Goal: Task Accomplishment & Management: Use online tool/utility

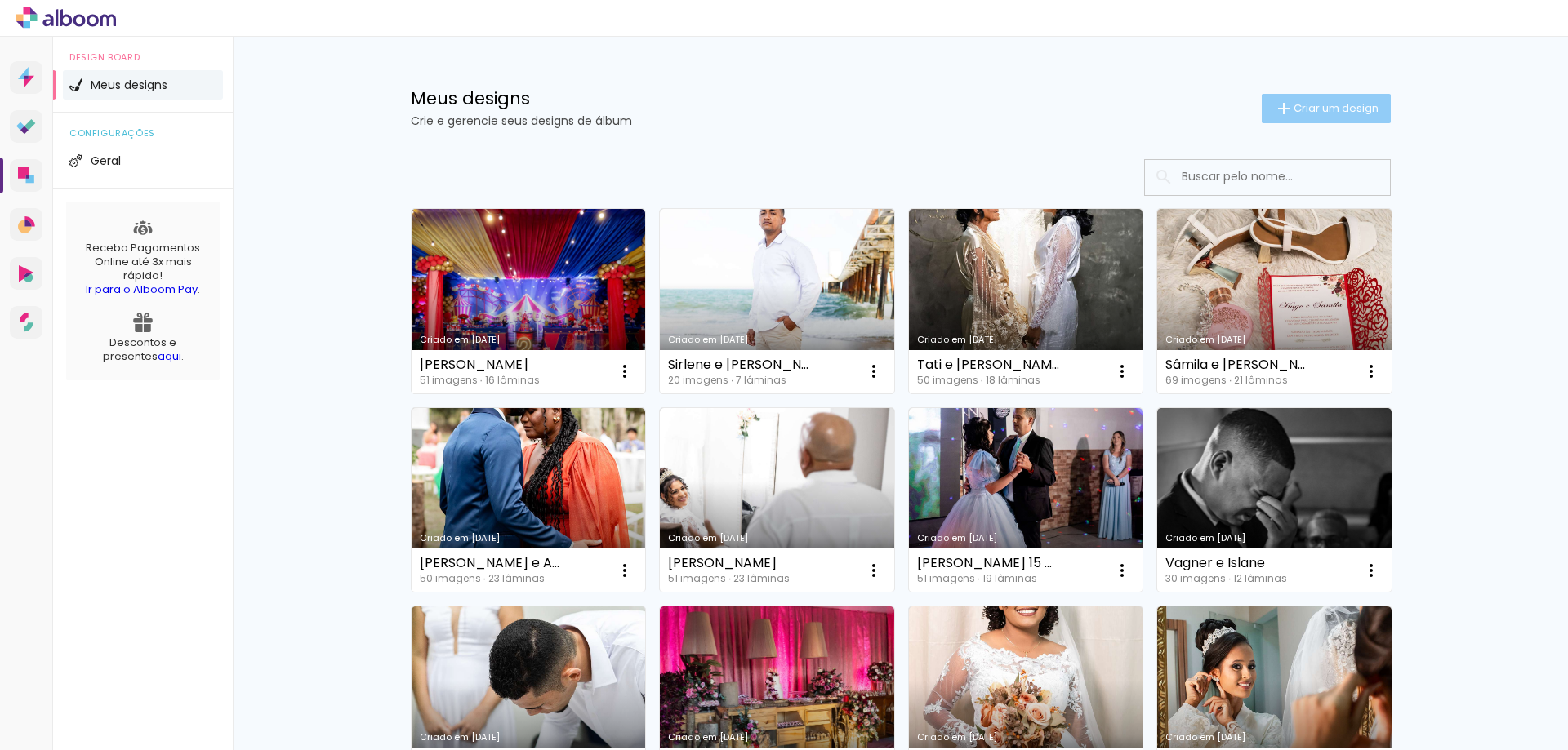
click at [1354, 110] on span "Criar um design" at bounding box center [1336, 108] width 85 height 11
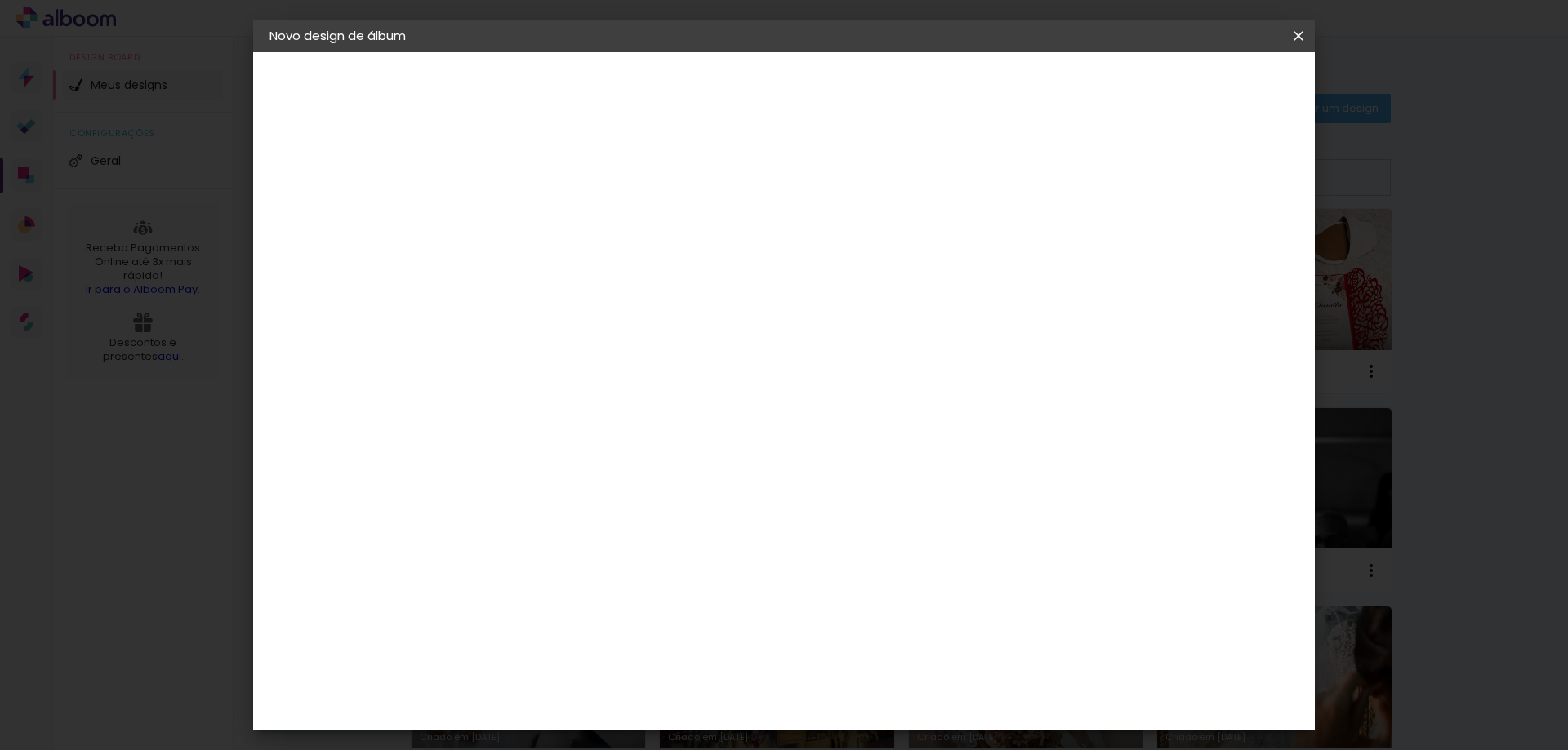
click at [537, 222] on input at bounding box center [537, 219] width 0 height 25
type input "Arlana e Joab"
type paper-input "Arlana e Joab"
click at [0, 0] on slot "Avançar" at bounding box center [0, 0] width 0 height 0
click at [605, 315] on input at bounding box center [578, 310] width 165 height 20
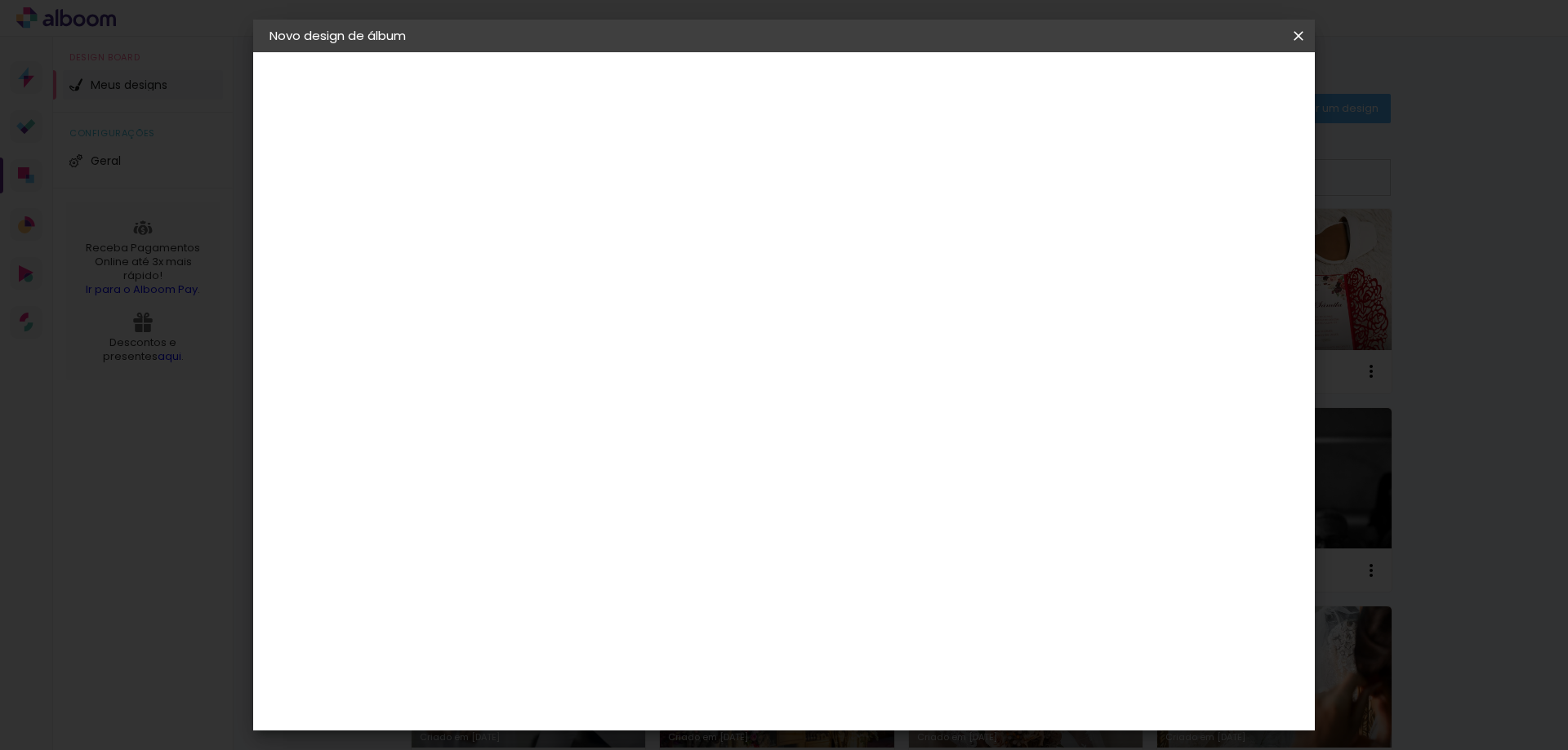
type input "concei"
type paper-input "concei"
click at [596, 362] on div "Conceitual Álbuns" at bounding box center [560, 372] width 69 height 26
click at [798, 95] on paper-button "Avançar" at bounding box center [758, 87] width 80 height 28
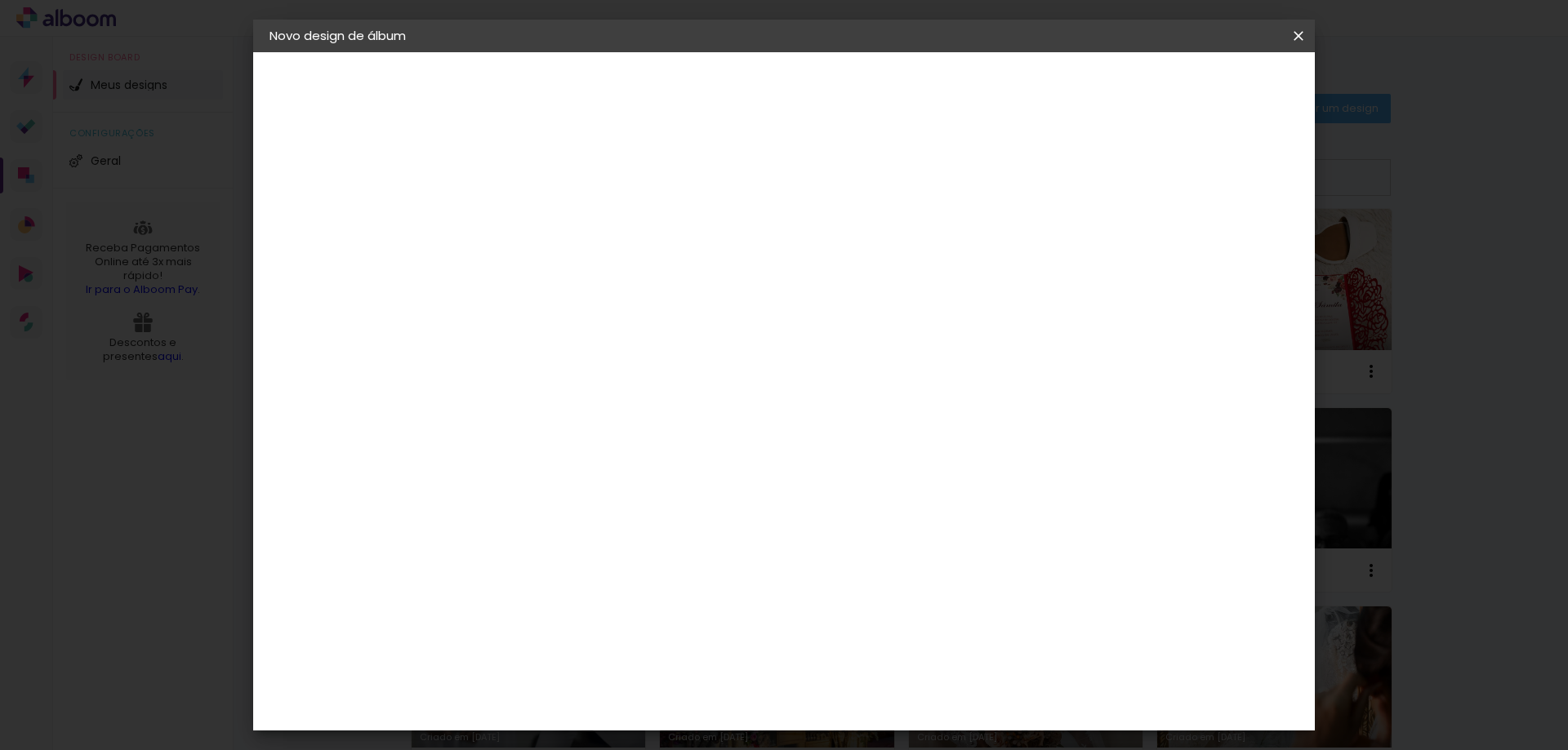
click at [0, 0] on slot "Avançar" at bounding box center [0, 0] width 0 height 0
click at [1196, 87] on span "Iniciar design" at bounding box center [1159, 86] width 75 height 11
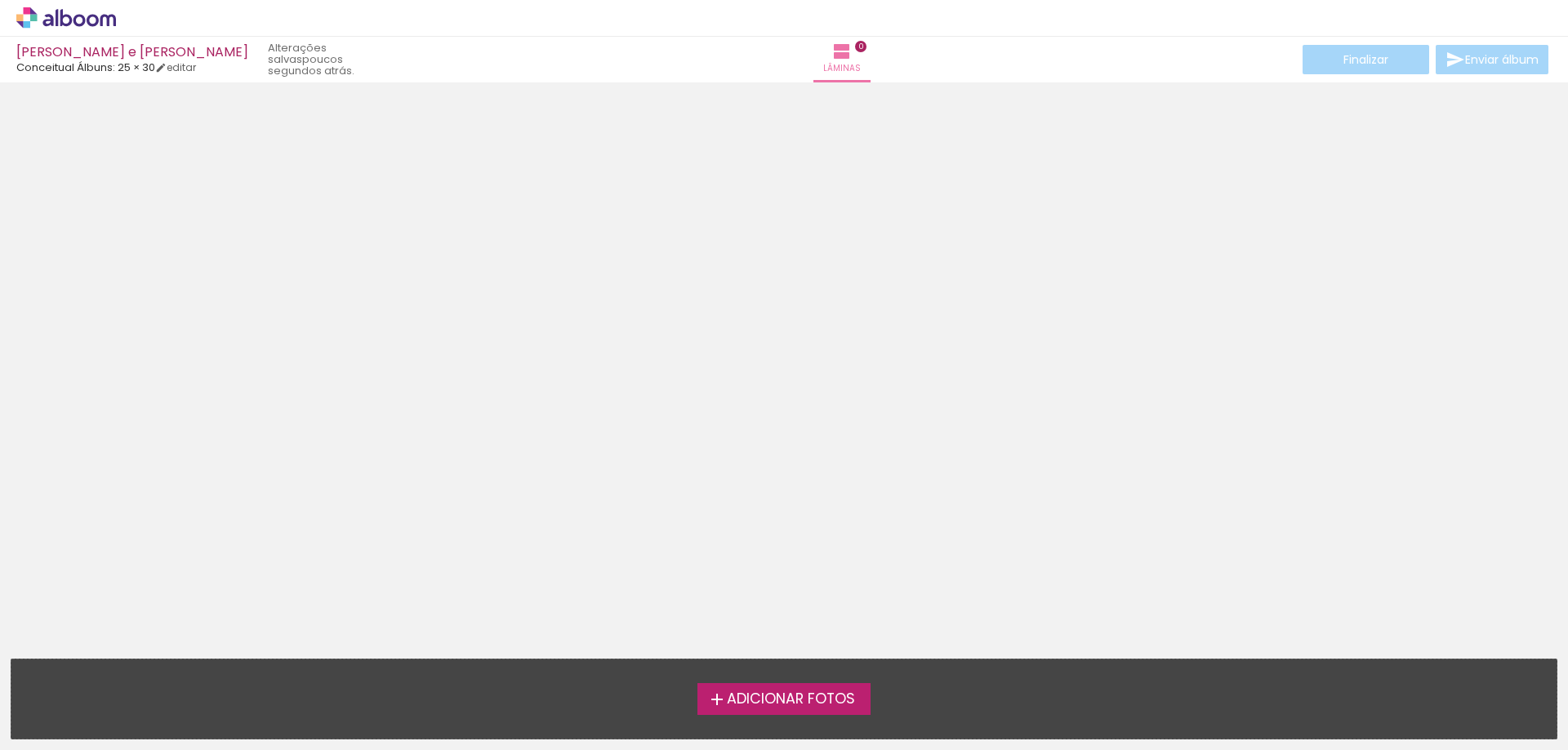
click at [777, 692] on span "Adicionar Fotos" at bounding box center [791, 699] width 128 height 15
click at [0, 0] on input "file" at bounding box center [0, 0] width 0 height 0
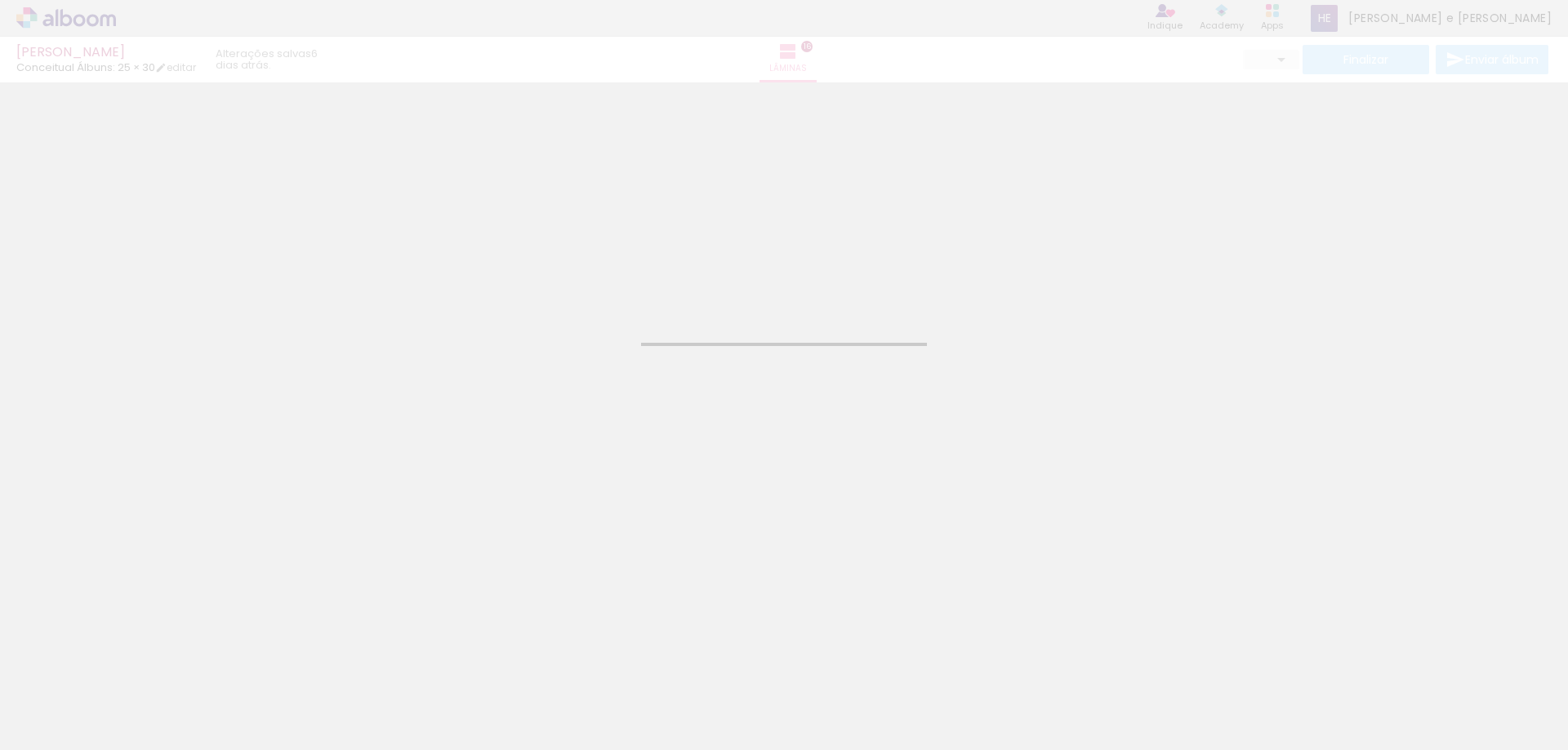
type input "JPG"
type input "Alta, 300 DPI"
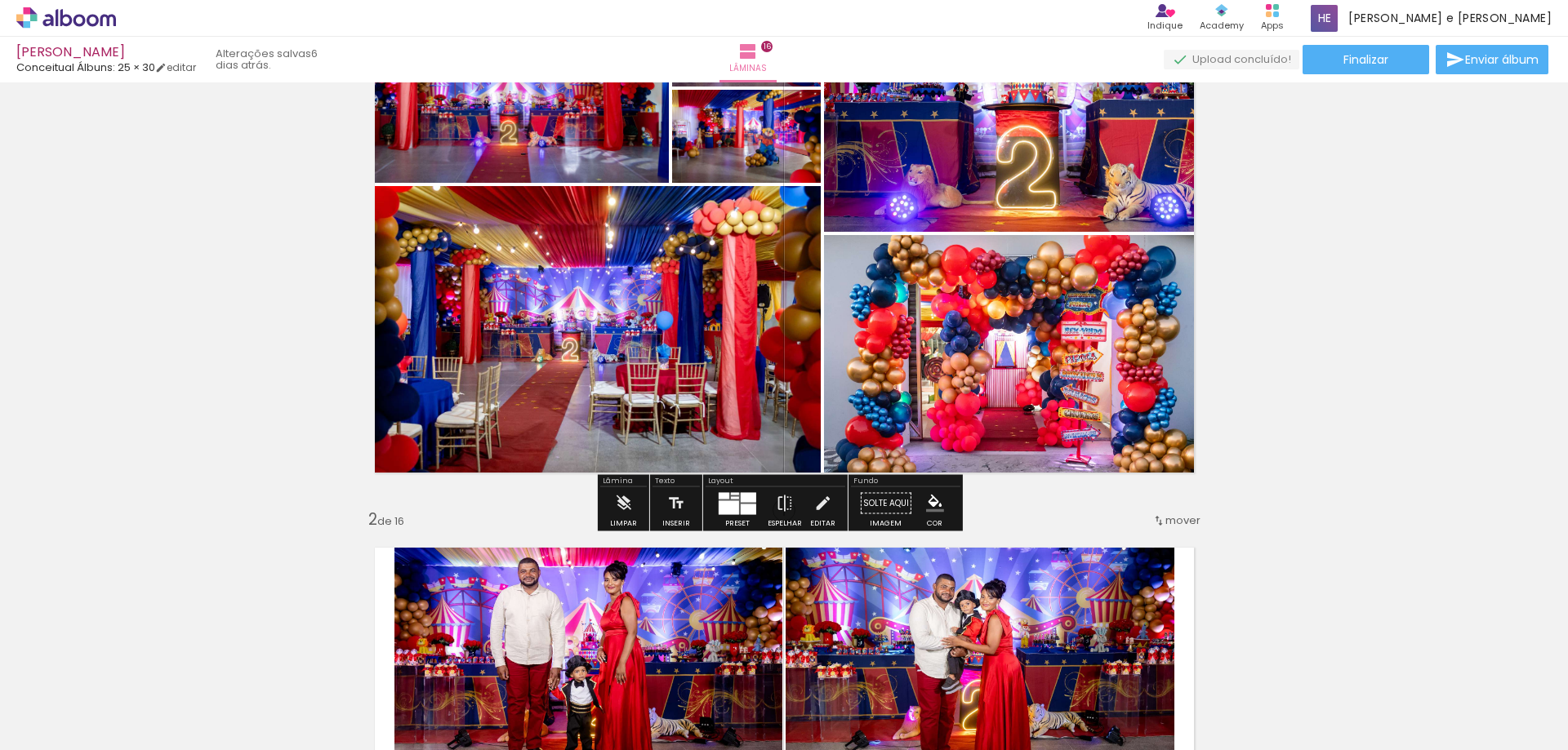
scroll to position [327, 0]
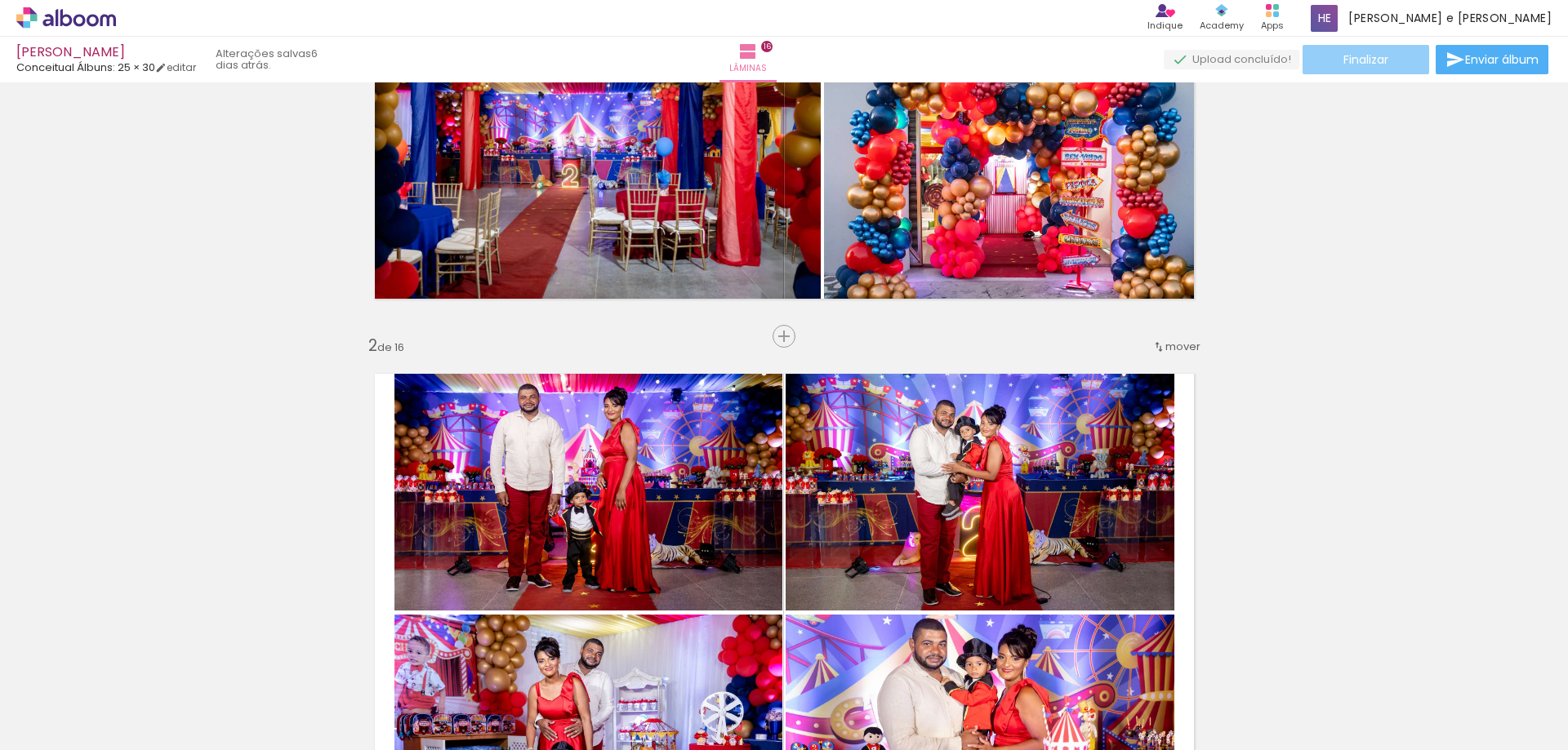
click at [1387, 69] on paper-button "Finalizar" at bounding box center [1366, 59] width 126 height 29
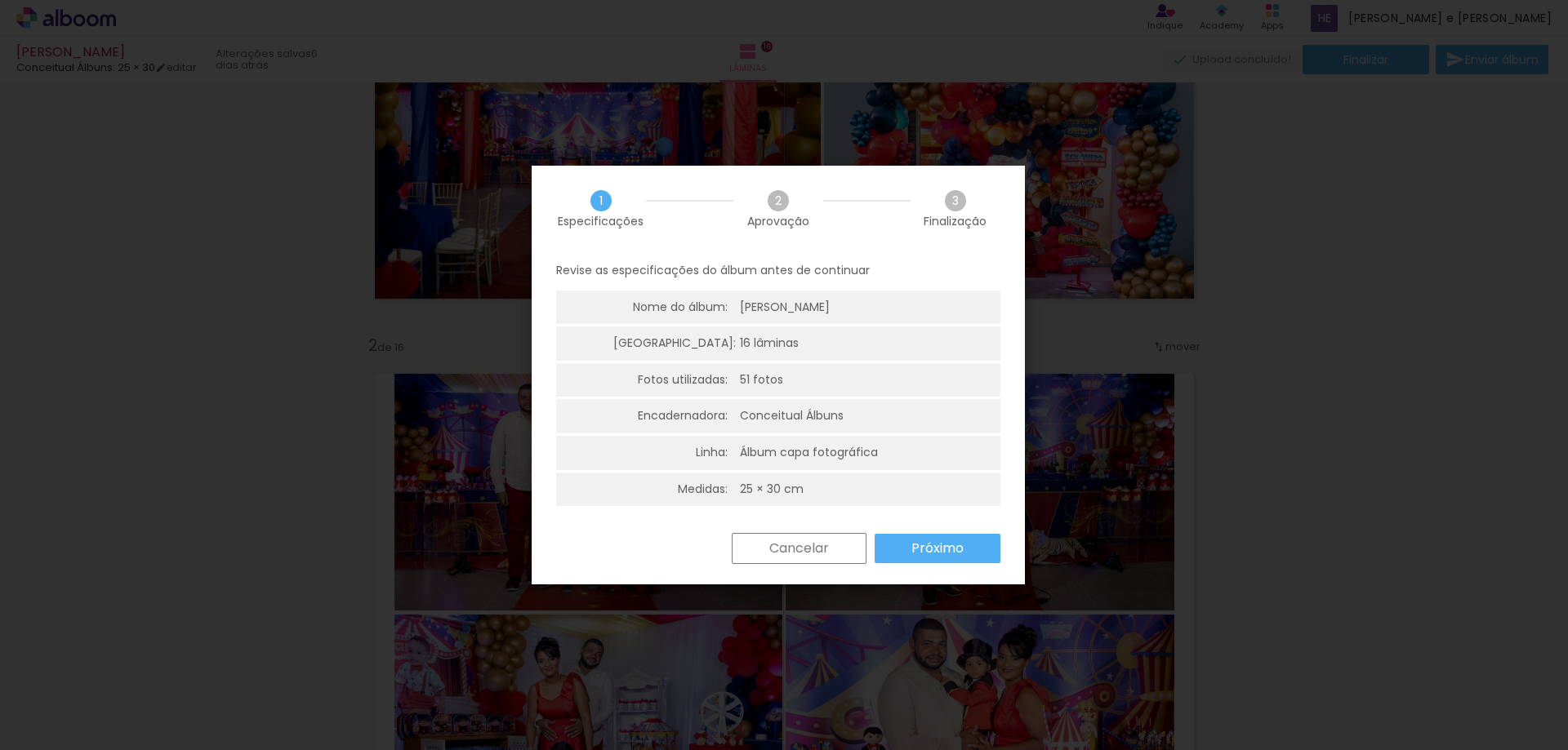
click at [910, 544] on paper-button "Próximo" at bounding box center [937, 548] width 126 height 29
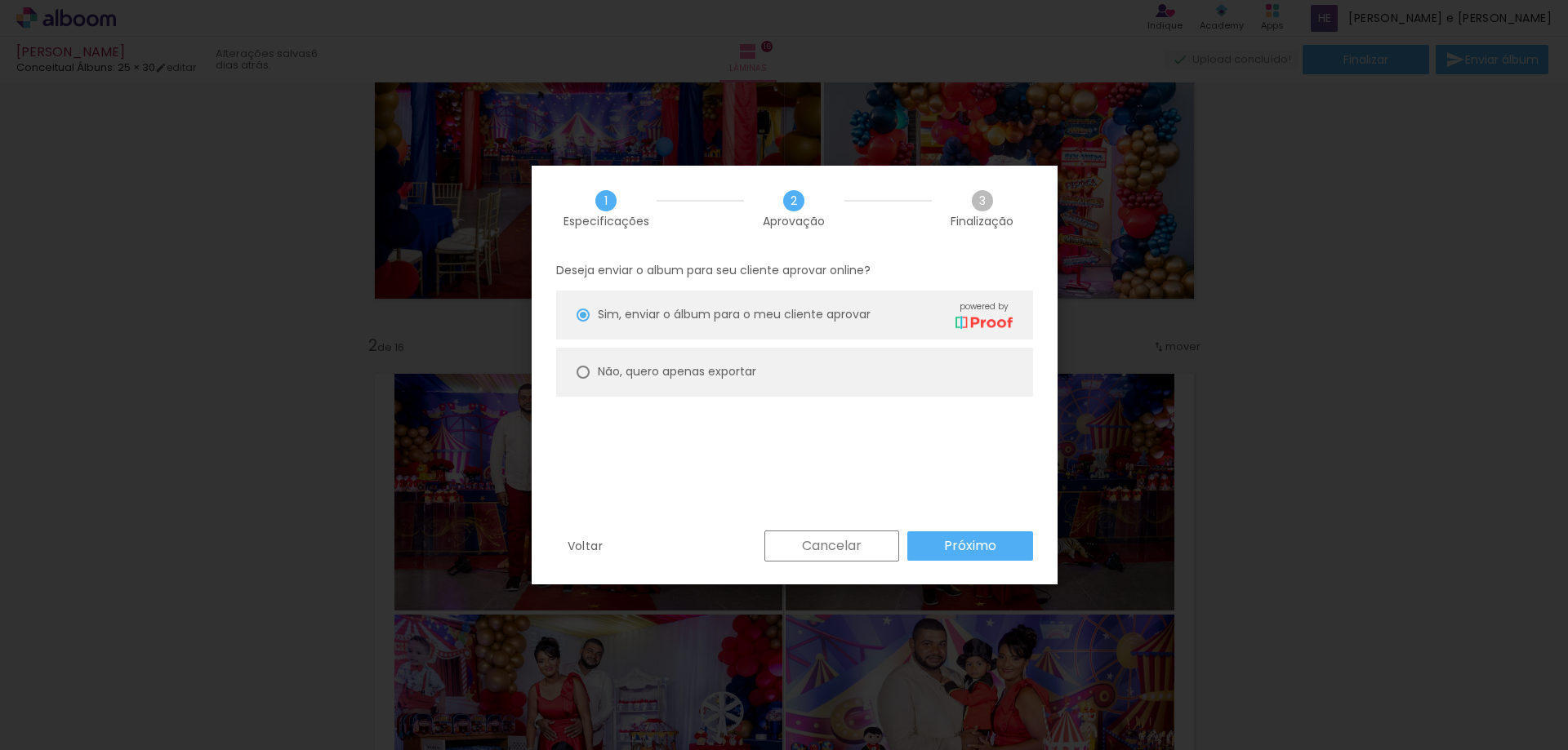
click at [0, 0] on slot "Não, quero apenas exportar" at bounding box center [0, 0] width 0 height 0
type paper-radio-button "on"
click at [0, 0] on slot "Próximo" at bounding box center [0, 0] width 0 height 0
type input "Alta, 300 DPI"
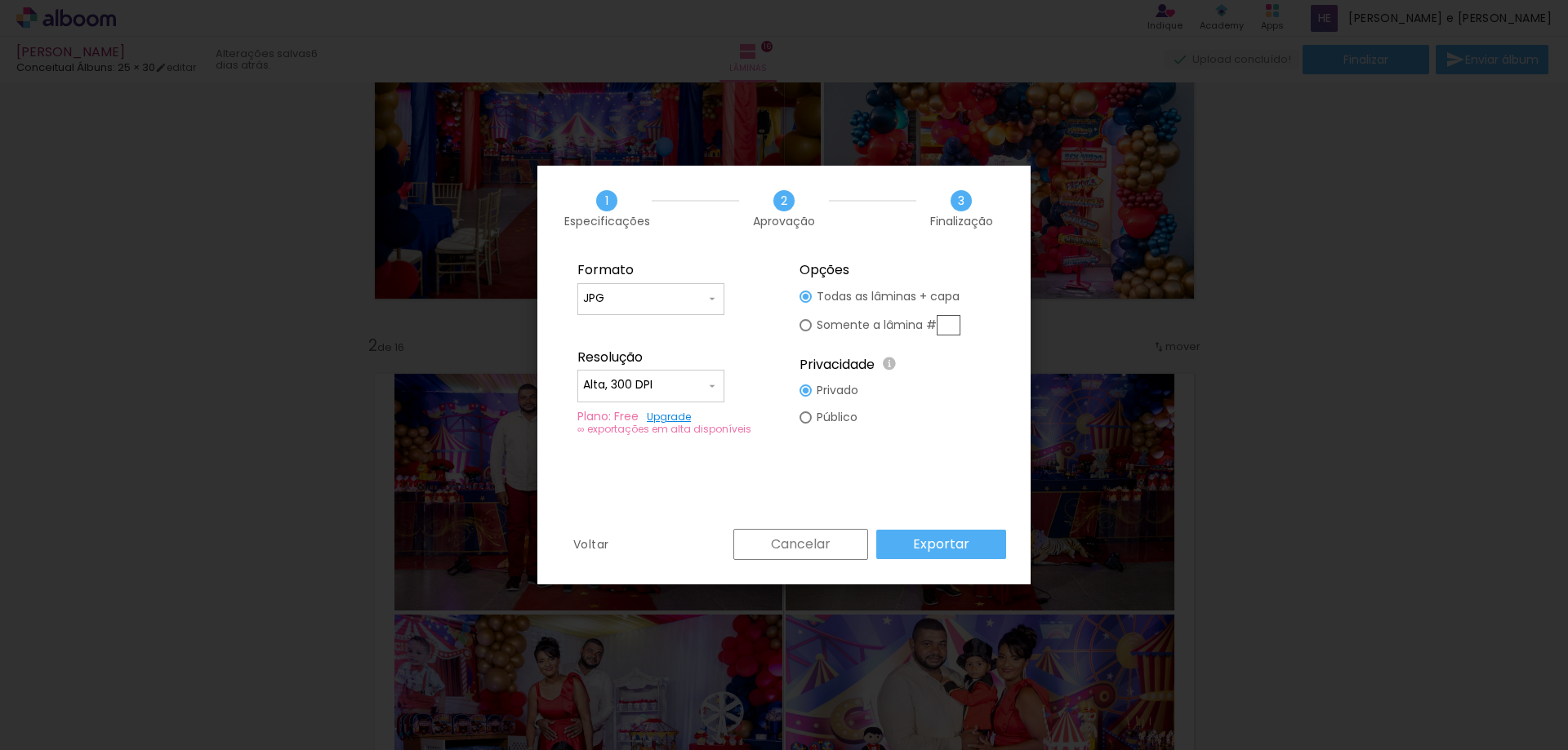
click at [0, 0] on slot "Exportar" at bounding box center [0, 0] width 0 height 0
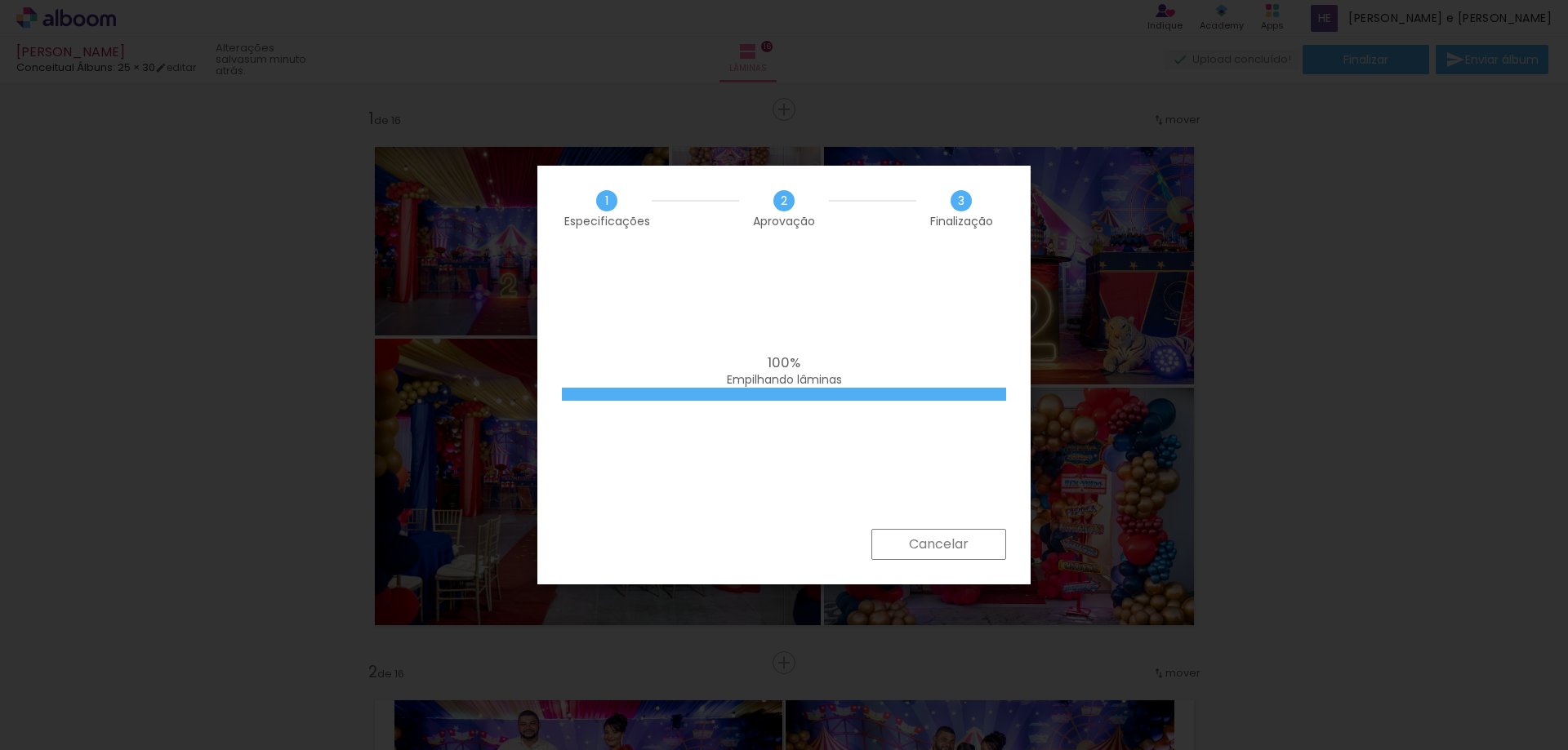
scroll to position [327, 0]
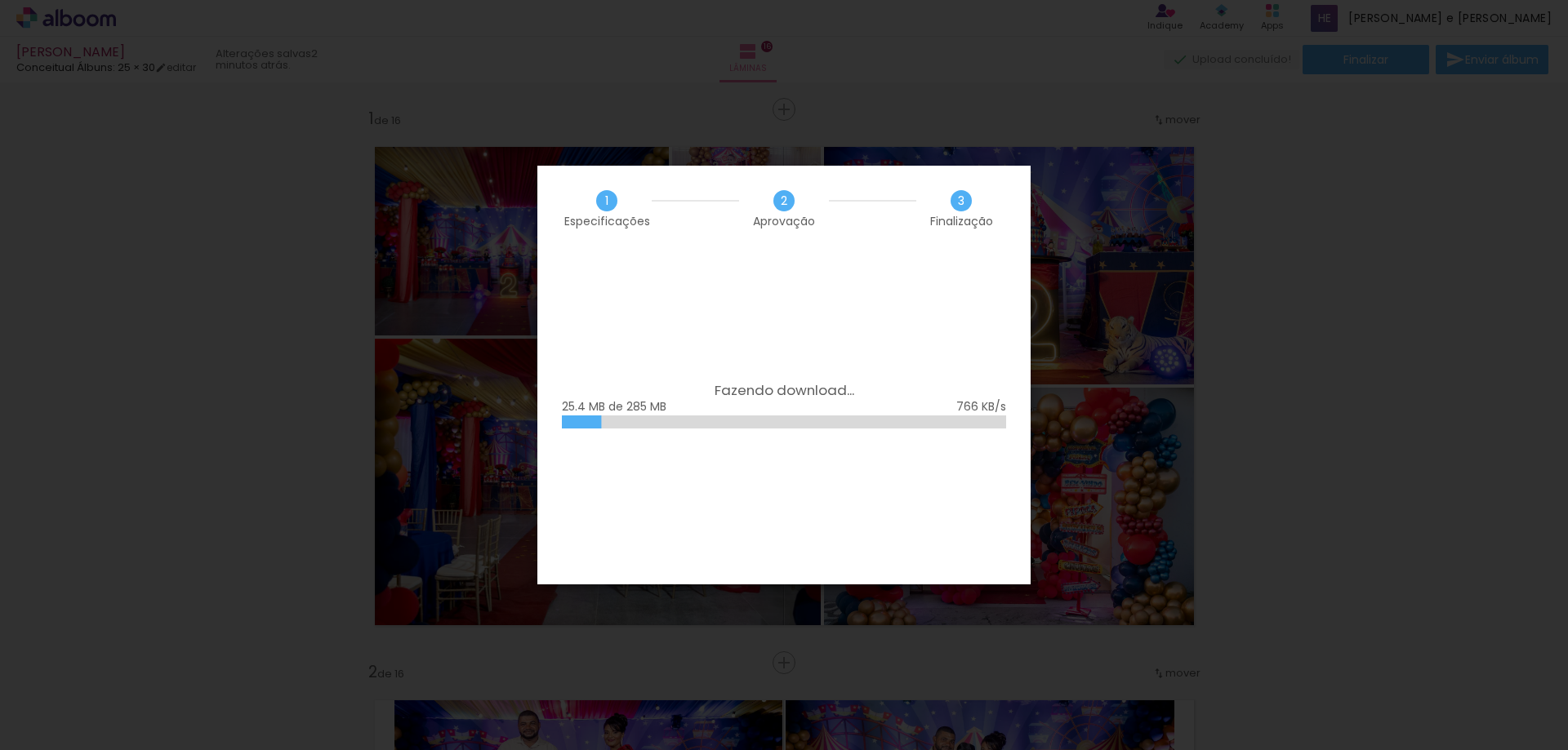
scroll to position [327, 0]
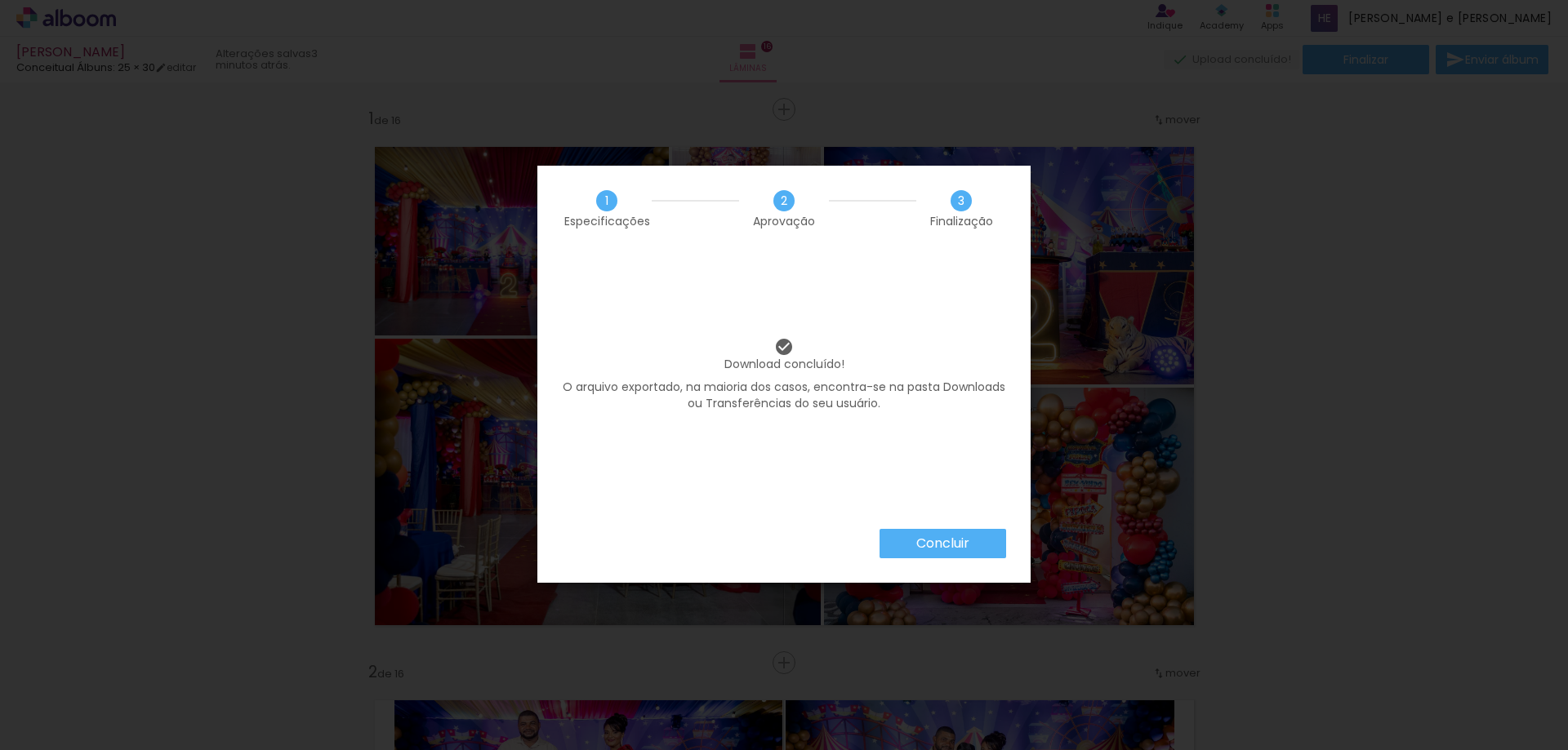
scroll to position [327, 0]
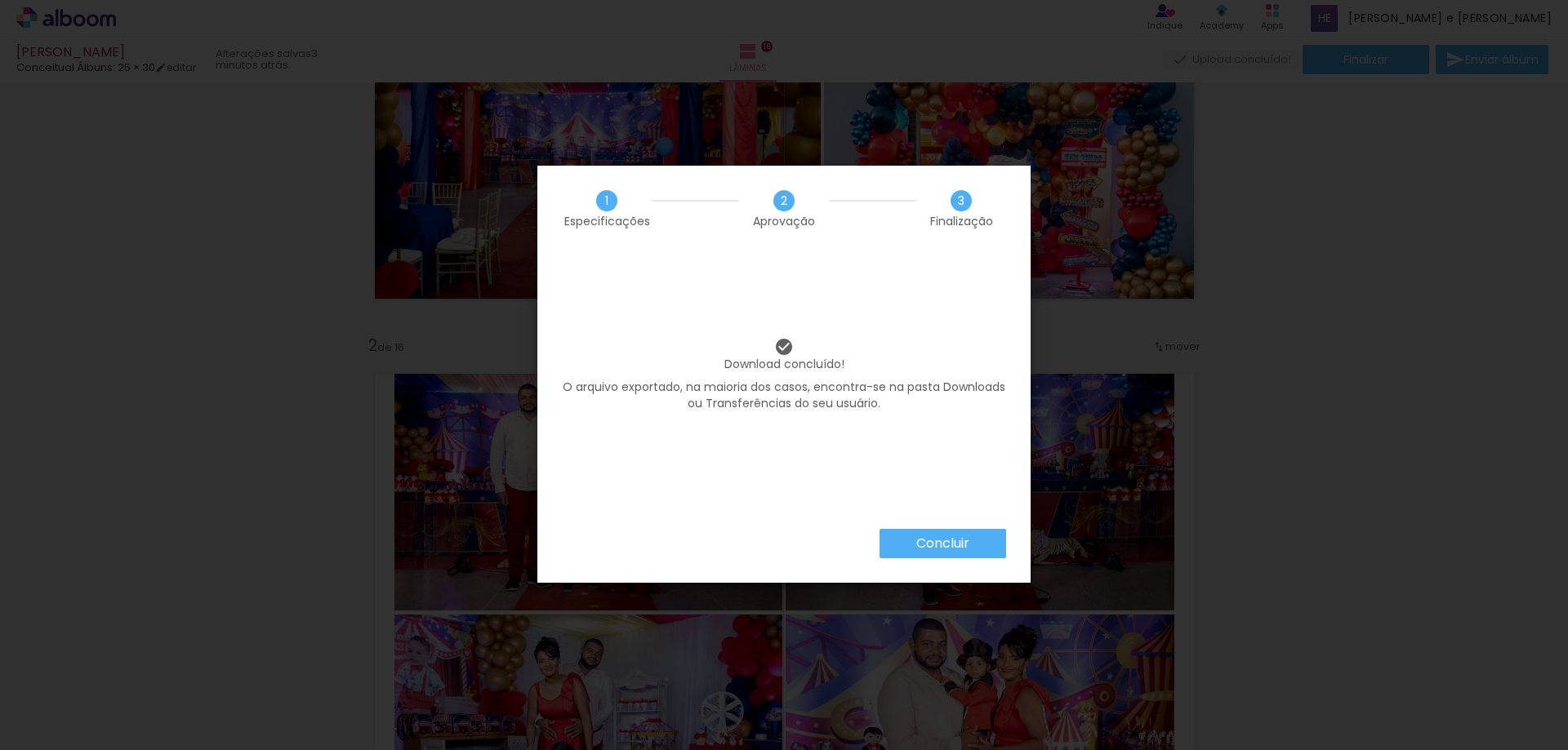
click at [0, 0] on slot "Concluir" at bounding box center [0, 0] width 0 height 0
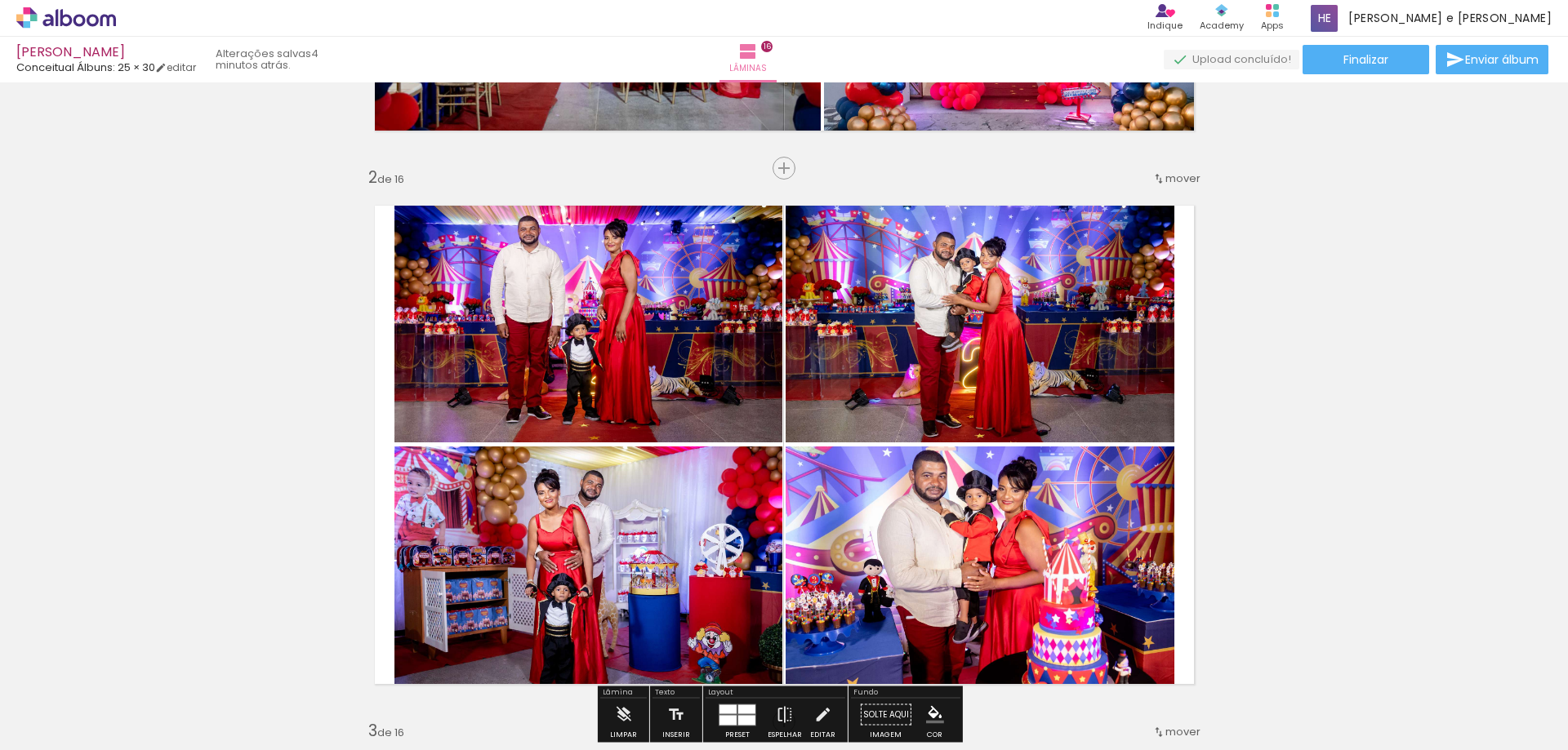
scroll to position [327, 0]
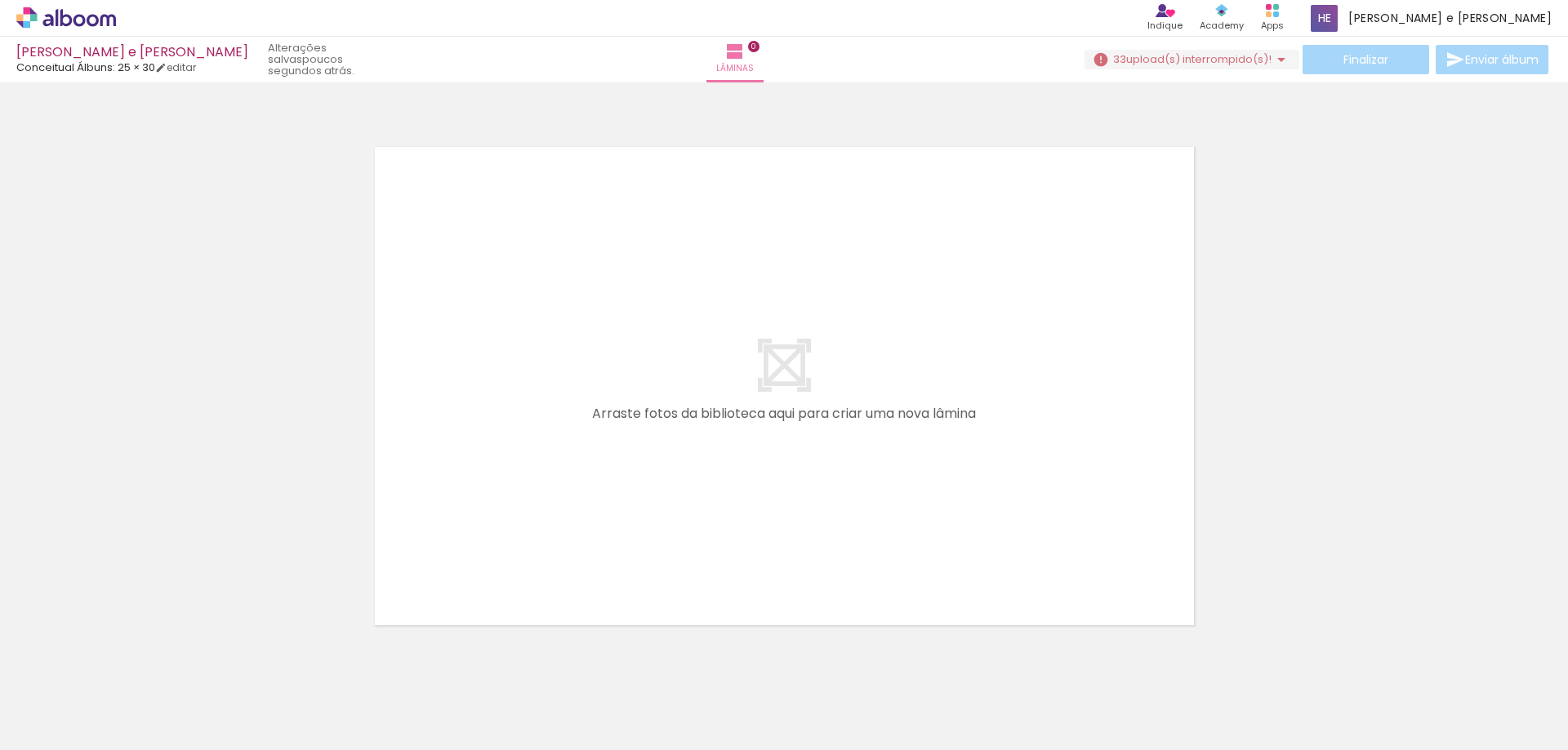
click at [1274, 58] on iron-icon at bounding box center [1282, 60] width 19 height 19
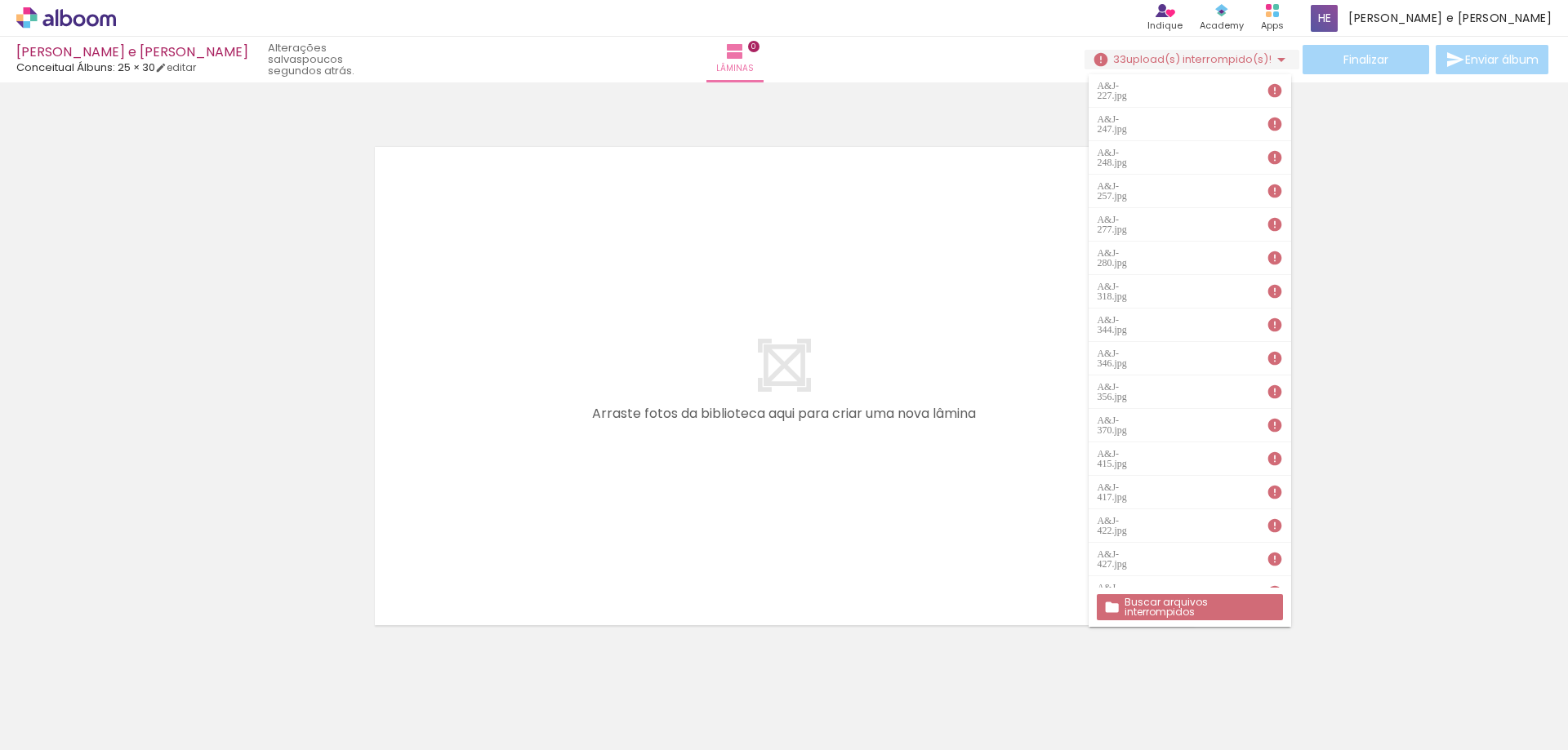
click at [0, 0] on slot "Buscar arquivos interrompidos" at bounding box center [0, 0] width 0 height 0
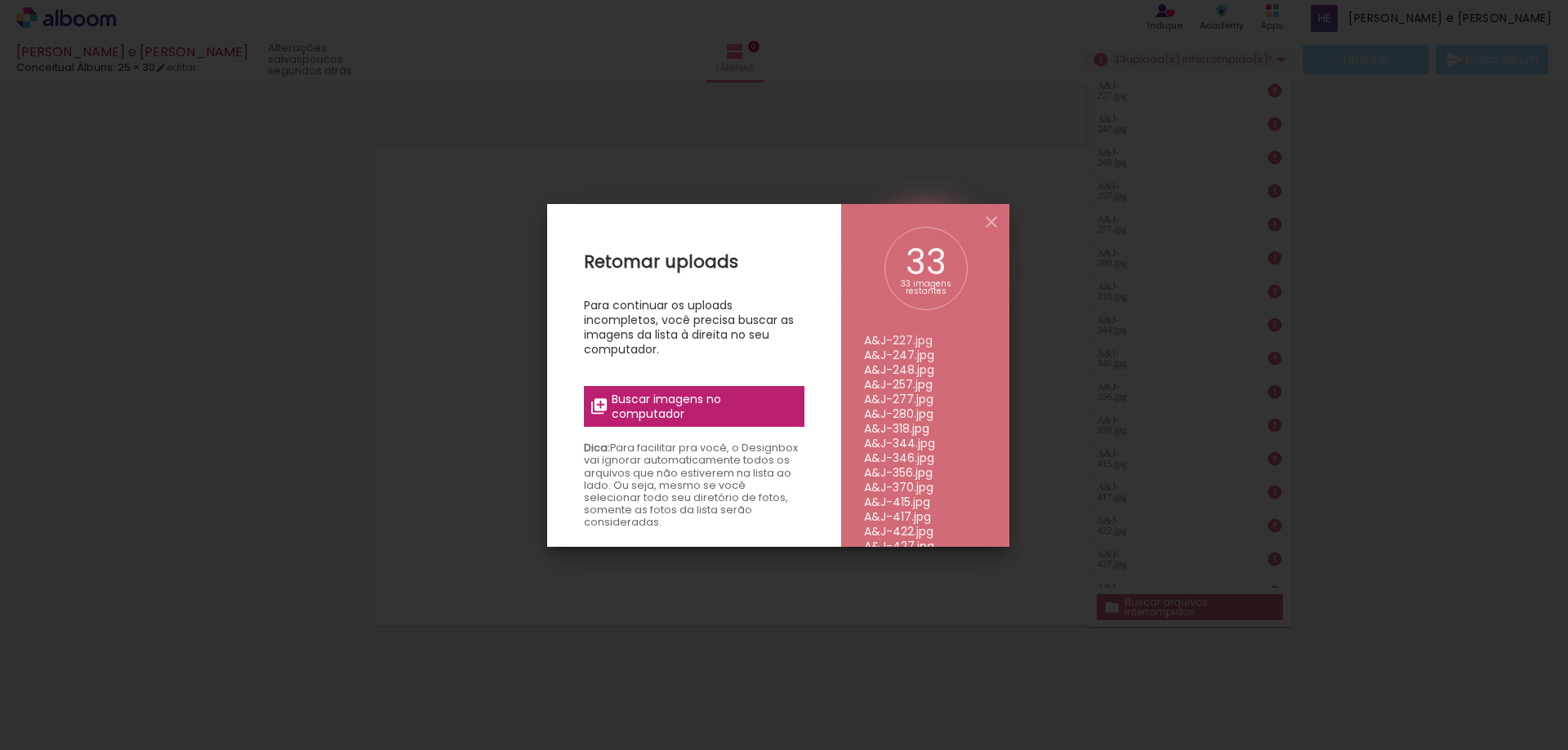
click at [693, 415] on span "Buscar imagens no computador" at bounding box center [702, 406] width 182 height 29
click at [0, 0] on input "file" at bounding box center [0, 0] width 0 height 0
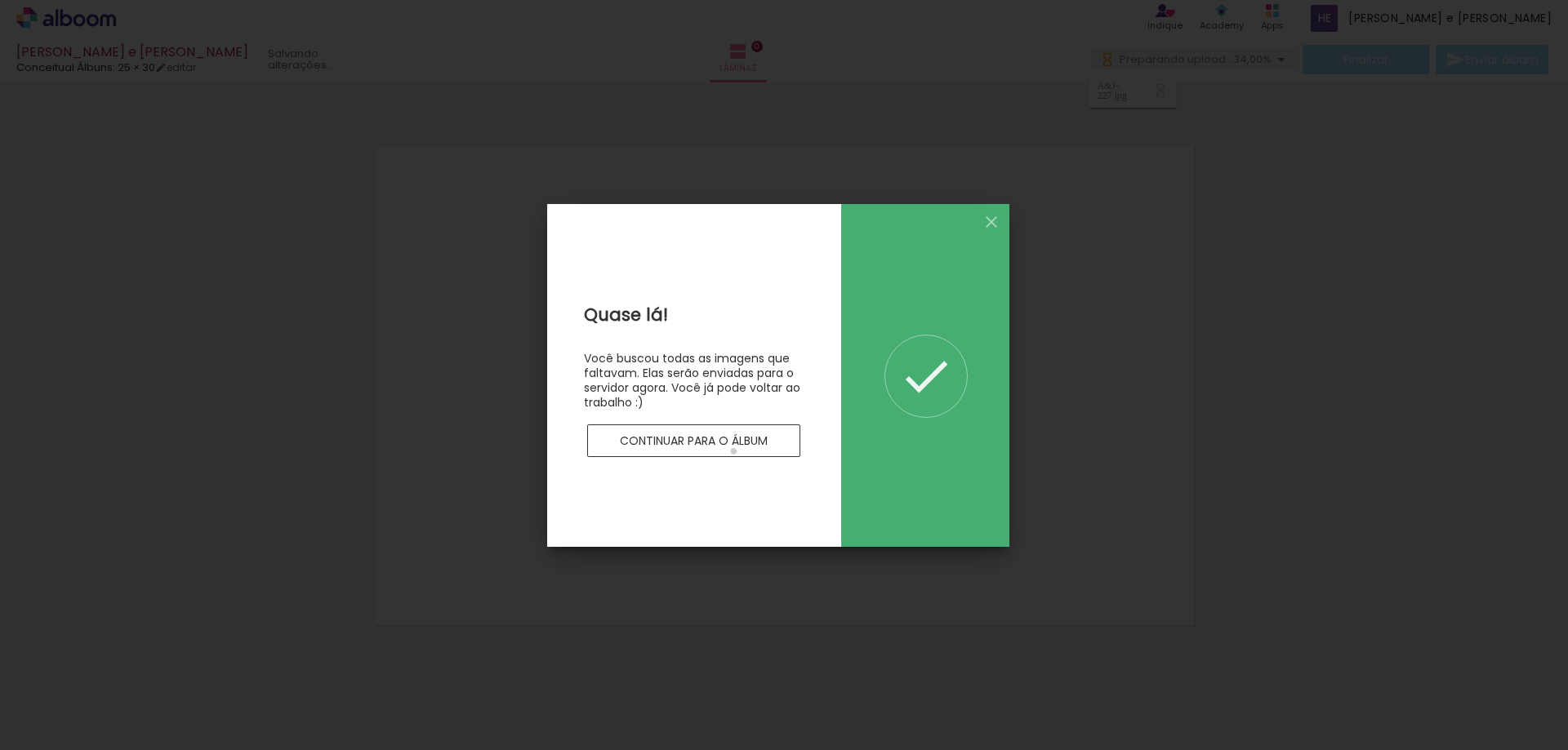
click at [733, 451] on paper-button "Continuar para o álbum" at bounding box center [694, 440] width 214 height 32
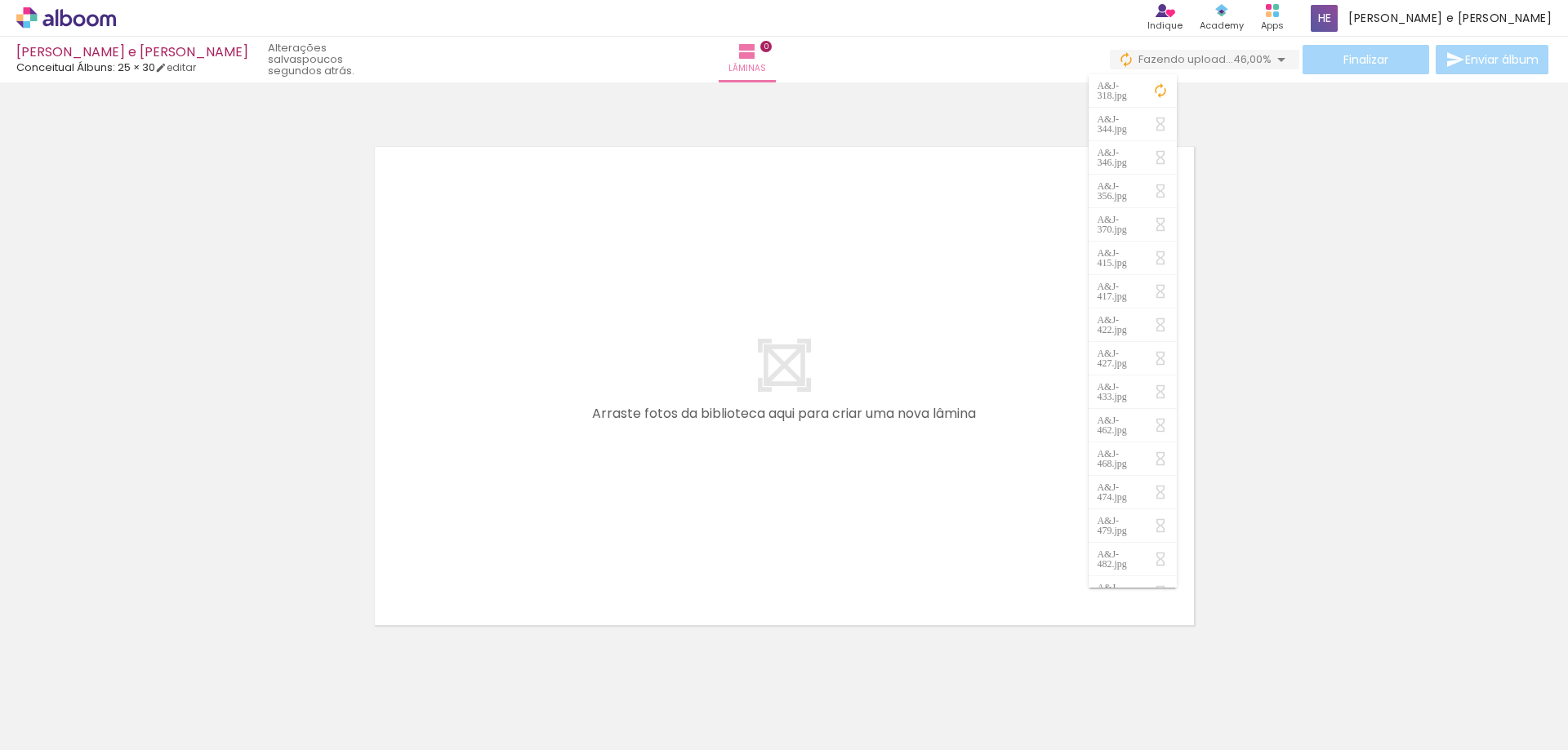
click at [1041, 21] on div "› Editor de álbum Indique Indique e ganhe Conteúdo que inspira Academy Produtos…" at bounding box center [784, 18] width 1568 height 37
click at [71, 20] on icon at bounding box center [67, 18] width 12 height 18
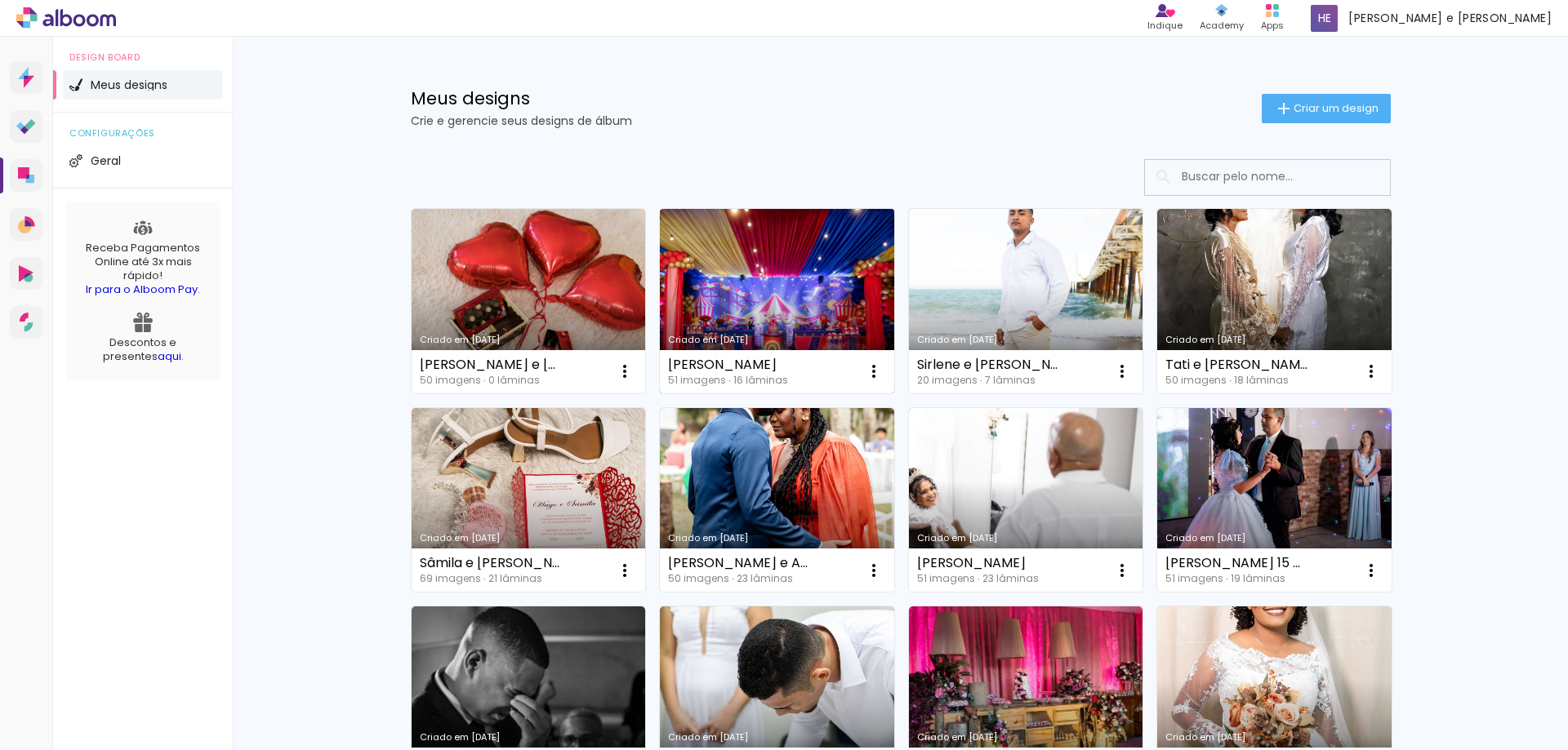
click at [750, 350] on div "Antony 51 imagens ∙ 16 lâminas Abrir Fazer uma cópia Excluir" at bounding box center [777, 371] width 235 height 43
click at [762, 307] on link "Criado em [DATE]" at bounding box center [777, 301] width 235 height 184
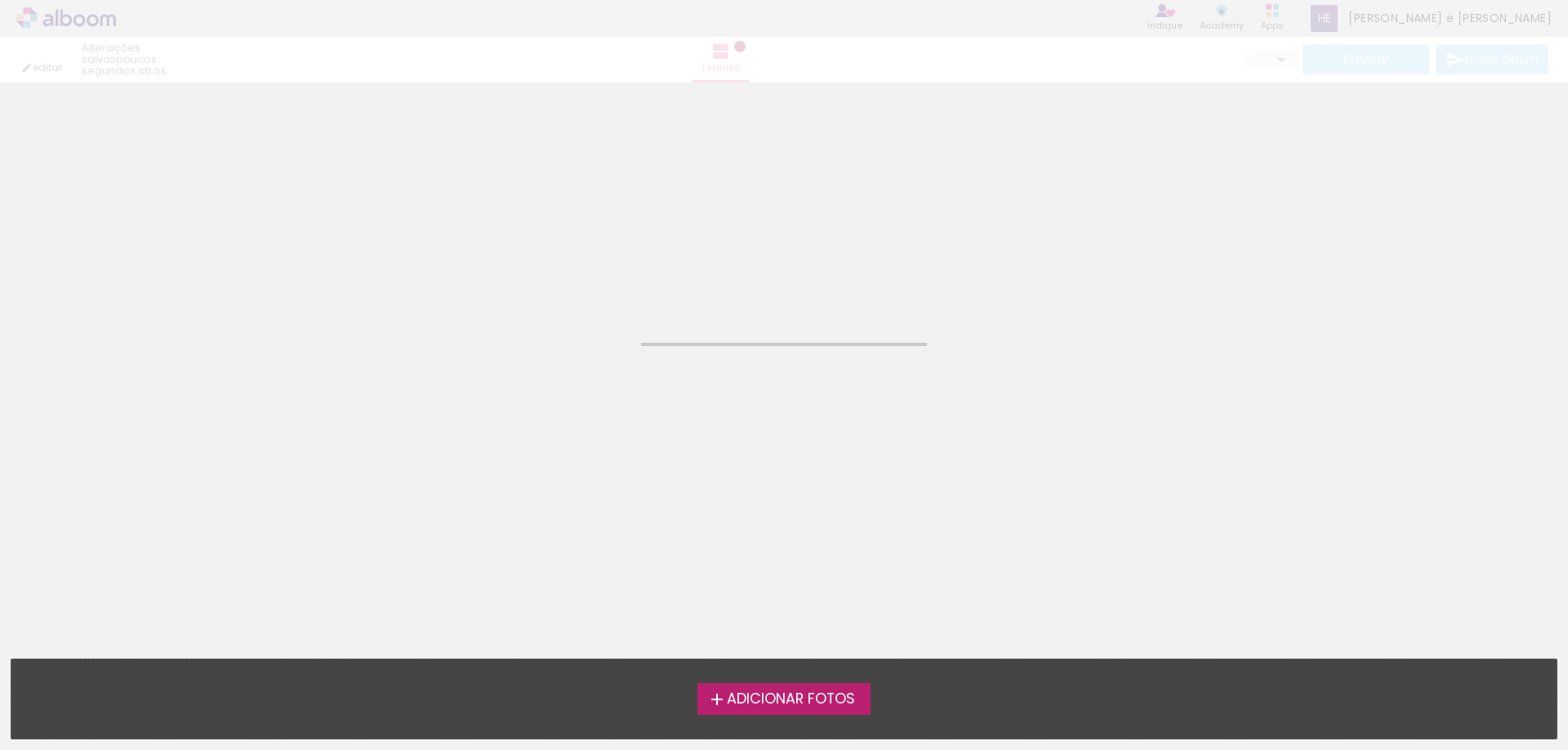
click at [762, 307] on neon-animated-pages "Confirmar Cancelar" at bounding box center [784, 416] width 1568 height 667
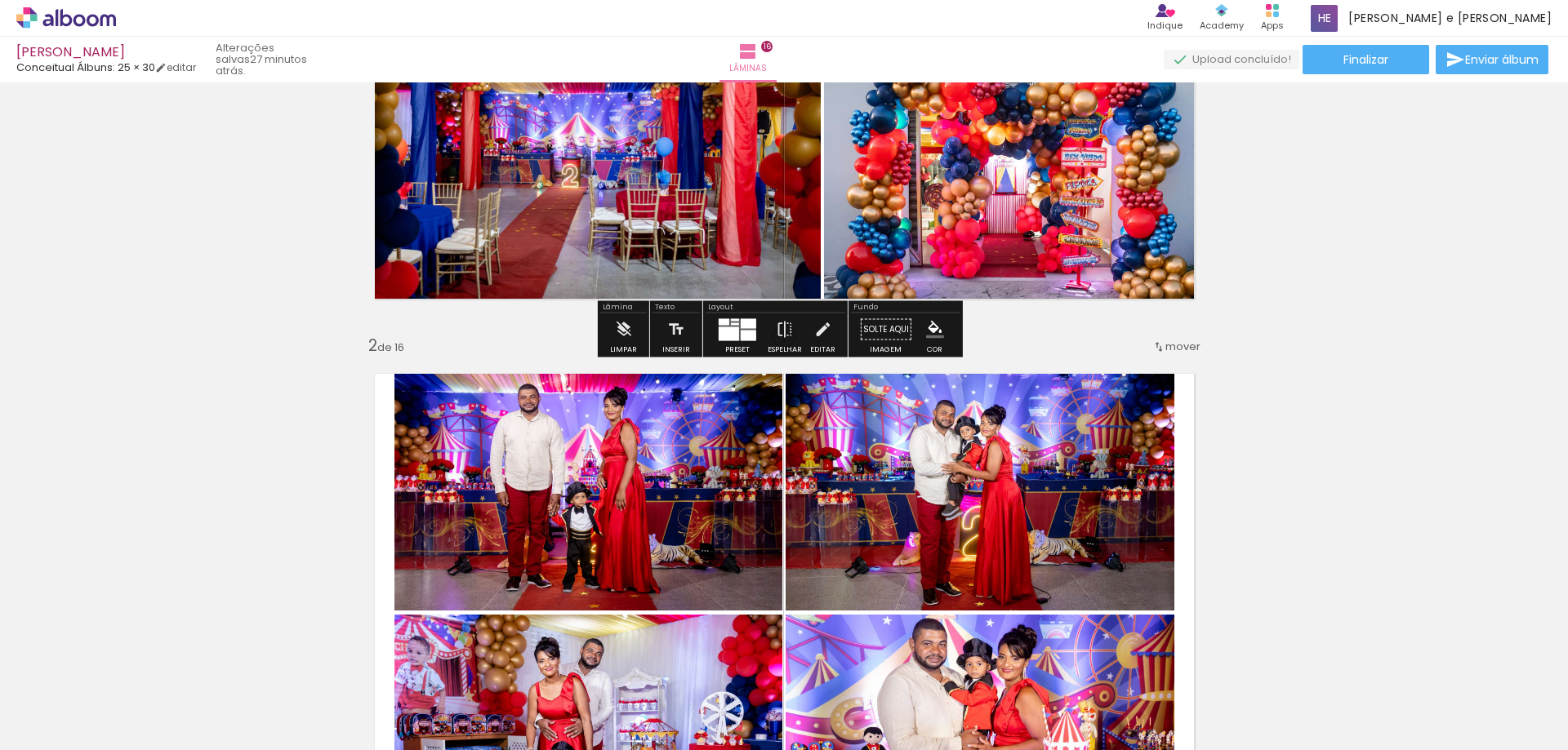
scroll to position [572, 0]
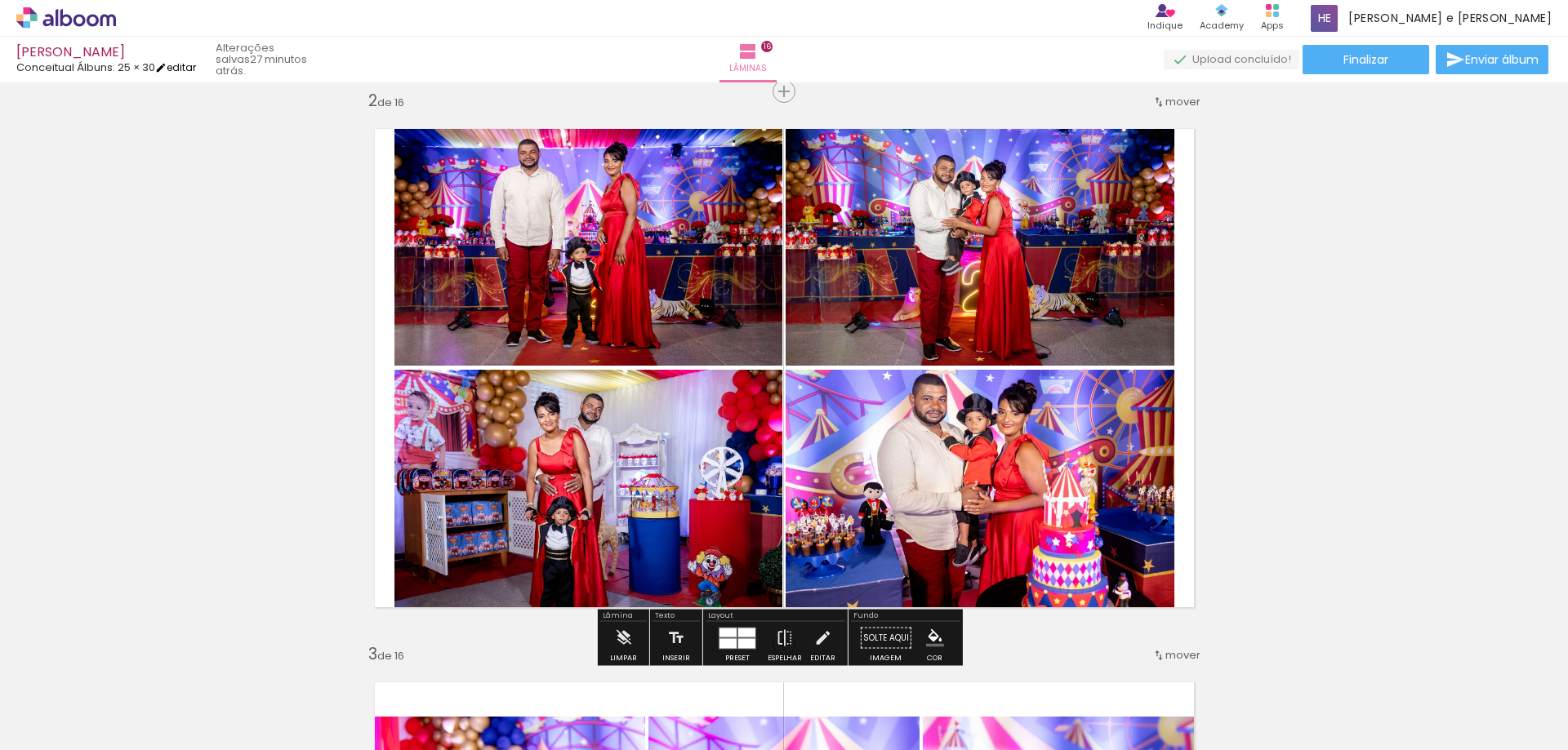
click at [167, 69] on iron-icon at bounding box center [161, 68] width 11 height 11
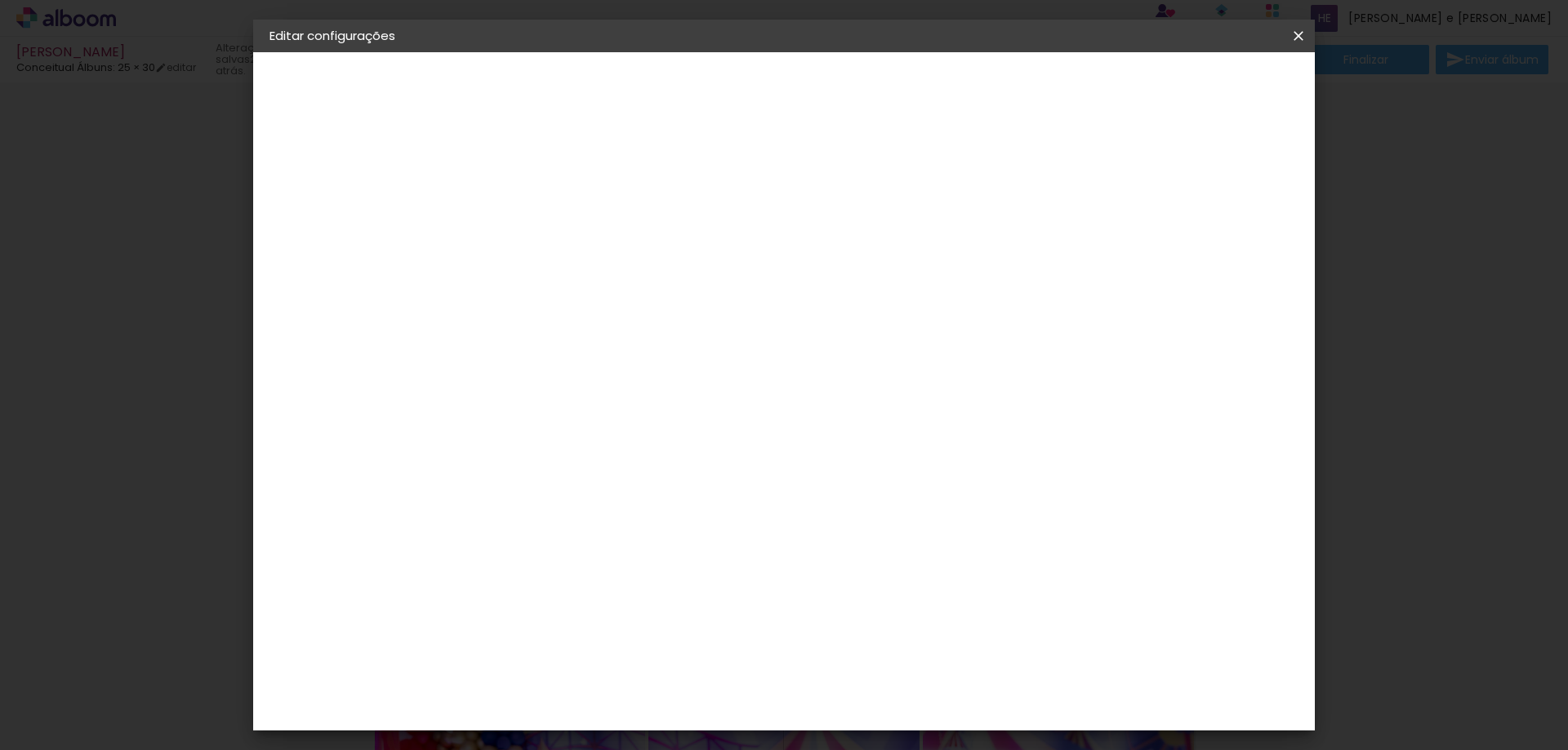
click at [1291, 29] on iron-icon at bounding box center [1298, 36] width 19 height 17
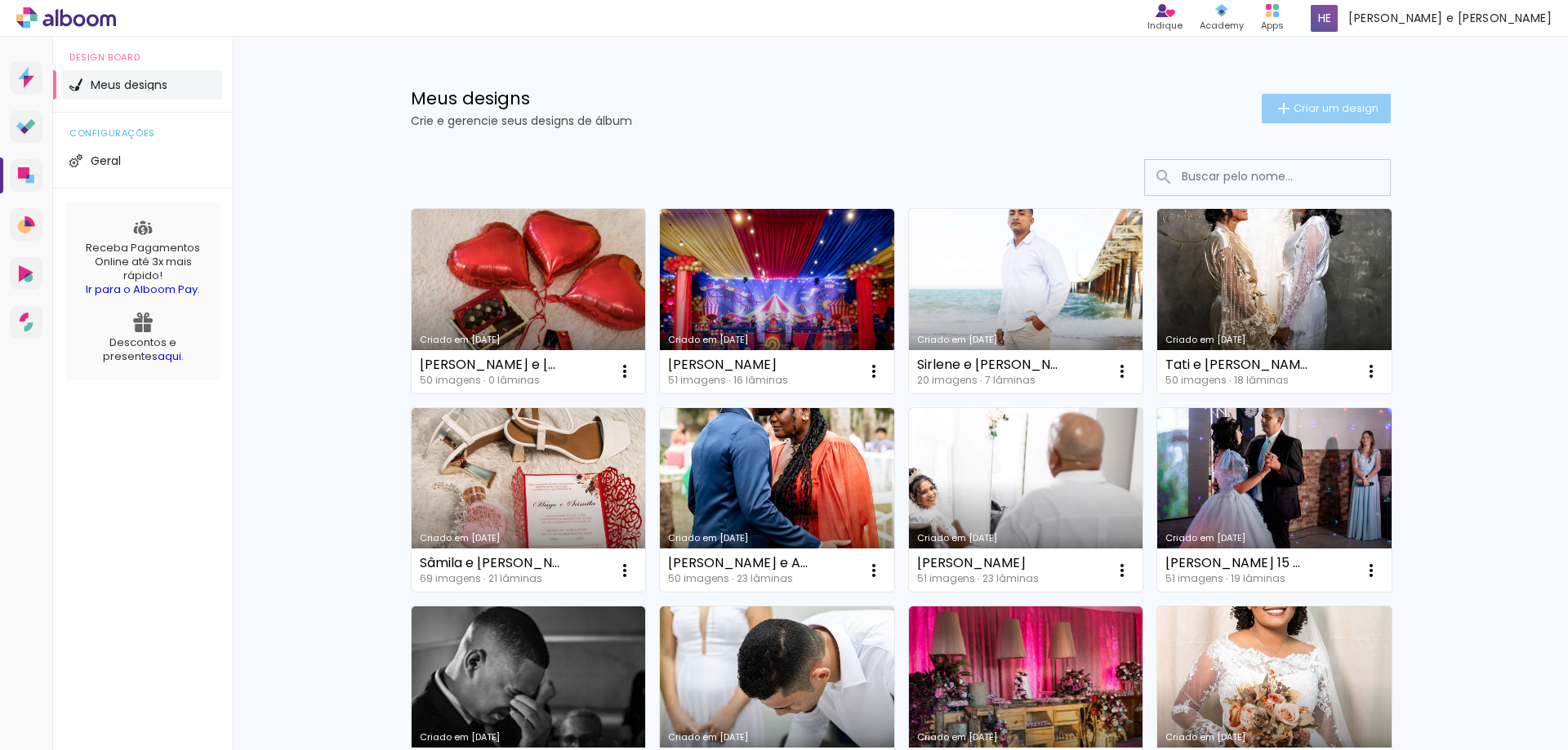
click at [1313, 111] on span "Criar um design" at bounding box center [1336, 108] width 85 height 11
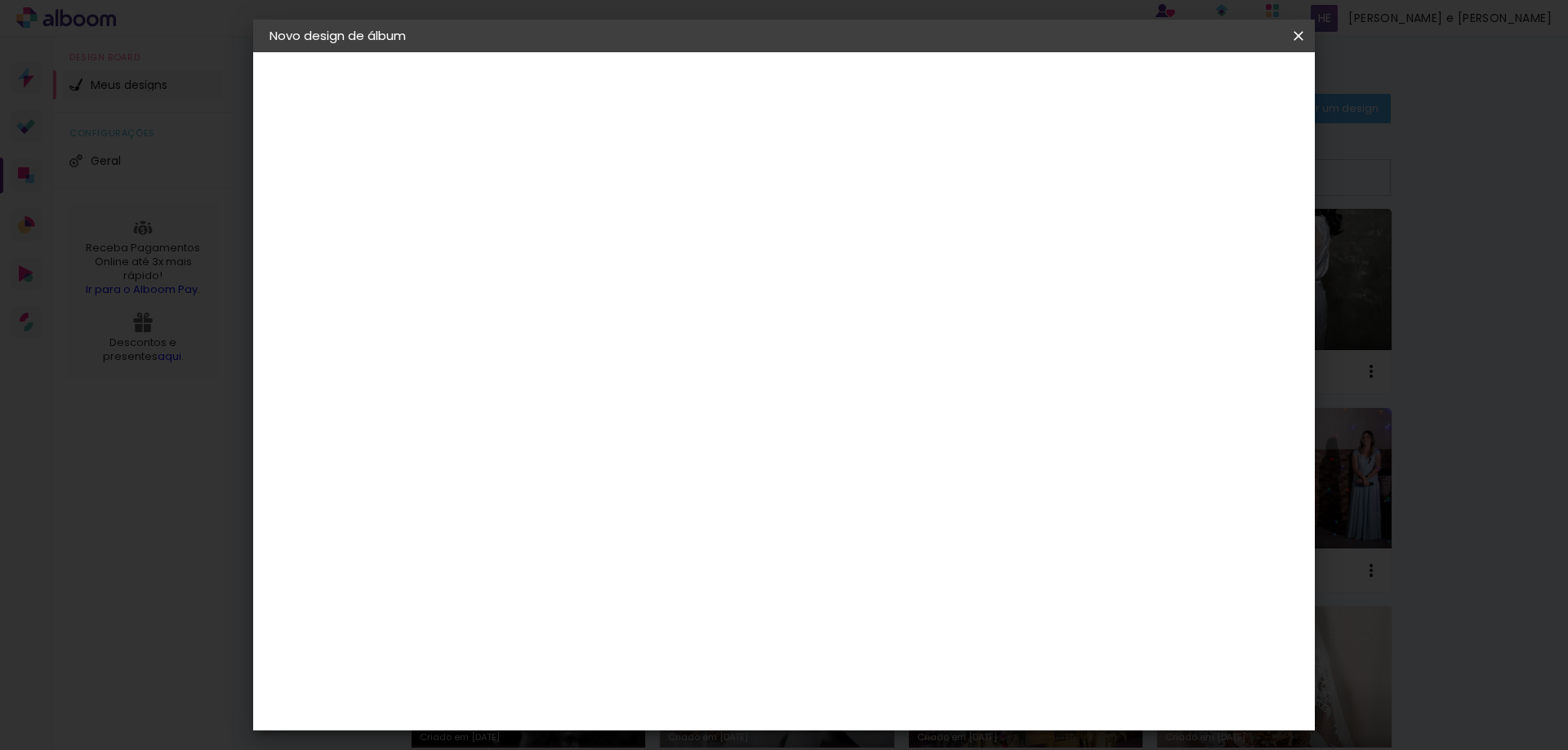
click at [537, 219] on input at bounding box center [537, 219] width 0 height 25
type input "Bell e Mateus"
type paper-input "Bell e Mateus"
click at [0, 0] on slot "Avançar" at bounding box center [0, 0] width 0 height 0
click at [647, 263] on input "Brasil" at bounding box center [571, 260] width 152 height 20
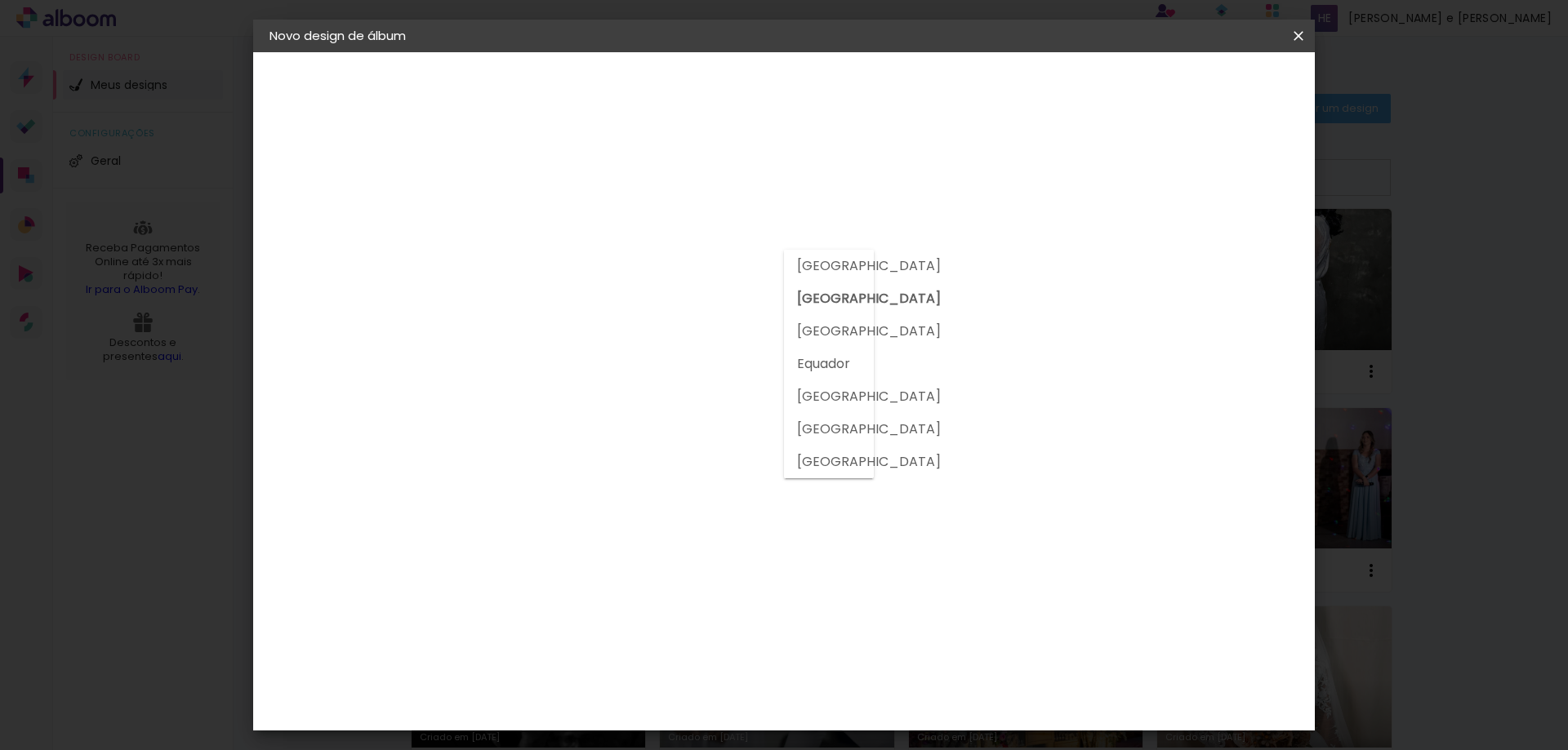
click at [616, 306] on input at bounding box center [578, 310] width 165 height 20
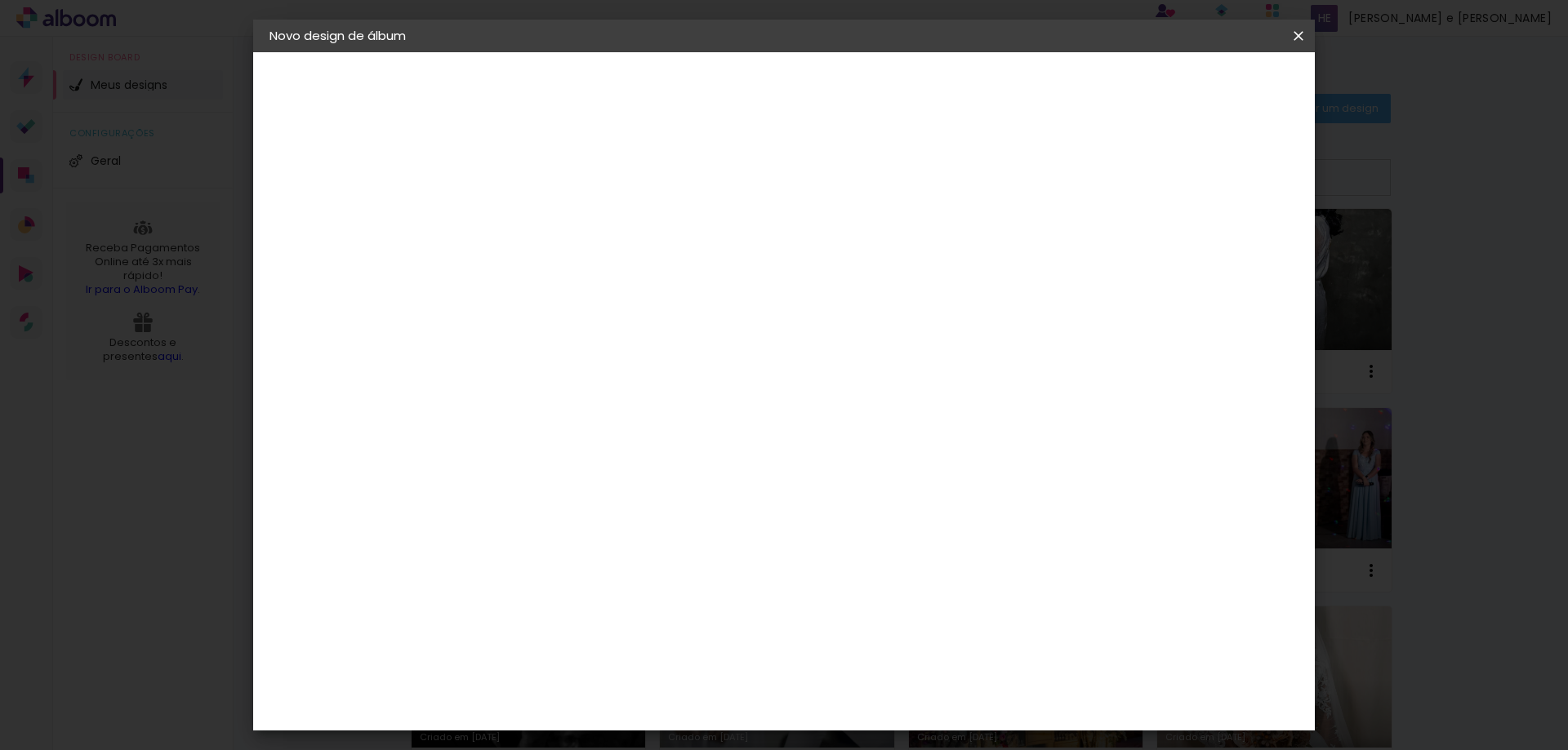
click at [543, 317] on input at bounding box center [578, 310] width 165 height 20
type input "conc"
type paper-input "conc"
click at [583, 372] on div "Conceitual Álbuns" at bounding box center [560, 372] width 69 height 26
click at [0, 0] on slot "Avançar" at bounding box center [0, 0] width 0 height 0
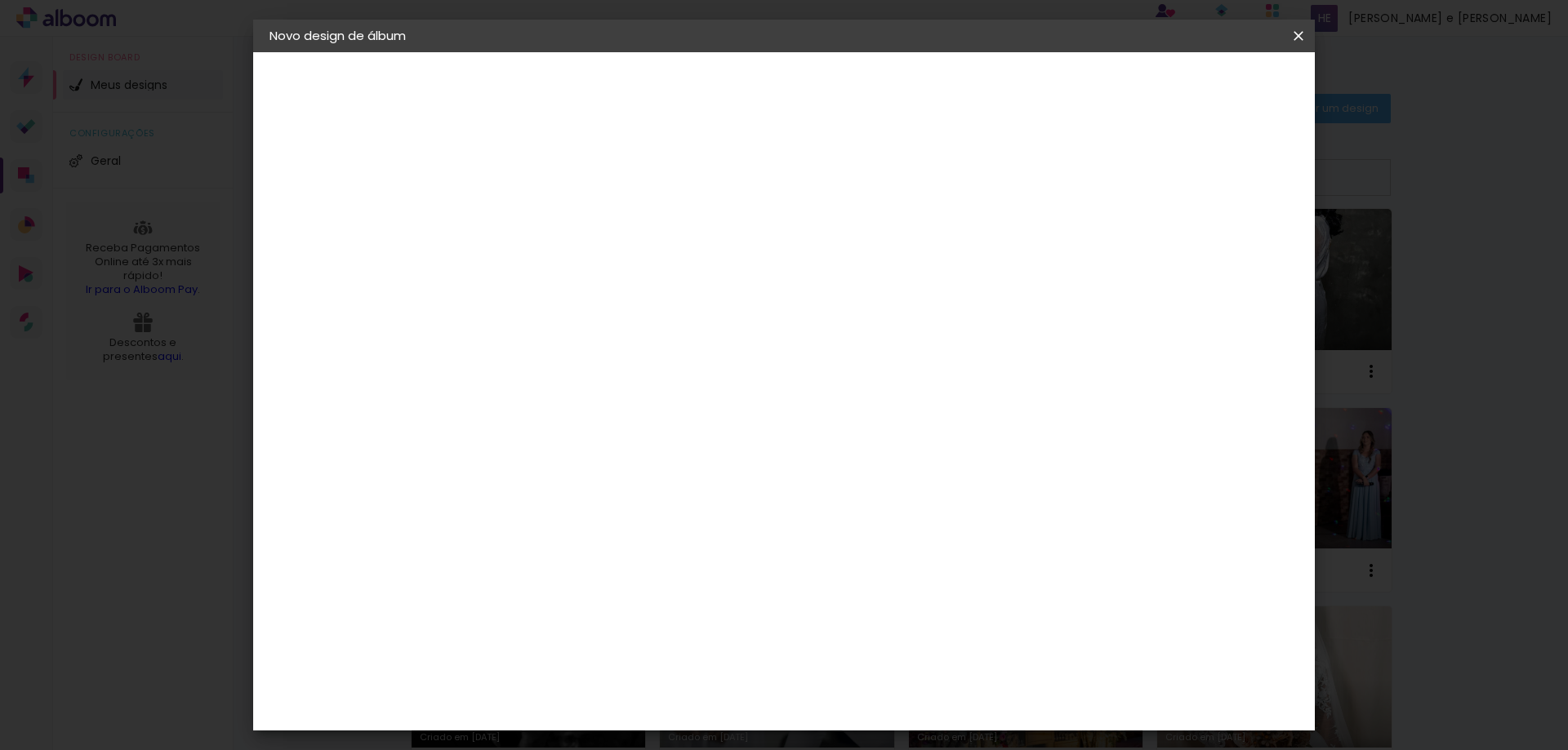
scroll to position [158, 0]
click at [803, 96] on paper-button "Avançar" at bounding box center [762, 87] width 80 height 28
click at [1196, 87] on span "Iniciar design" at bounding box center [1159, 86] width 75 height 11
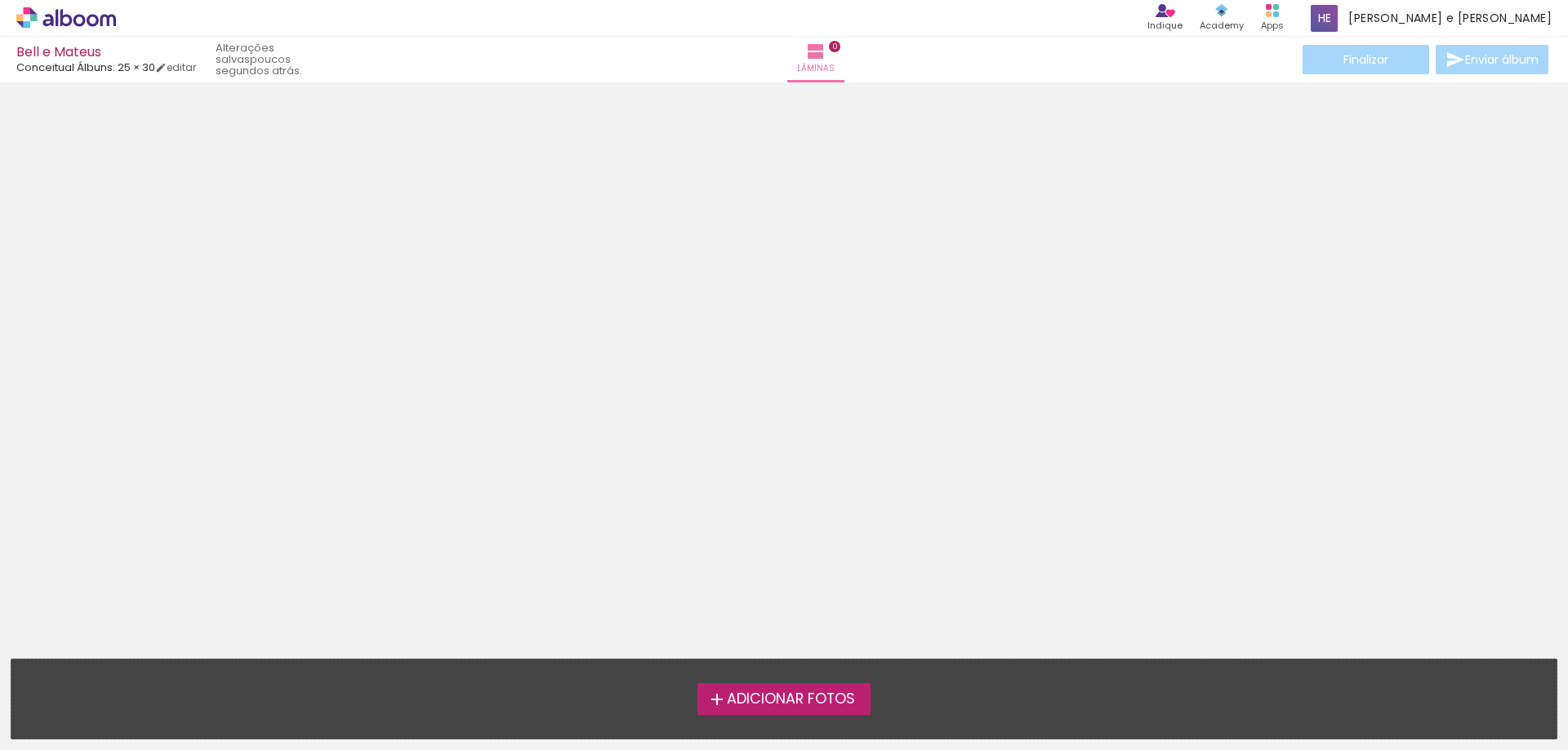
click at [770, 703] on span "Adicionar Fotos" at bounding box center [791, 699] width 128 height 15
click at [0, 0] on input "file" at bounding box center [0, 0] width 0 height 0
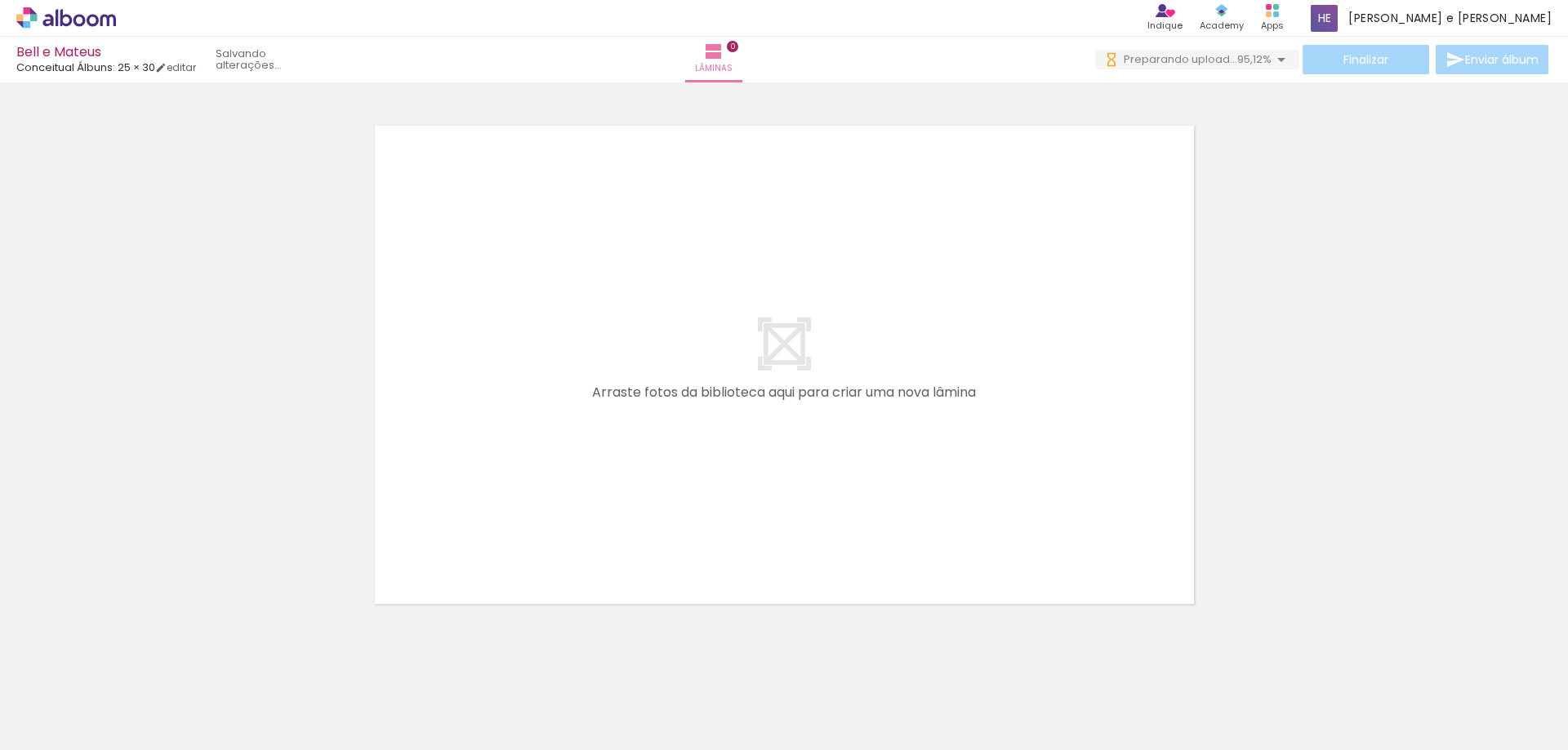
click at [76, 24] on icon at bounding box center [80, 20] width 12 height 12
click at [91, 18] on icon at bounding box center [66, 18] width 99 height 21
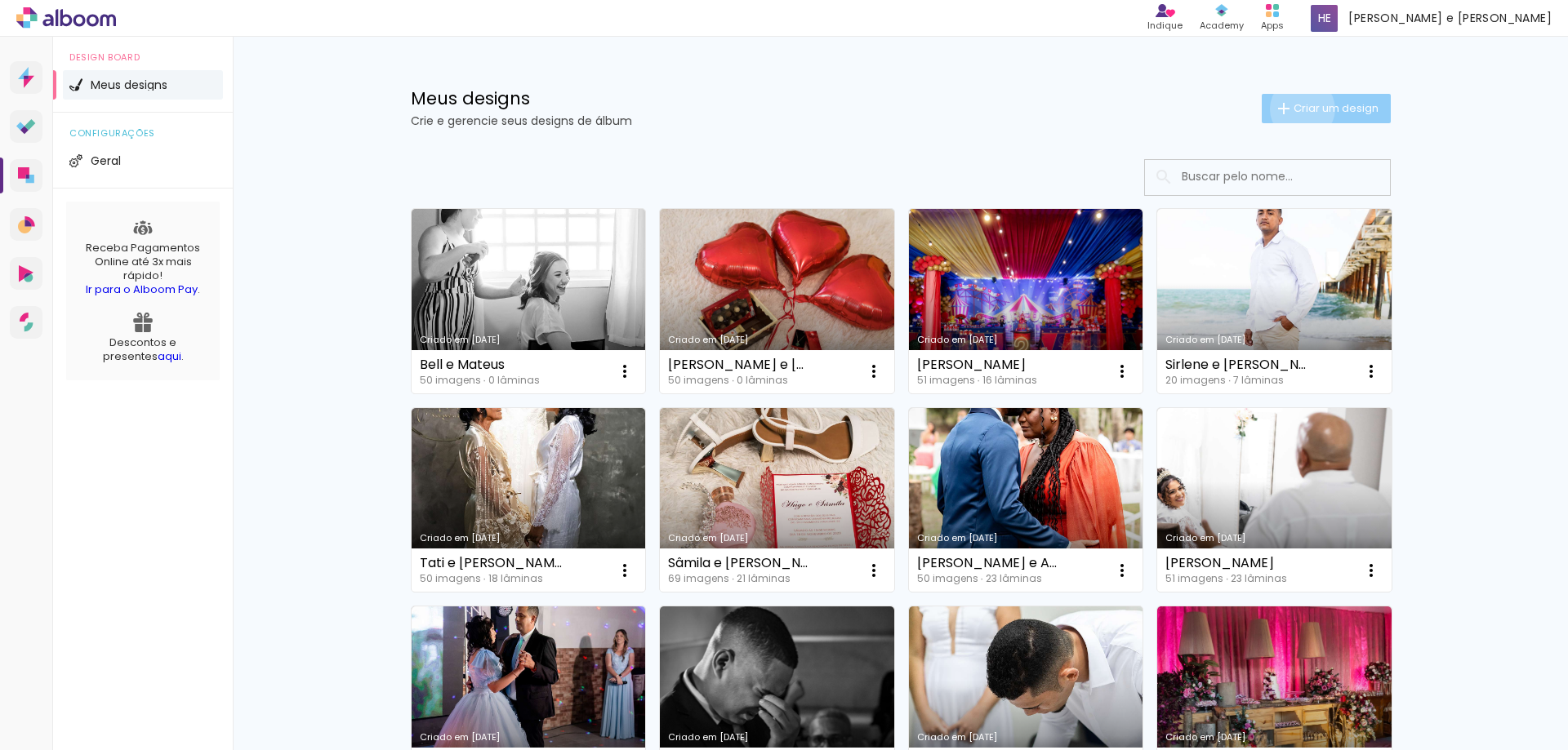
click at [1294, 109] on span "Criar um design" at bounding box center [1336, 108] width 85 height 11
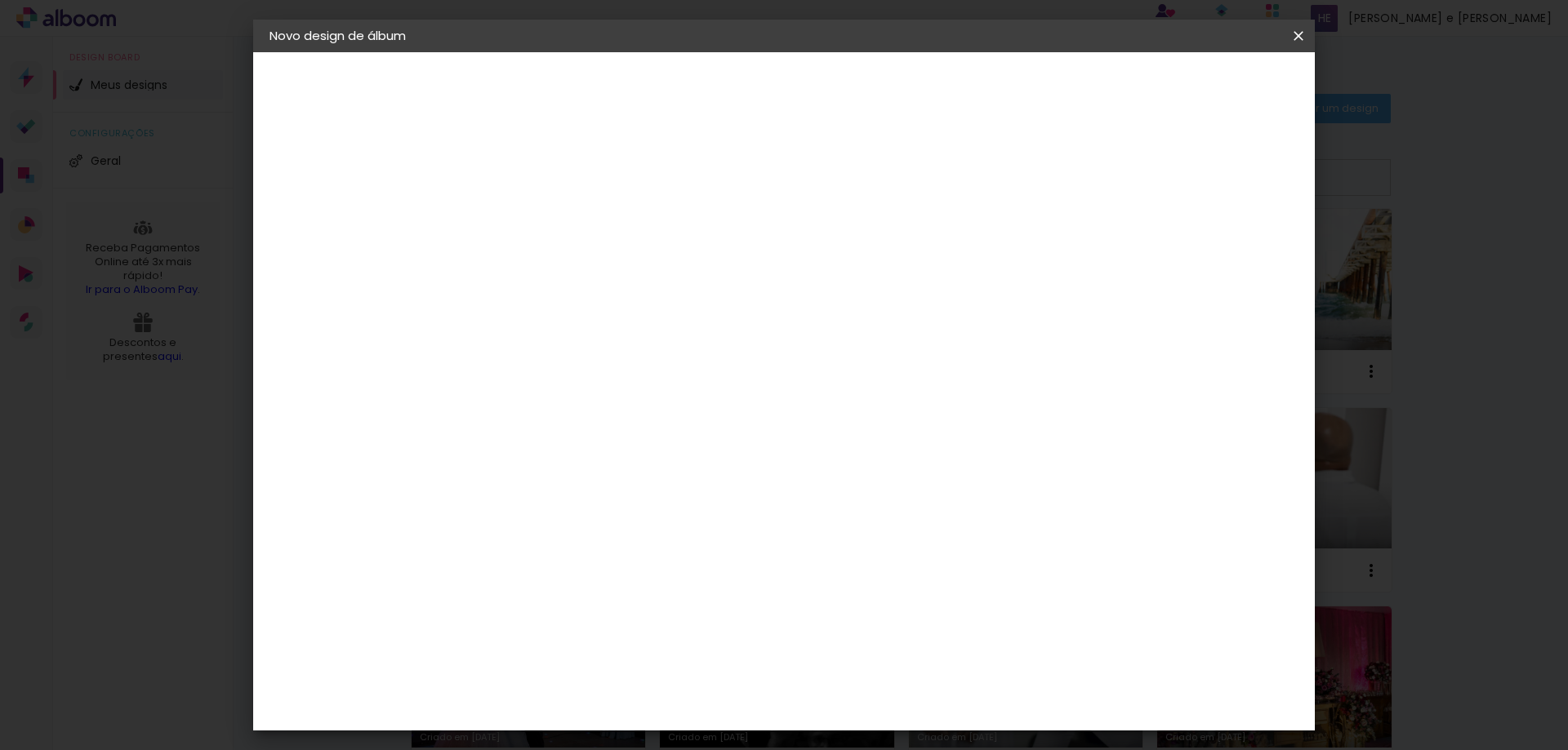
click at [537, 215] on input at bounding box center [537, 219] width 0 height 25
type input "Kauan e Geovana"
type paper-input "Kauan e Geovana"
click at [704, 97] on paper-button "Avançar" at bounding box center [663, 87] width 80 height 28
click at [661, 314] on input at bounding box center [578, 310] width 165 height 20
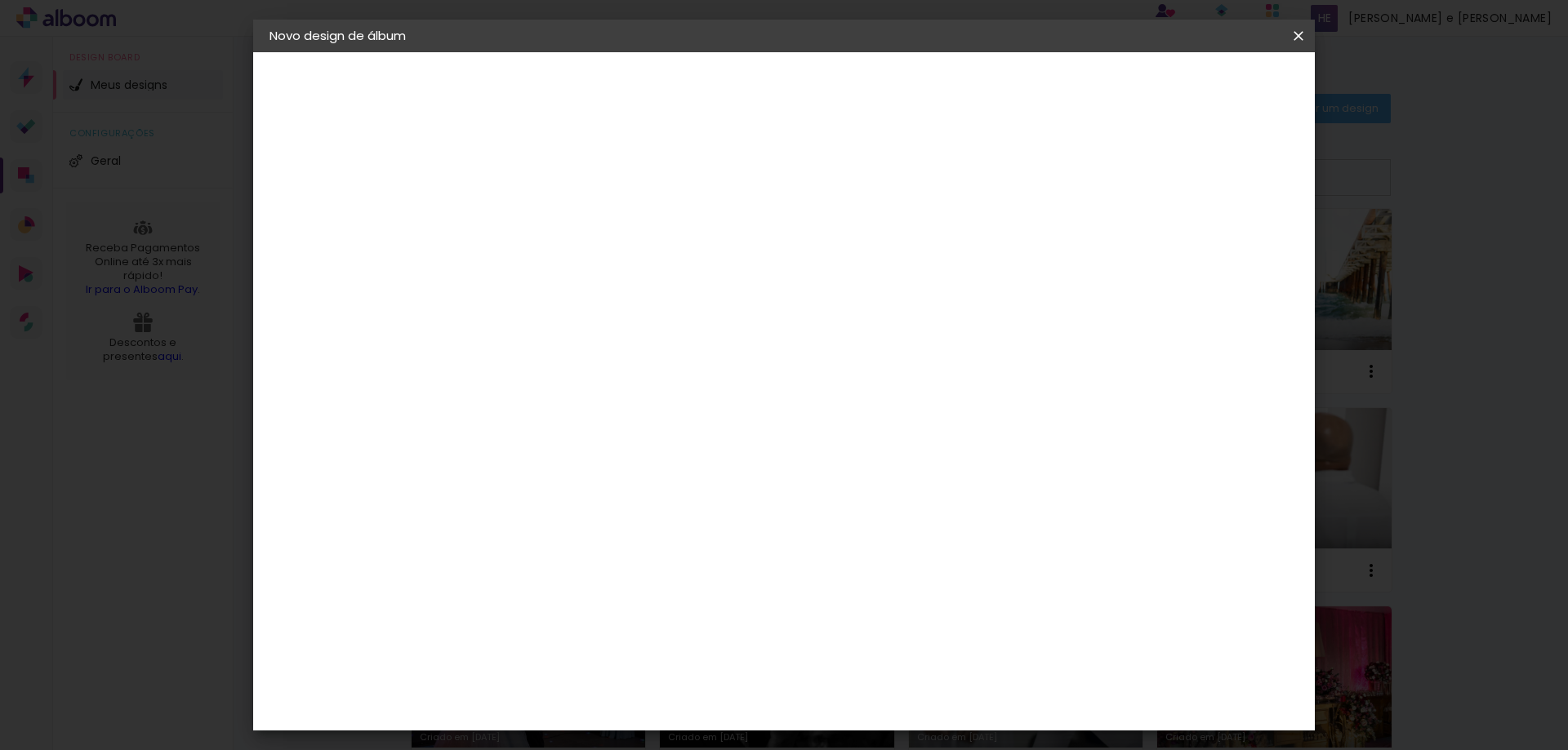
type input "con"
type paper-input "con"
click at [633, 377] on paper-item "Conceitual Álbuns" at bounding box center [562, 372] width 144 height 42
click at [0, 0] on slot "Avançar" at bounding box center [0, 0] width 0 height 0
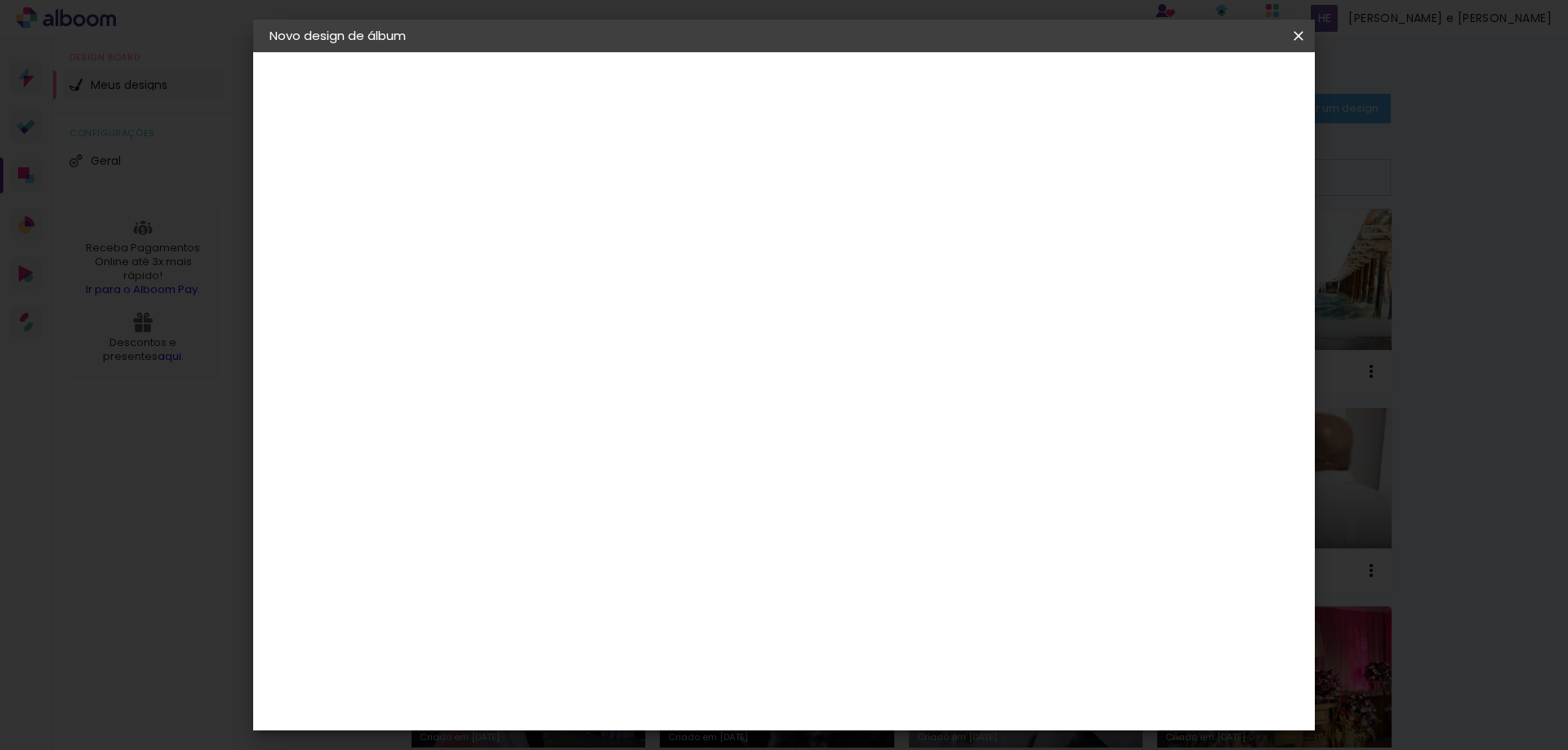
click at [0, 0] on slot "Avançar" at bounding box center [0, 0] width 0 height 0
click at [1196, 90] on span "Iniciar design" at bounding box center [1159, 86] width 75 height 11
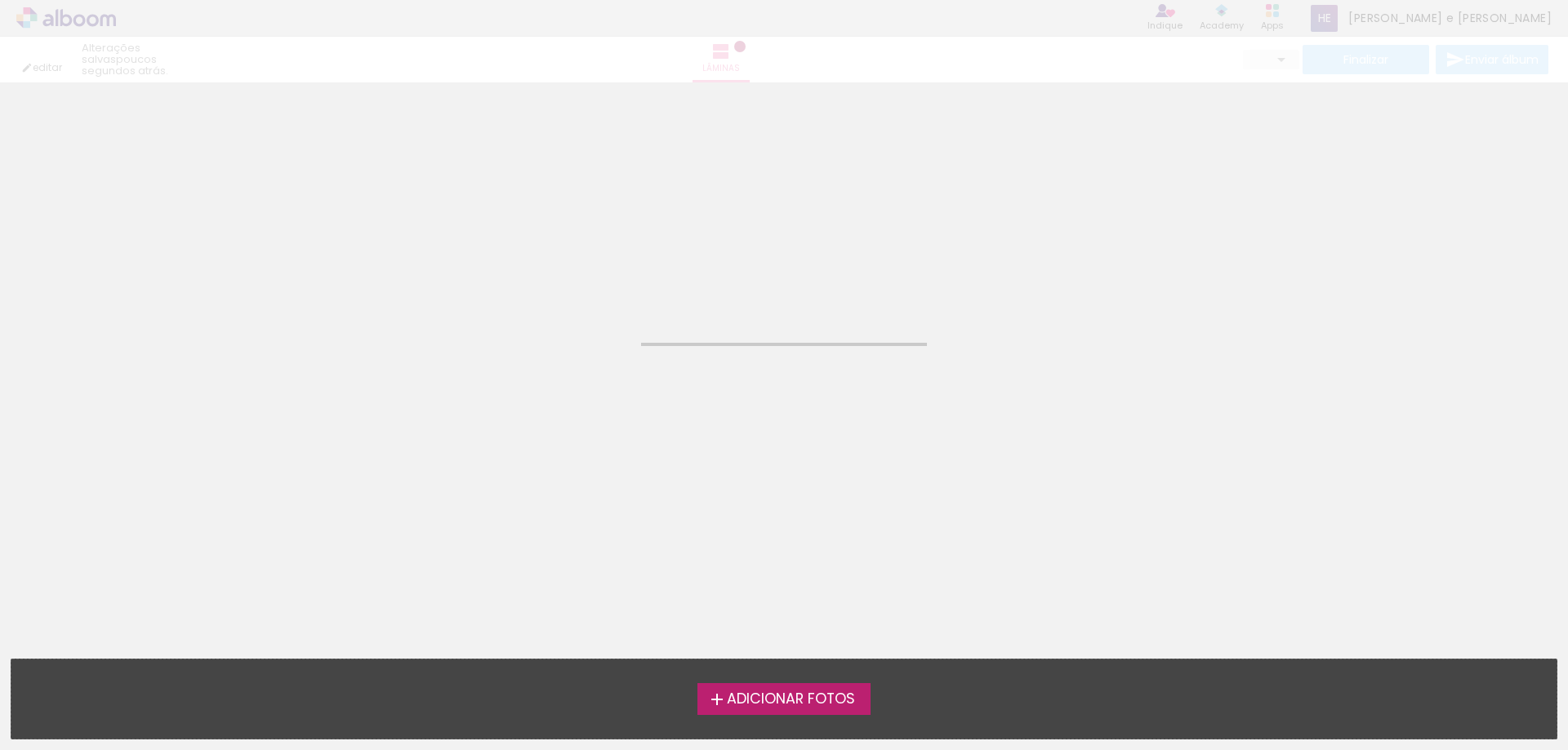
click at [791, 706] on span "Adicionar Fotos" at bounding box center [791, 699] width 128 height 15
click at [0, 0] on input "file" at bounding box center [0, 0] width 0 height 0
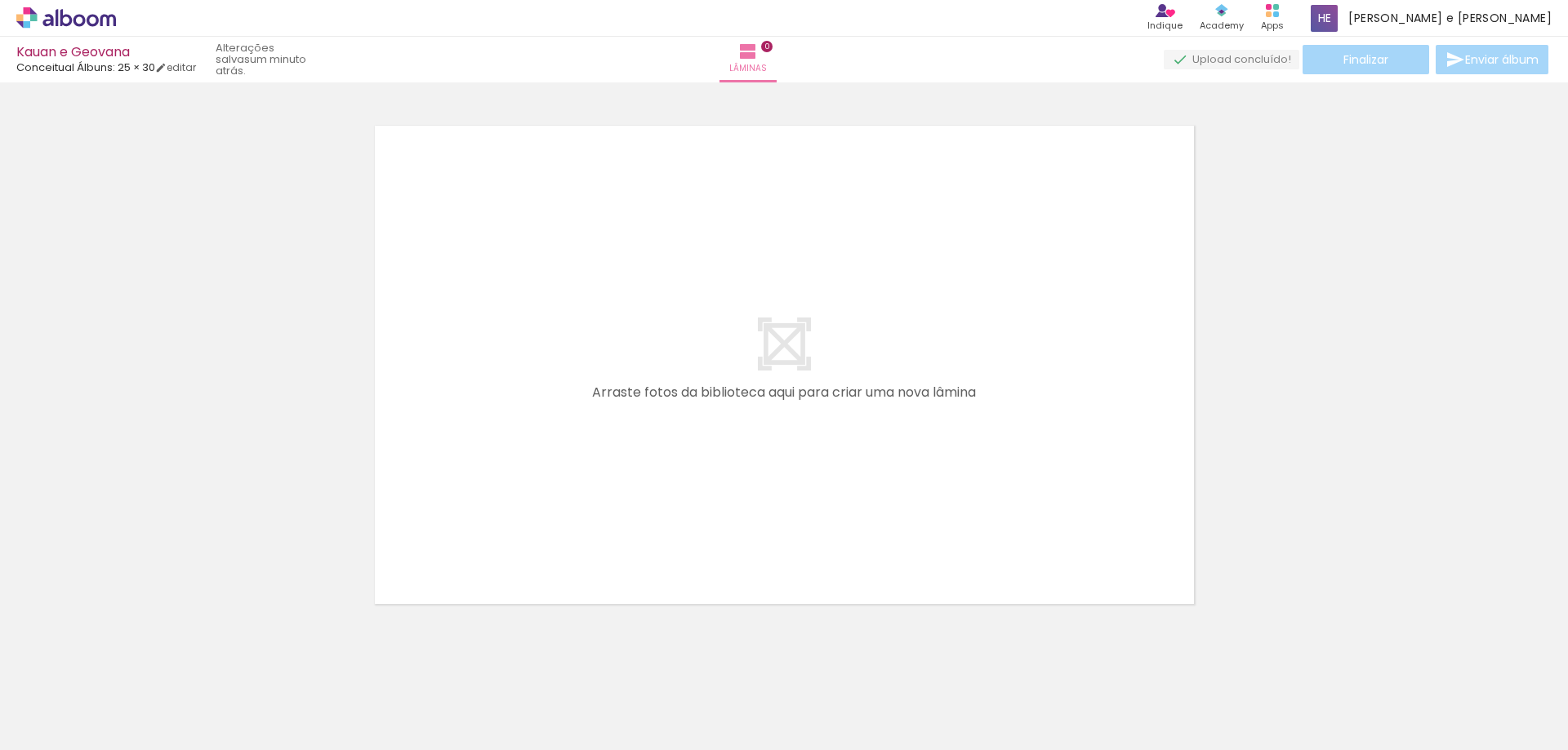
click at [80, 17] on icon at bounding box center [80, 20] width 12 height 12
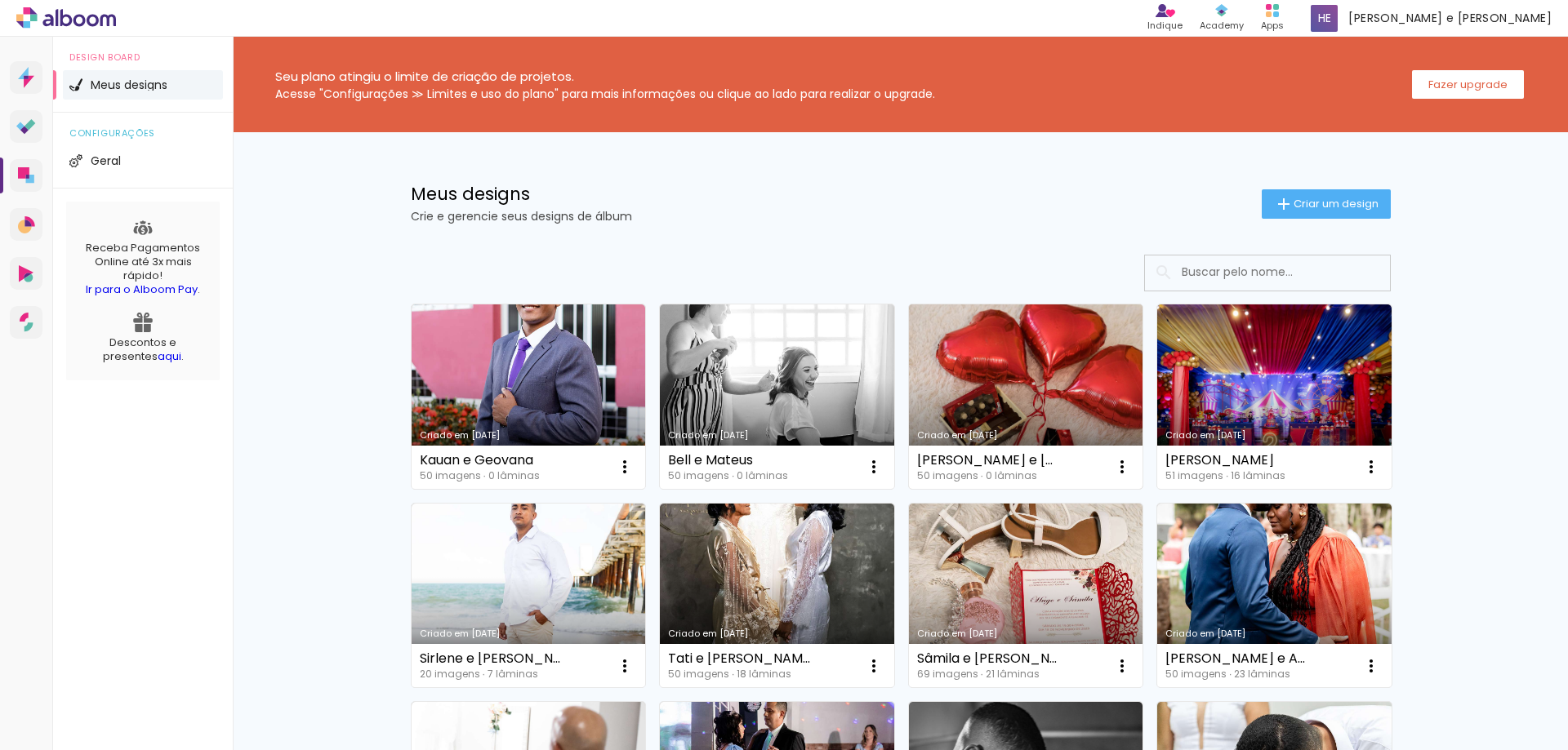
click at [1010, 404] on link "Criado em [DATE]" at bounding box center [1026, 397] width 235 height 184
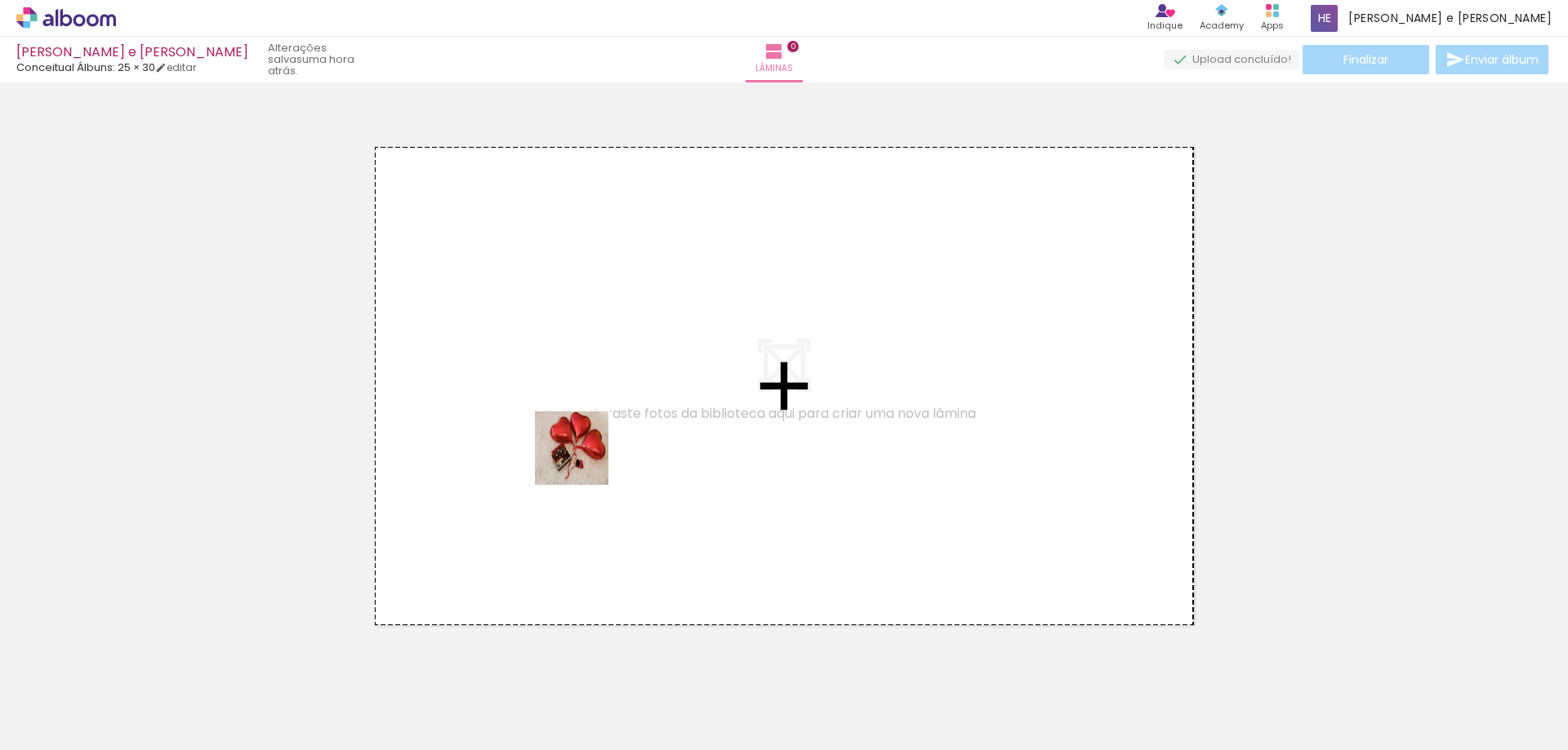
drag, startPoint x: 184, startPoint y: 714, endPoint x: 341, endPoint y: 643, distance: 172.3
click at [584, 461] on quentale-workspace at bounding box center [784, 375] width 1568 height 750
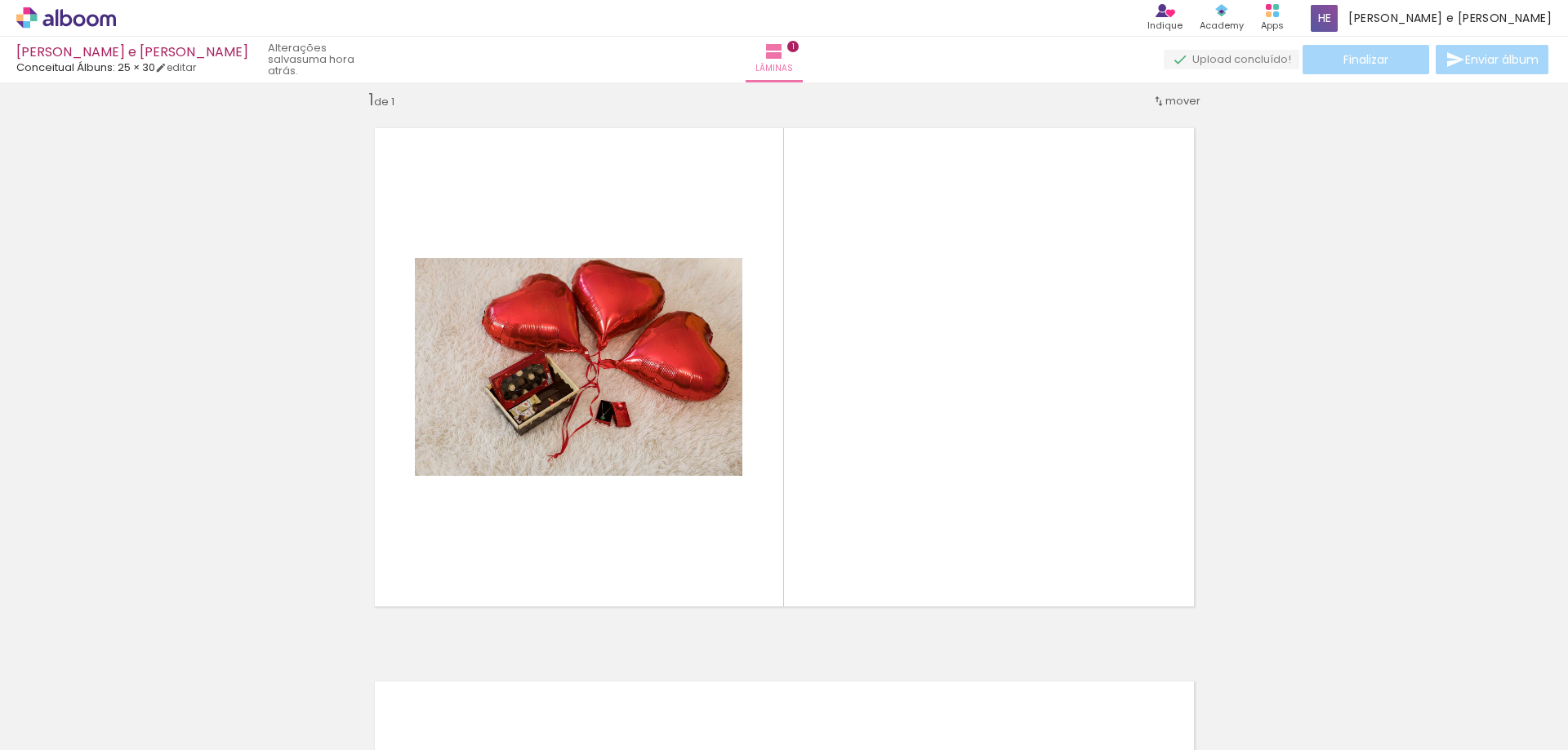
scroll to position [21, 0]
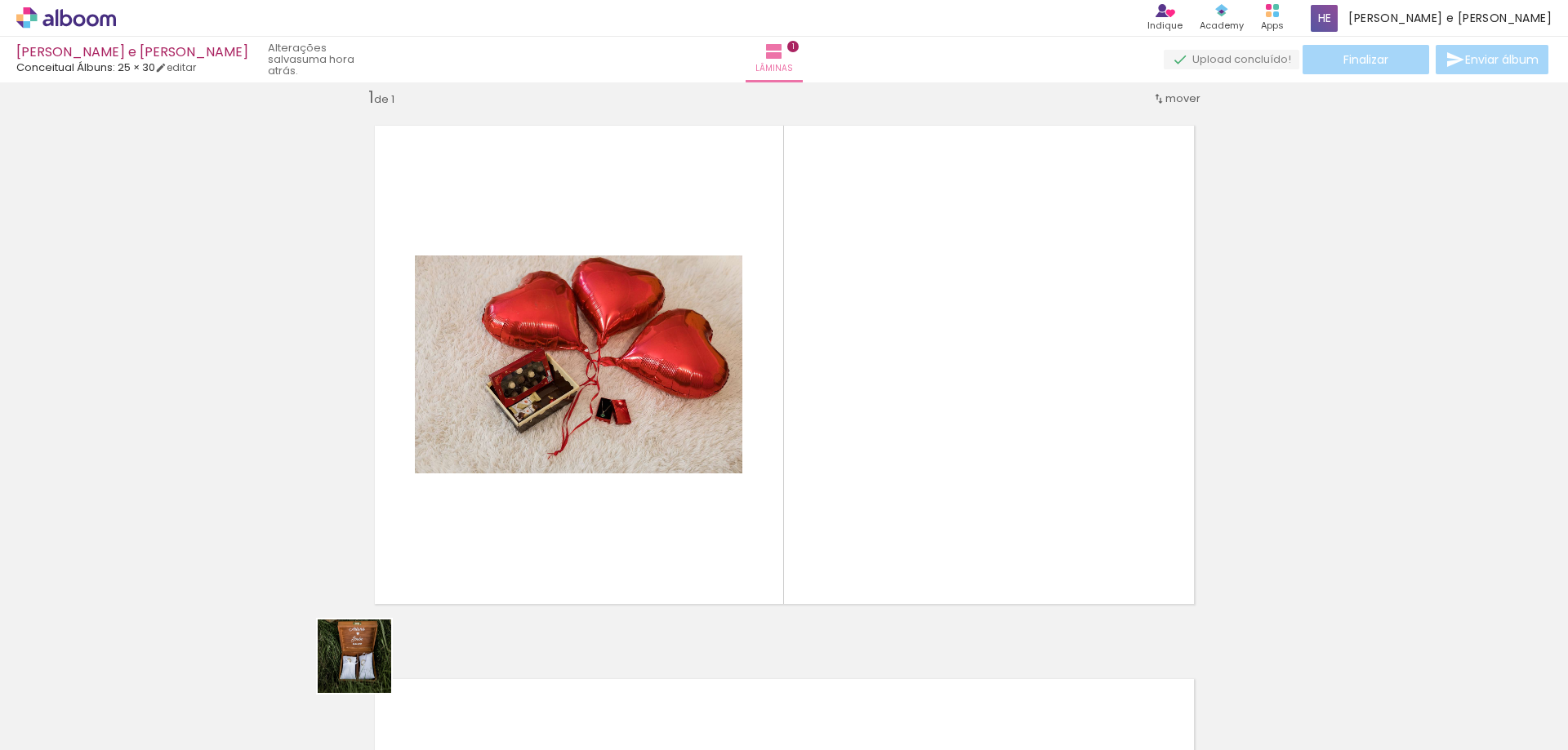
drag, startPoint x: 302, startPoint y: 696, endPoint x: 496, endPoint y: 633, distance: 204.0
click at [529, 514] on quentale-workspace at bounding box center [784, 375] width 1568 height 750
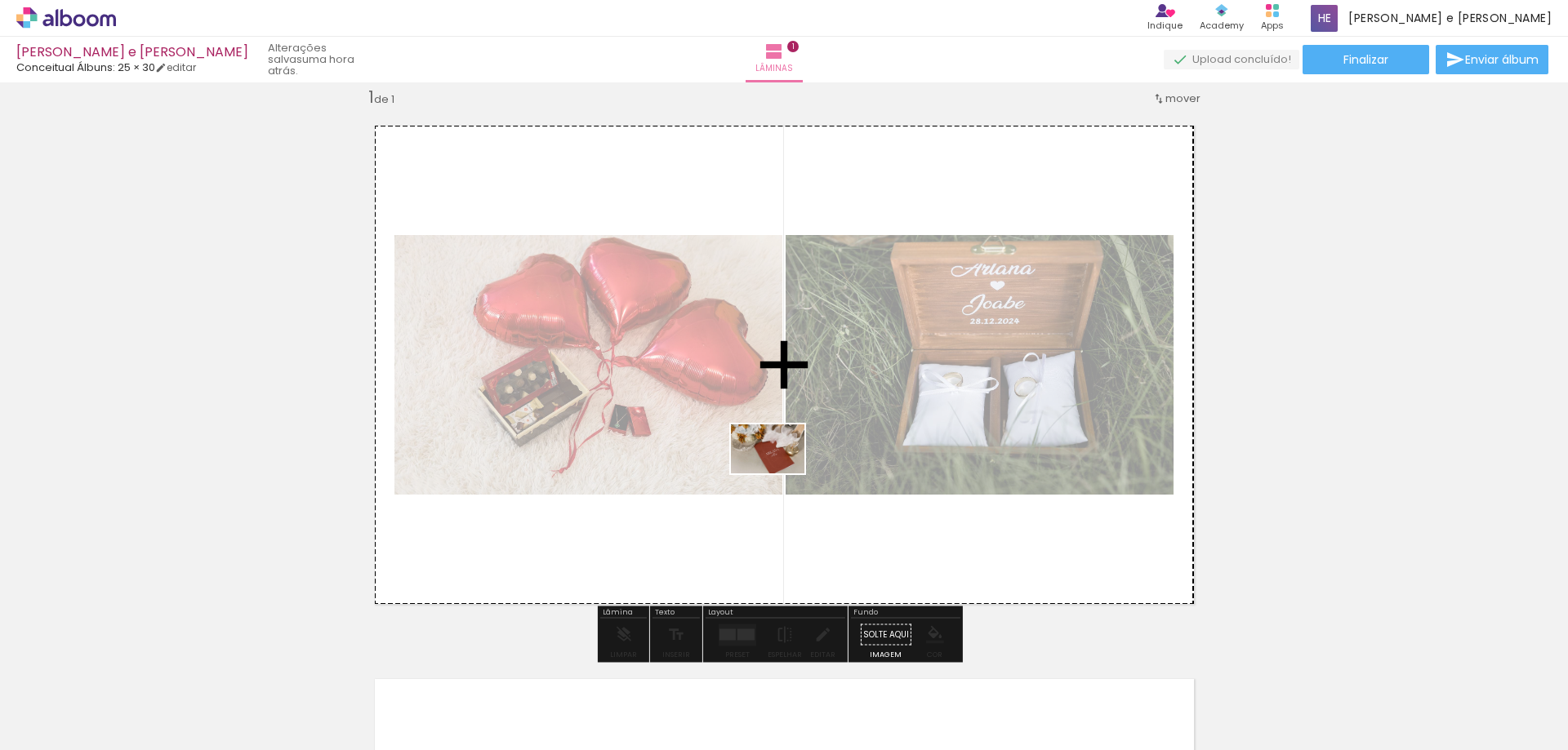
drag, startPoint x: 354, startPoint y: 714, endPoint x: 779, endPoint y: 467, distance: 491.6
click at [780, 472] on quentale-workspace at bounding box center [784, 375] width 1568 height 750
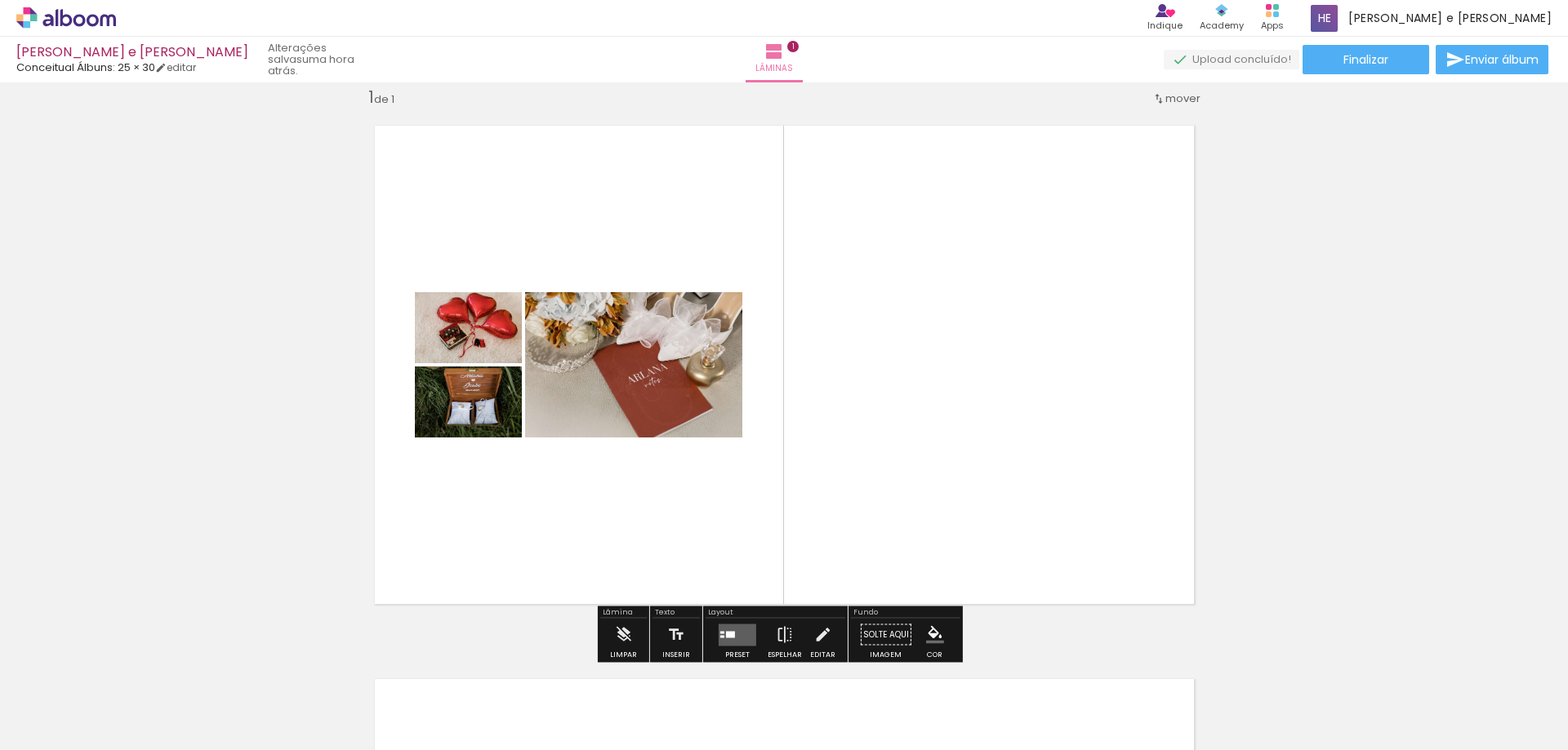
scroll to position [348, 0]
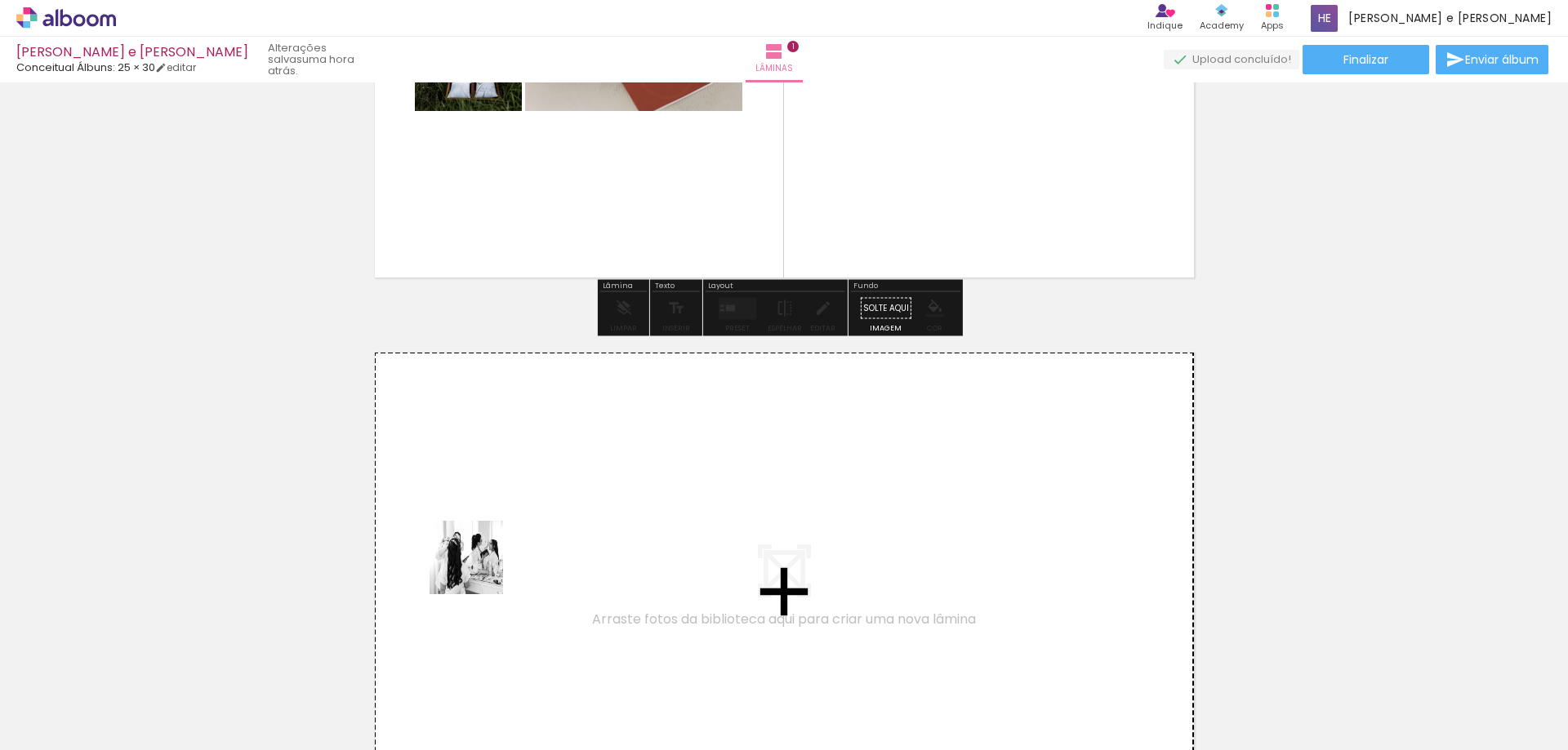
drag, startPoint x: 444, startPoint y: 699, endPoint x: 505, endPoint y: 665, distance: 69.8
click at [478, 573] on quentale-workspace at bounding box center [784, 375] width 1568 height 750
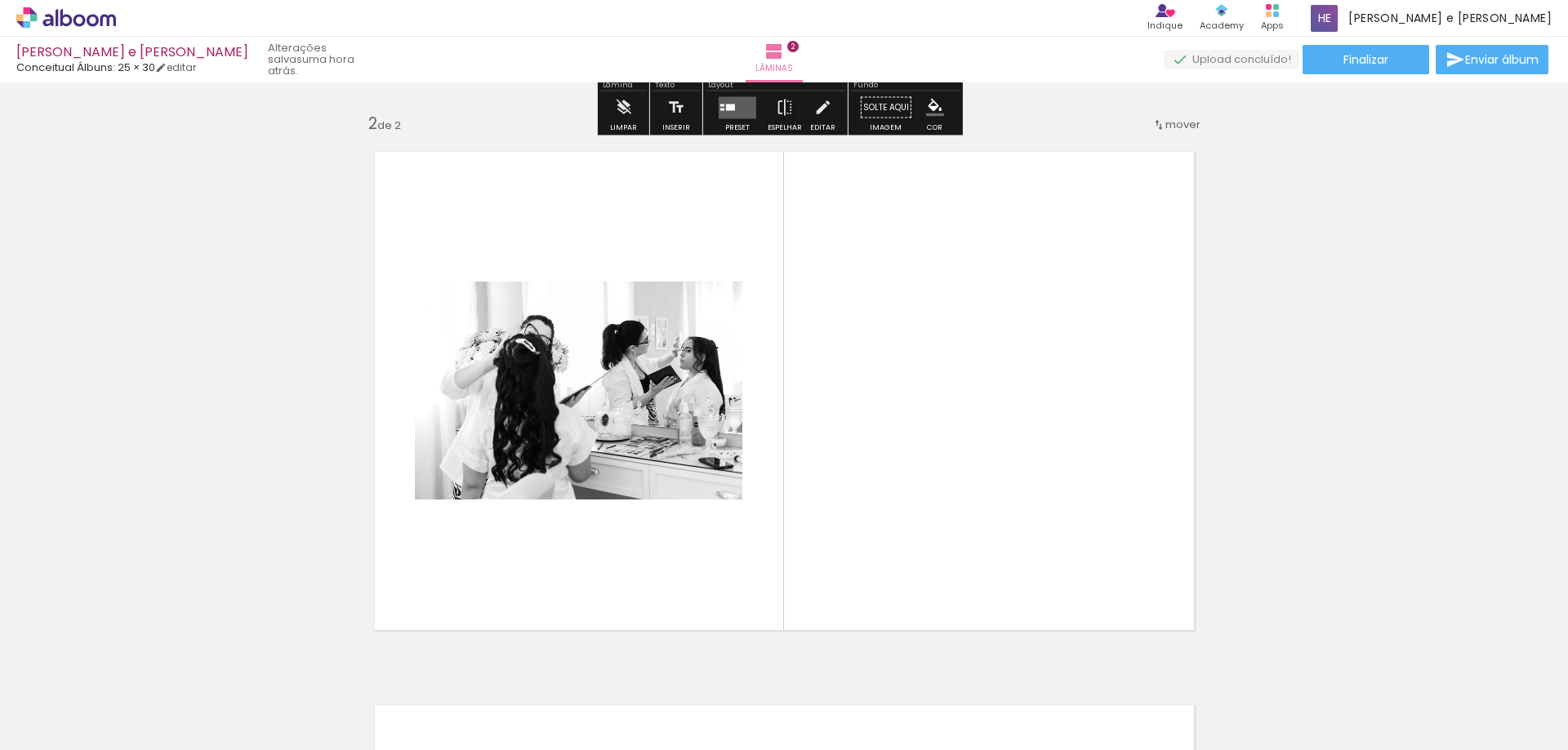
scroll to position [574, 0]
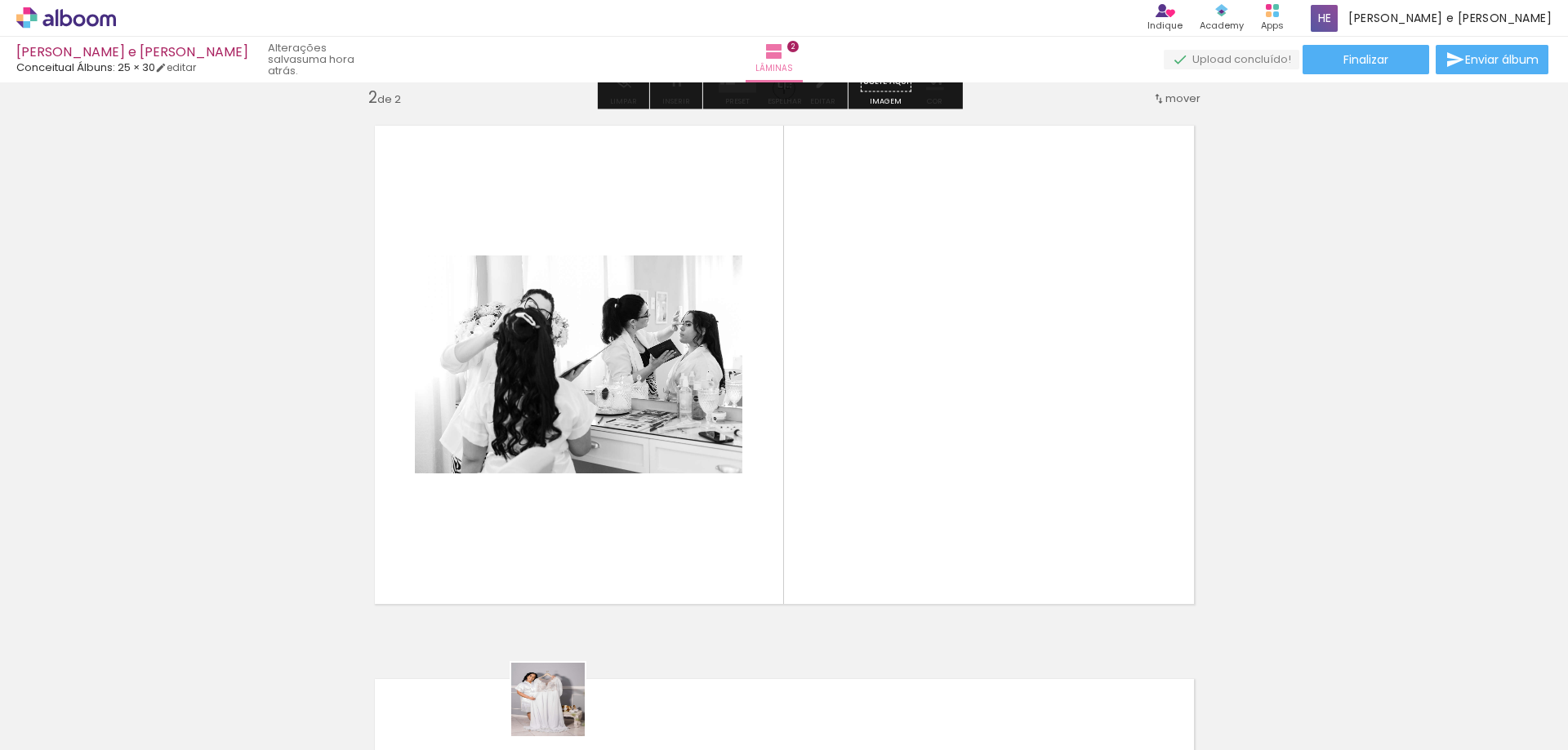
drag, startPoint x: 546, startPoint y: 725, endPoint x: 691, endPoint y: 591, distance: 197.4
click at [695, 519] on quentale-workspace at bounding box center [784, 375] width 1568 height 750
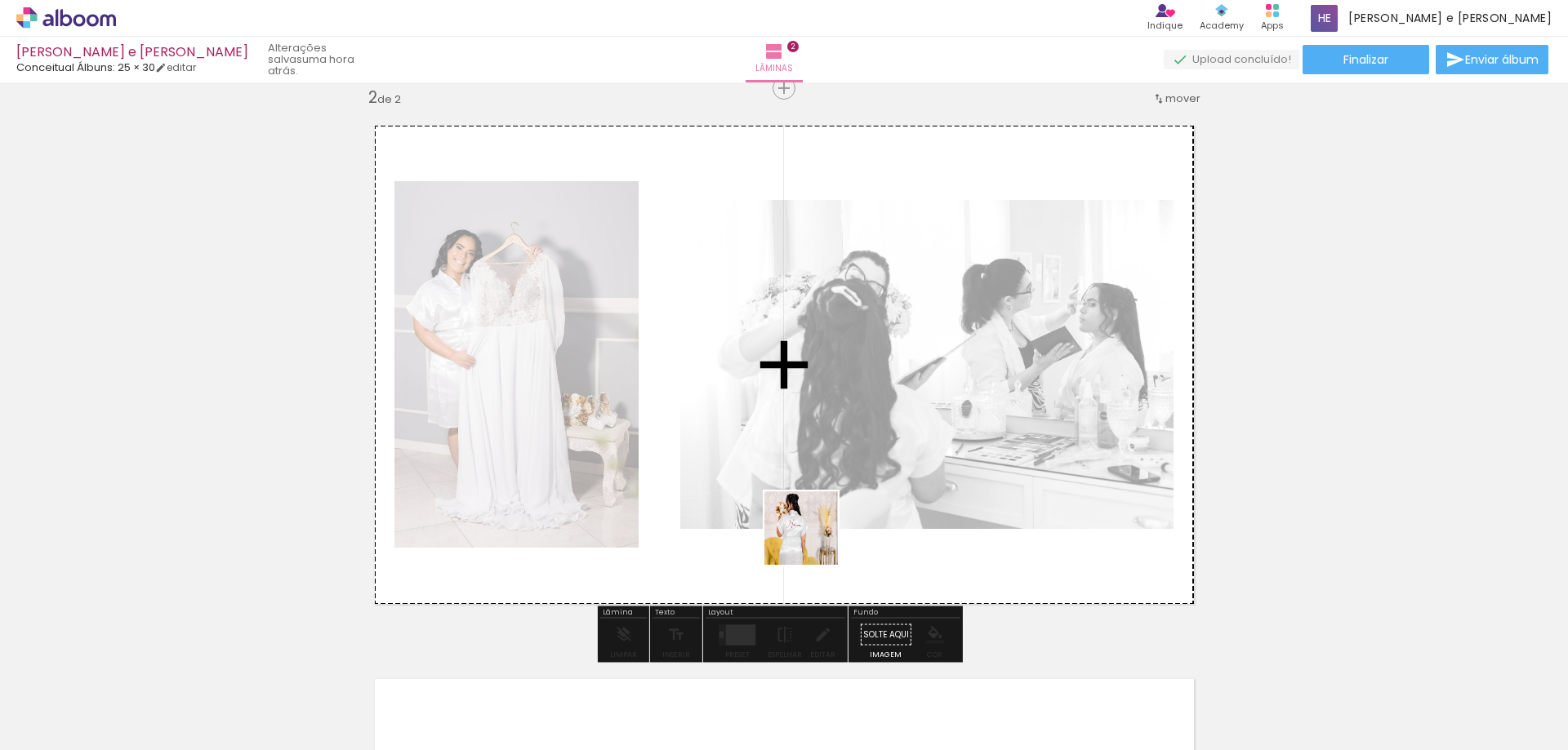
drag, startPoint x: 631, startPoint y: 720, endPoint x: 815, endPoint y: 527, distance: 266.7
click at [815, 535] on quentale-workspace at bounding box center [784, 375] width 1568 height 750
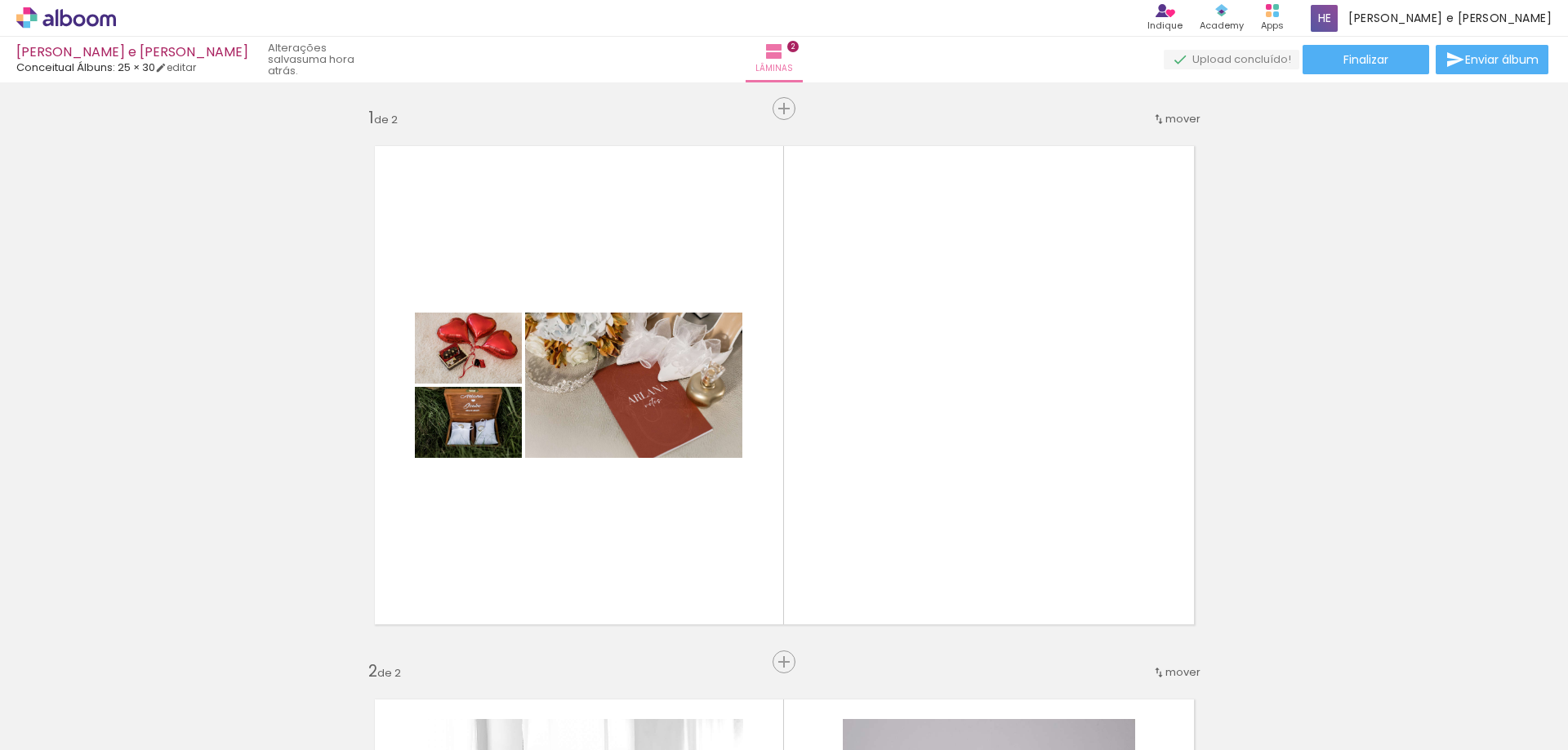
scroll to position [0, 0]
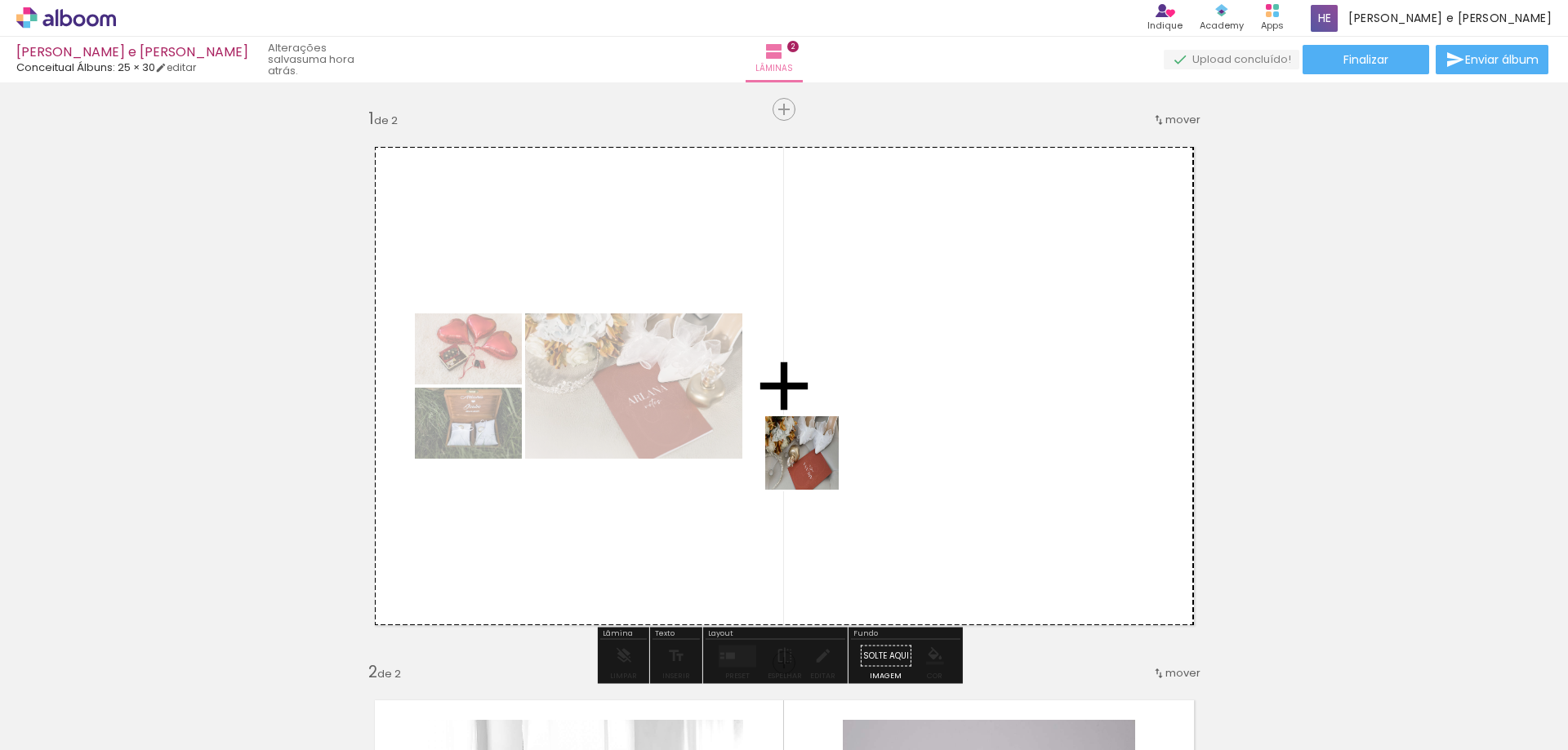
drag, startPoint x: 733, startPoint y: 707, endPoint x: 814, endPoint y: 465, distance: 255.2
click at [814, 465] on quentale-workspace at bounding box center [784, 375] width 1568 height 750
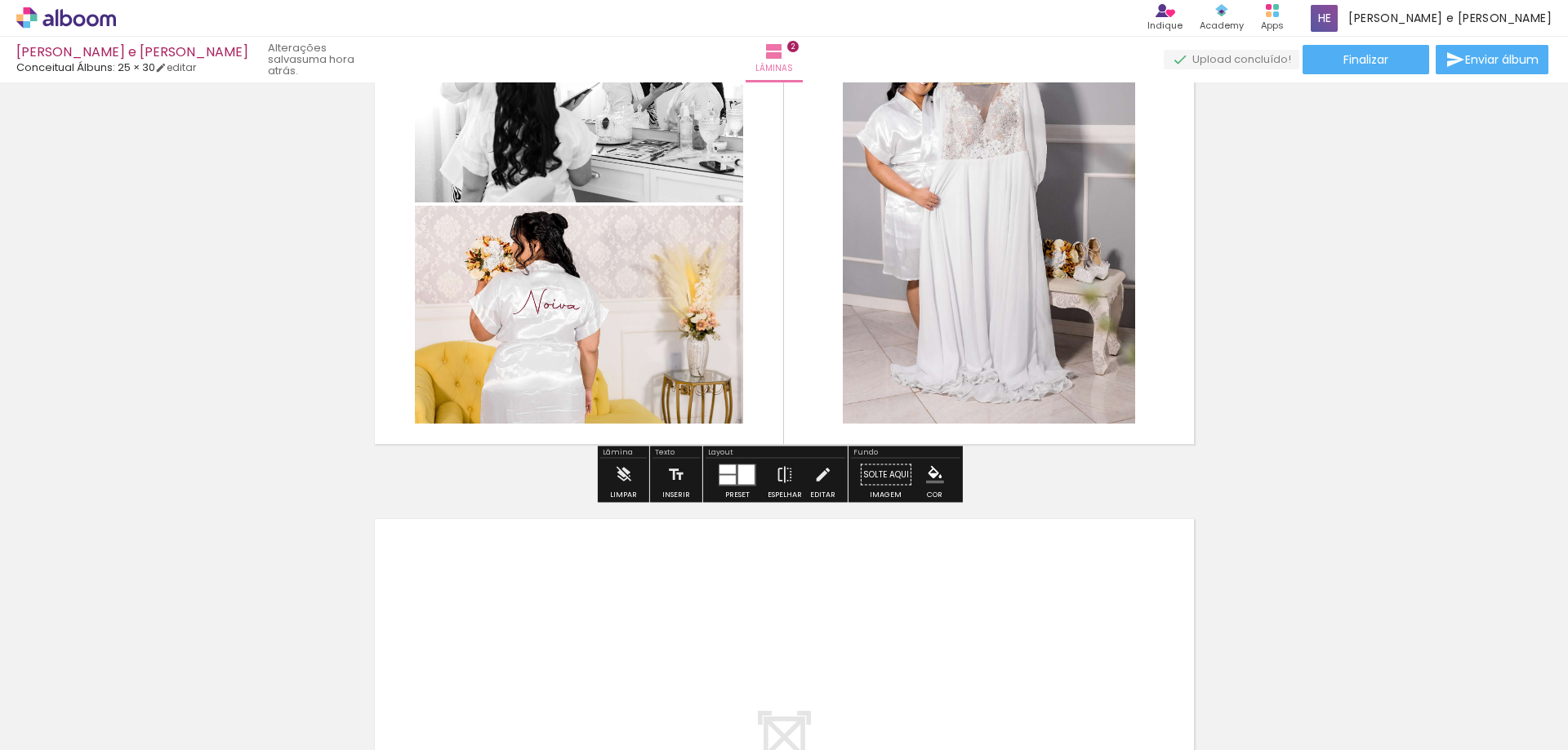
scroll to position [1062, 0]
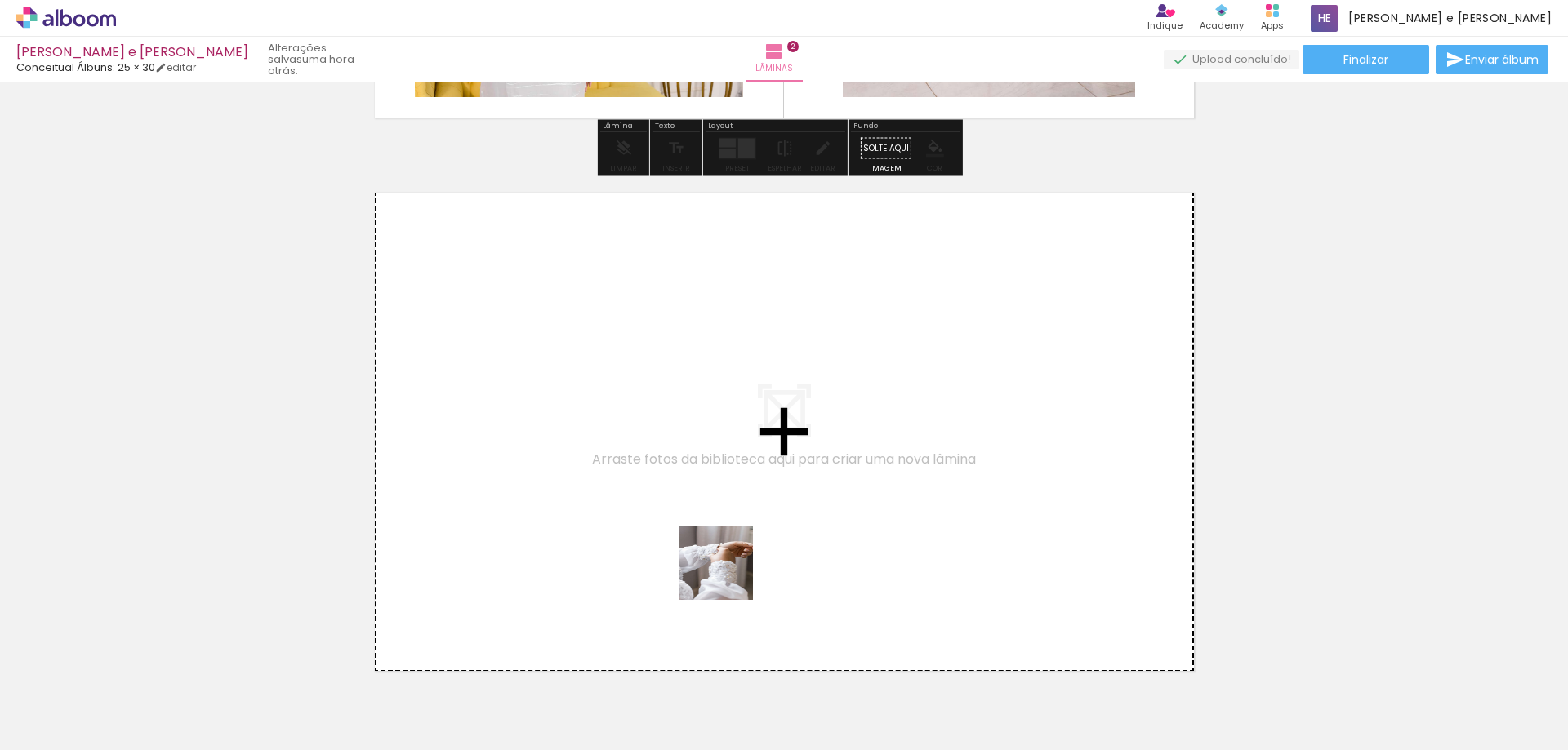
drag, startPoint x: 812, startPoint y: 721, endPoint x: 858, endPoint y: 691, distance: 54.9
click at [675, 507] on quentale-workspace at bounding box center [784, 375] width 1568 height 750
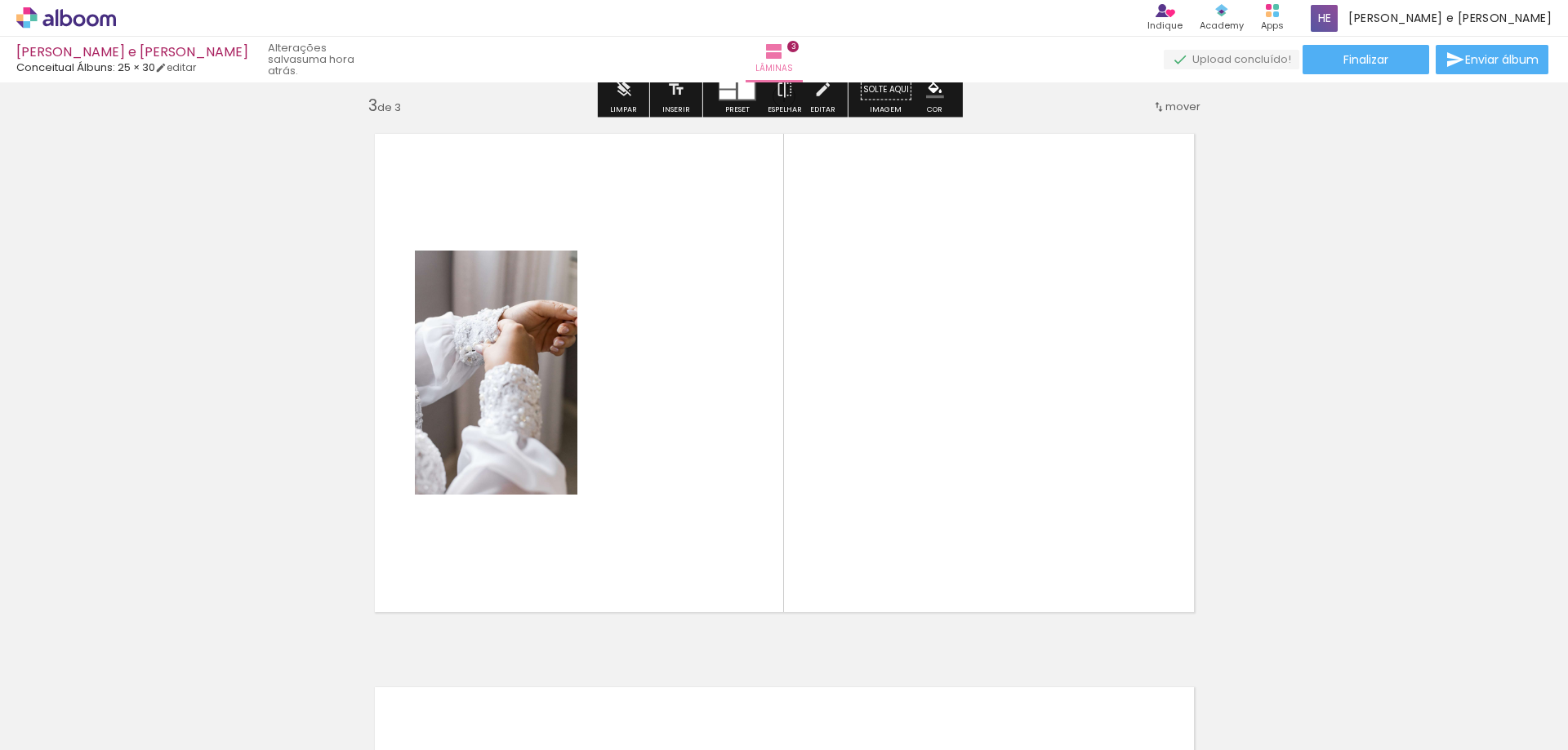
scroll to position [1129, 0]
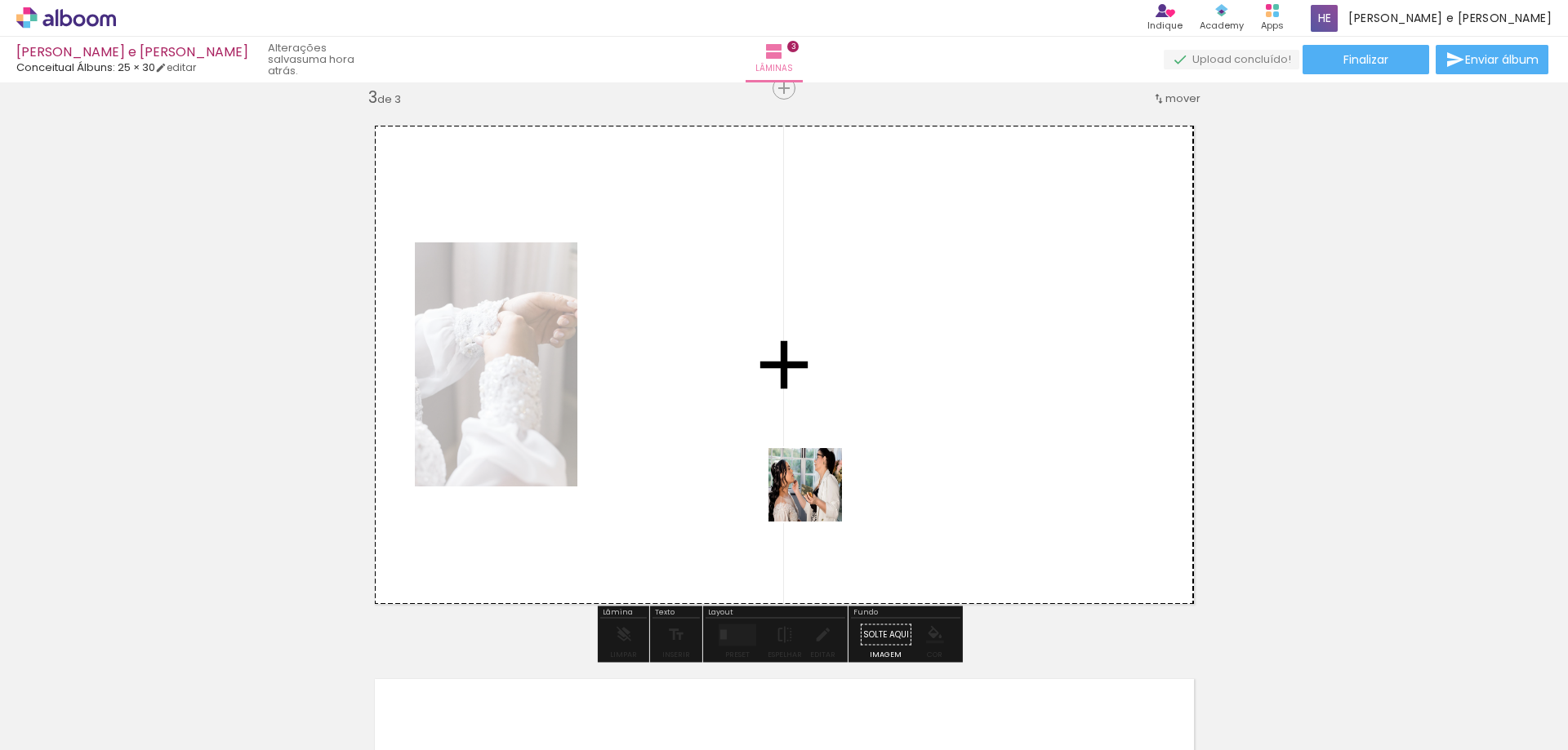
drag, startPoint x: 912, startPoint y: 717, endPoint x: 807, endPoint y: 475, distance: 263.8
click at [807, 475] on quentale-workspace at bounding box center [784, 375] width 1568 height 750
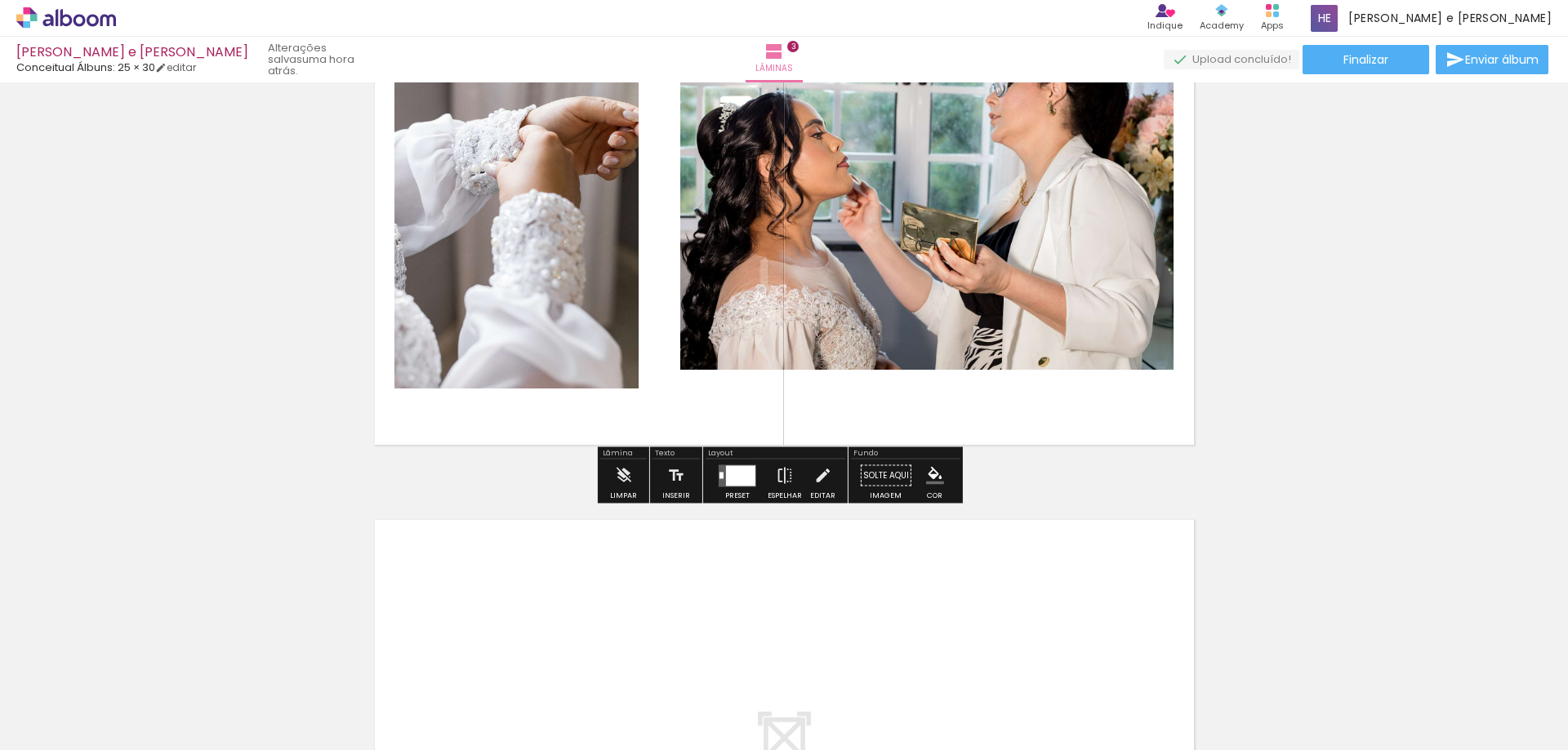
scroll to position [1455, 0]
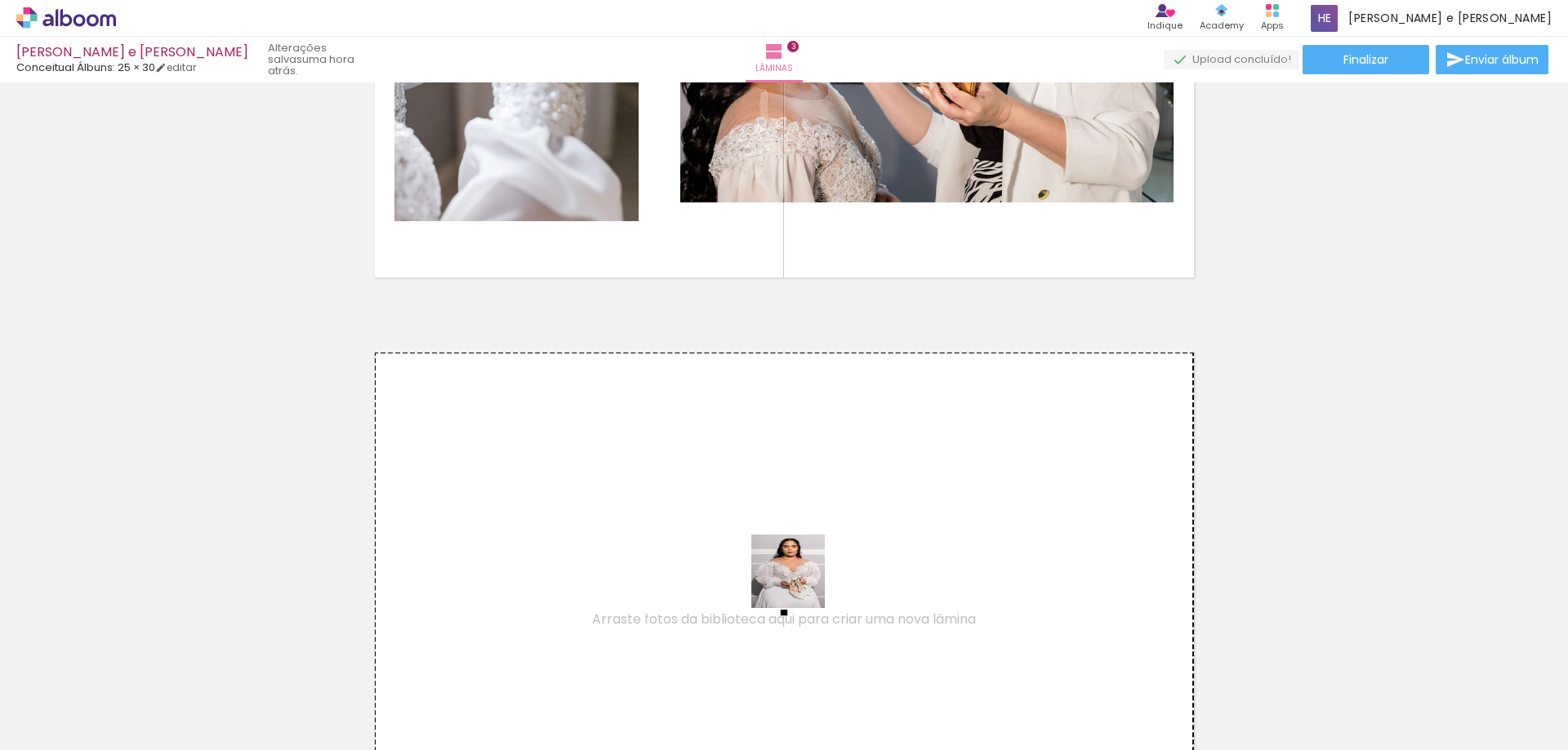
drag, startPoint x: 1001, startPoint y: 720, endPoint x: 1043, endPoint y: 705, distance: 44.6
click at [777, 566] on quentale-workspace at bounding box center [784, 375] width 1568 height 750
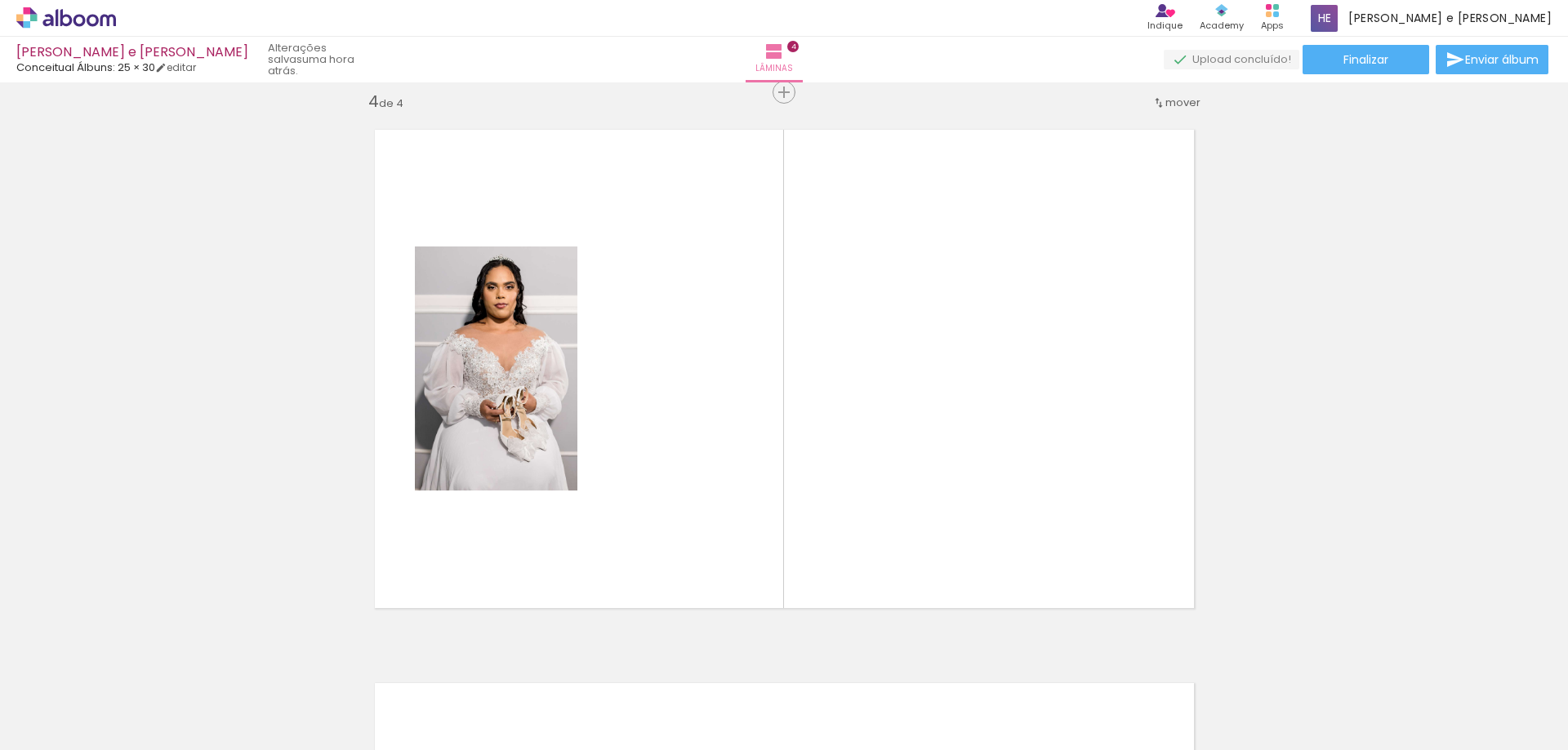
scroll to position [1682, 0]
drag, startPoint x: 1090, startPoint y: 715, endPoint x: 1091, endPoint y: 641, distance: 74.0
click at [839, 447] on quentale-workspace at bounding box center [784, 375] width 1568 height 750
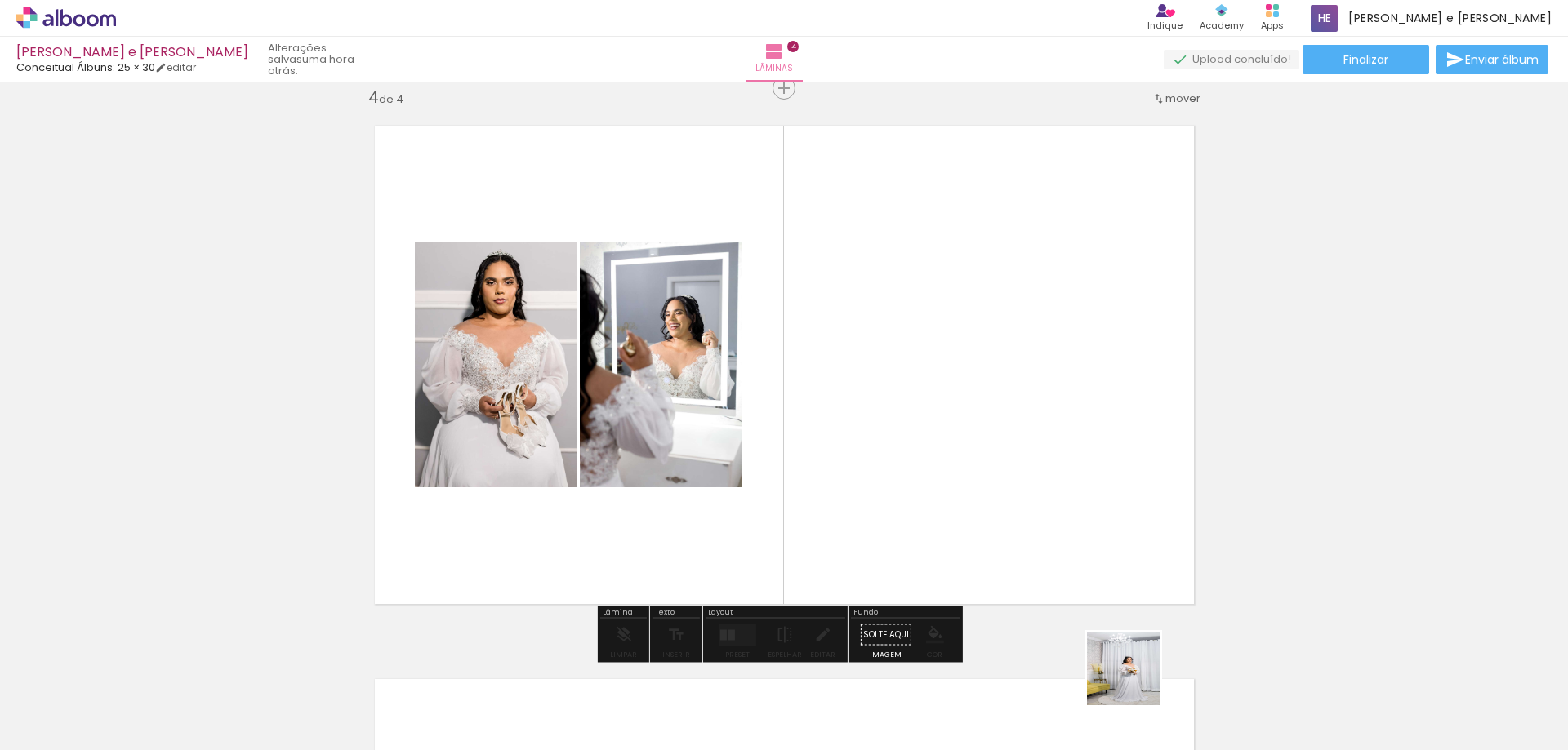
drag, startPoint x: 1166, startPoint y: 710, endPoint x: 1199, endPoint y: 613, distance: 102.5
click at [935, 379] on quentale-workspace at bounding box center [784, 375] width 1568 height 750
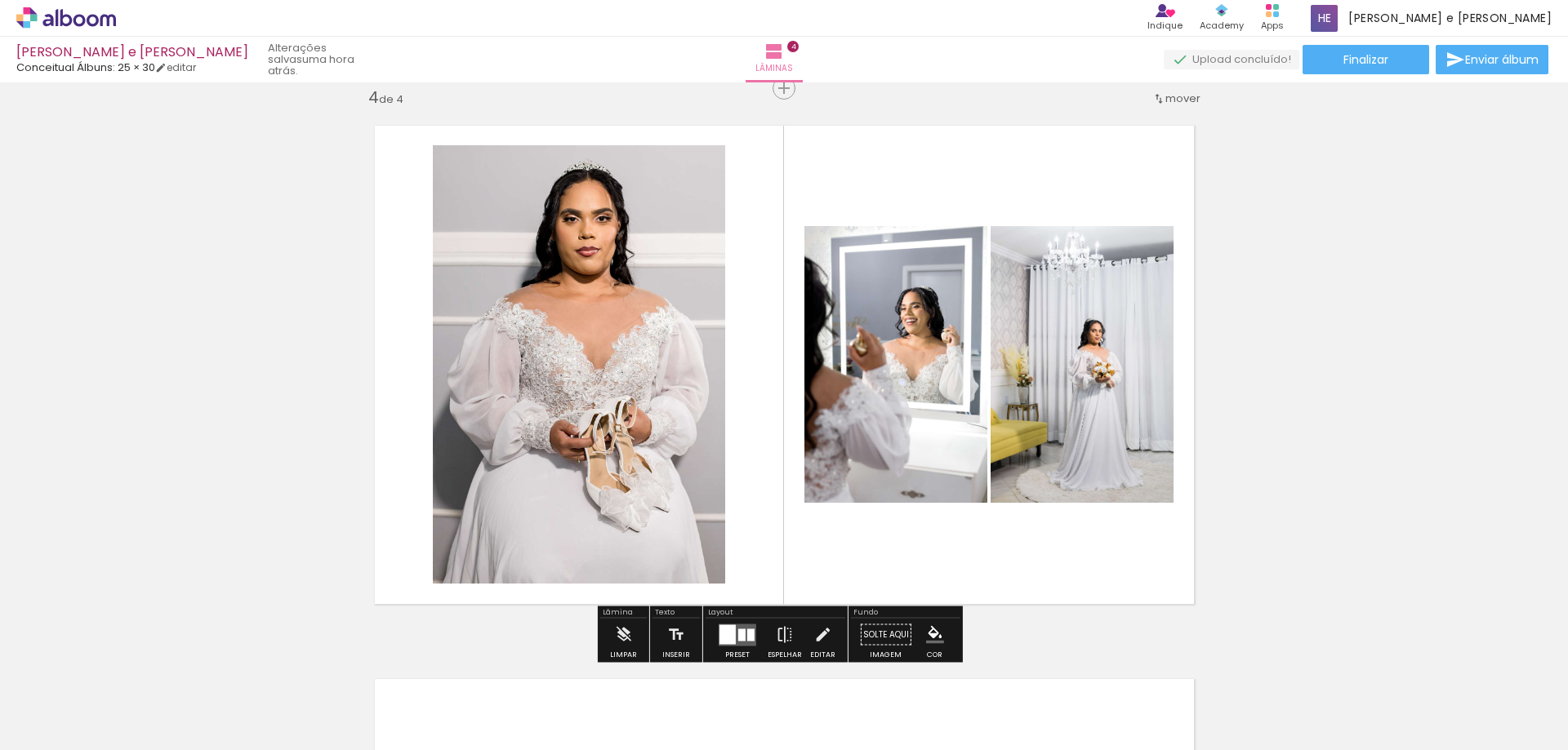
drag, startPoint x: 1268, startPoint y: 710, endPoint x: 1083, endPoint y: 481, distance: 294.4
click at [1069, 481] on quentale-workspace at bounding box center [784, 375] width 1568 height 750
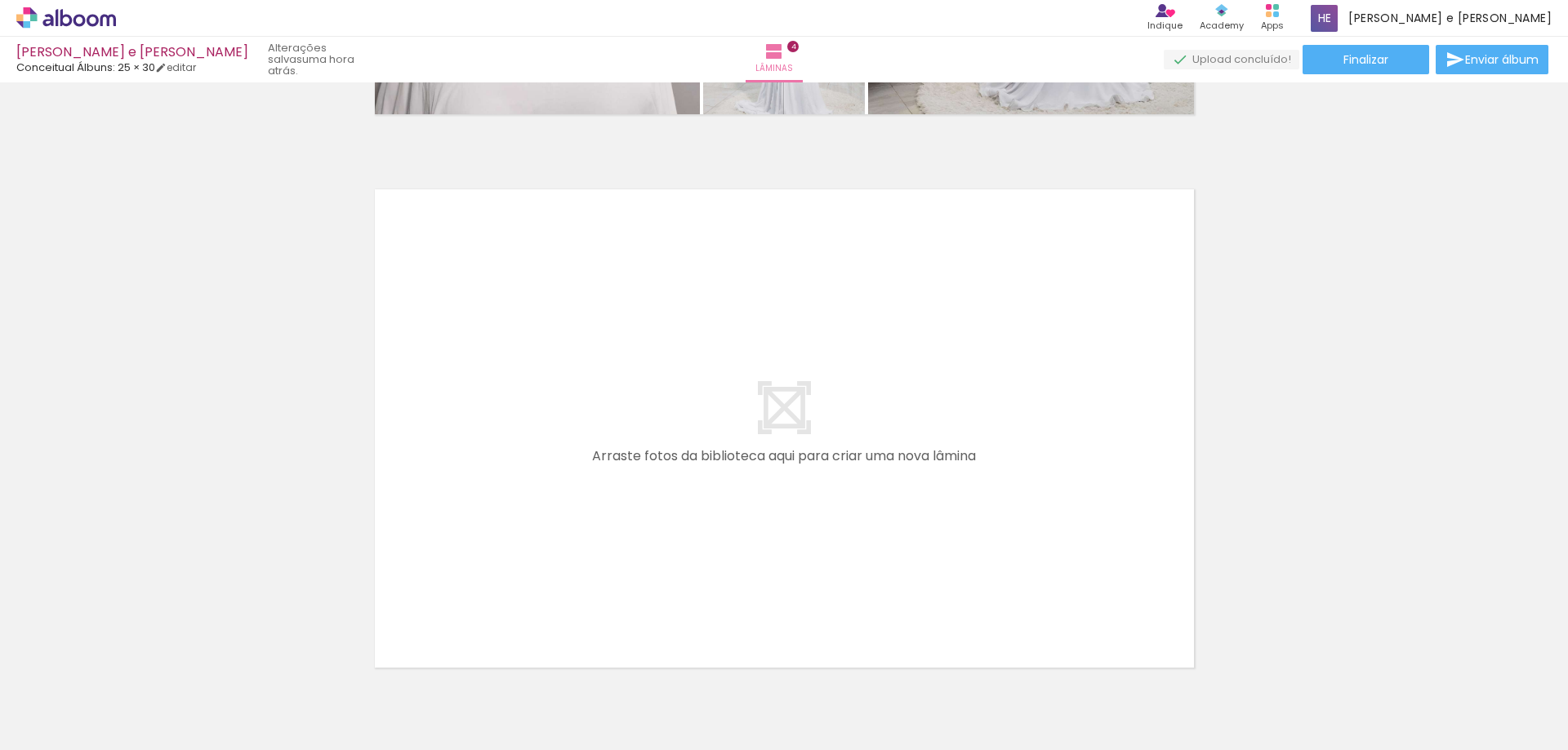
scroll to position [0, 573]
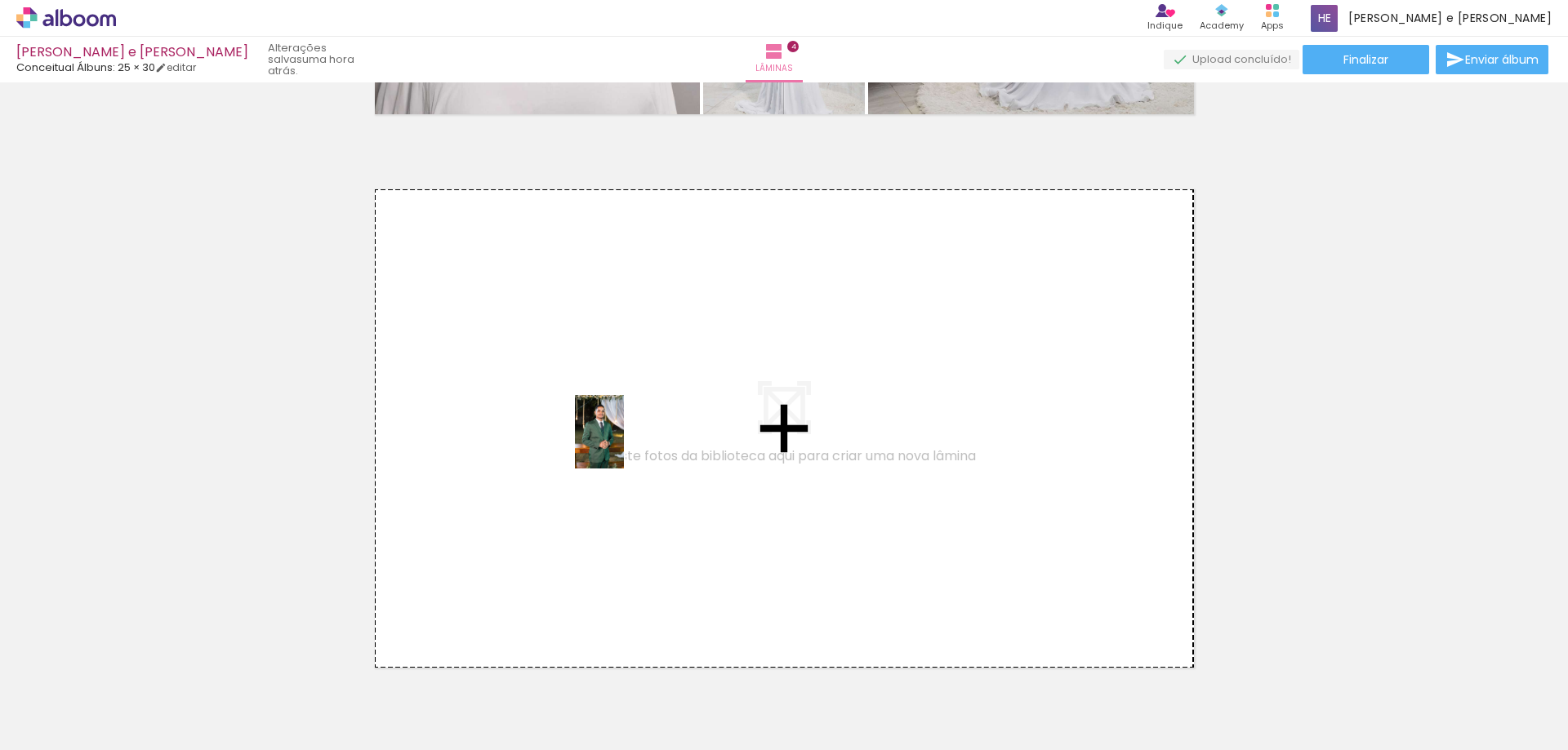
drag, startPoint x: 796, startPoint y: 717, endPoint x: 914, endPoint y: 678, distance: 124.3
click at [624, 444] on quentale-workspace at bounding box center [784, 375] width 1568 height 750
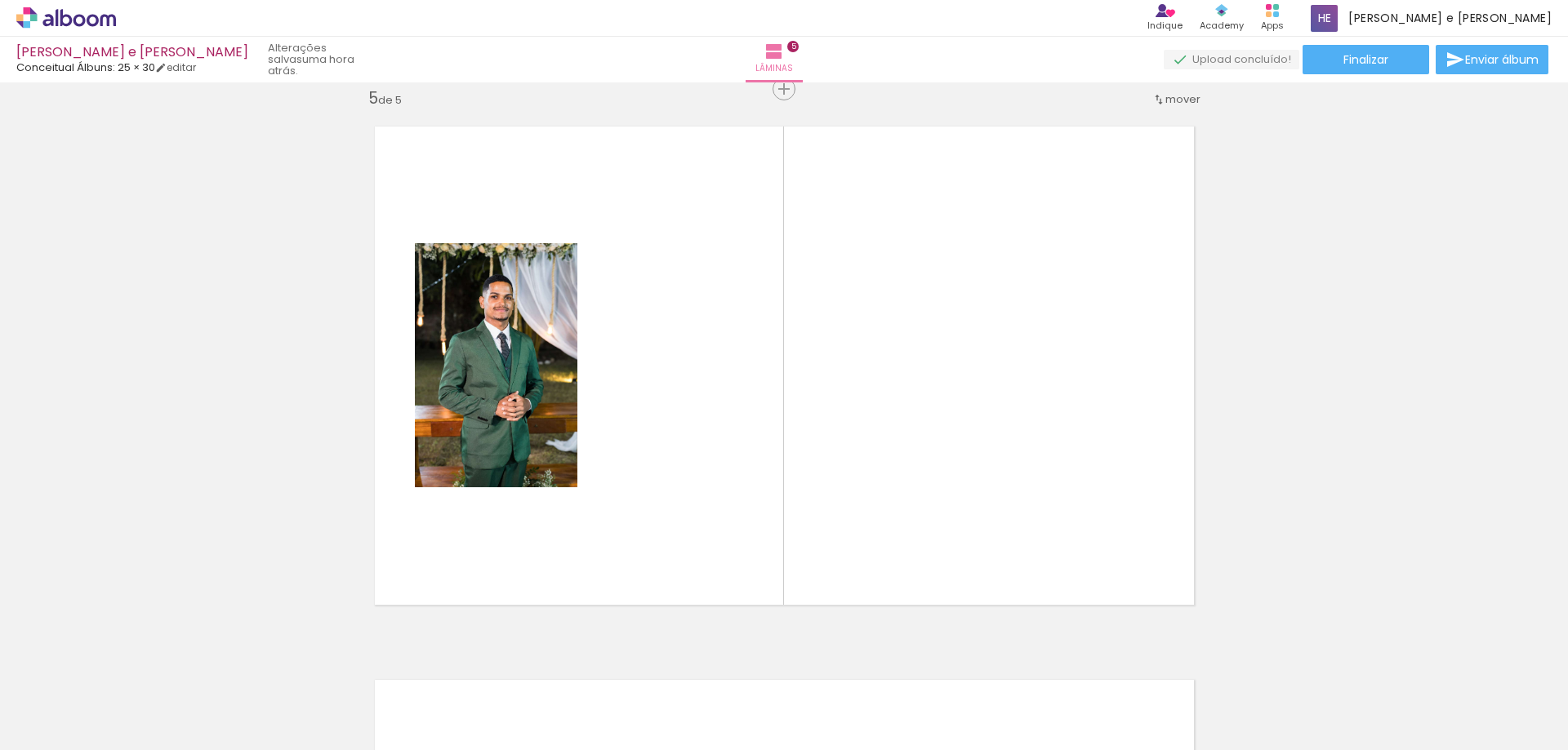
scroll to position [2235, 0]
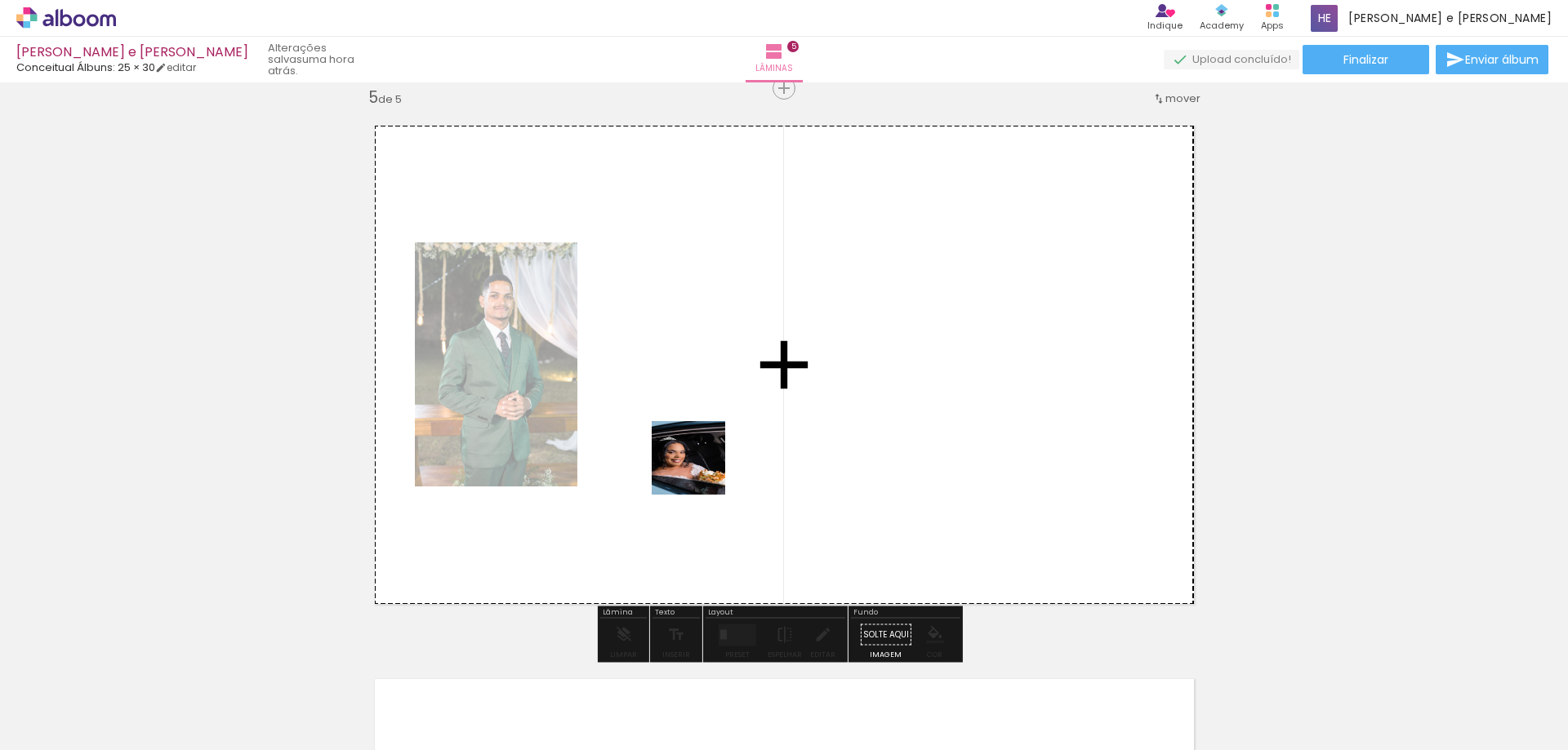
drag, startPoint x: 881, startPoint y: 726, endPoint x: 691, endPoint y: 454, distance: 331.8
click at [691, 454] on quentale-workspace at bounding box center [784, 375] width 1568 height 750
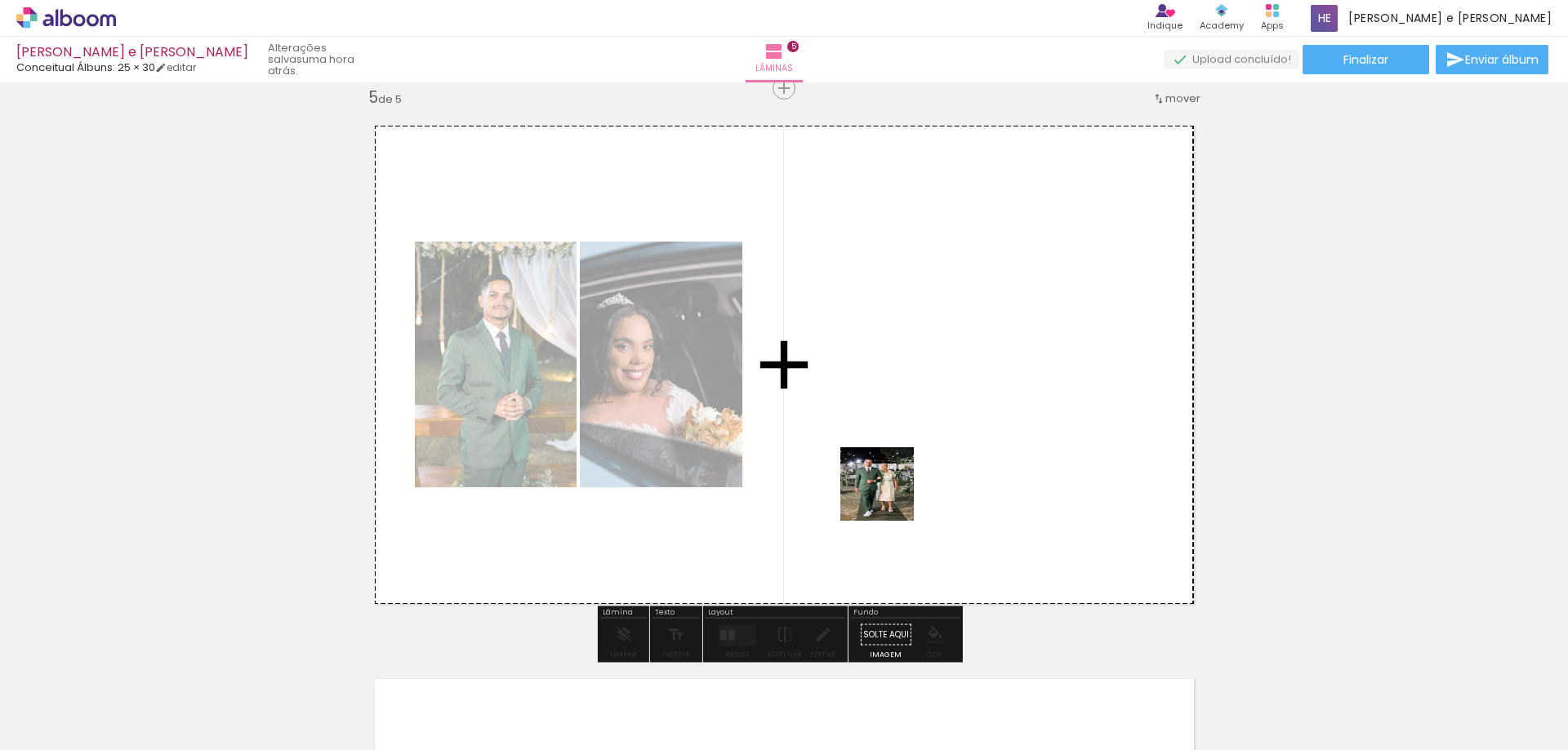
drag, startPoint x: 974, startPoint y: 721, endPoint x: 888, endPoint y: 494, distance: 242.7
click at [888, 494] on quentale-workspace at bounding box center [784, 375] width 1568 height 750
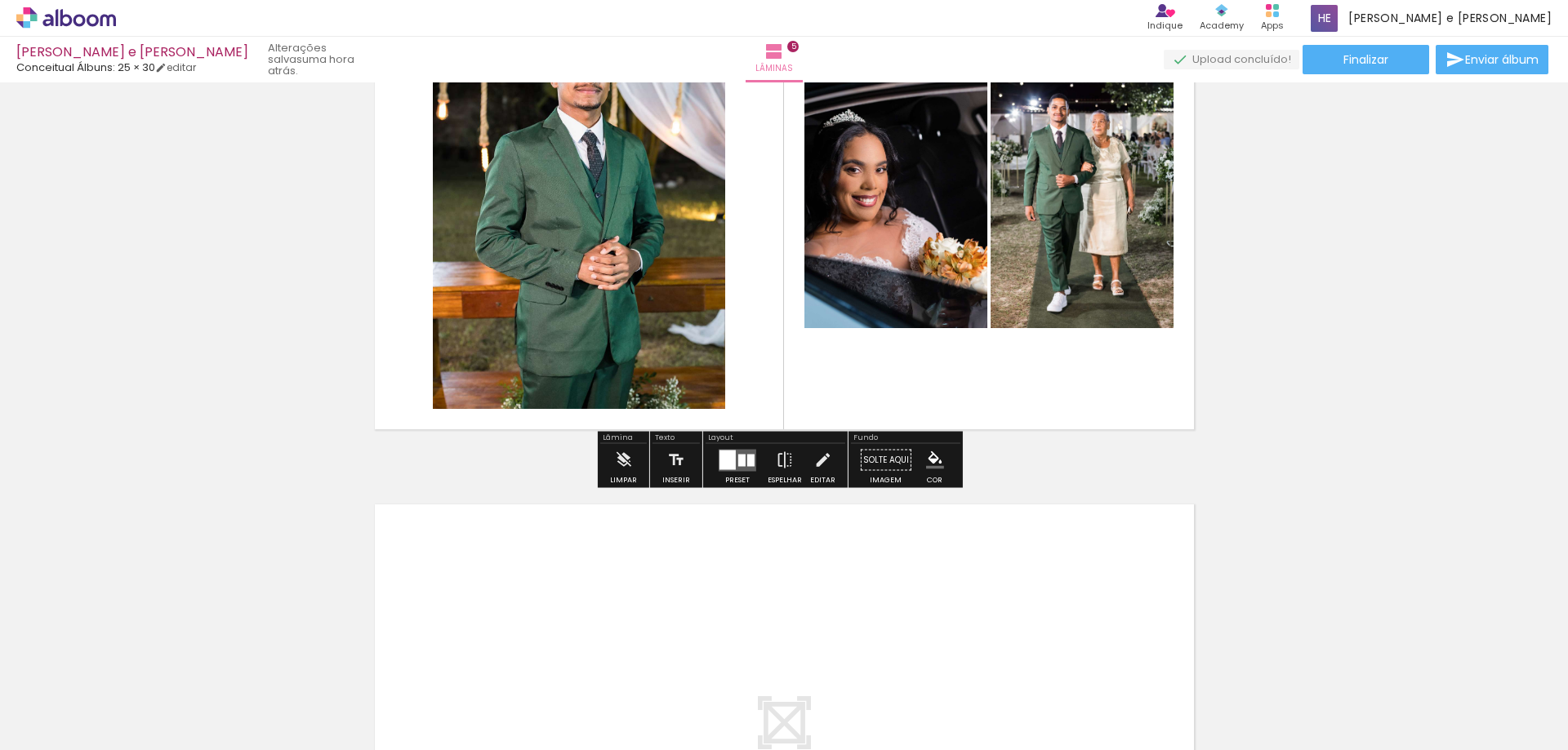
scroll to position [2317, 0]
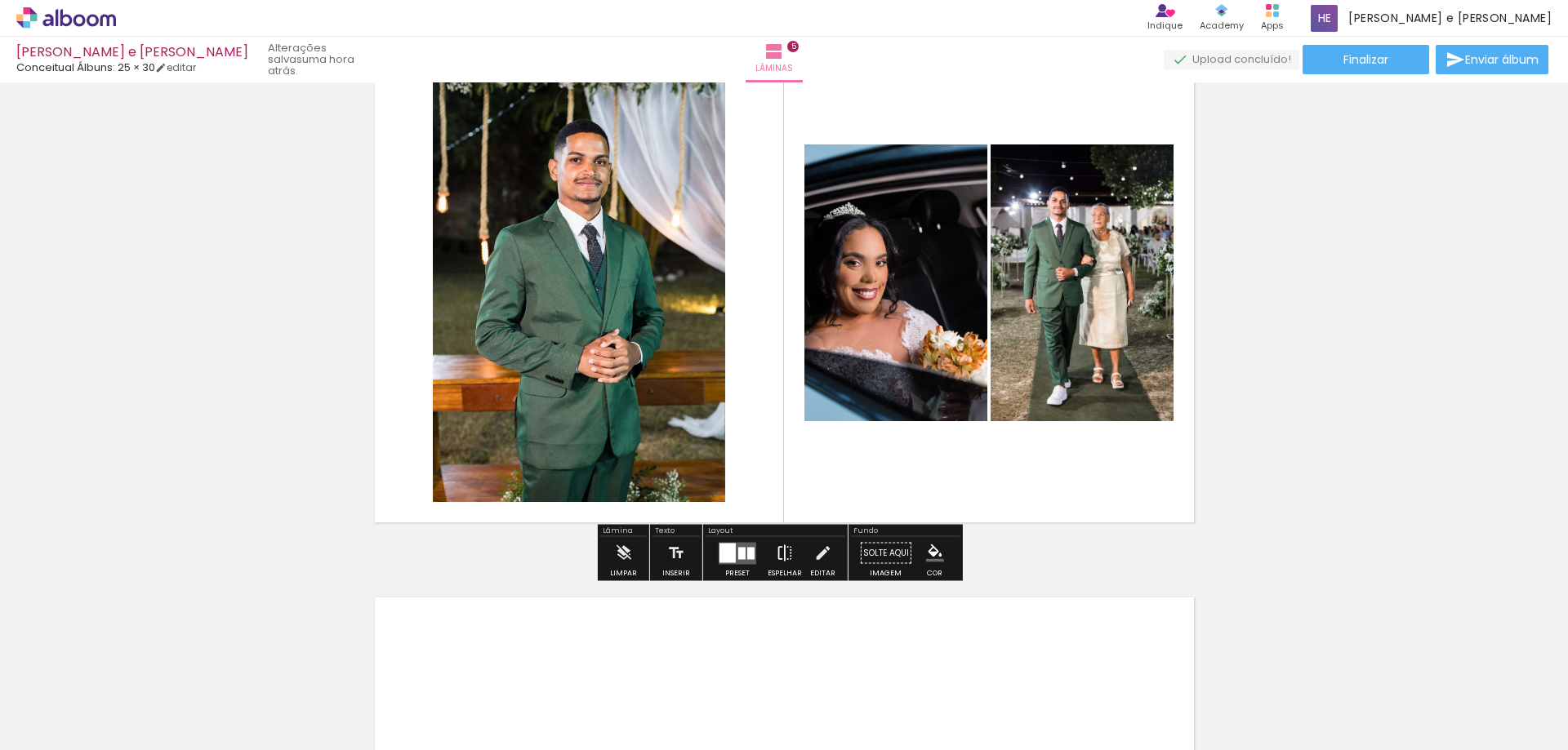
click at [779, 554] on iron-icon at bounding box center [784, 553] width 18 height 32
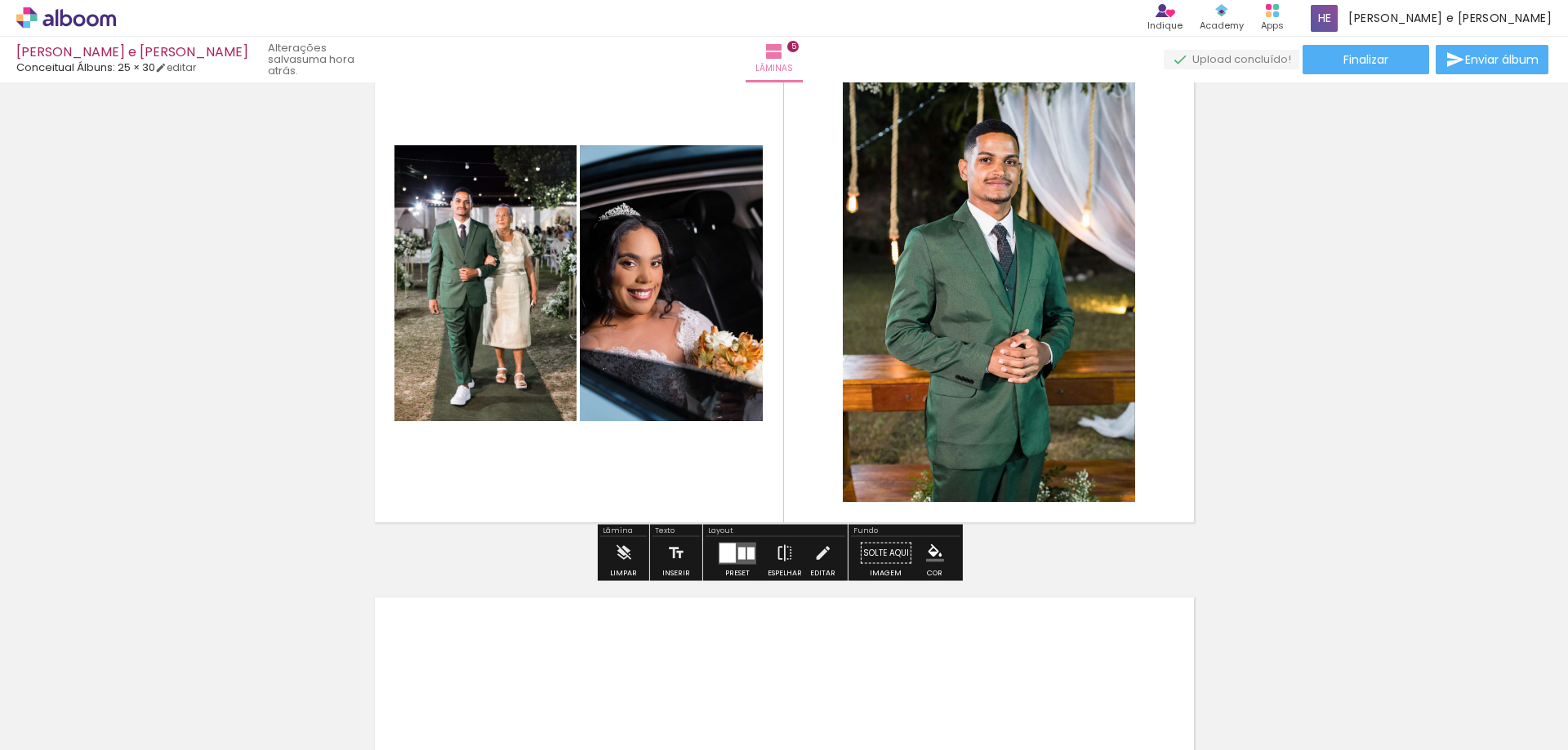
drag, startPoint x: 645, startPoint y: 314, endPoint x: 575, endPoint y: 325, distance: 70.9
click at [0, 0] on slot at bounding box center [0, 0] width 0 height 0
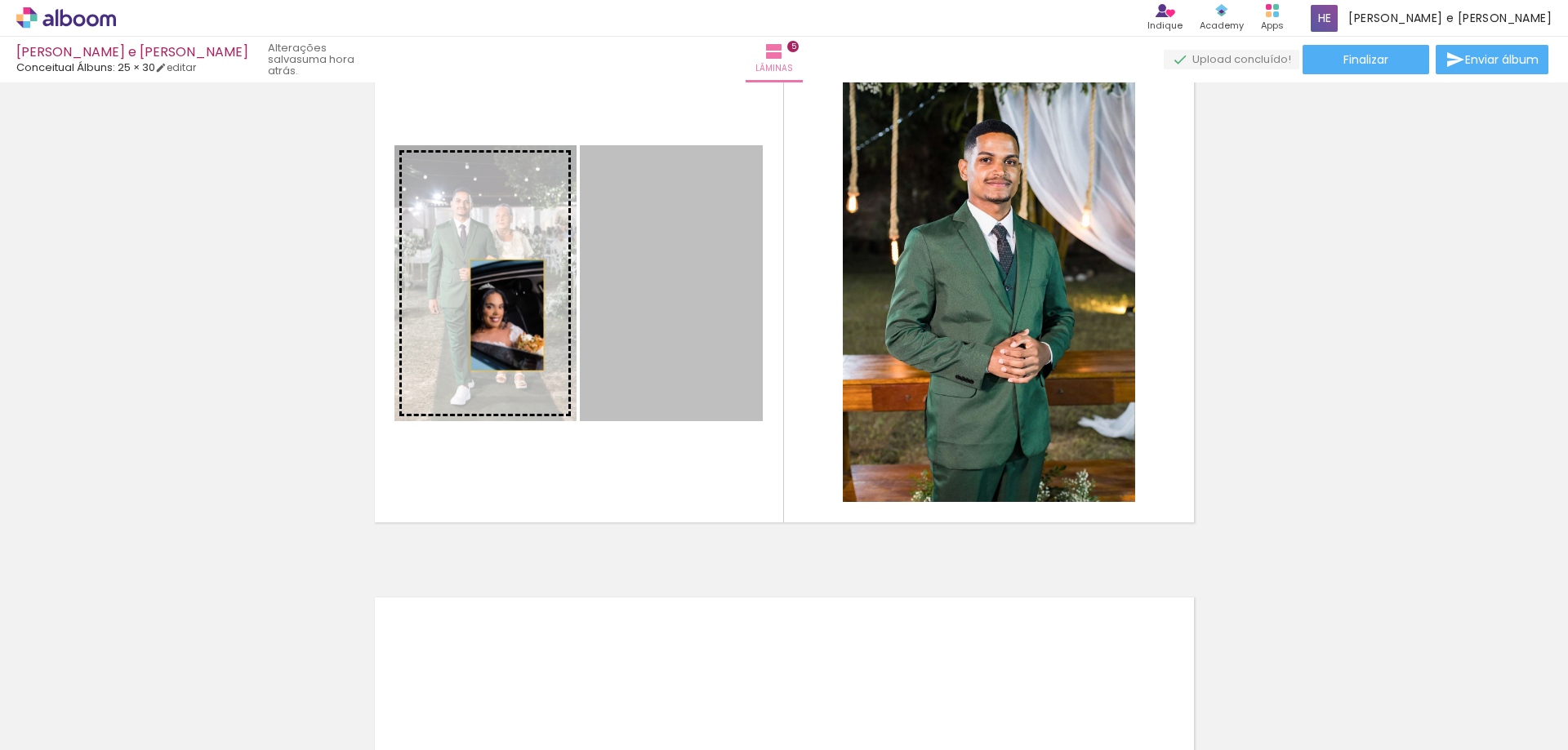
drag, startPoint x: 641, startPoint y: 315, endPoint x: 514, endPoint y: 315, distance: 127.0
click at [0, 0] on slot at bounding box center [0, 0] width 0 height 0
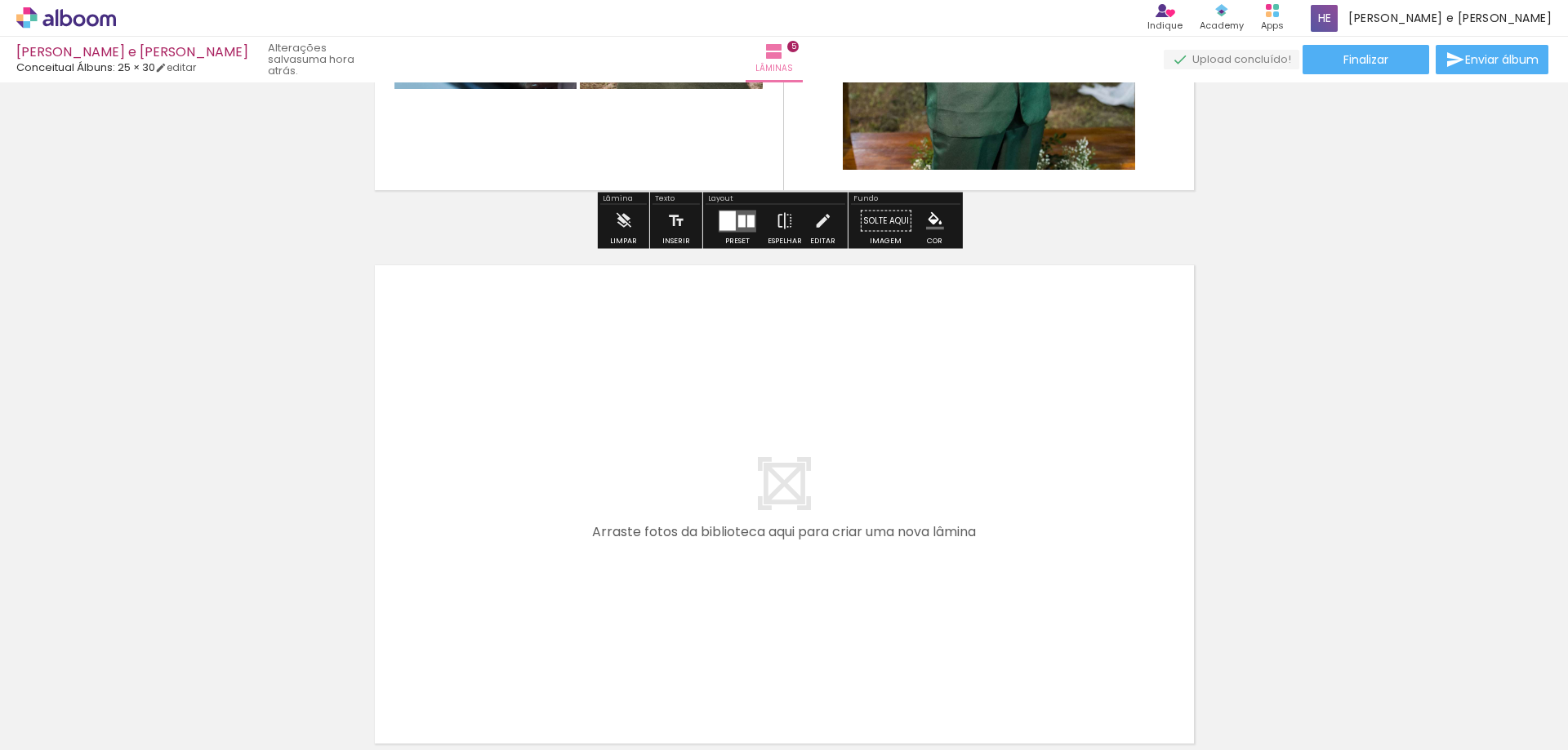
scroll to position [2807, 0]
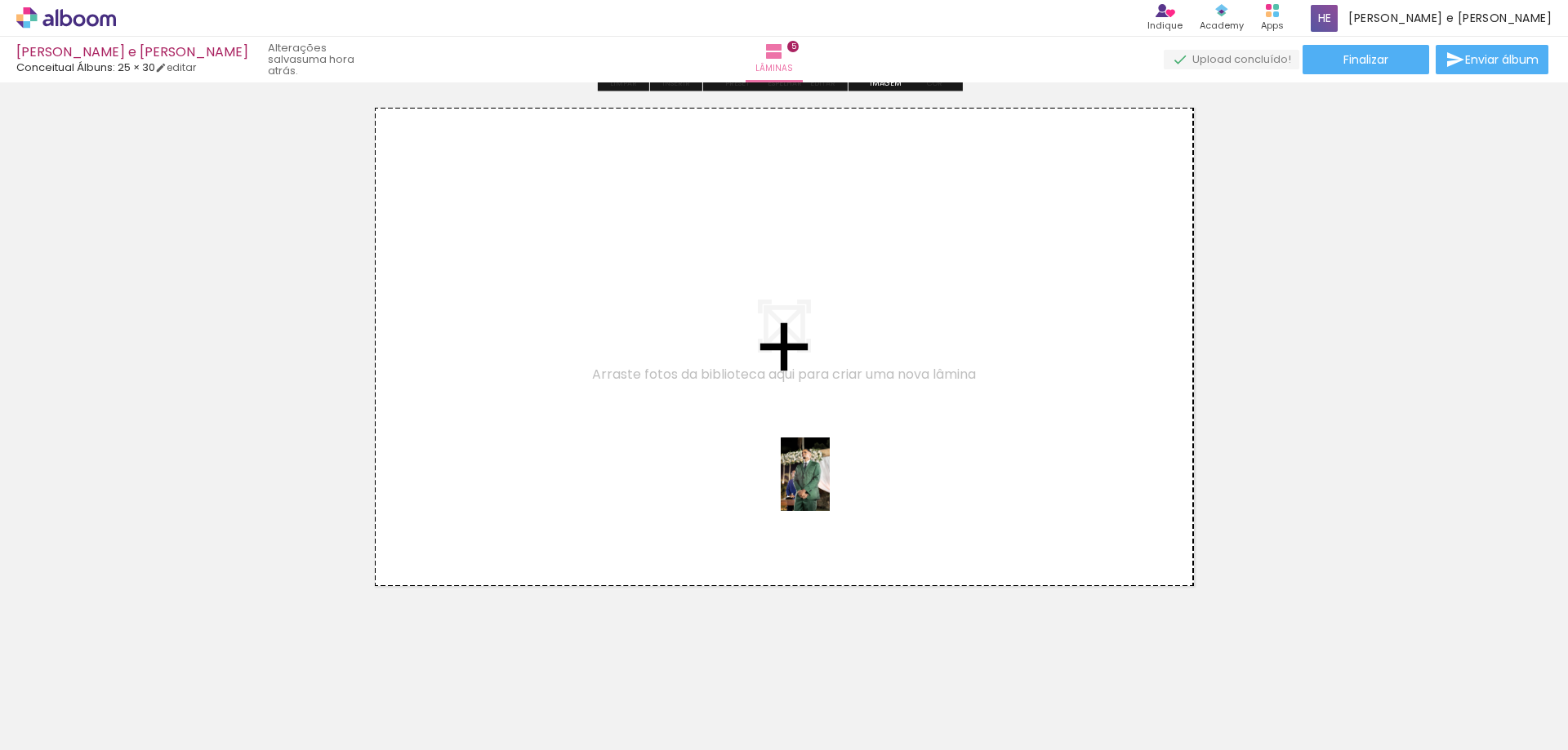
drag, startPoint x: 1064, startPoint y: 714, endPoint x: 1077, endPoint y: 673, distance: 43.0
click at [835, 490] on quentale-workspace at bounding box center [784, 375] width 1568 height 750
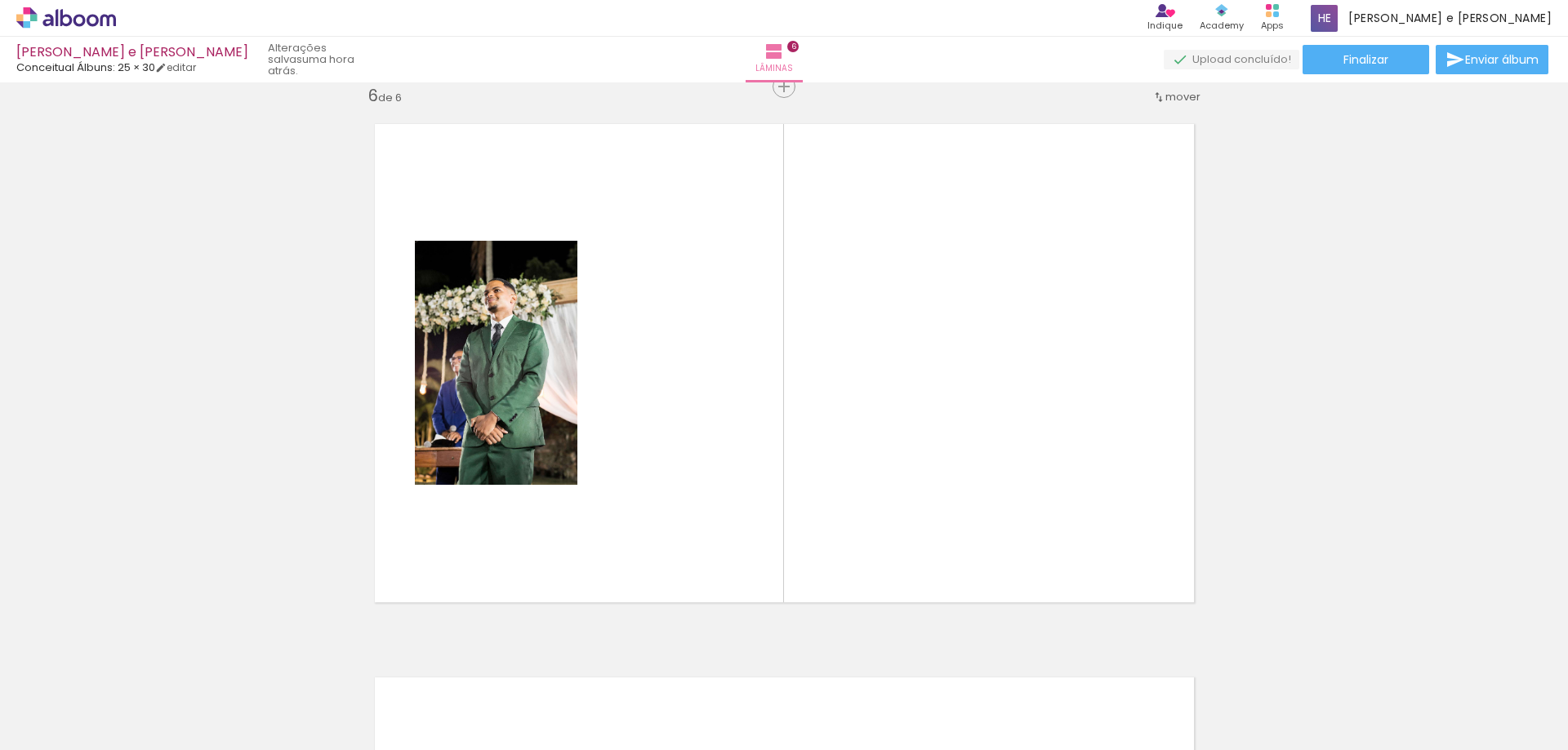
scroll to position [2789, 0]
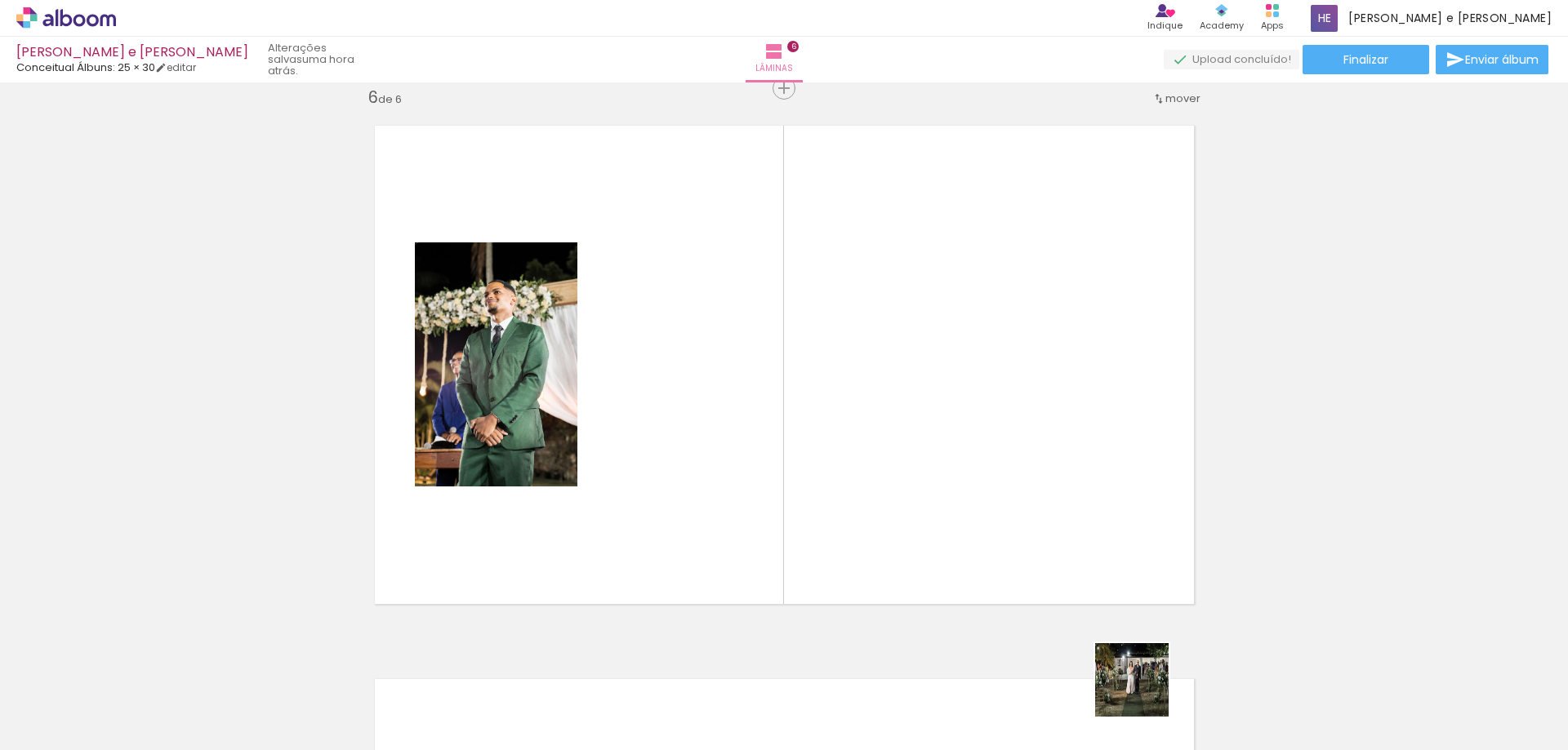
drag, startPoint x: 1166, startPoint y: 709, endPoint x: 996, endPoint y: 543, distance: 237.6
click at [977, 544] on quentale-workspace at bounding box center [784, 375] width 1568 height 750
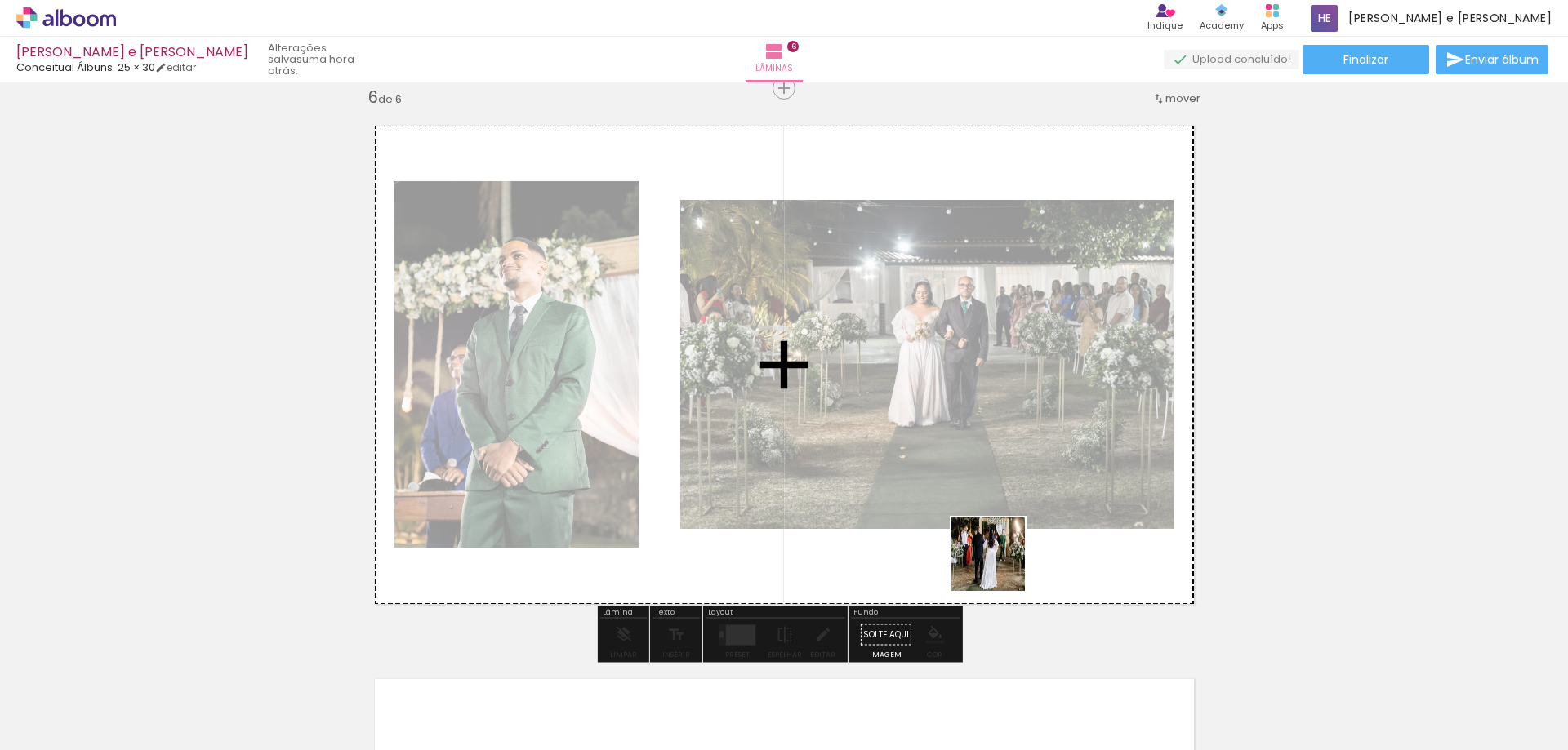
drag, startPoint x: 1144, startPoint y: 656, endPoint x: 994, endPoint y: 559, distance: 178.6
click at [994, 559] on quentale-workspace at bounding box center [784, 375] width 1568 height 750
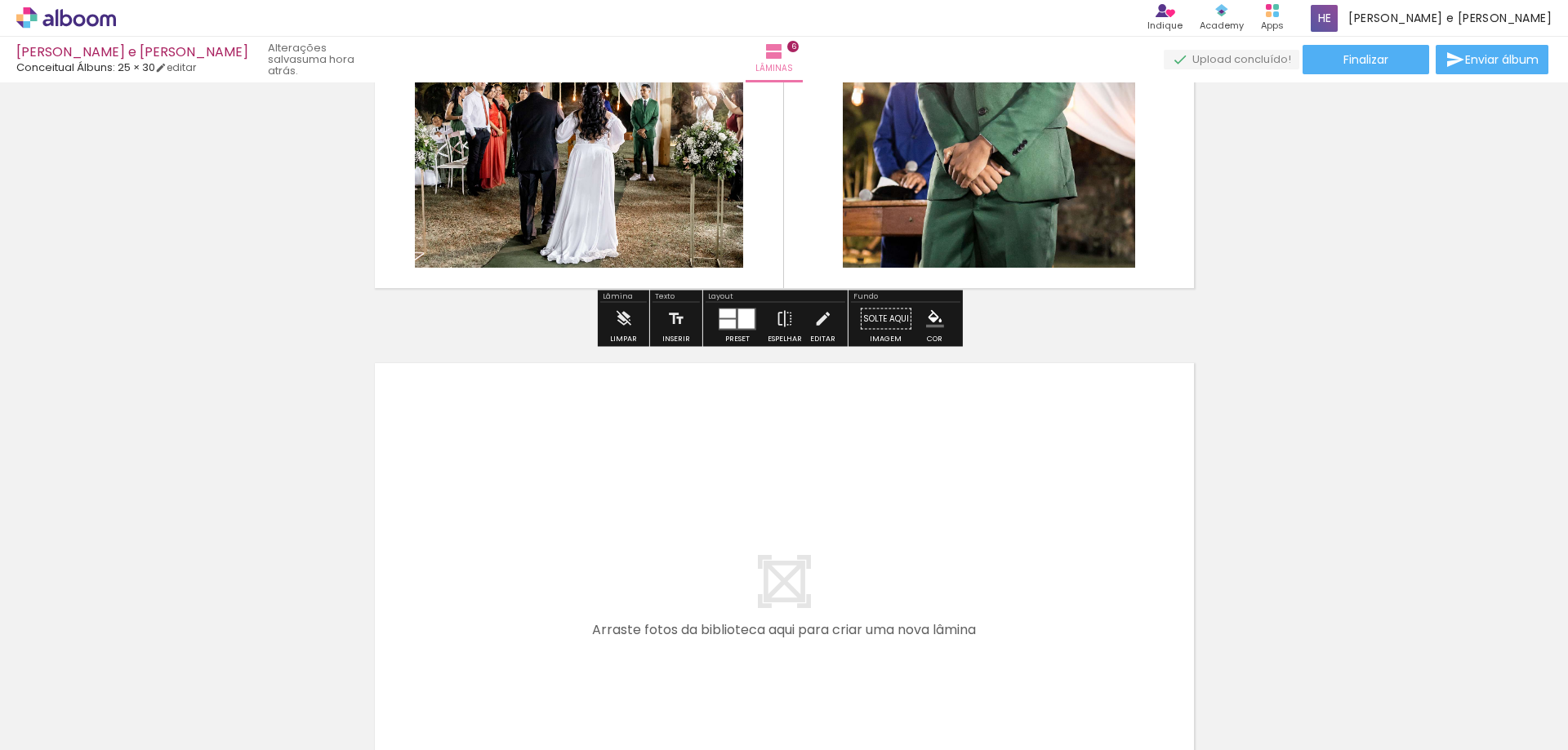
scroll to position [3116, 0]
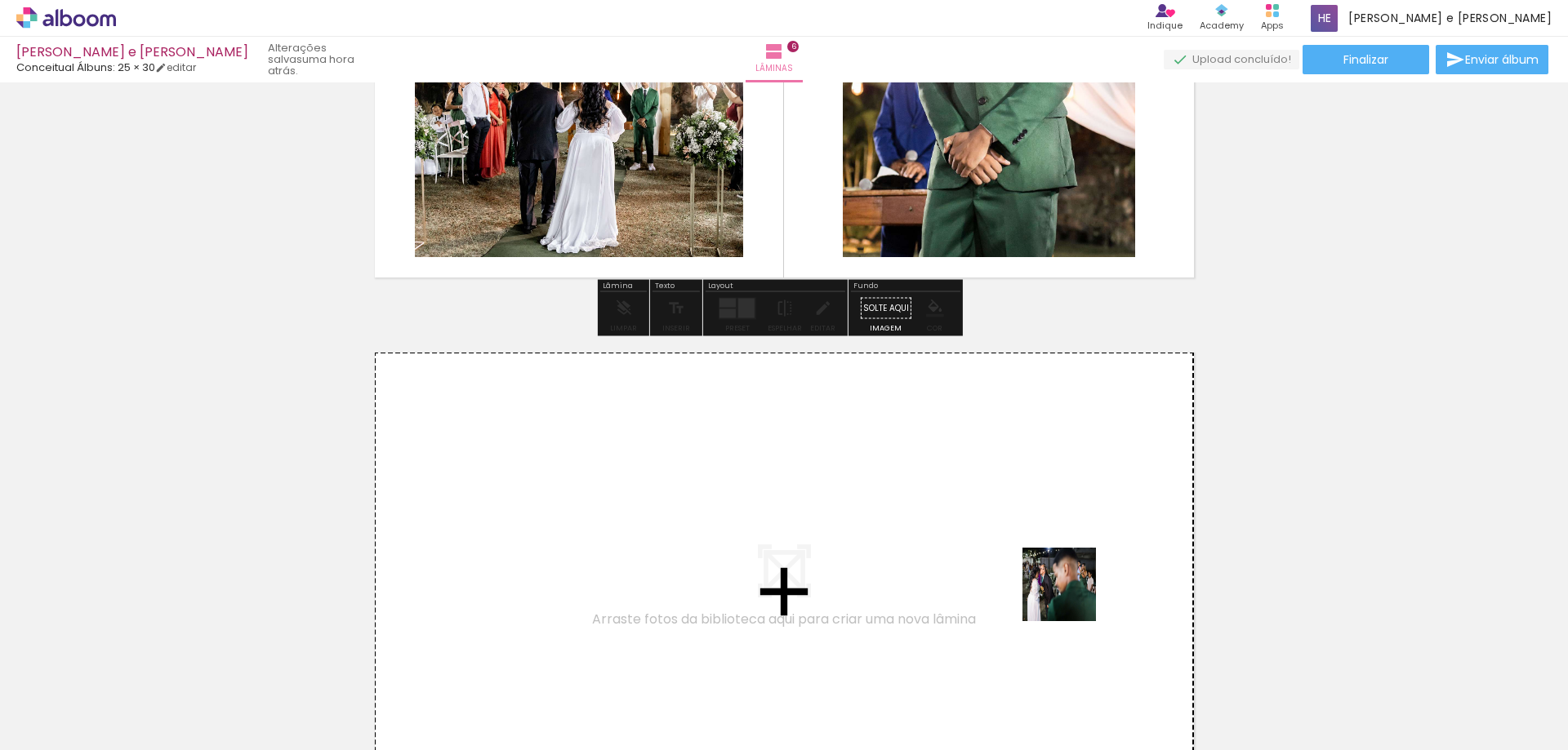
drag, startPoint x: 1127, startPoint y: 620, endPoint x: 1298, endPoint y: 696, distance: 187.1
click at [1058, 592] on quentale-workspace at bounding box center [784, 375] width 1568 height 750
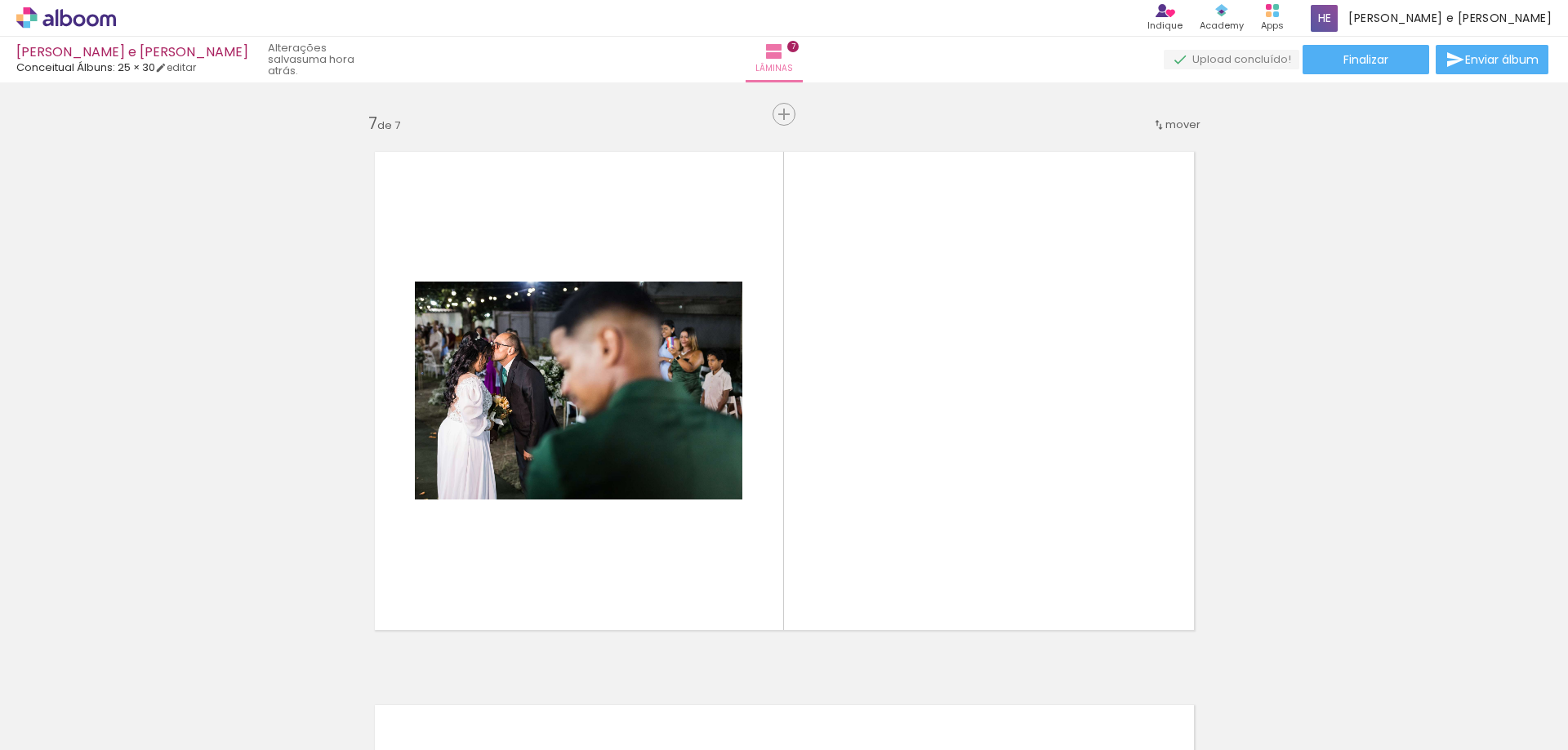
scroll to position [3343, 0]
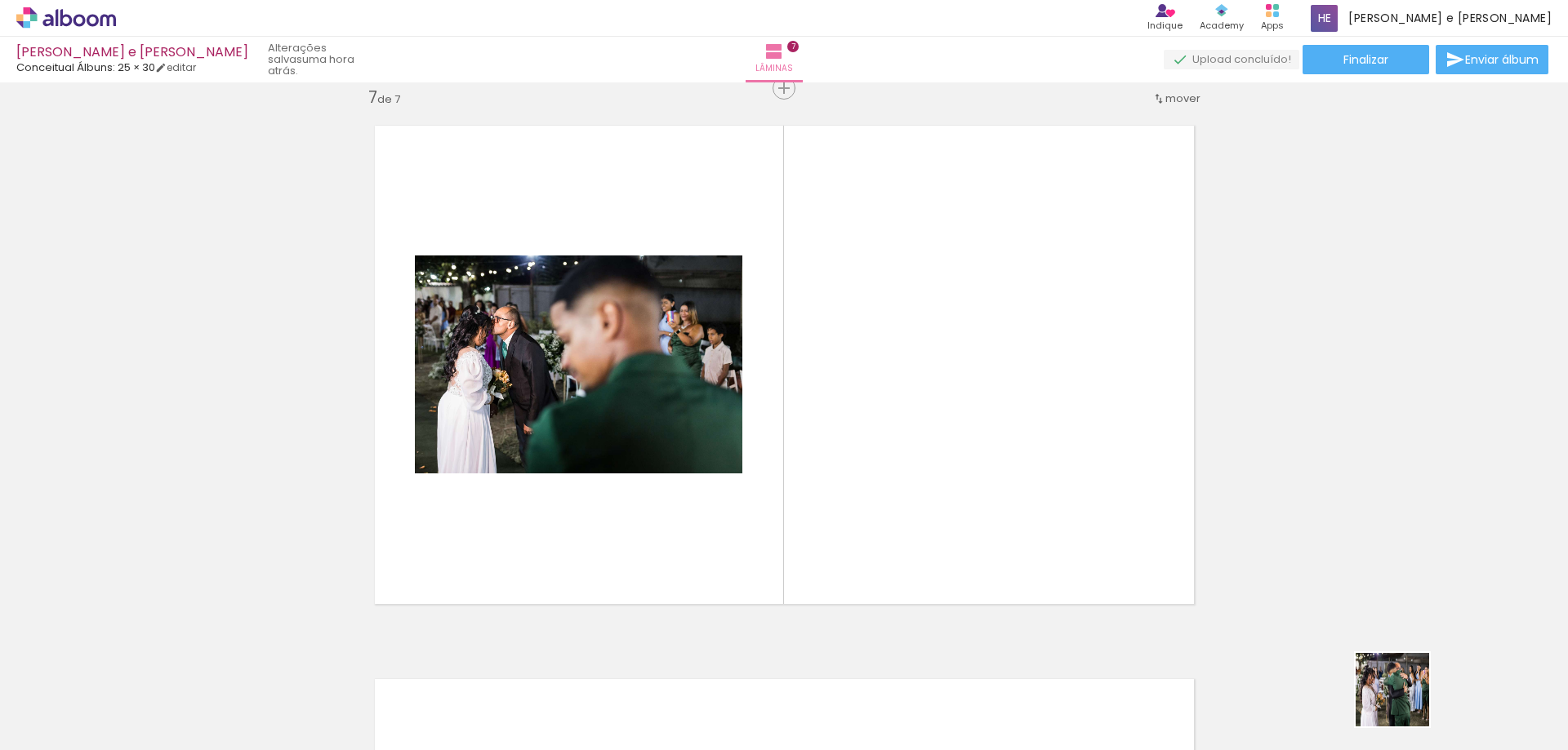
drag, startPoint x: 1429, startPoint y: 714, endPoint x: 1239, endPoint y: 597, distance: 223.1
click at [1076, 515] on quentale-workspace at bounding box center [784, 375] width 1568 height 750
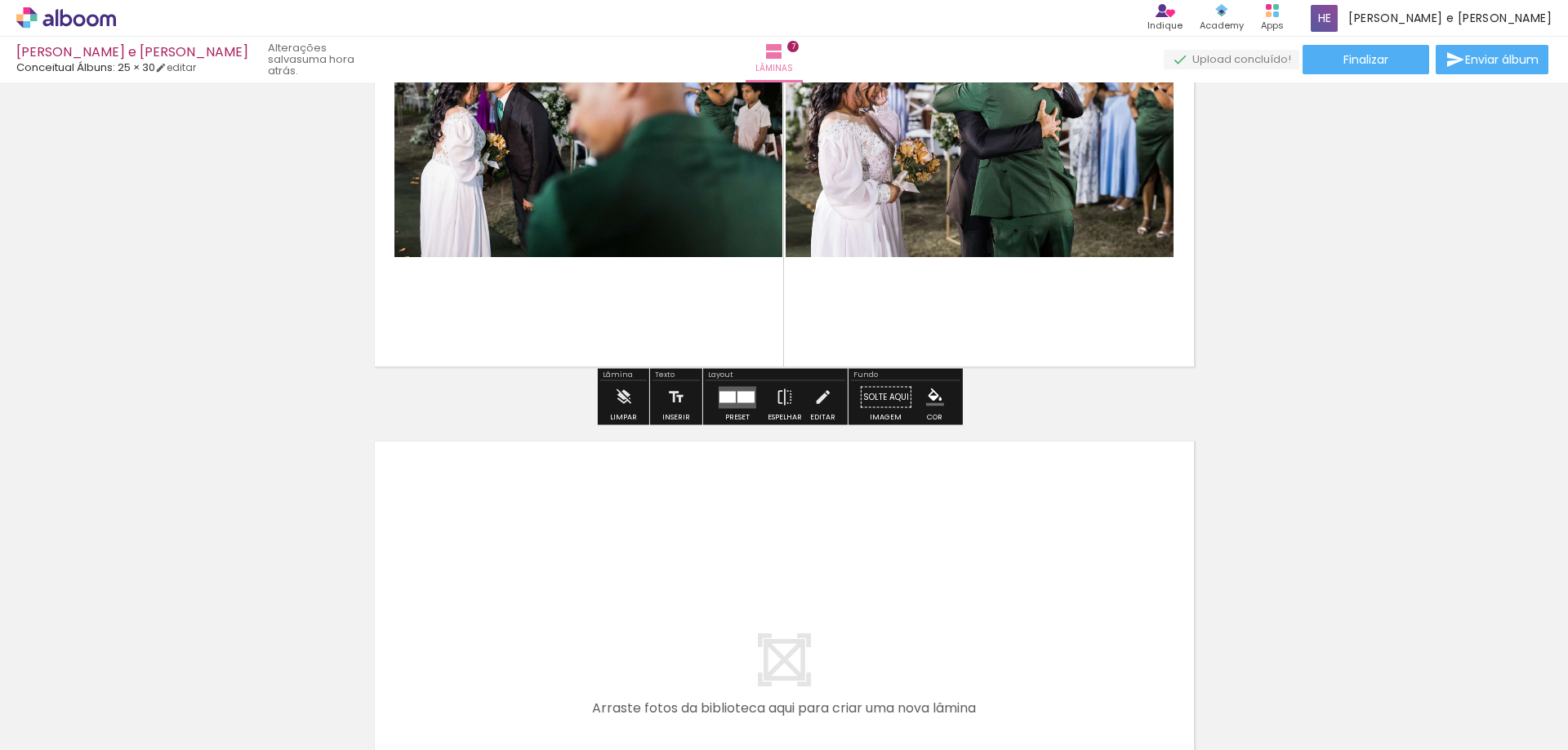
scroll to position [3588, 0]
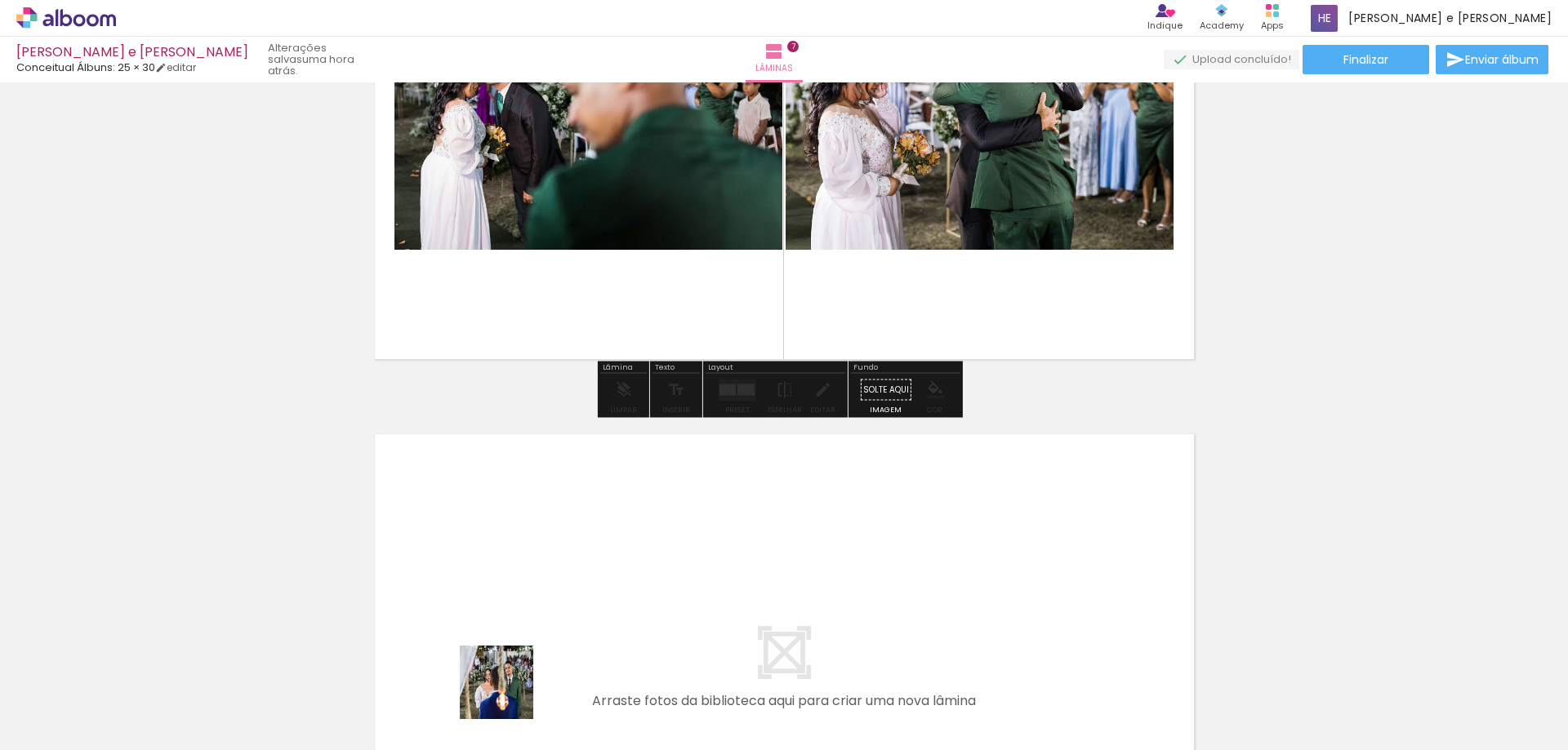
drag, startPoint x: 501, startPoint y: 719, endPoint x: 604, endPoint y: 676, distance: 111.6
click at [535, 561] on quentale-workspace at bounding box center [784, 375] width 1568 height 750
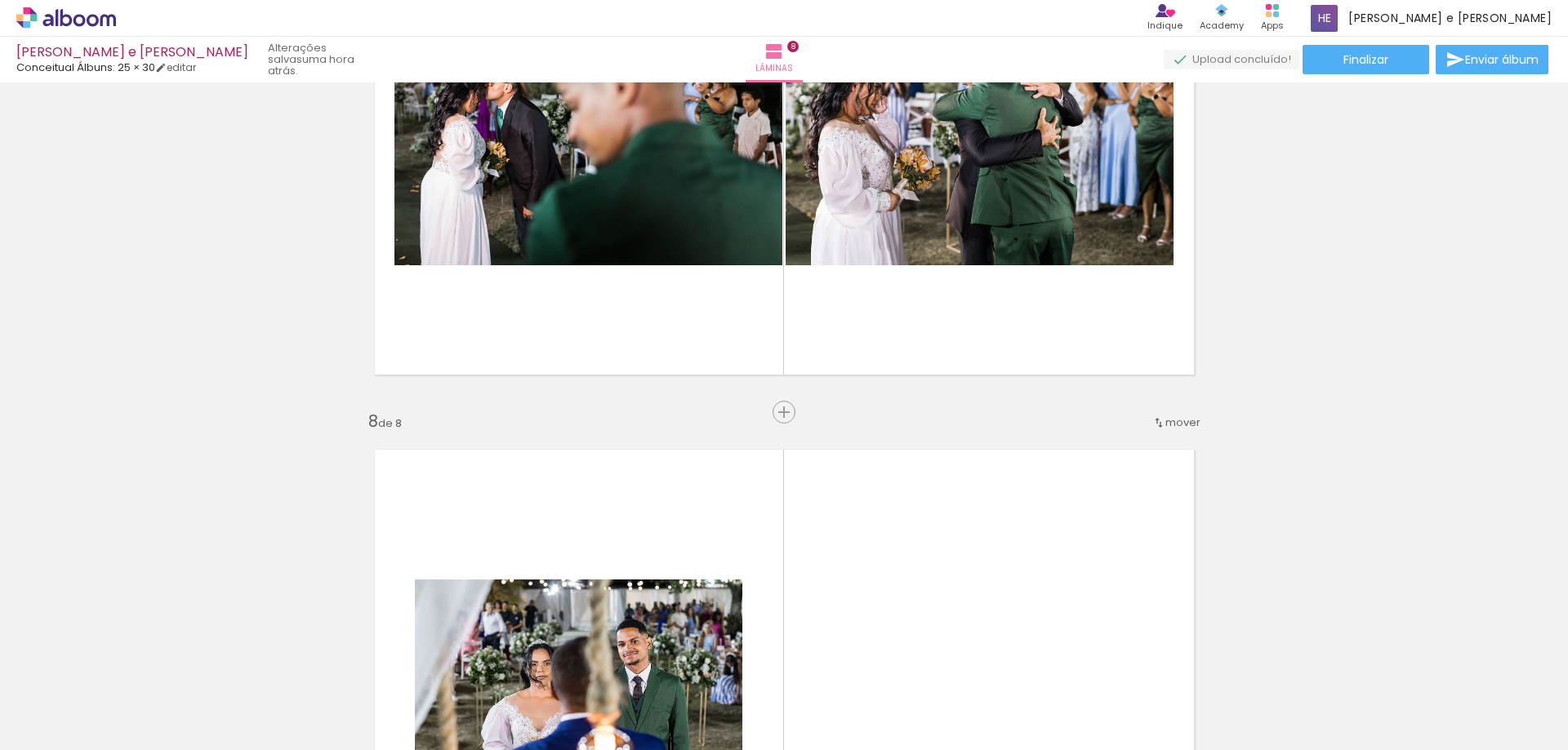
scroll to position [3652, 0]
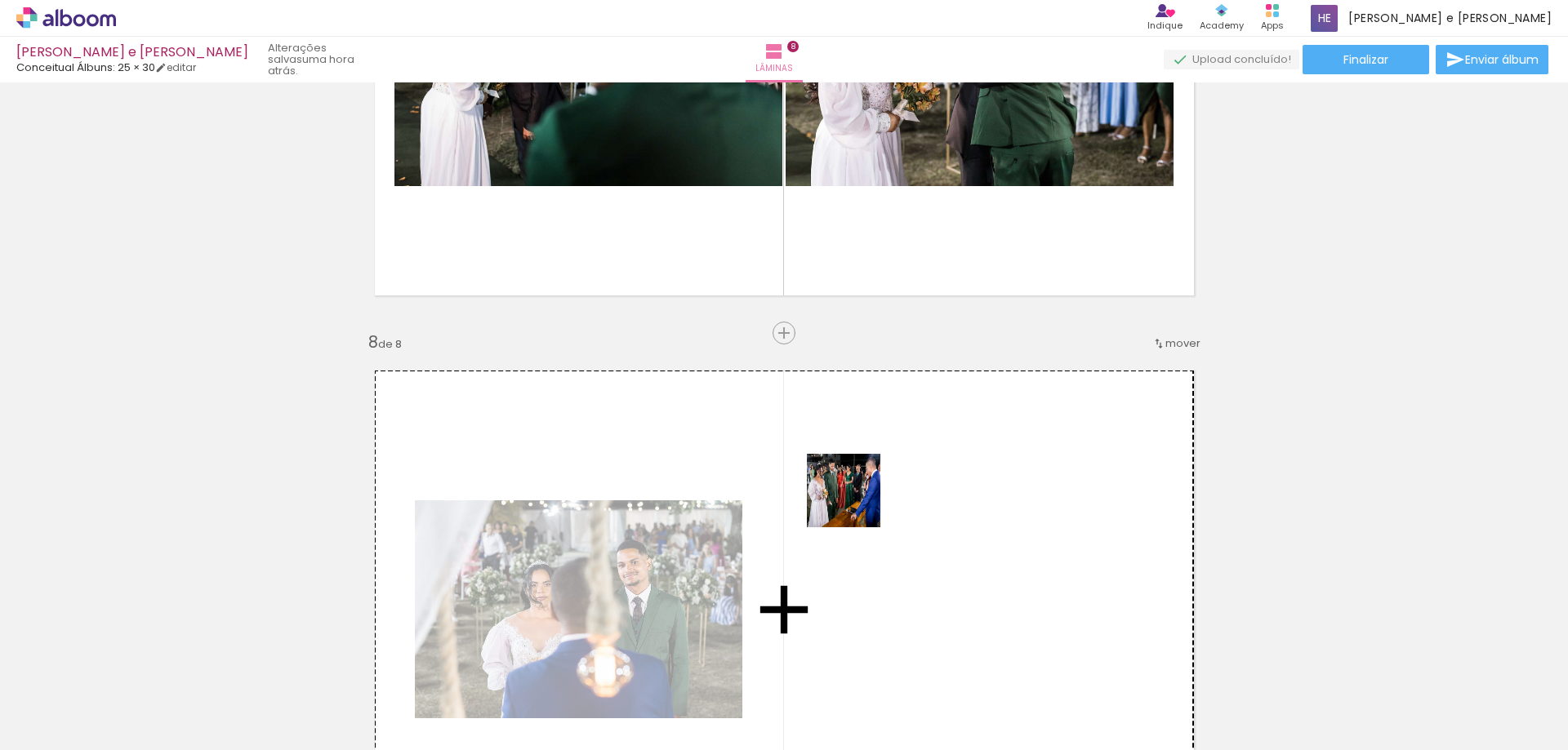
drag, startPoint x: 830, startPoint y: 544, endPoint x: 856, endPoint y: 503, distance: 48.5
click at [856, 503] on quentale-workspace at bounding box center [784, 375] width 1568 height 750
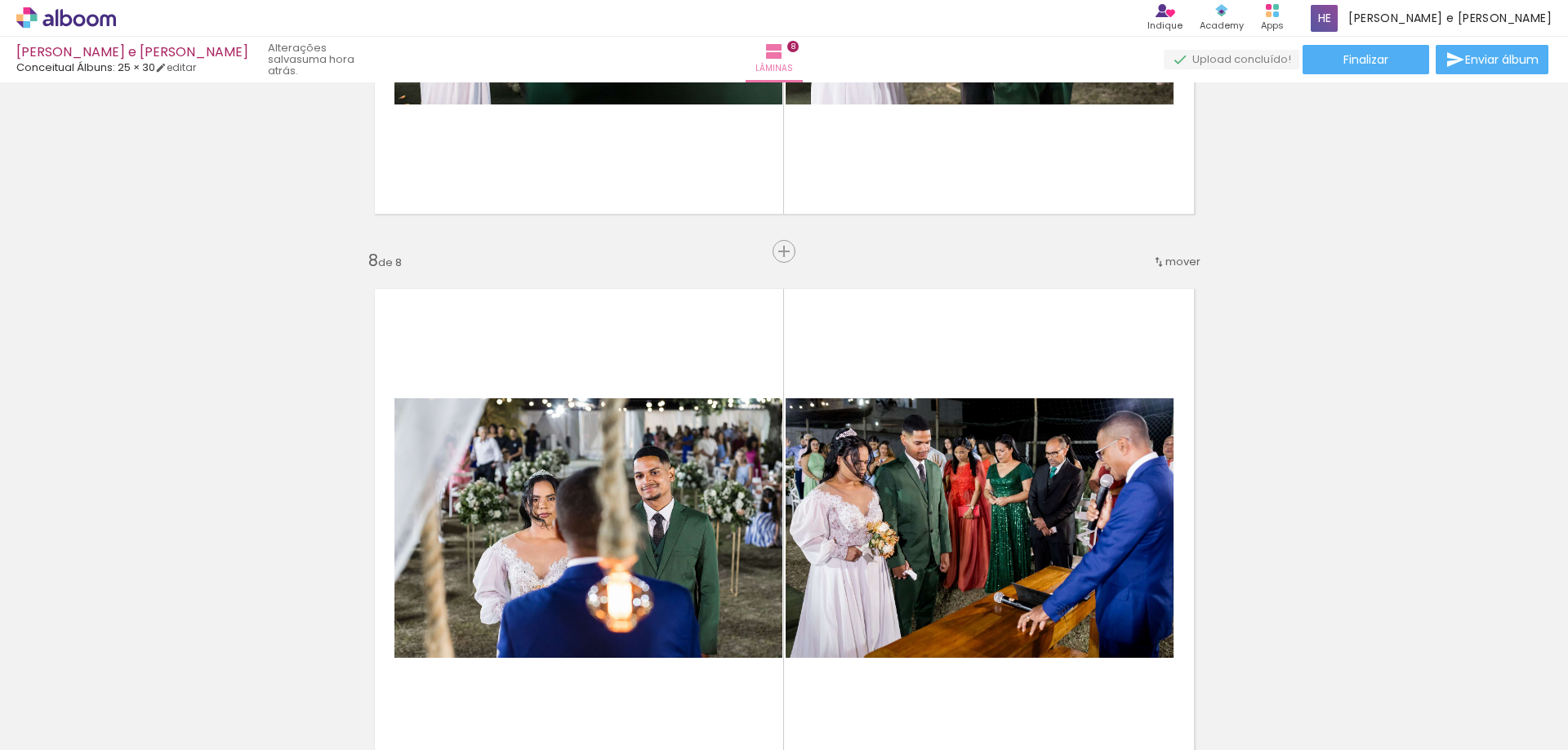
scroll to position [3896, 0]
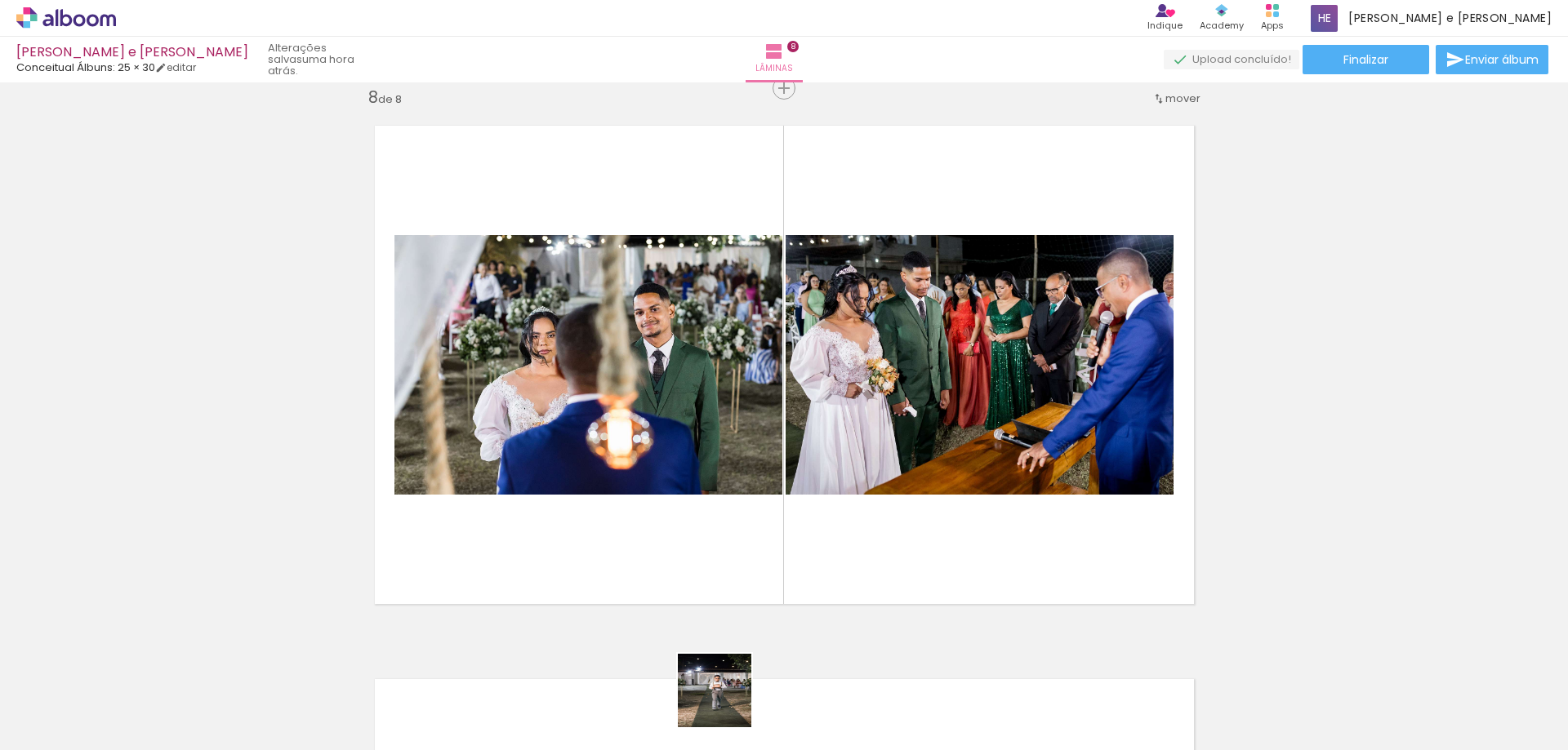
drag, startPoint x: 674, startPoint y: 725, endPoint x: 1005, endPoint y: 537, distance: 380.7
click at [1005, 537] on quentale-workspace at bounding box center [784, 375] width 1568 height 750
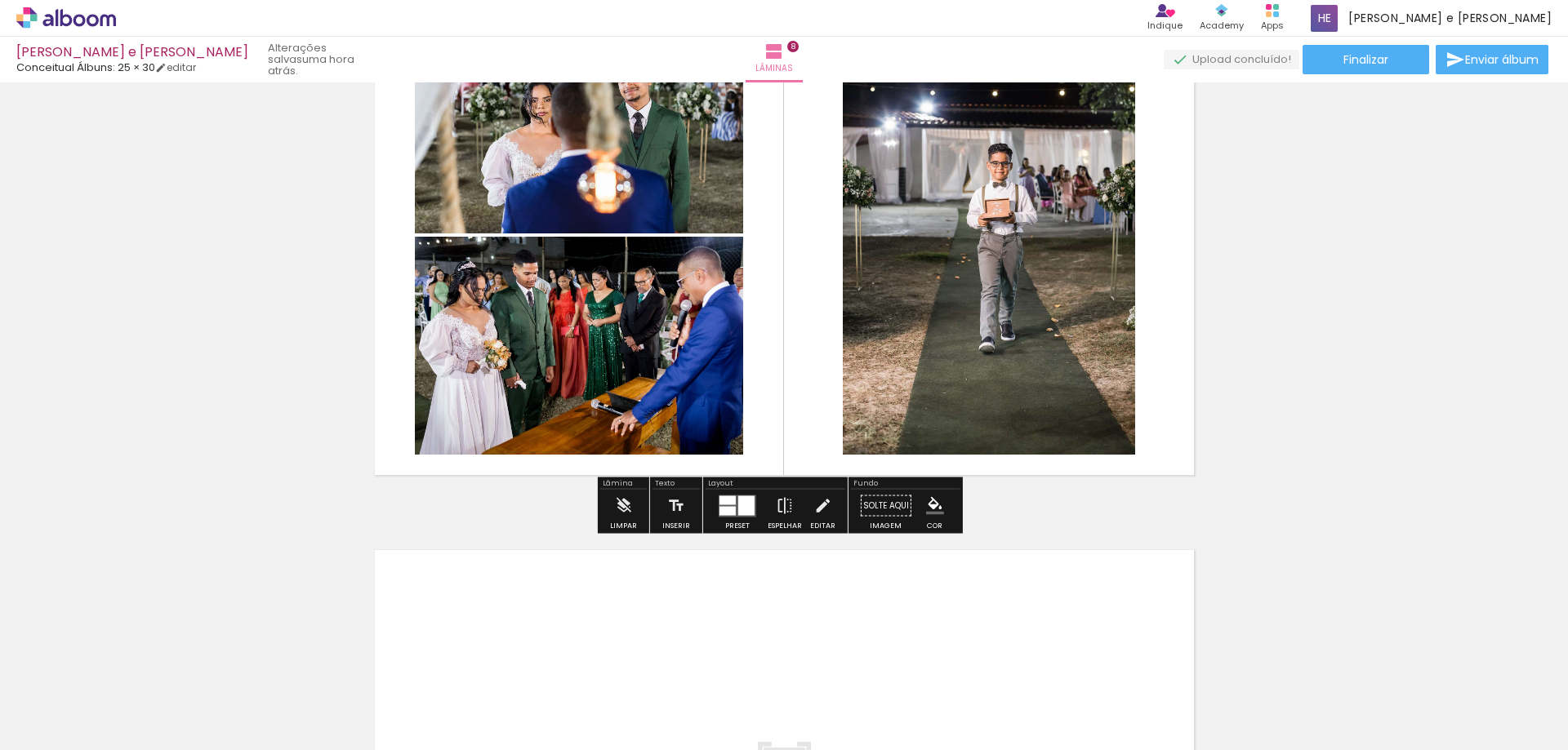
scroll to position [4141, 0]
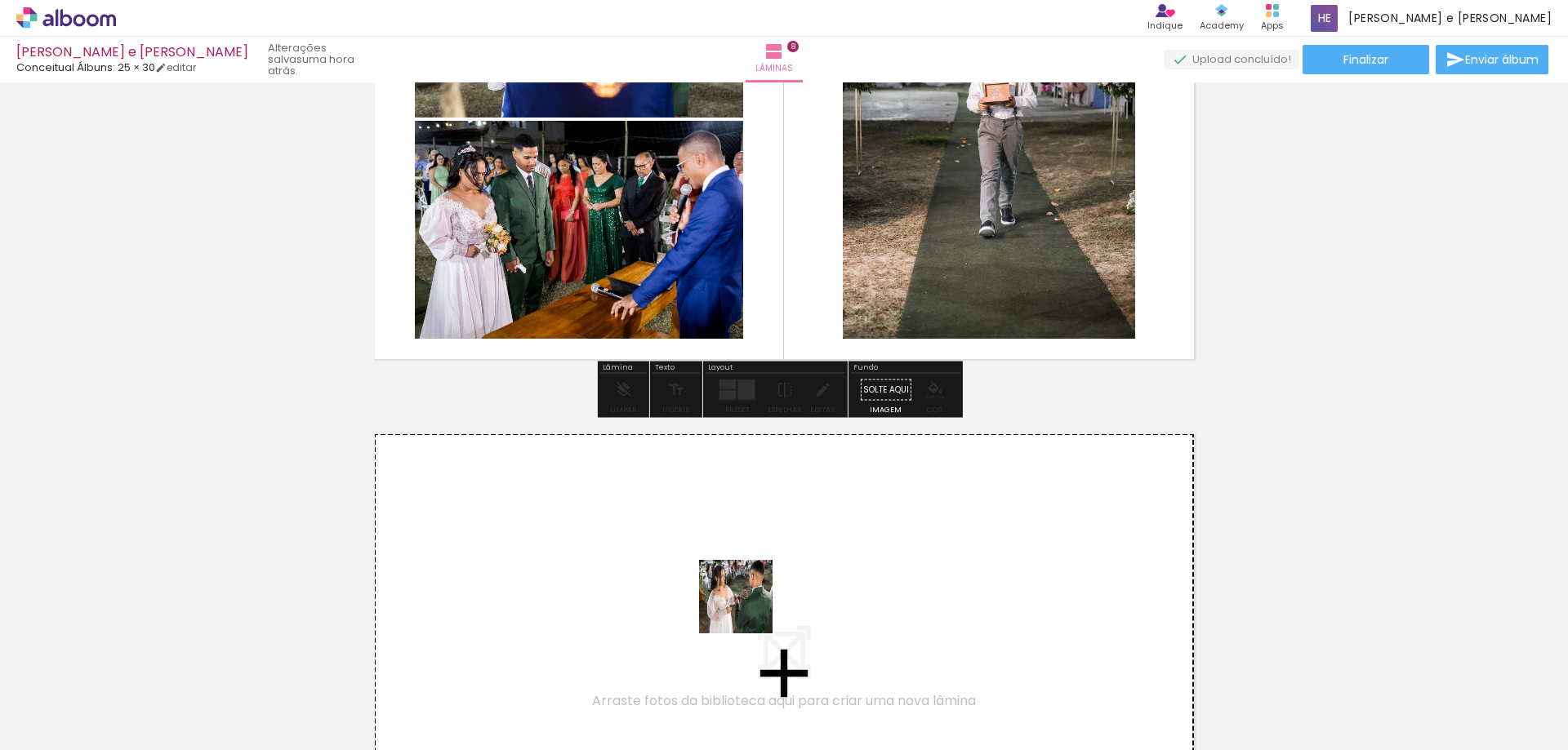
drag, startPoint x: 772, startPoint y: 718, endPoint x: 861, endPoint y: 667, distance: 102.6
click at [745, 609] on quentale-workspace at bounding box center [784, 375] width 1568 height 750
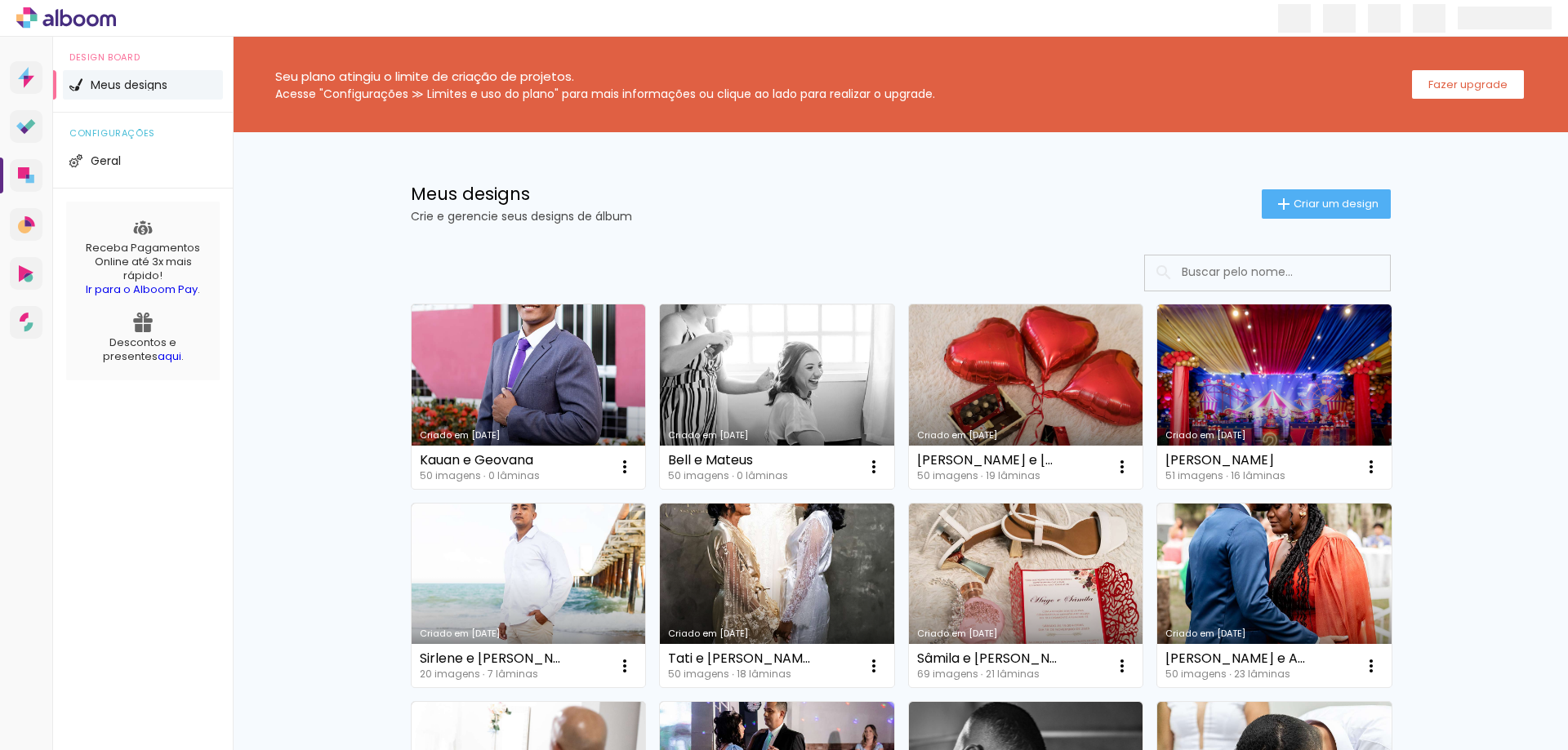
click at [768, 400] on link "Criado em [DATE]" at bounding box center [777, 397] width 235 height 184
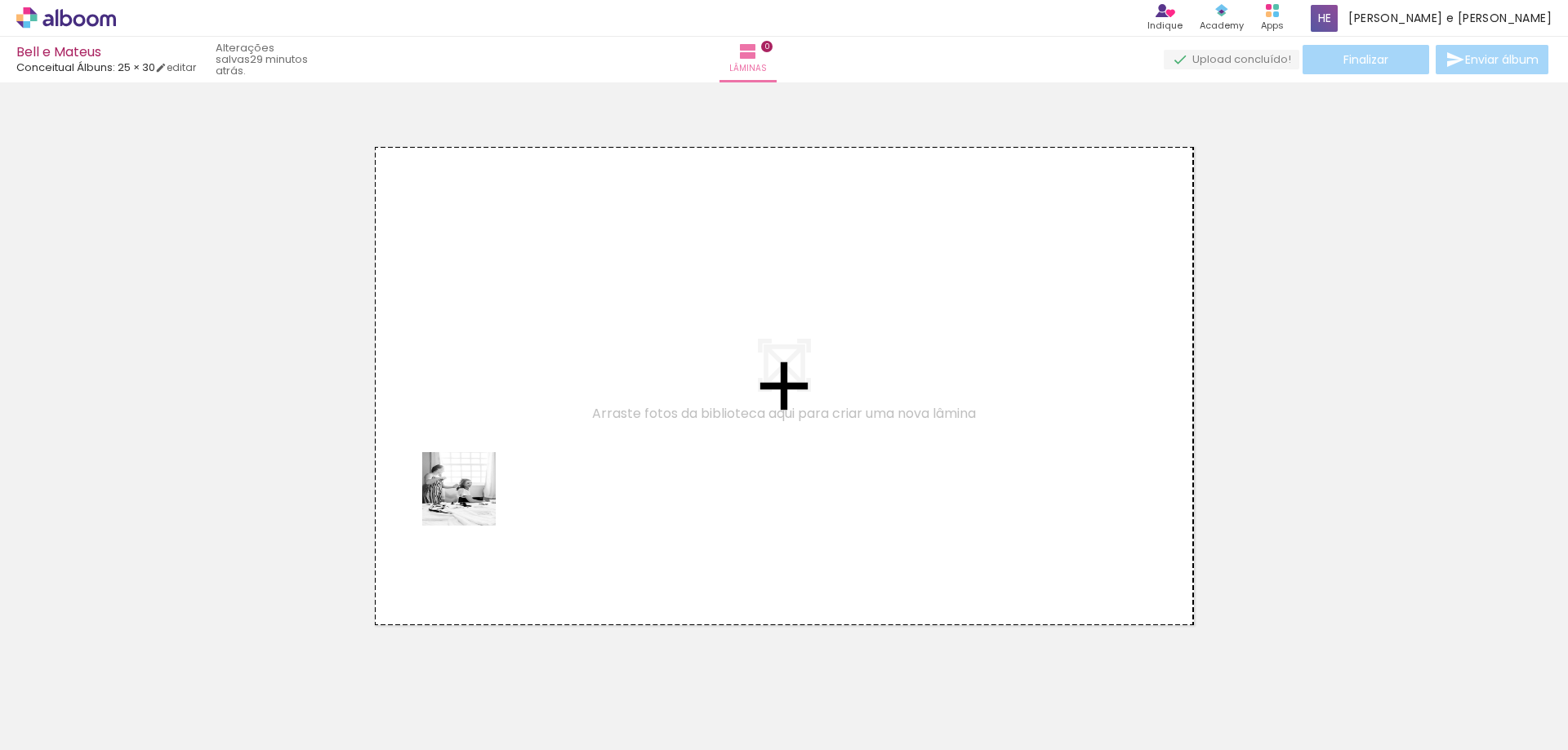
drag, startPoint x: 167, startPoint y: 723, endPoint x: 480, endPoint y: 557, distance: 354.3
click at [484, 479] on quentale-workspace at bounding box center [784, 375] width 1568 height 750
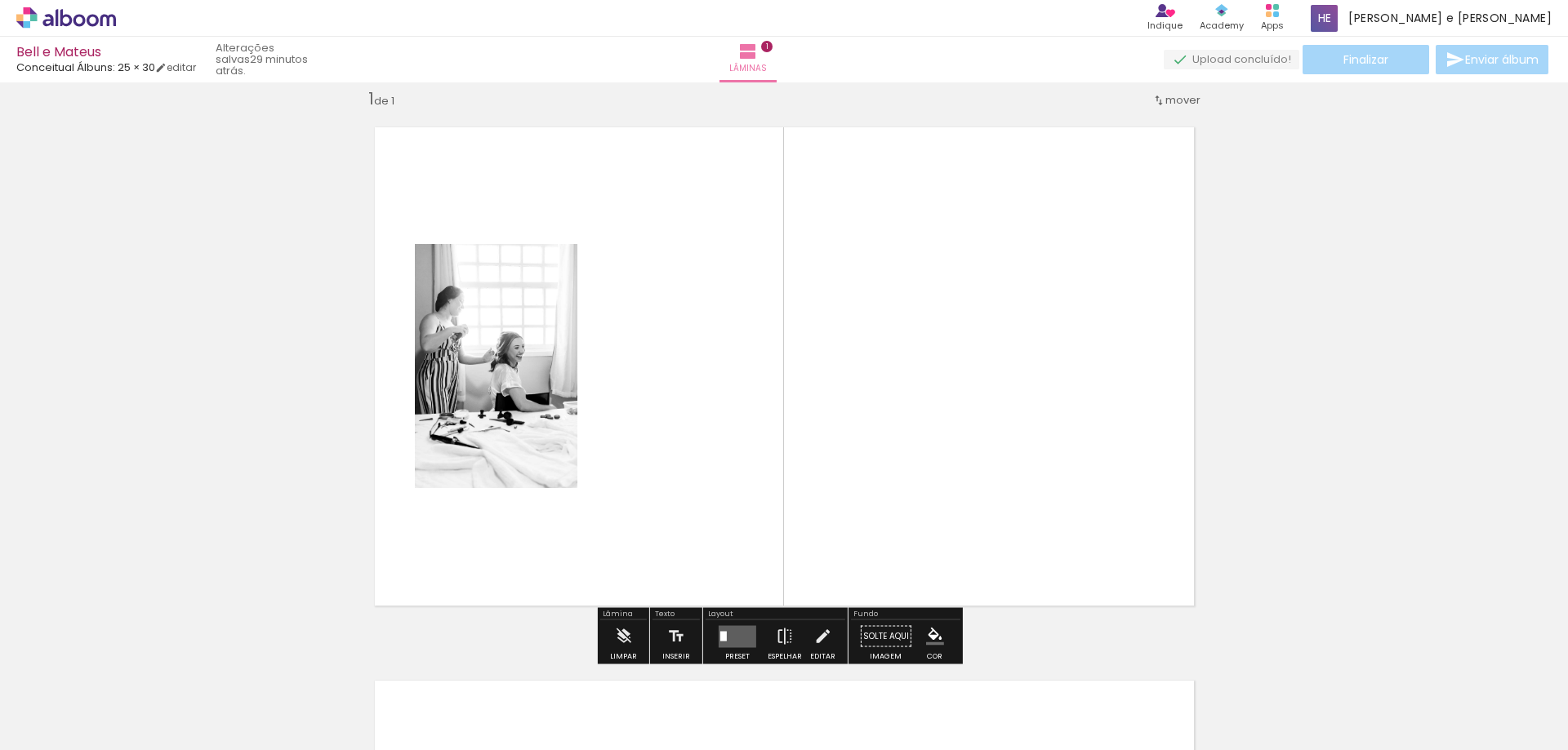
scroll to position [21, 0]
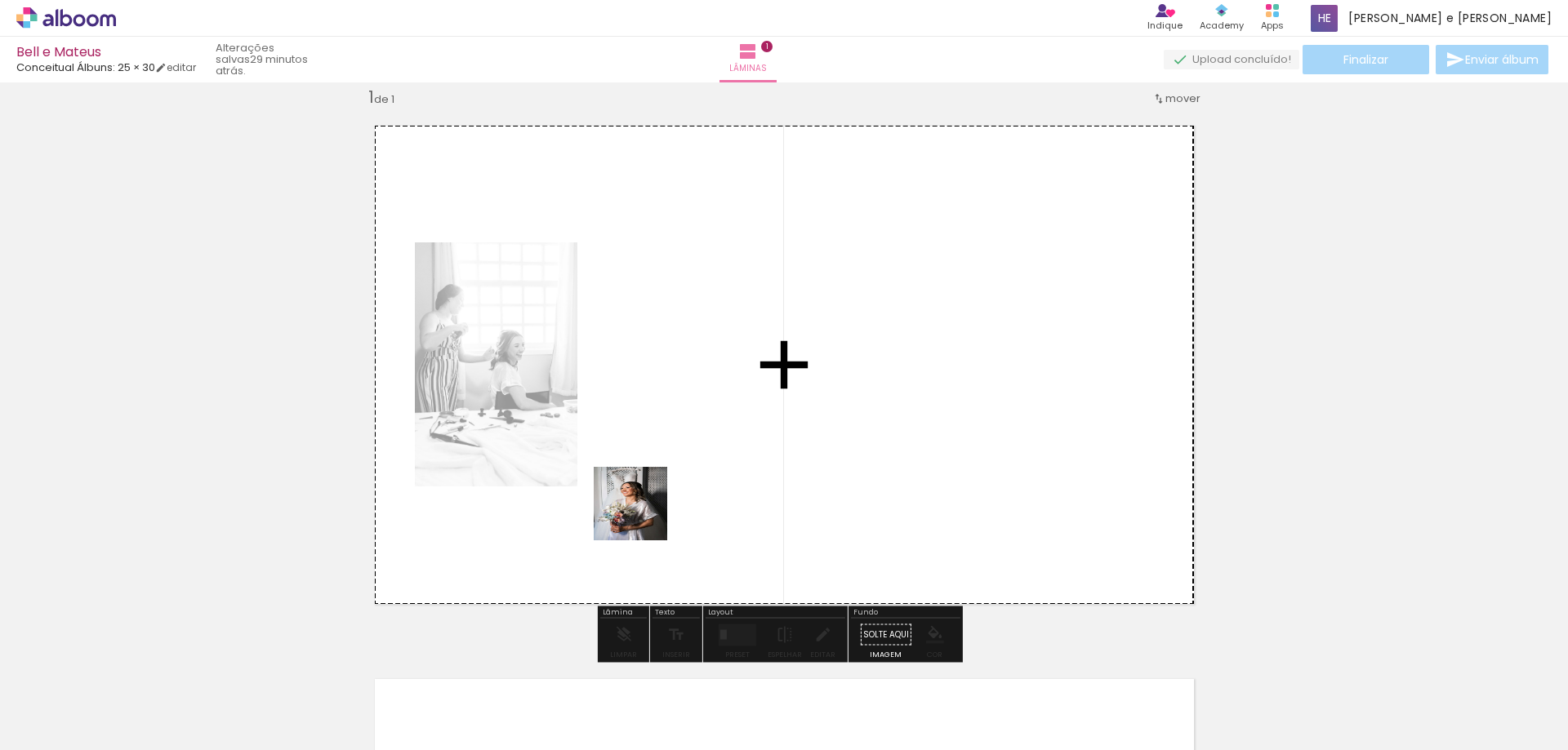
drag, startPoint x: 257, startPoint y: 718, endPoint x: 705, endPoint y: 424, distance: 535.9
click at [705, 424] on quentale-workspace at bounding box center [784, 375] width 1568 height 750
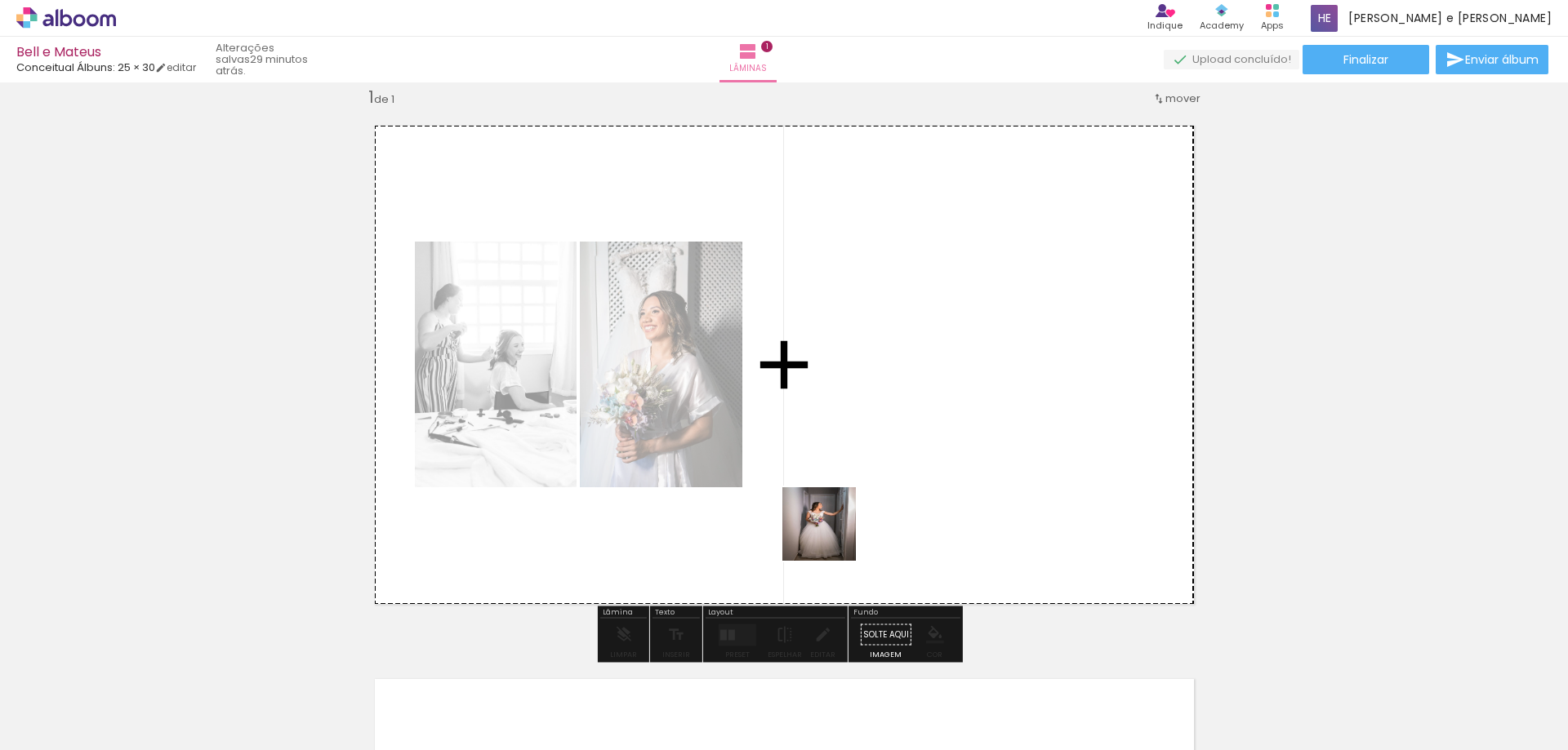
drag, startPoint x: 441, startPoint y: 717, endPoint x: 938, endPoint y: 458, distance: 560.4
click at [927, 458] on quentale-workspace at bounding box center [784, 375] width 1568 height 750
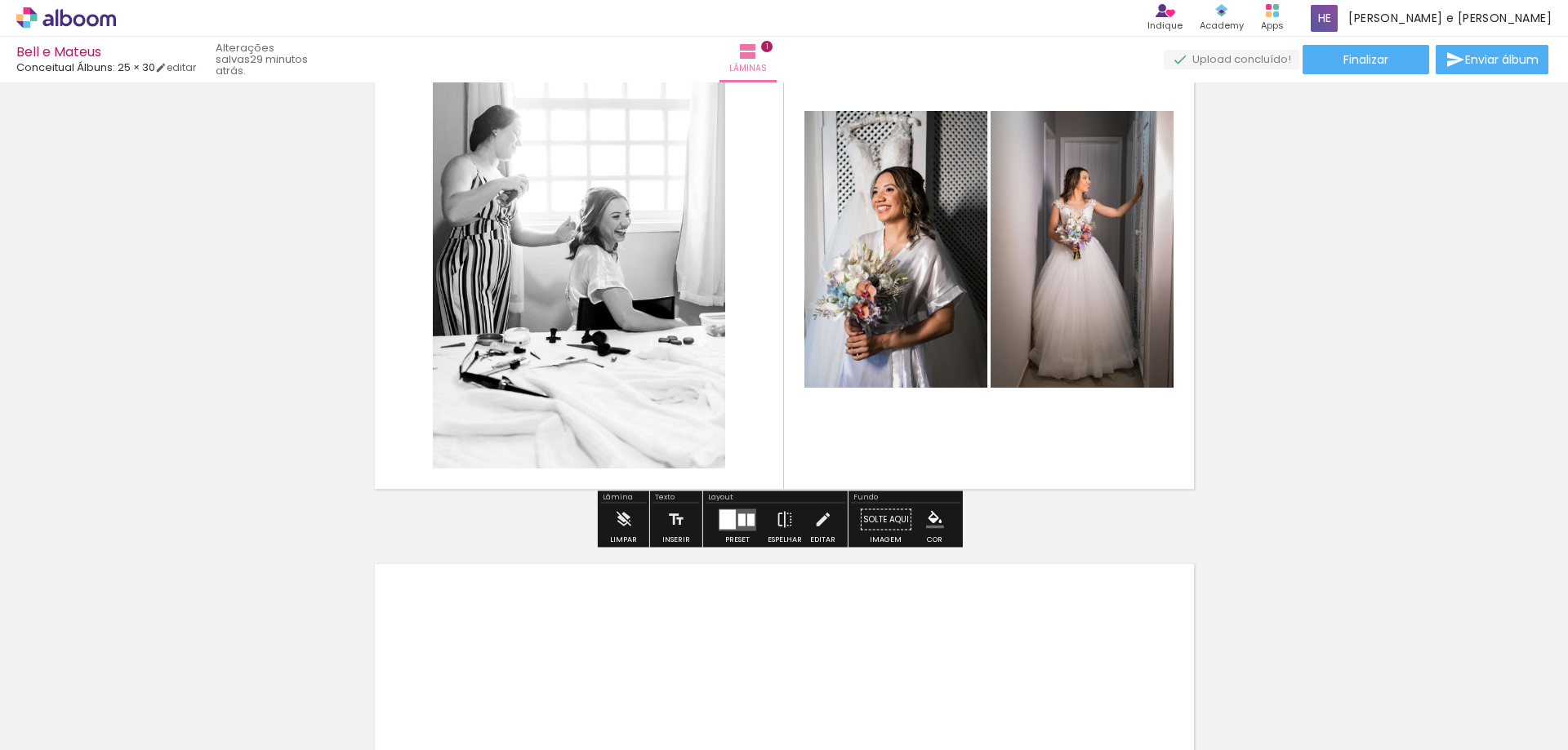
scroll to position [245, 0]
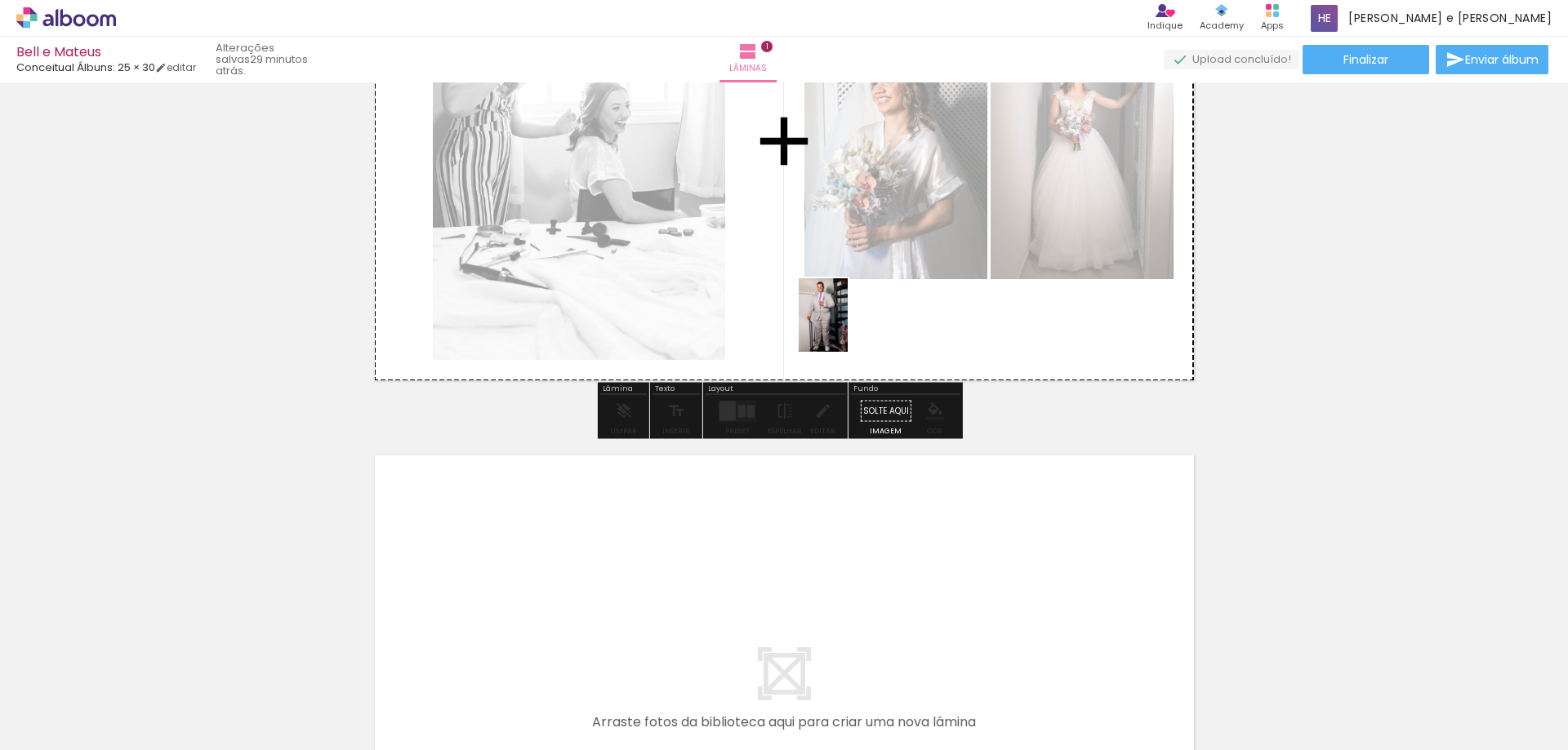
drag, startPoint x: 354, startPoint y: 718, endPoint x: 848, endPoint y: 328, distance: 629.4
click at [848, 328] on quentale-workspace at bounding box center [784, 375] width 1568 height 750
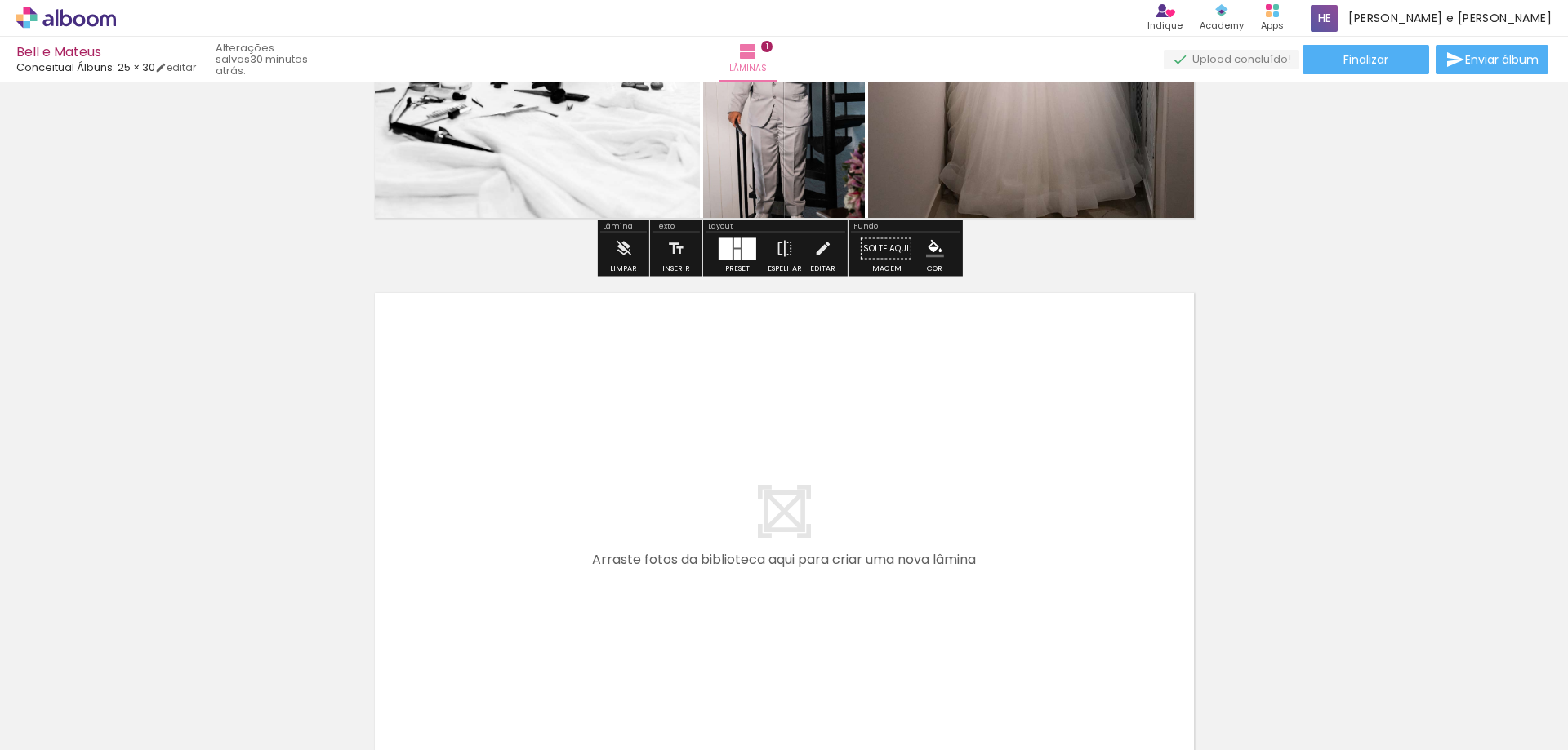
scroll to position [408, 0]
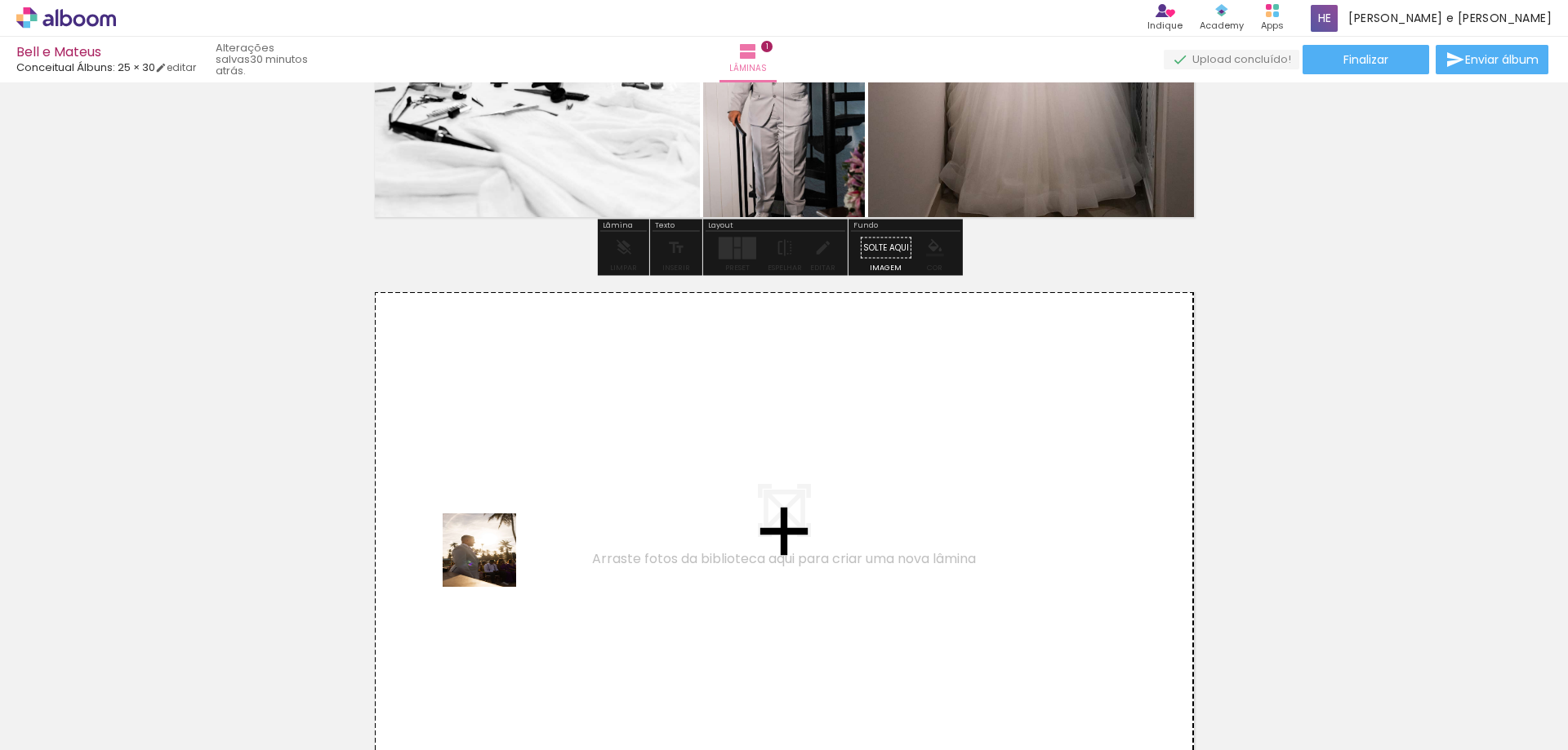
drag, startPoint x: 542, startPoint y: 725, endPoint x: 491, endPoint y: 561, distance: 171.7
click at [491, 561] on quentale-workspace at bounding box center [784, 375] width 1568 height 750
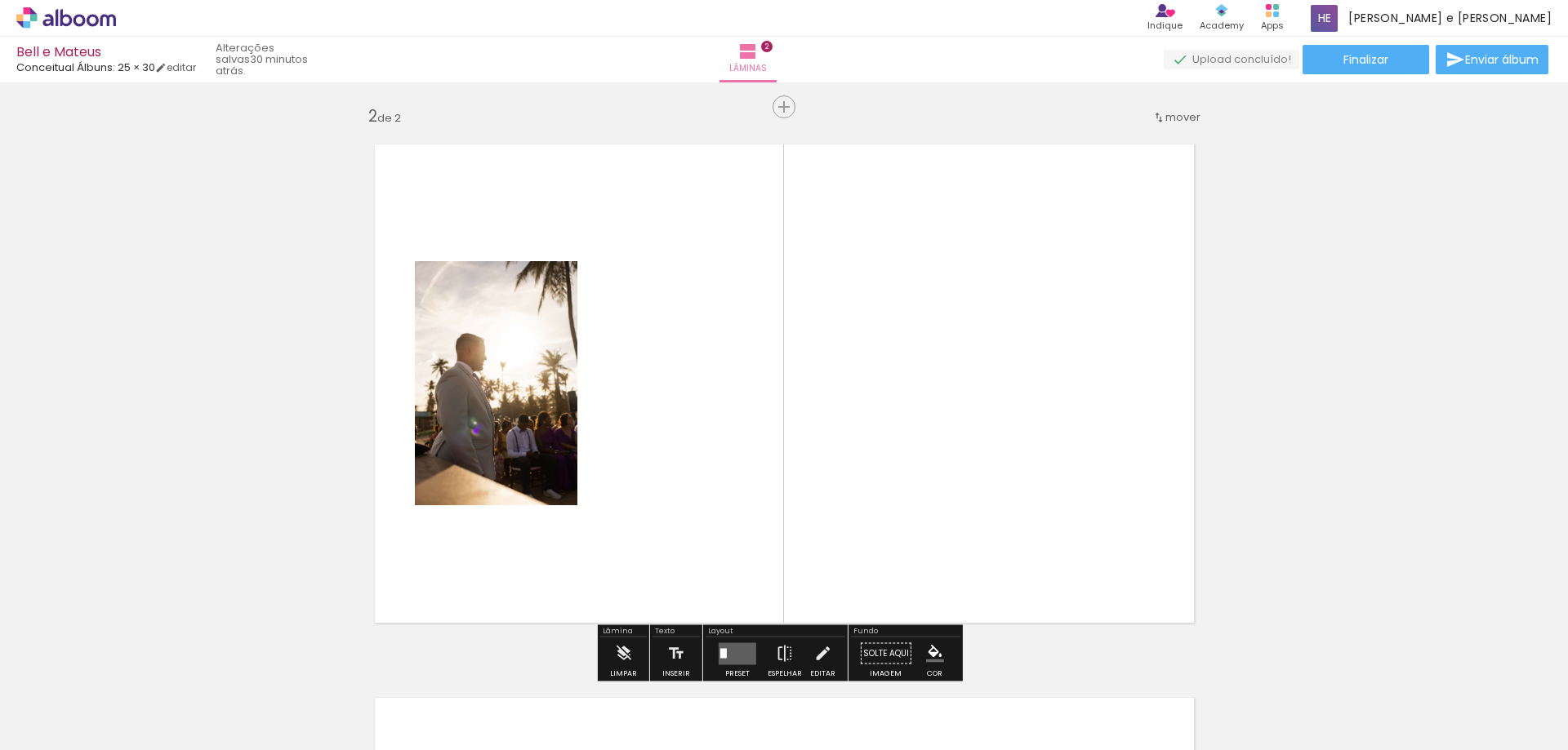
scroll to position [574, 0]
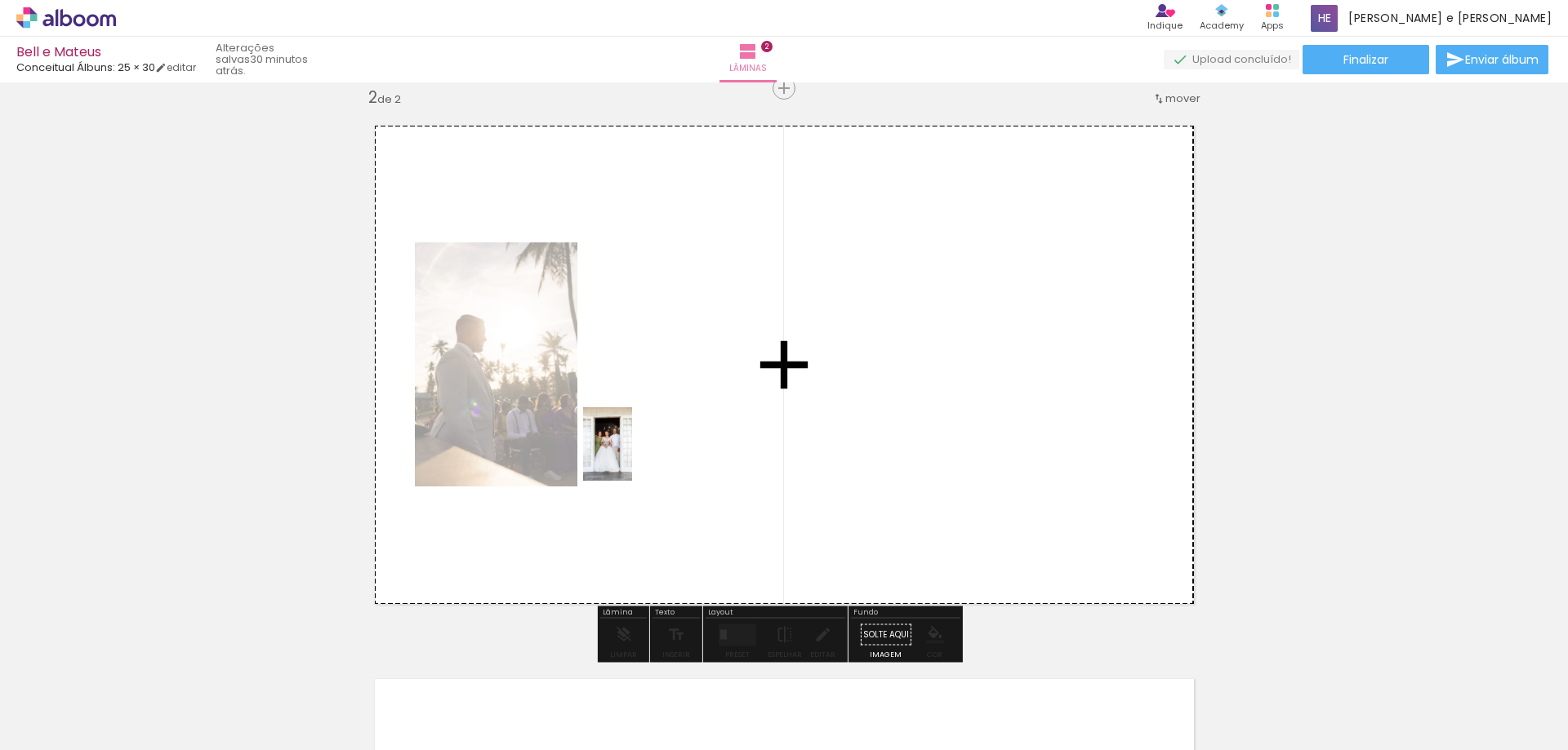
drag, startPoint x: 632, startPoint y: 721, endPoint x: 632, endPoint y: 457, distance: 264.0
click at [632, 457] on quentale-workspace at bounding box center [784, 375] width 1568 height 750
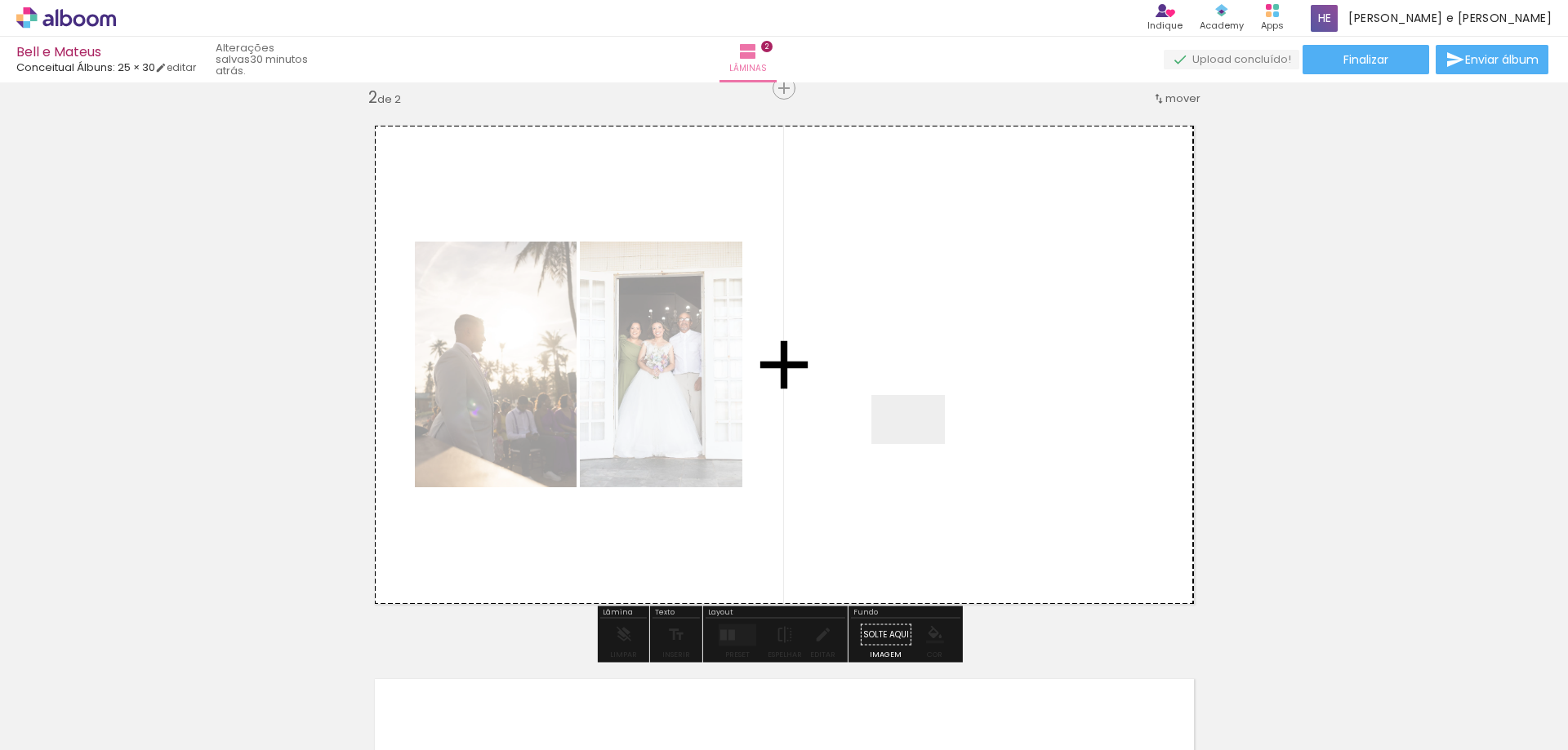
drag, startPoint x: 714, startPoint y: 714, endPoint x: 929, endPoint y: 432, distance: 354.6
click at [929, 432] on quentale-workspace at bounding box center [784, 375] width 1568 height 750
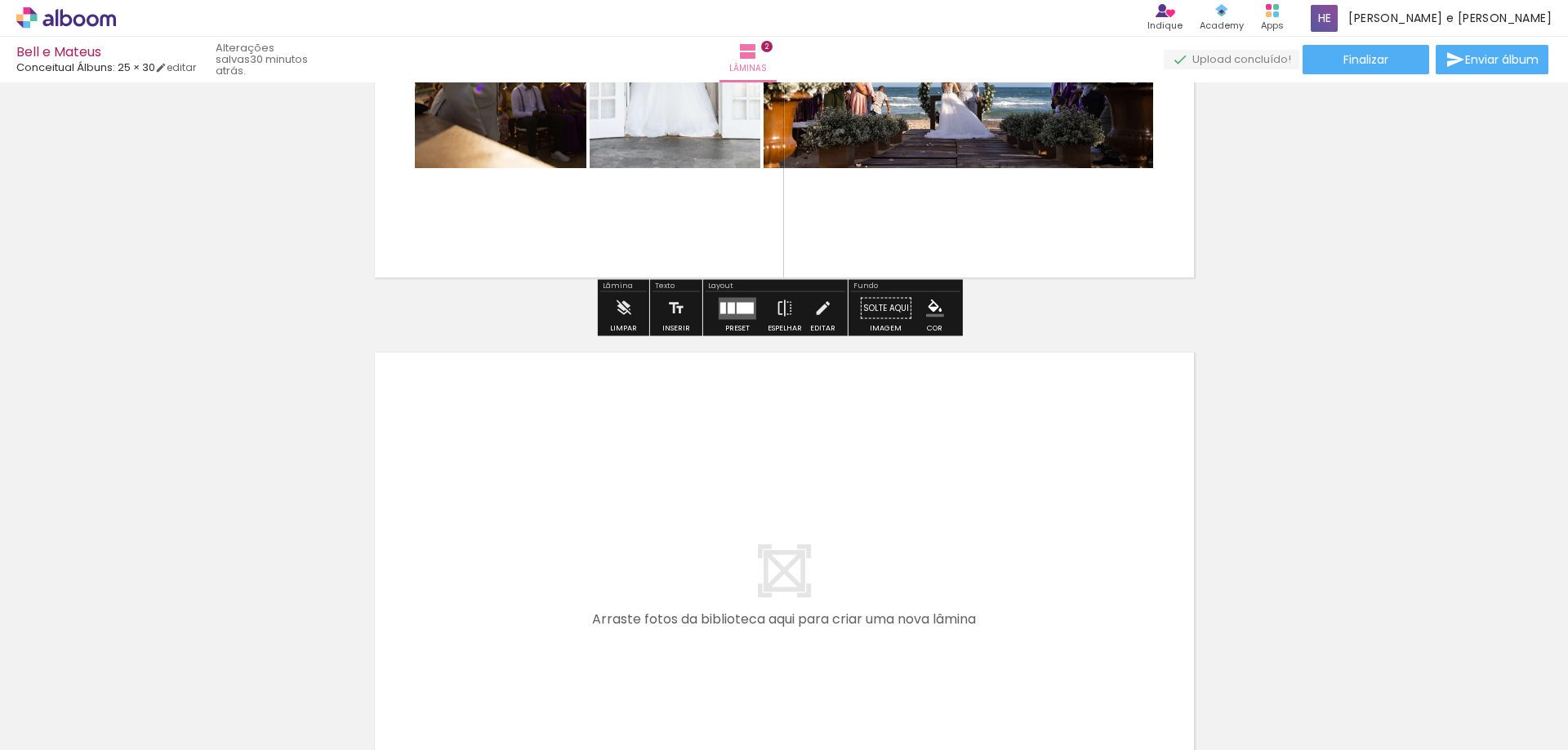
scroll to position [656, 0]
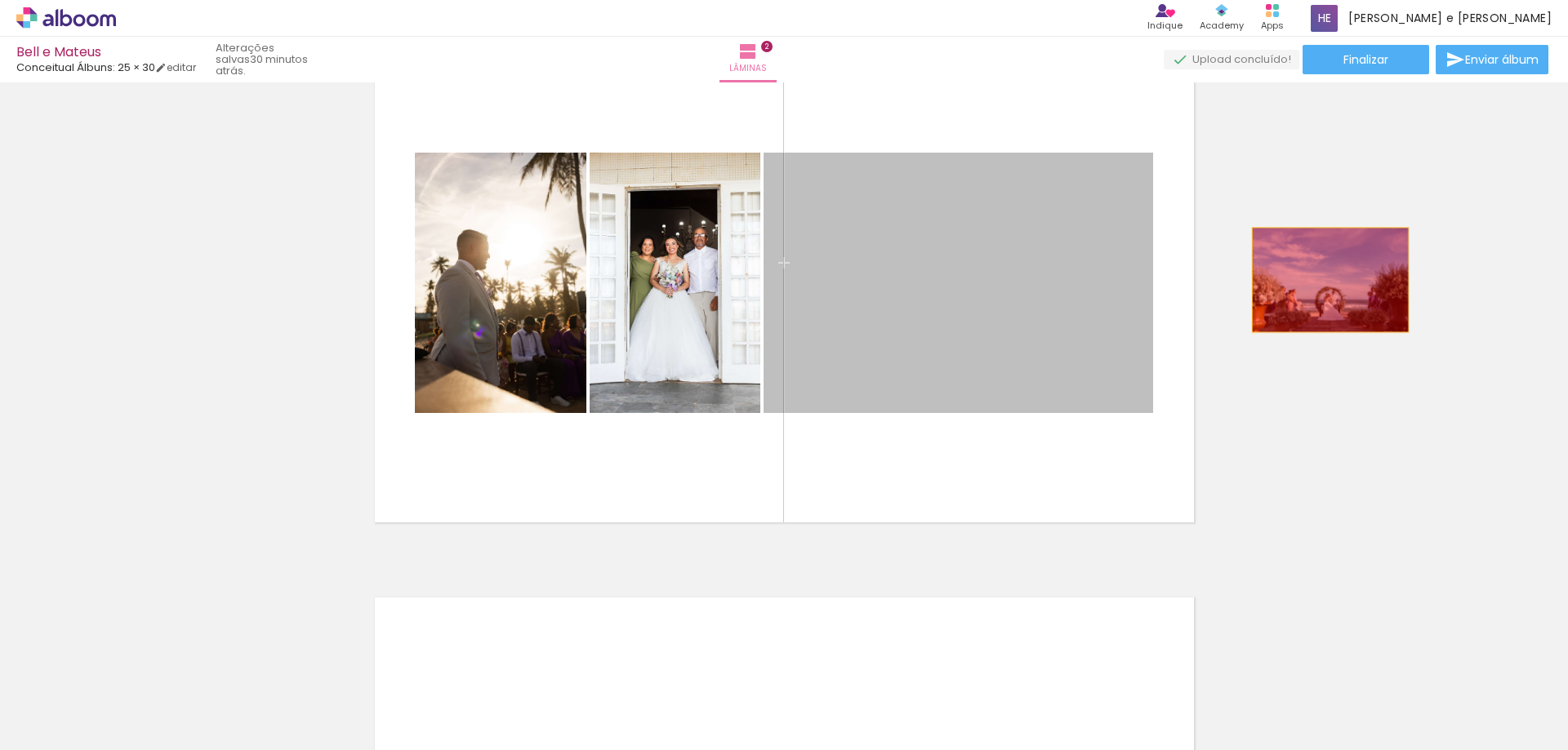
drag, startPoint x: 1004, startPoint y: 301, endPoint x: 1364, endPoint y: 269, distance: 361.4
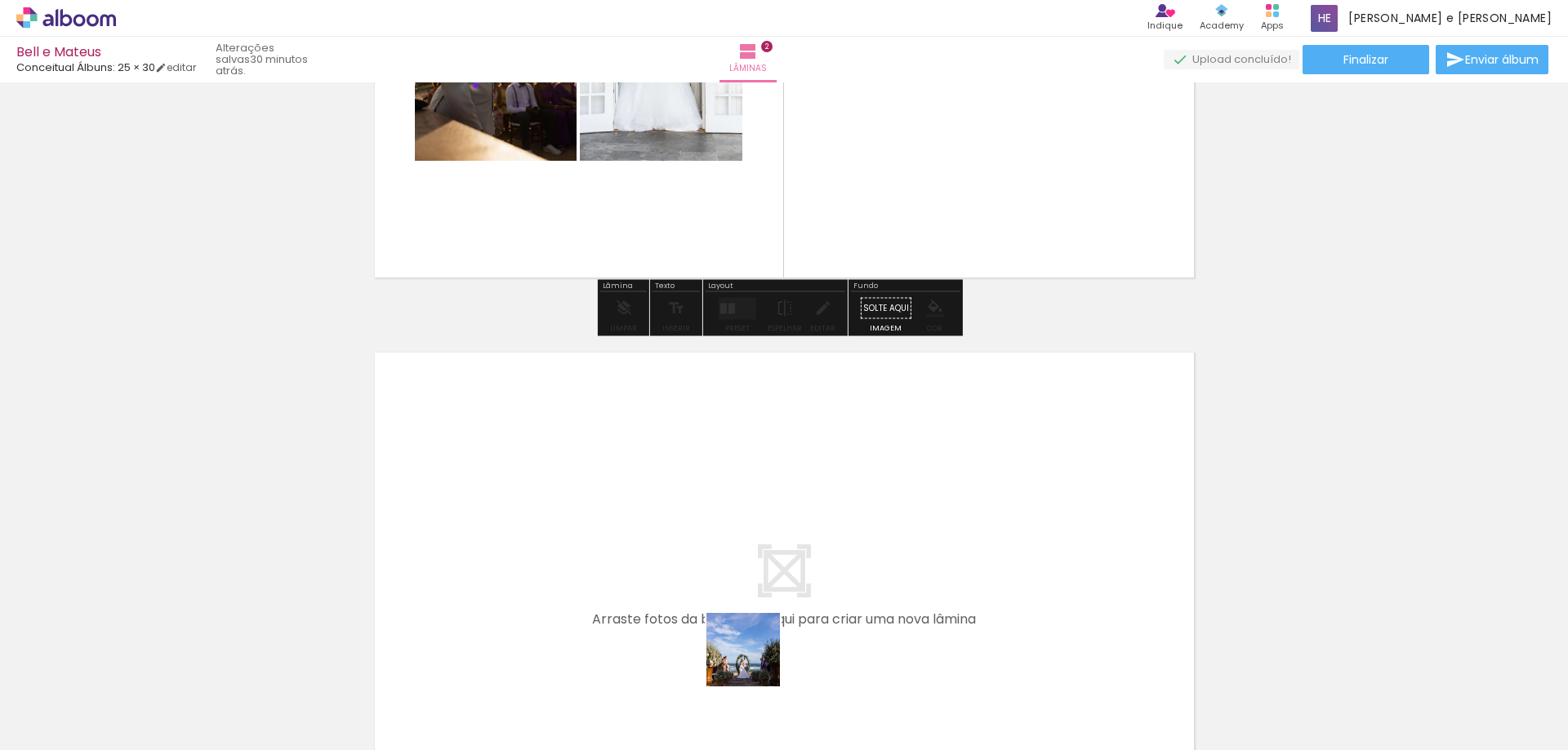
drag, startPoint x: 738, startPoint y: 707, endPoint x: 797, endPoint y: 557, distance: 161.2
click at [797, 557] on quentale-workspace at bounding box center [784, 375] width 1568 height 750
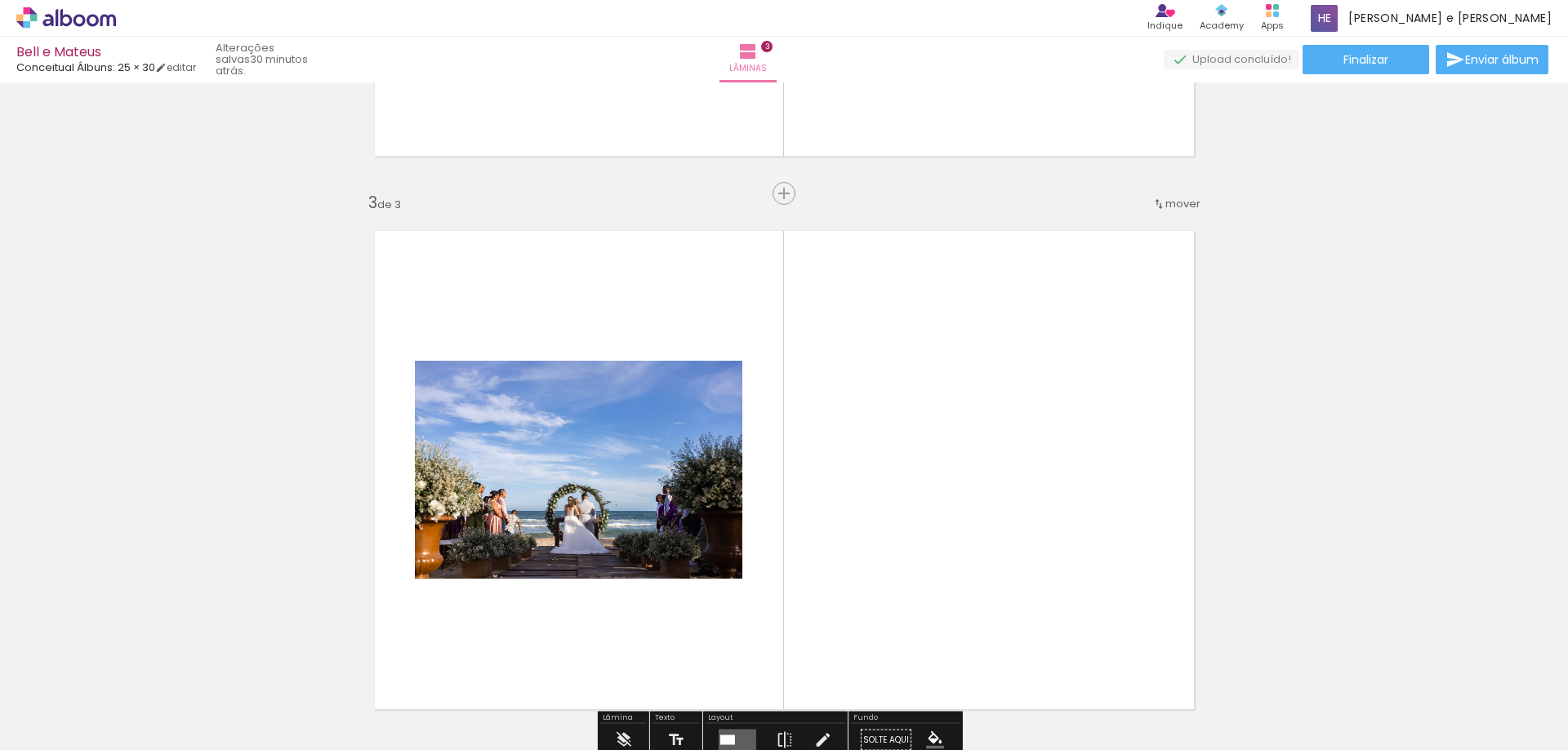
scroll to position [1129, 0]
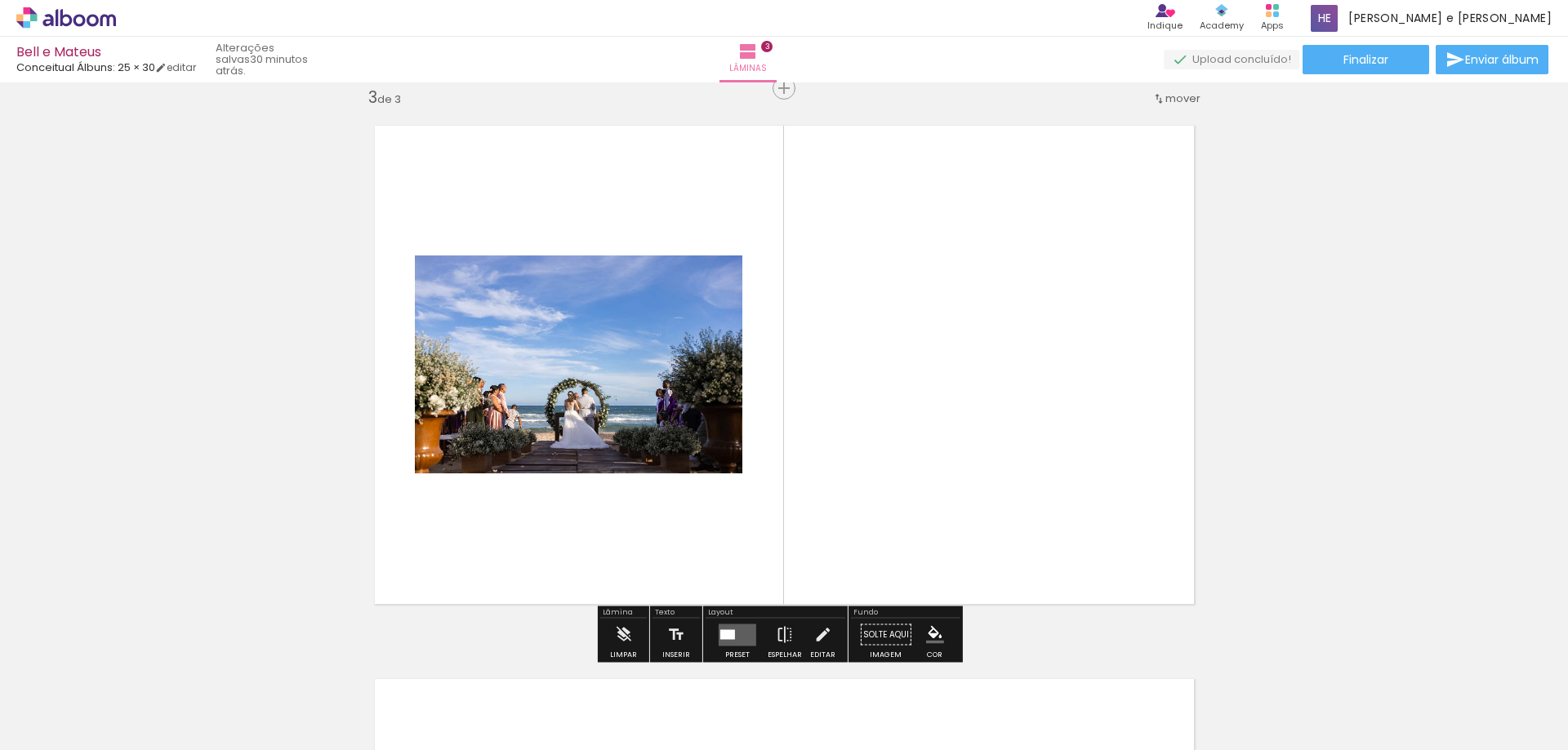
click at [742, 638] on quentale-layouter at bounding box center [737, 634] width 38 height 22
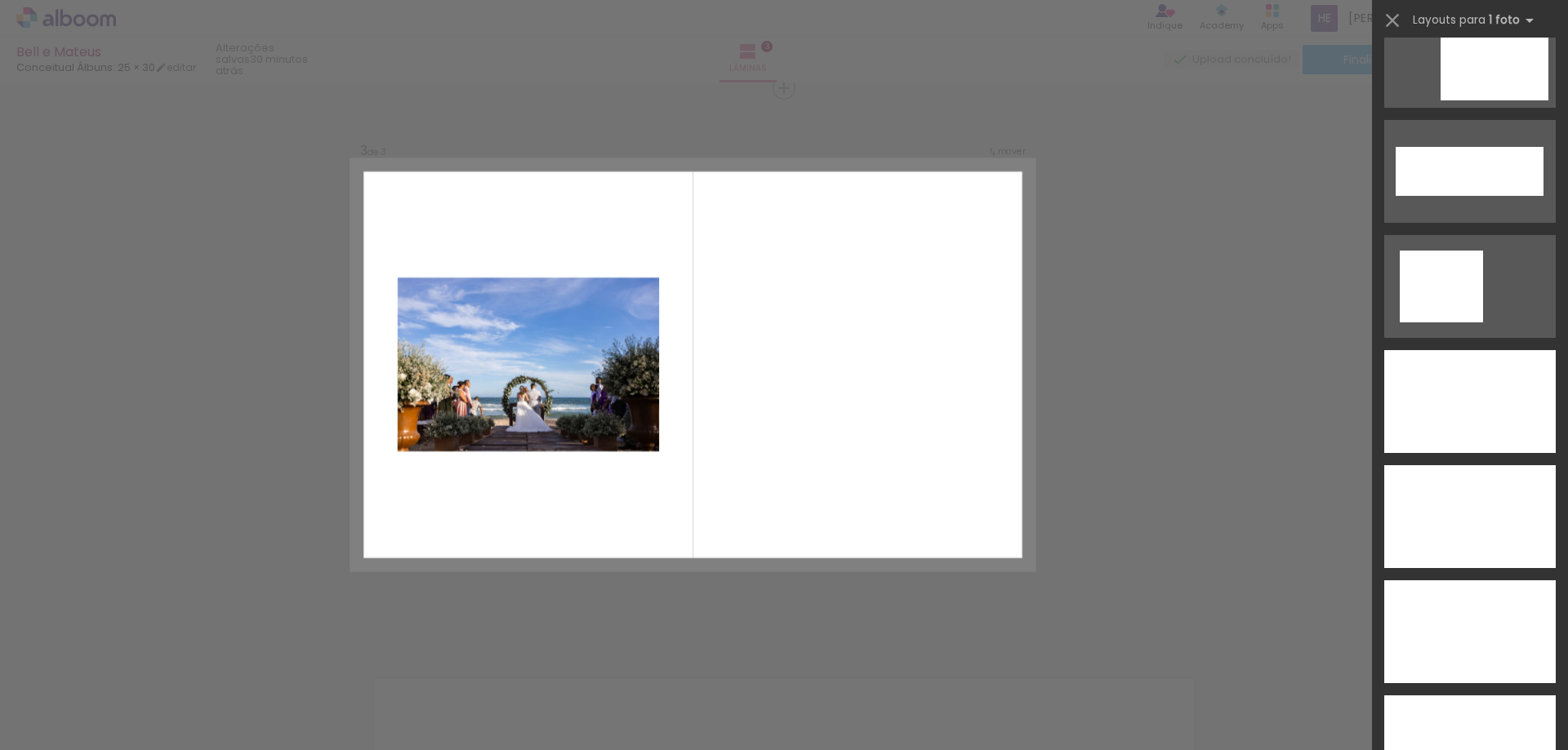
scroll to position [5348, 0]
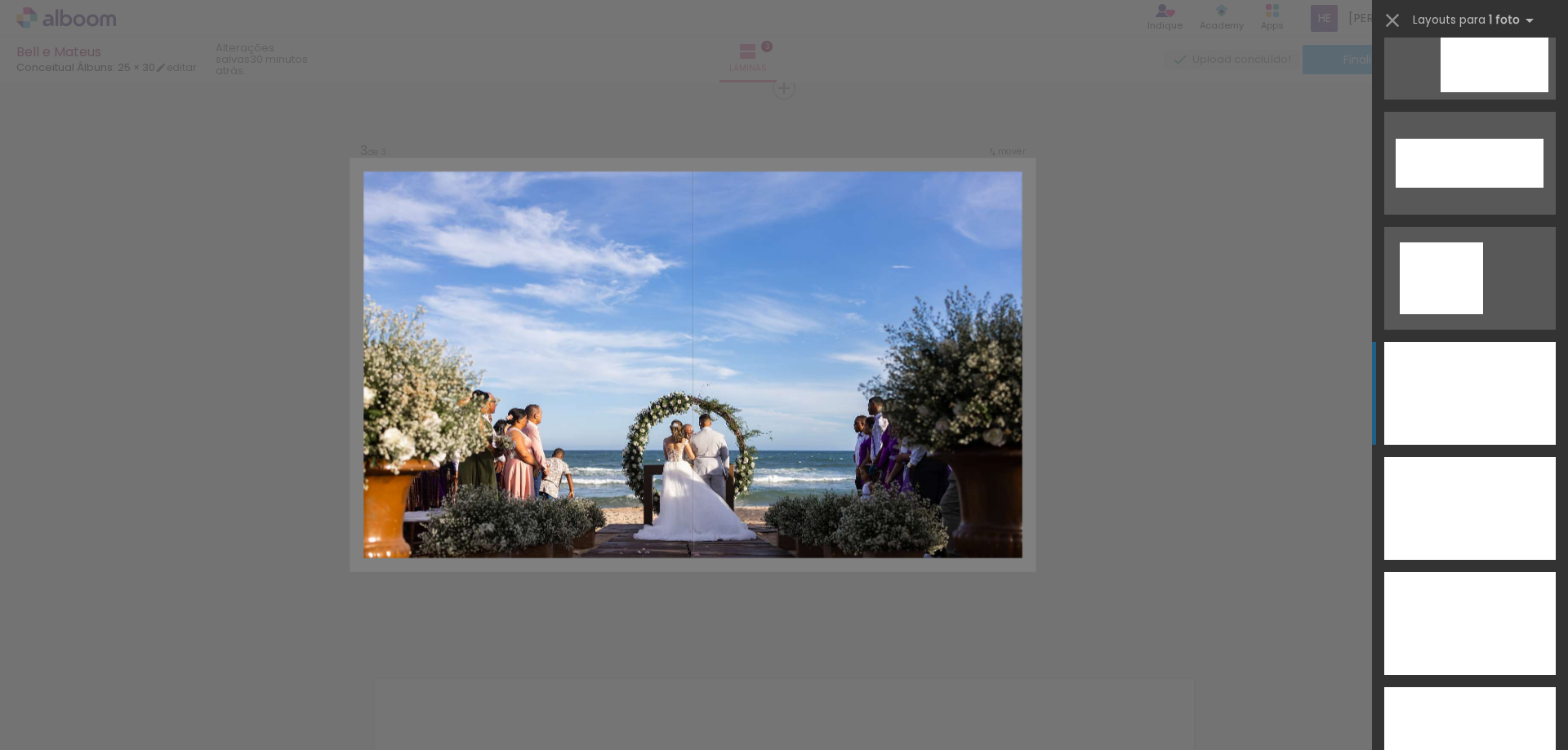
drag, startPoint x: 1466, startPoint y: 427, endPoint x: 1470, endPoint y: 417, distance: 10.8
click at [1464, 427] on div at bounding box center [1470, 393] width 171 height 103
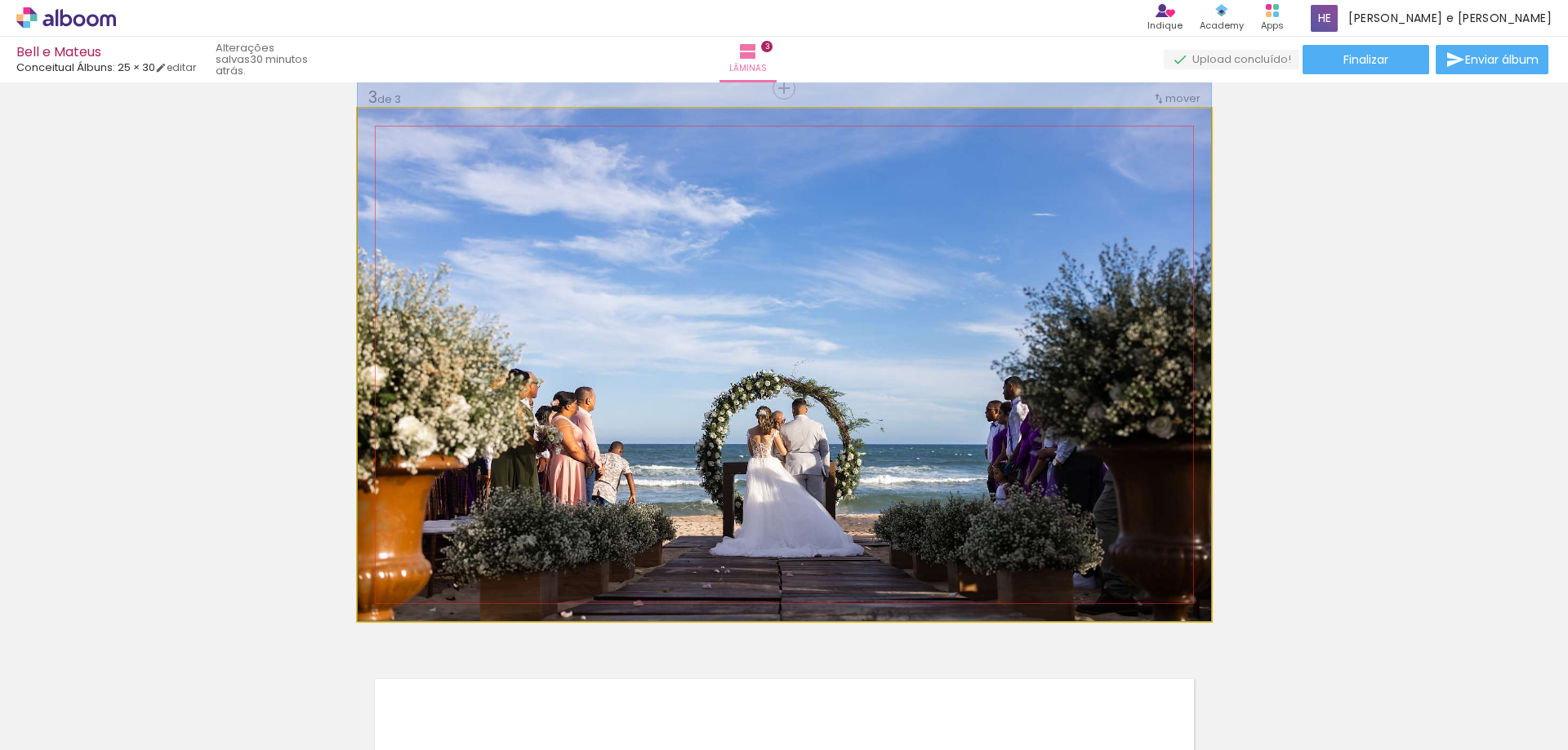
drag, startPoint x: 885, startPoint y: 460, endPoint x: 912, endPoint y: 411, distance: 55.9
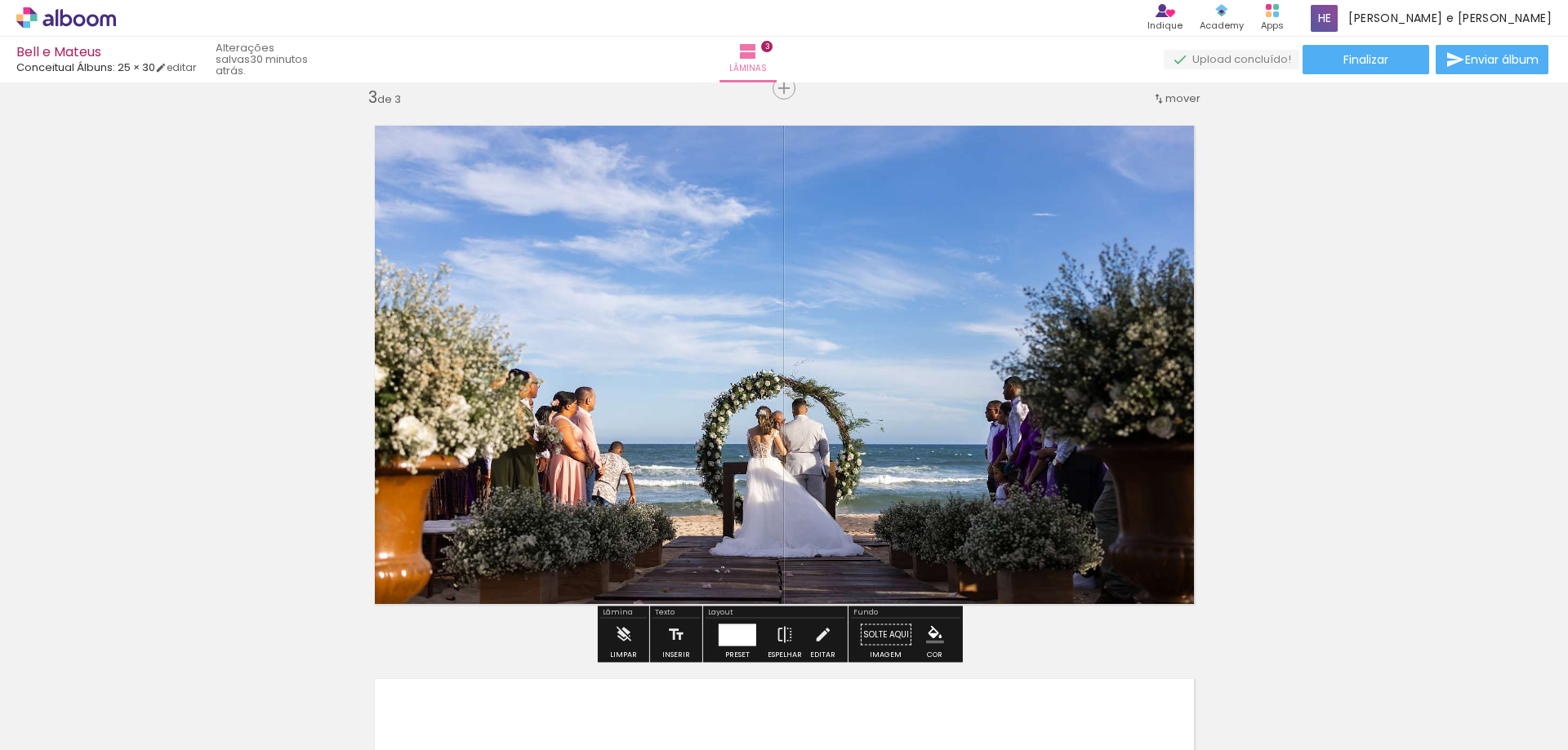
click at [1347, 304] on div "Inserir lâmina 1 de 3 Inserir lâmina 2 de 3 Inserir lâmina 3 de 3" at bounding box center [784, 68] width 1568 height 2215
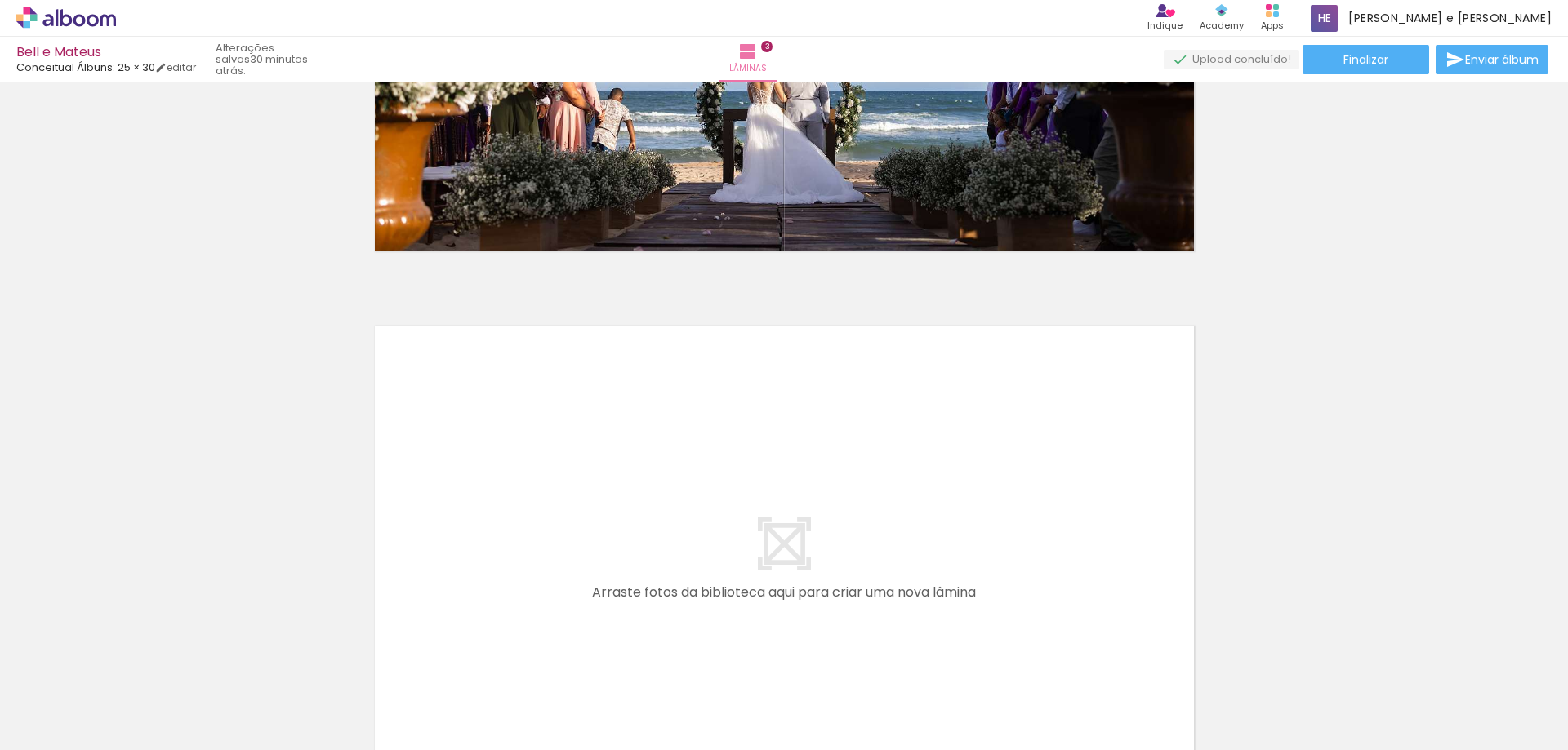
scroll to position [1619, 0]
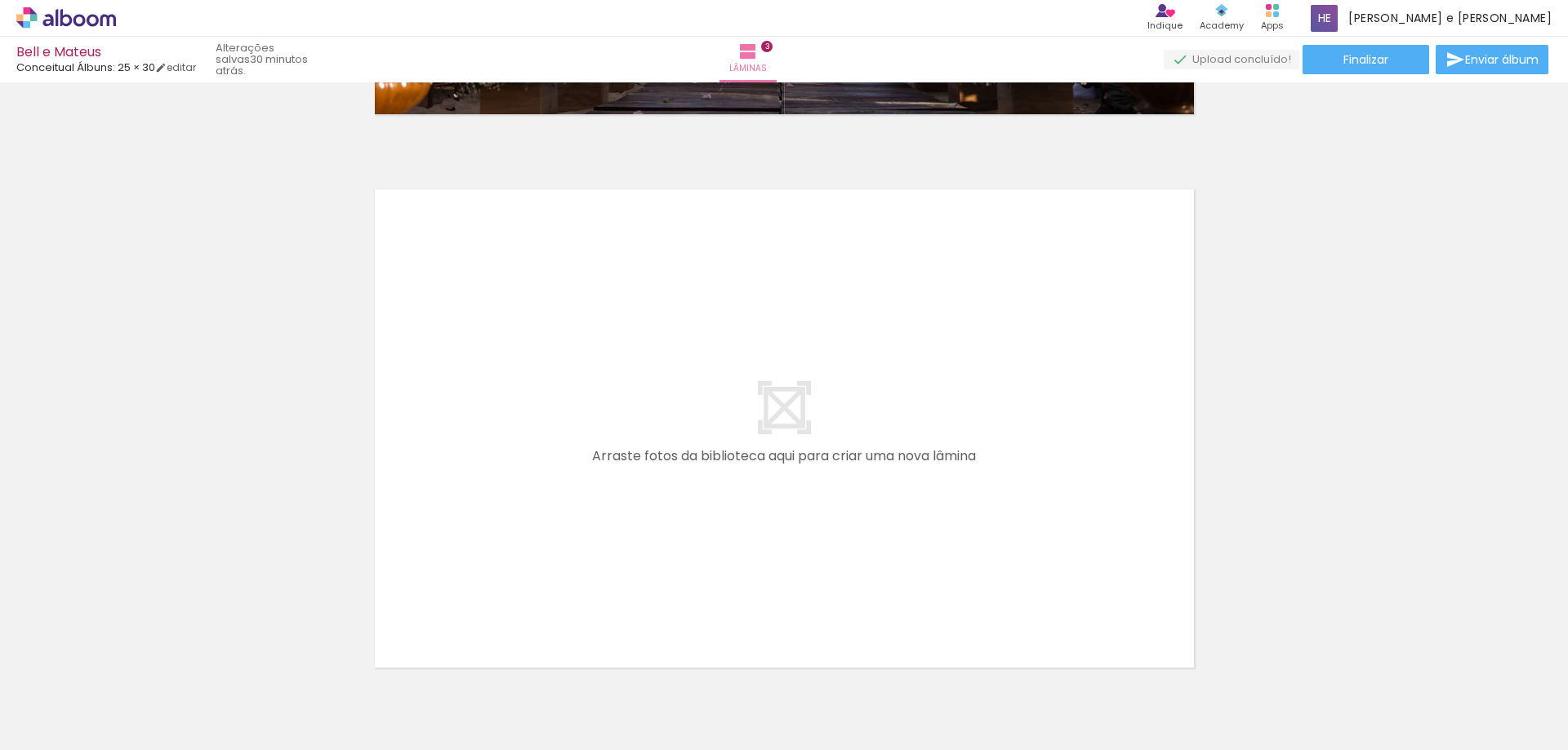
drag, startPoint x: 819, startPoint y: 710, endPoint x: 809, endPoint y: 649, distance: 61.8
click at [714, 545] on quentale-workspace at bounding box center [784, 375] width 1568 height 750
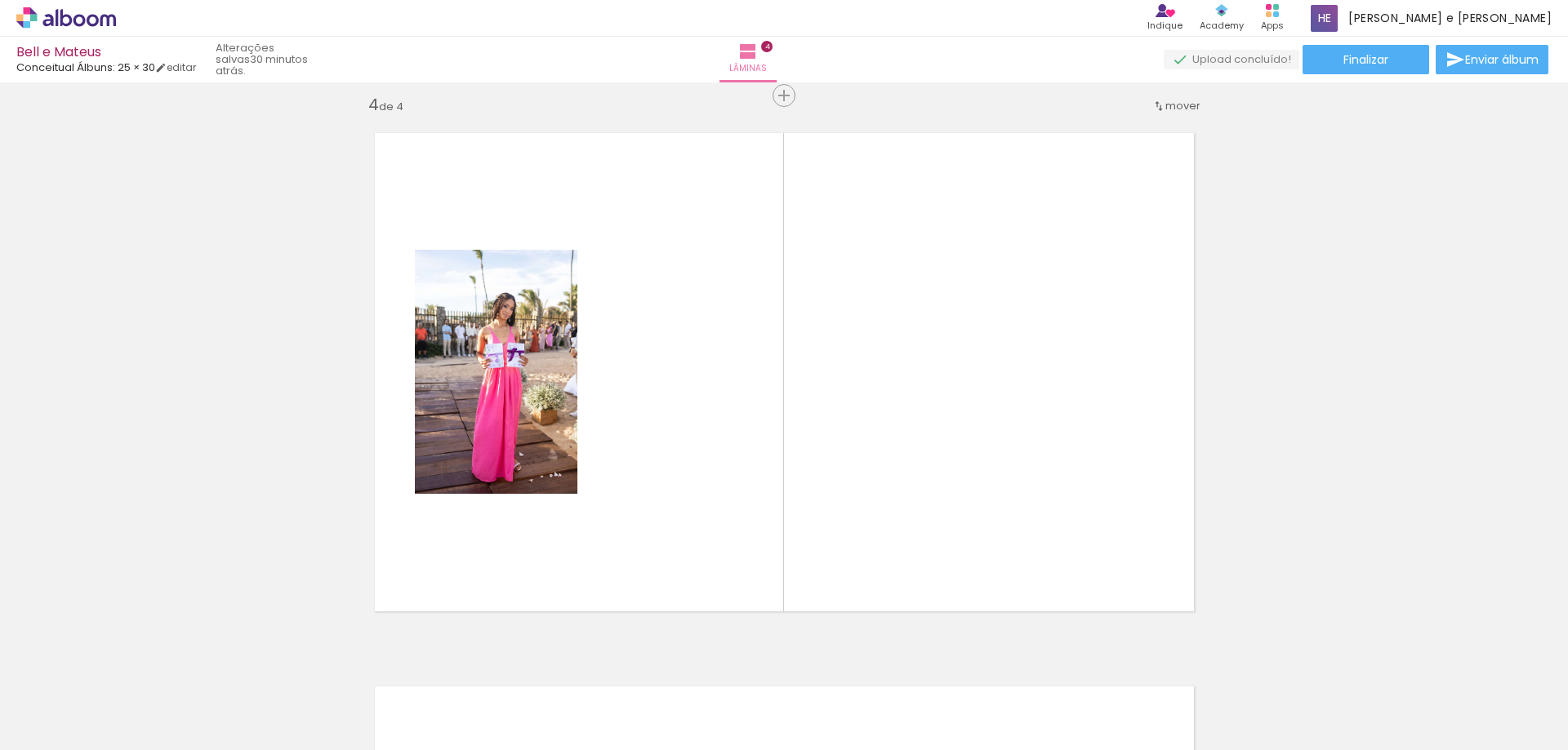
scroll to position [1682, 0]
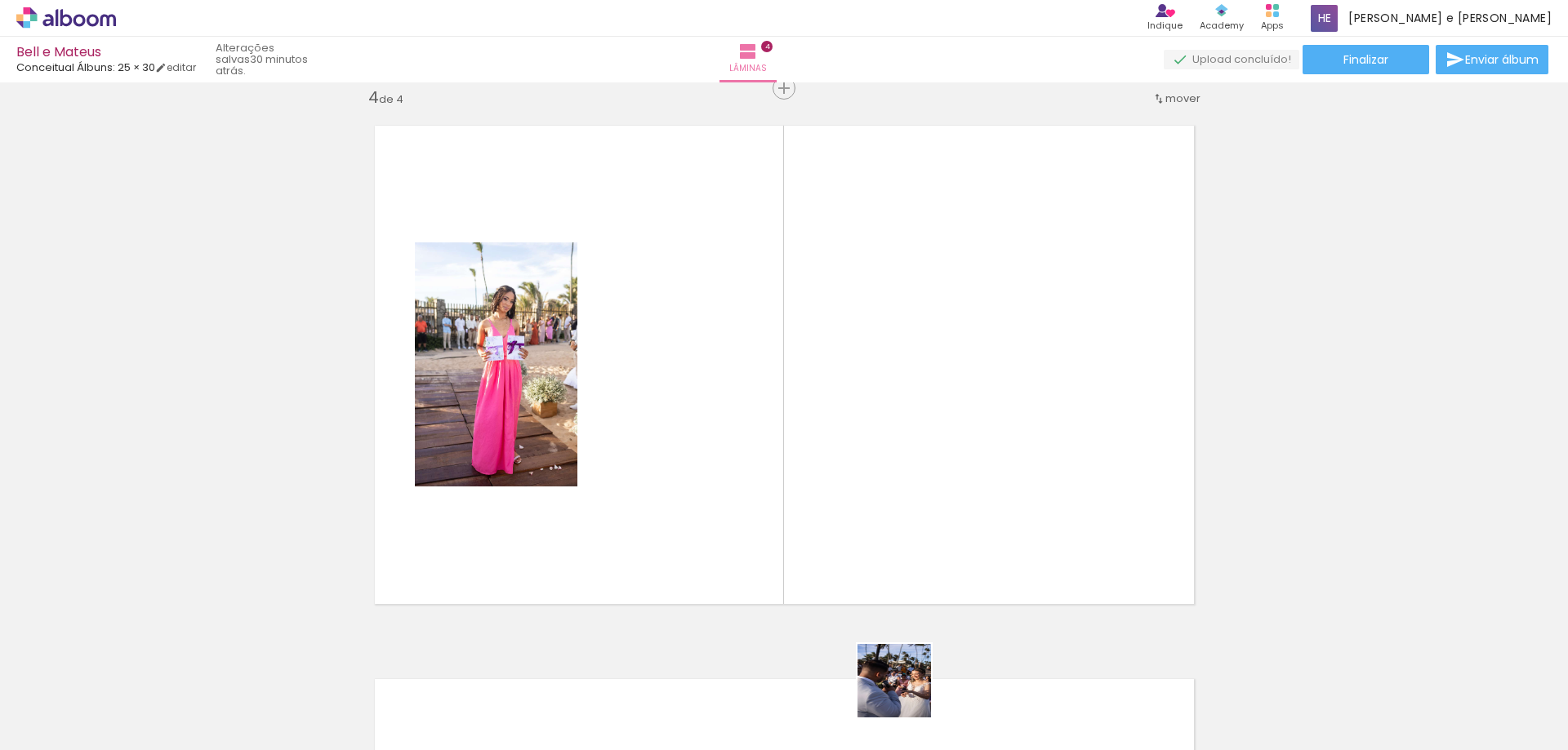
drag, startPoint x: 914, startPoint y: 709, endPoint x: 751, endPoint y: 415, distance: 336.2
click at [752, 418] on quentale-workspace at bounding box center [784, 375] width 1568 height 750
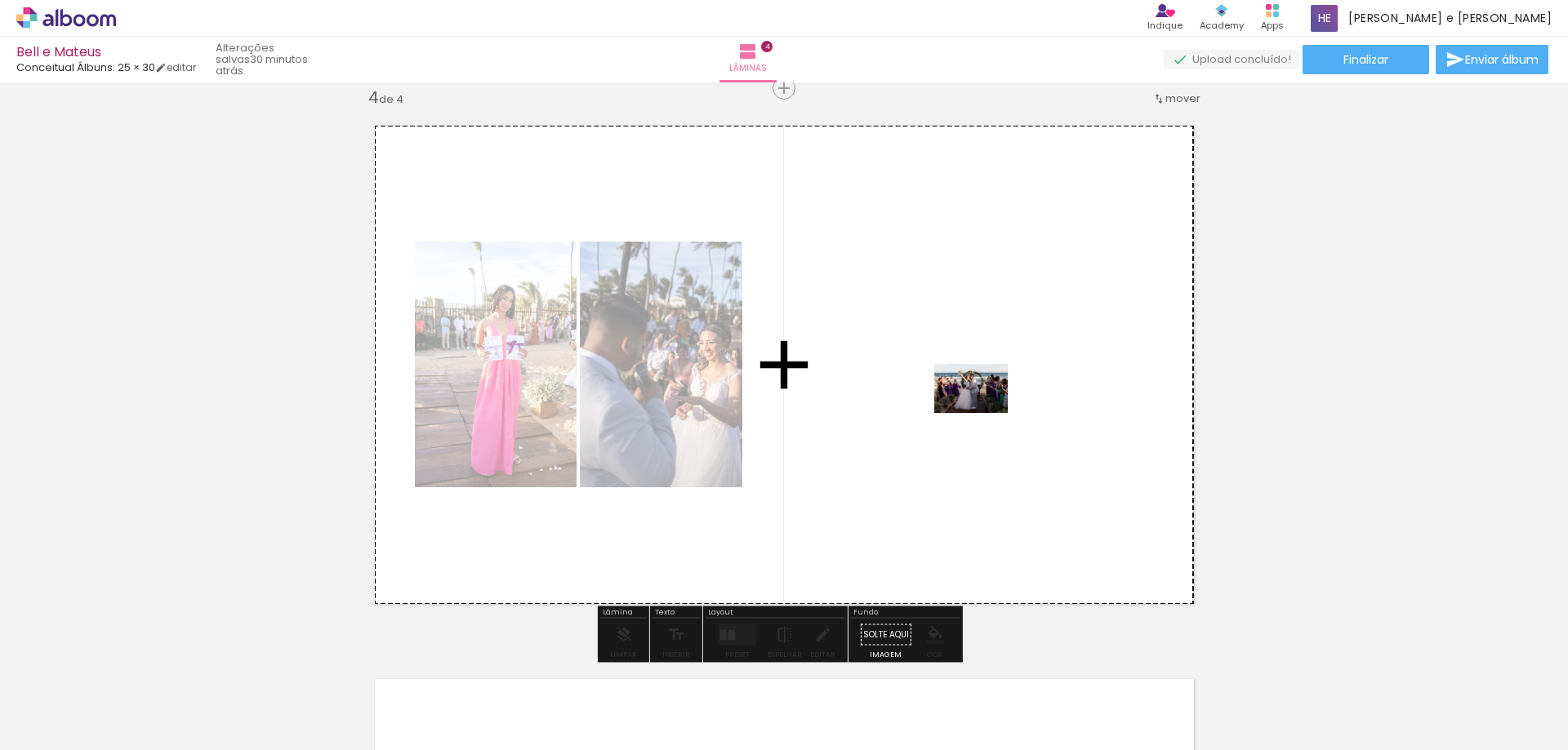
drag, startPoint x: 996, startPoint y: 710, endPoint x: 981, endPoint y: 397, distance: 313.4
click at [981, 397] on quentale-workspace at bounding box center [784, 375] width 1568 height 750
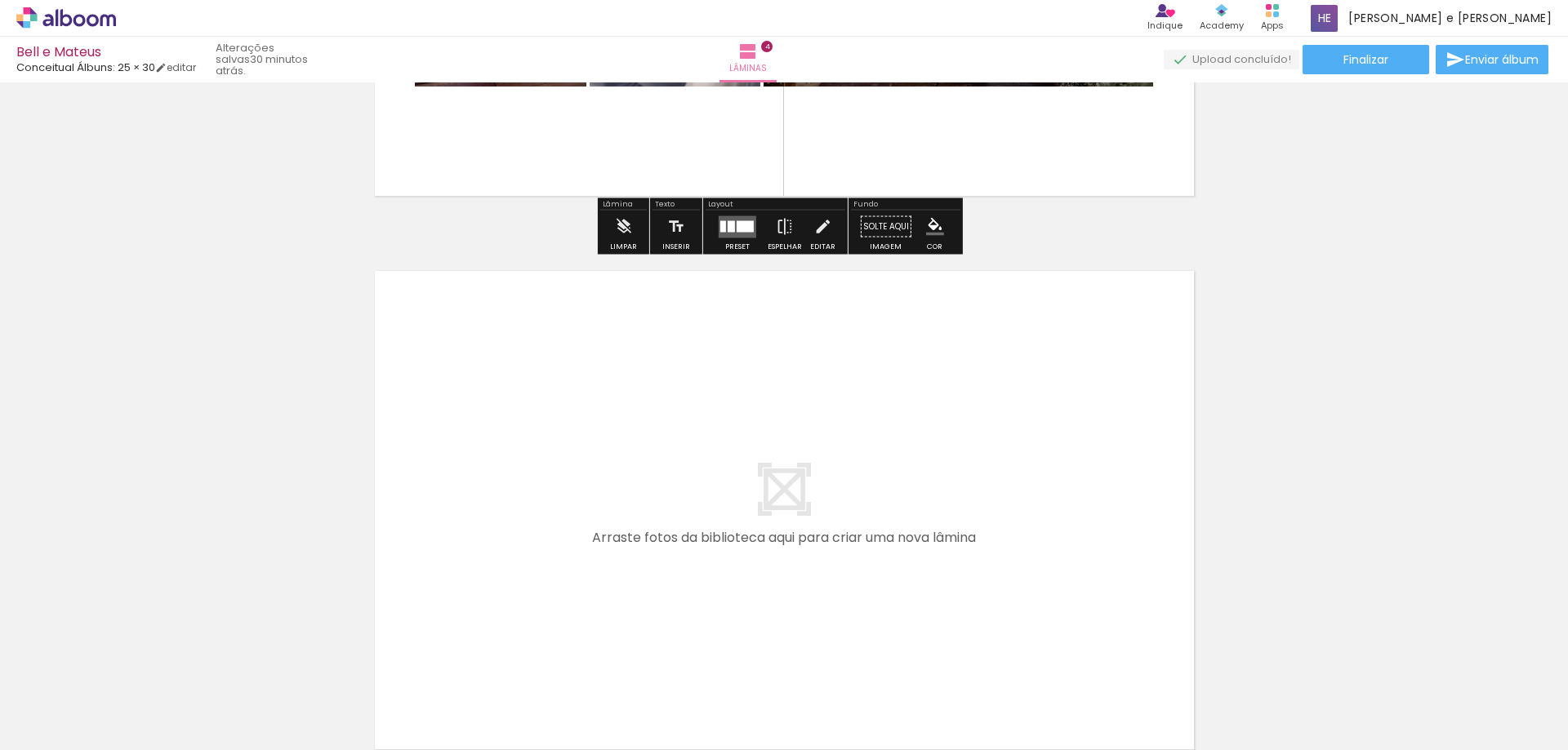
scroll to position [2266, 0]
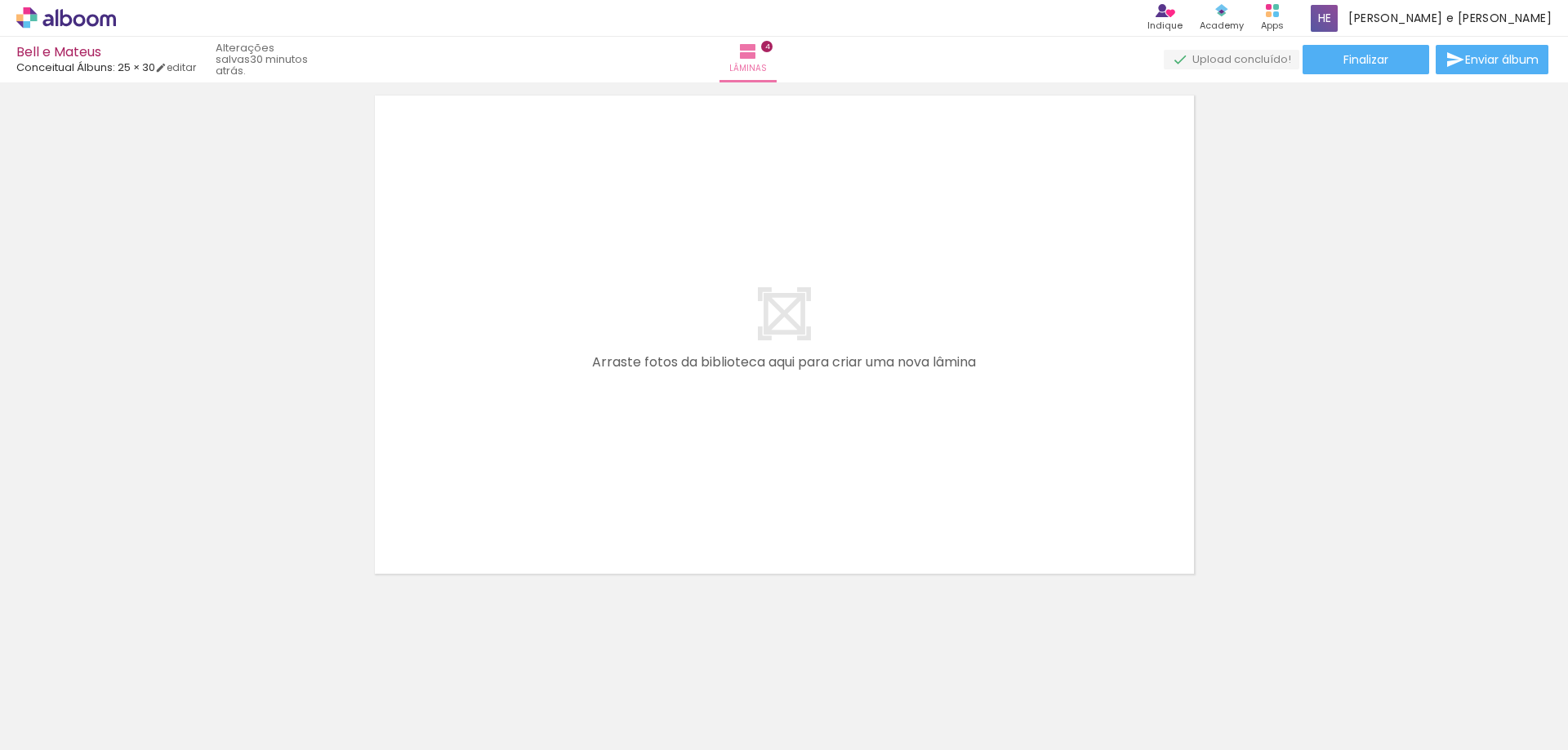
click at [1066, 724] on quentale-thumb at bounding box center [1078, 695] width 91 height 94
drag, startPoint x: 1074, startPoint y: 705, endPoint x: 1081, endPoint y: 633, distance: 72.3
click at [756, 404] on quentale-workspace at bounding box center [784, 375] width 1568 height 750
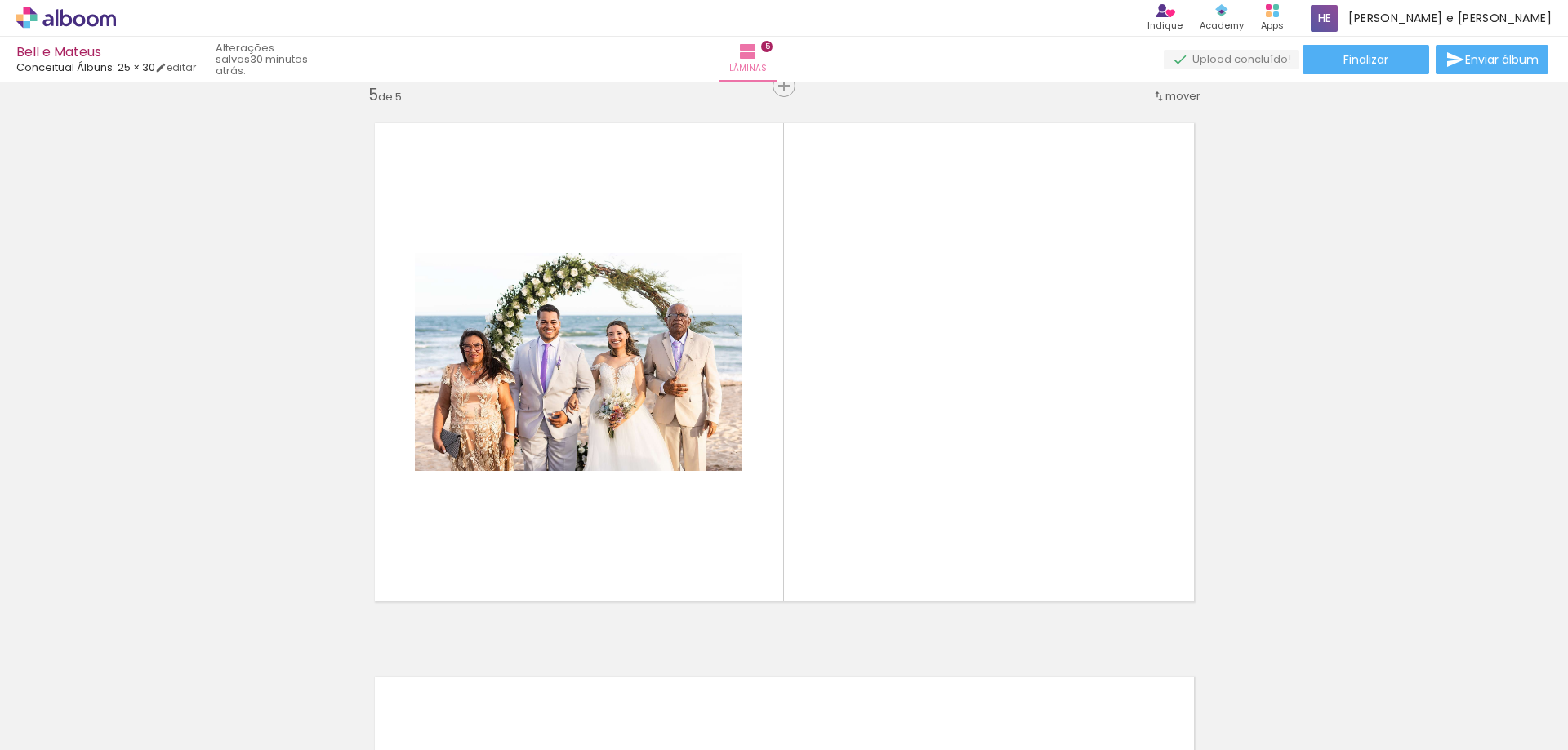
scroll to position [2235, 0]
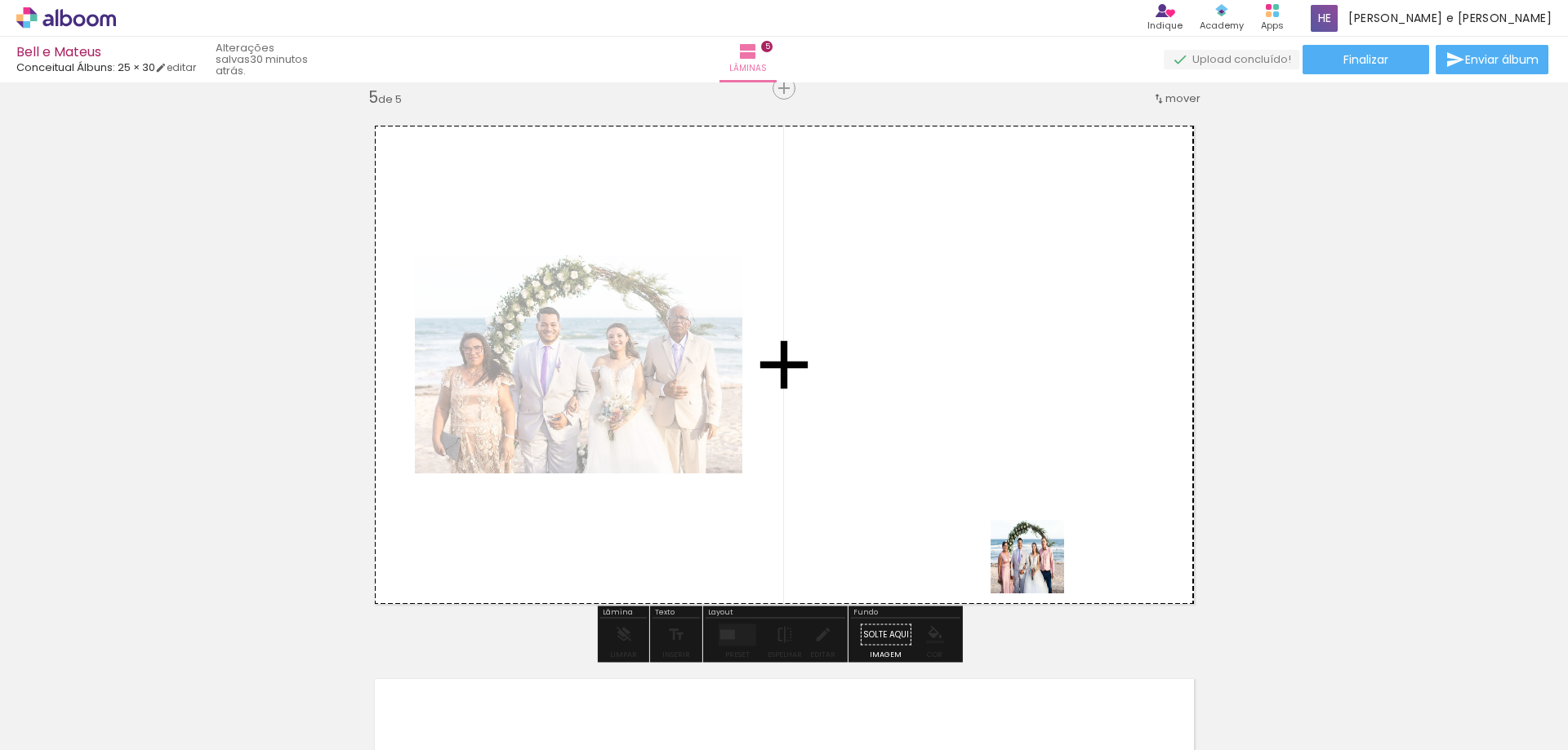
drag, startPoint x: 1203, startPoint y: 716, endPoint x: 984, endPoint y: 466, distance: 332.4
click at [984, 466] on quentale-workspace at bounding box center [784, 375] width 1568 height 750
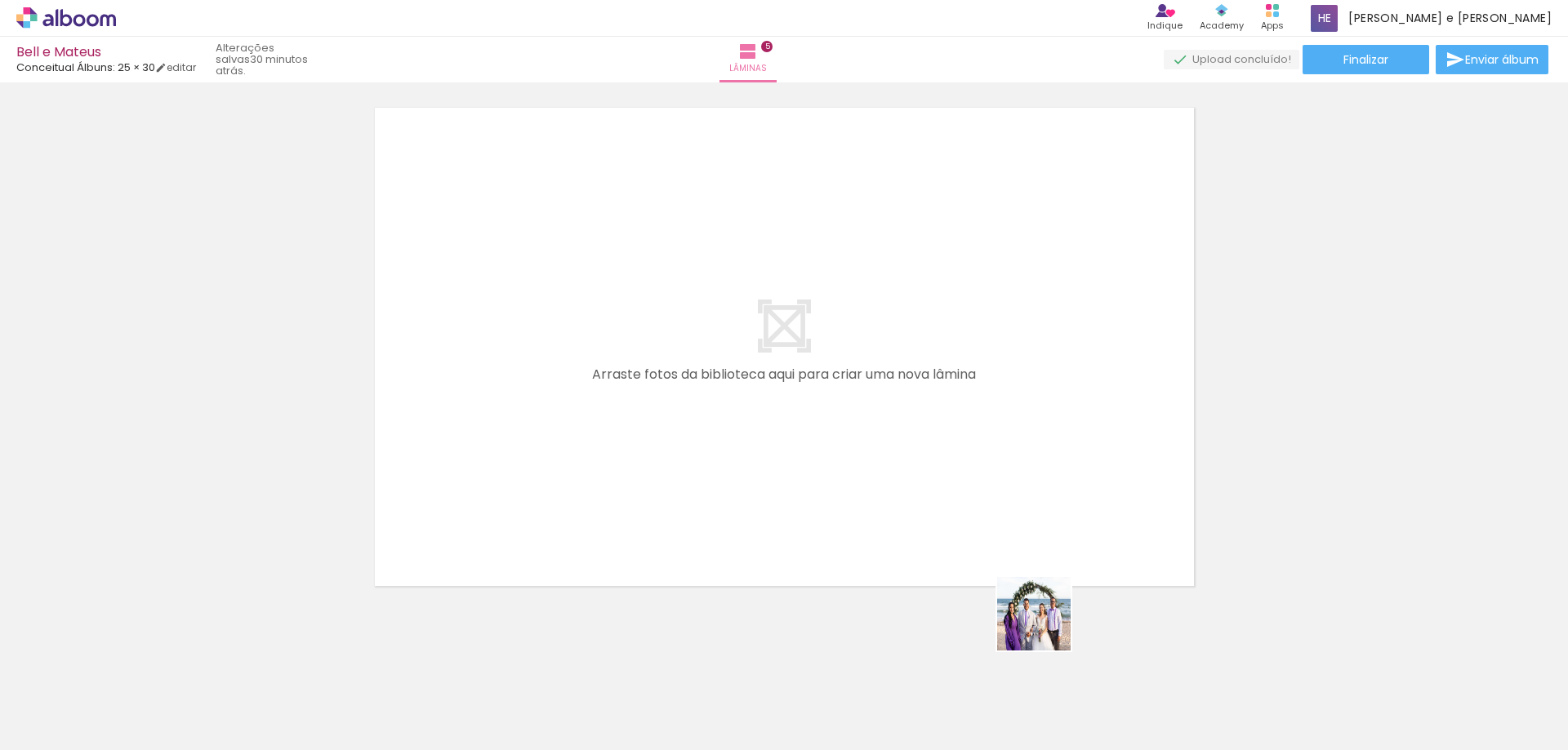
drag, startPoint x: 1274, startPoint y: 721, endPoint x: 945, endPoint y: 517, distance: 387.1
click at [838, 489] on quentale-workspace at bounding box center [784, 375] width 1568 height 750
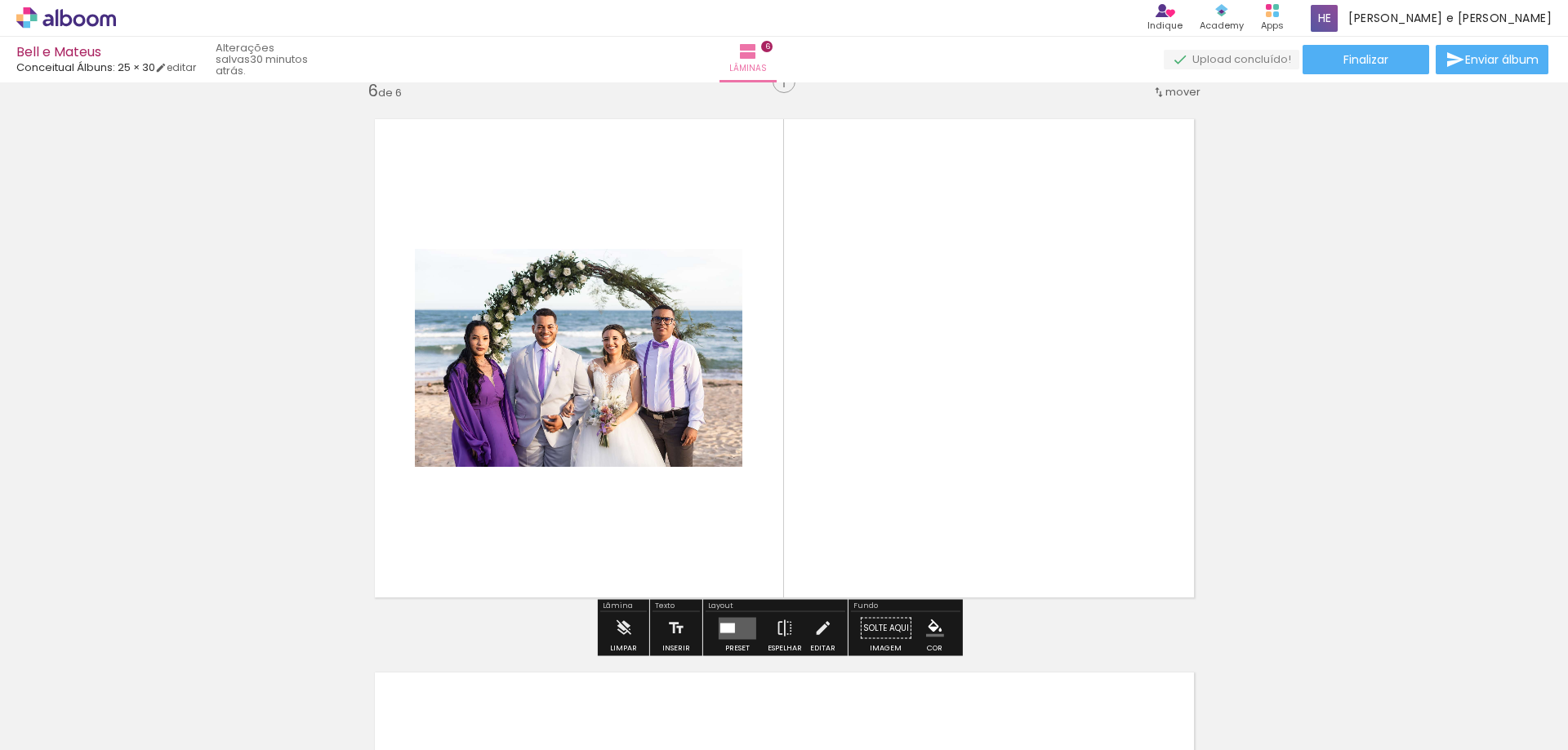
scroll to position [2789, 0]
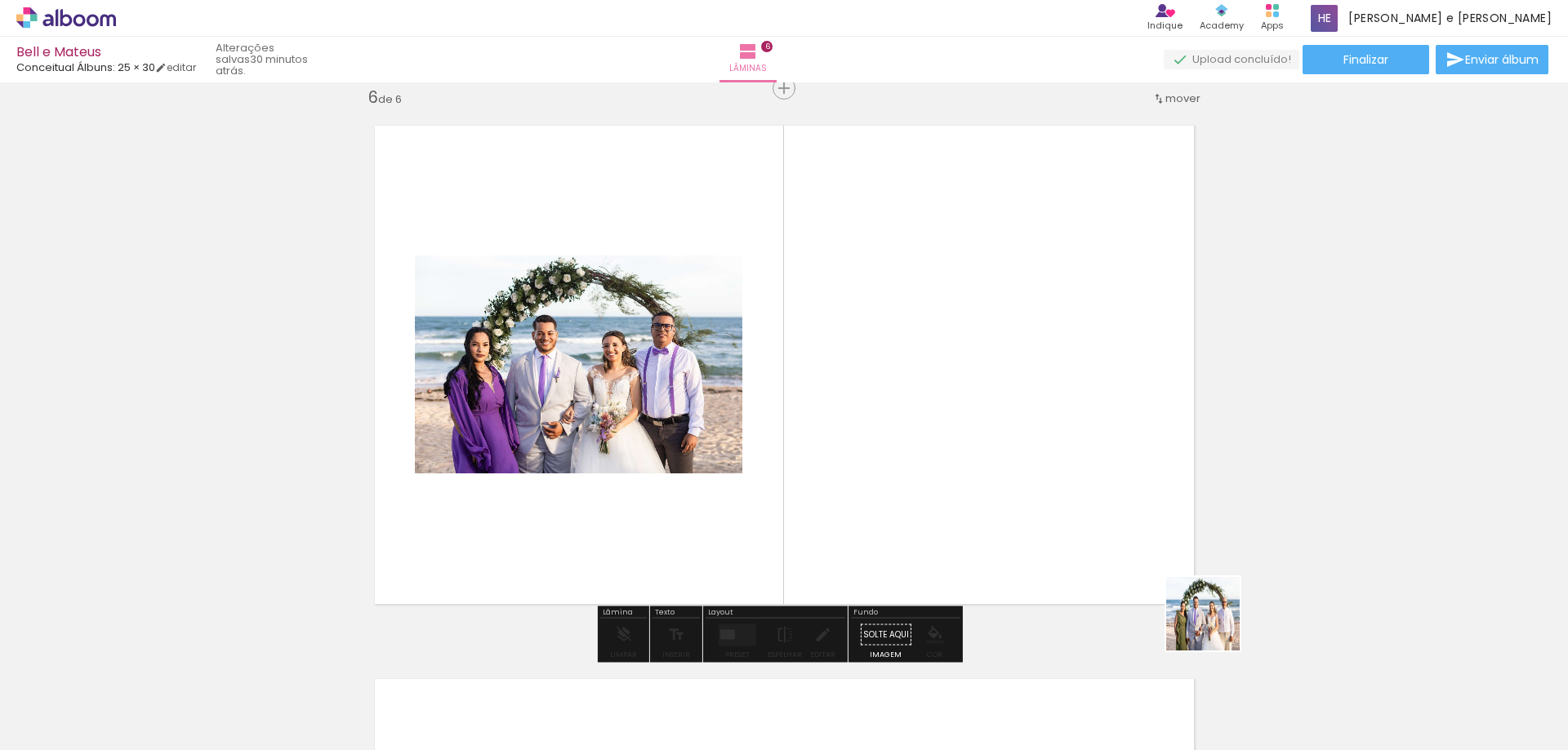
drag, startPoint x: 1326, startPoint y: 709, endPoint x: 1037, endPoint y: 460, distance: 381.5
click at [1037, 460] on quentale-workspace at bounding box center [784, 375] width 1568 height 750
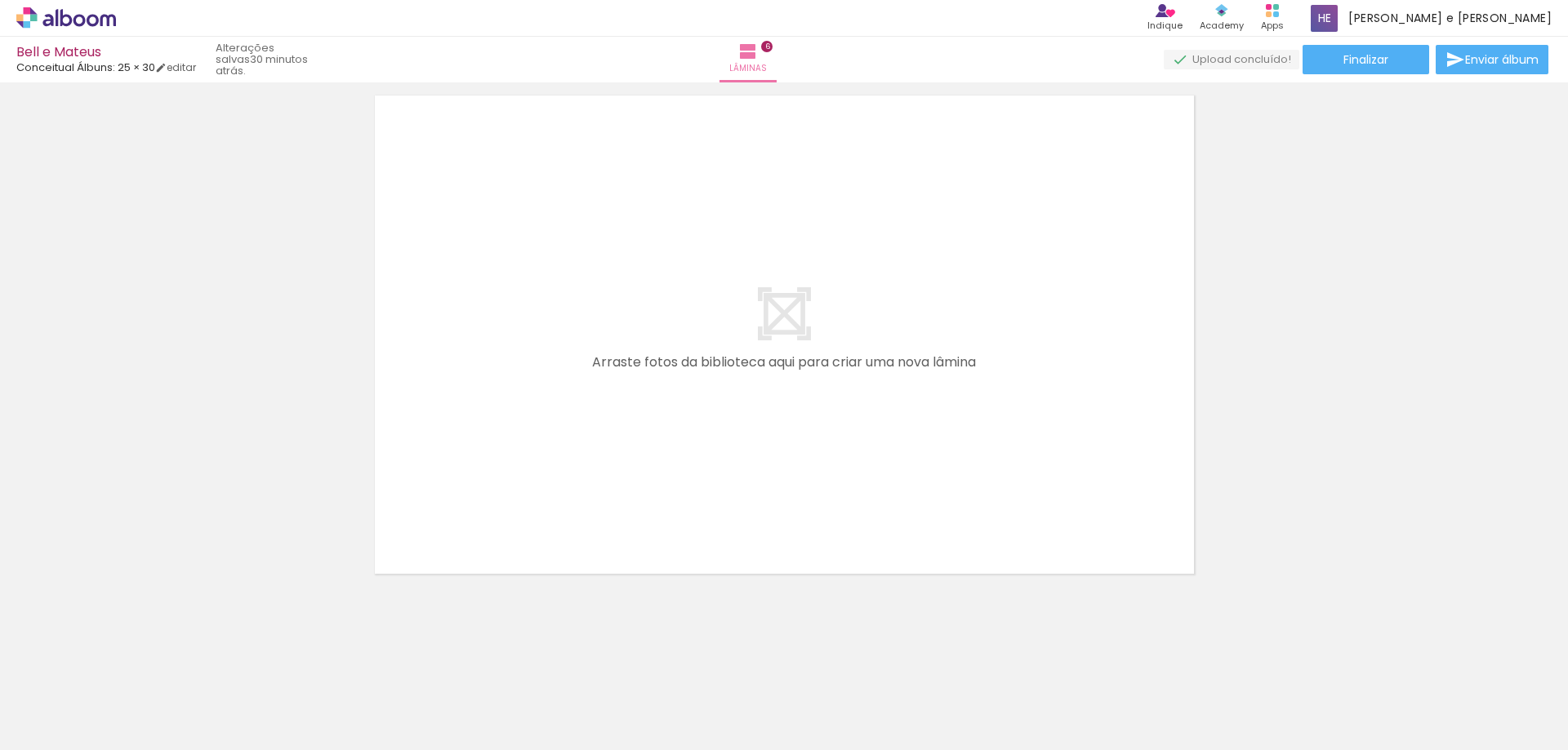
drag, startPoint x: 1449, startPoint y: 705, endPoint x: 1175, endPoint y: 629, distance: 284.3
click at [806, 521] on quentale-workspace at bounding box center [784, 375] width 1568 height 750
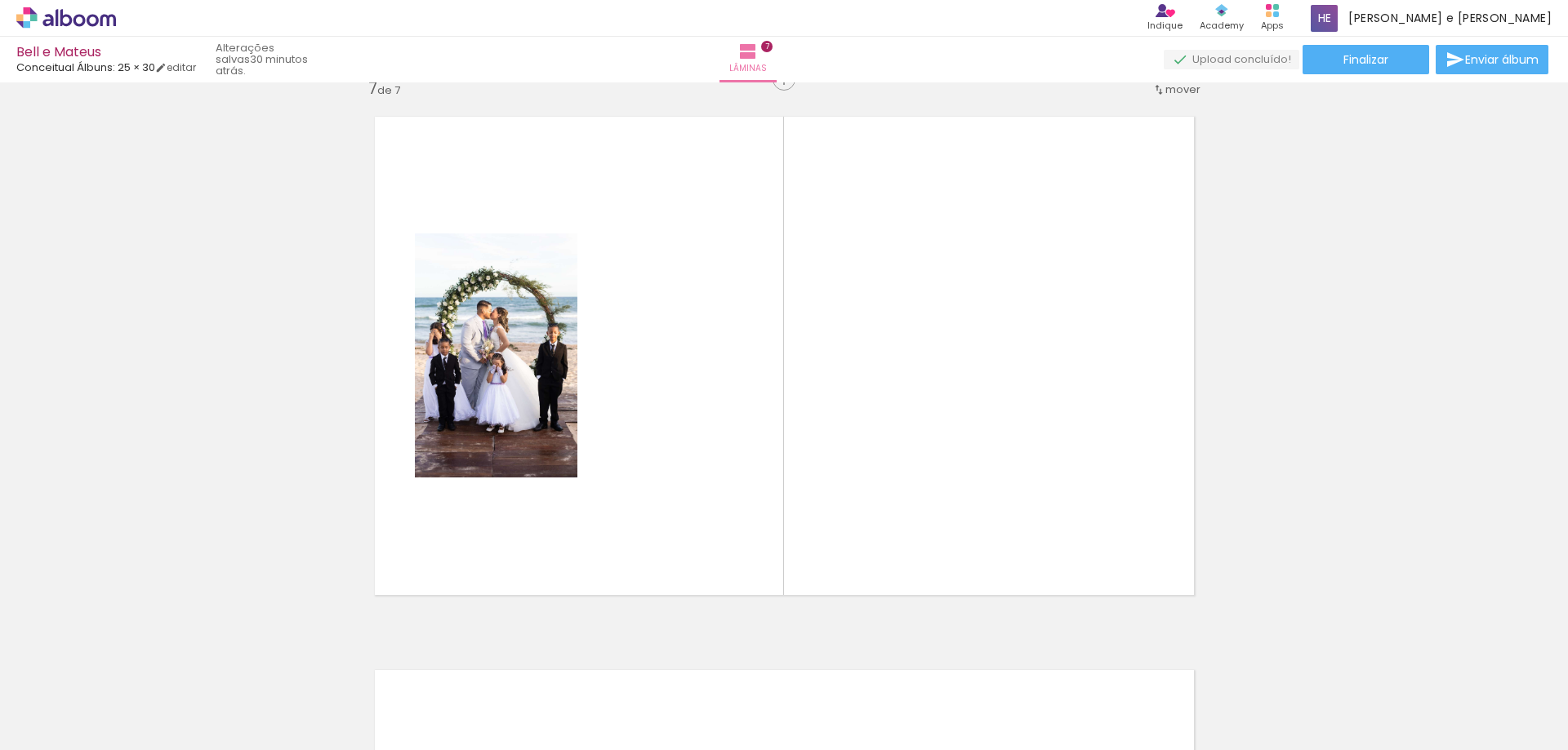
scroll to position [3343, 0]
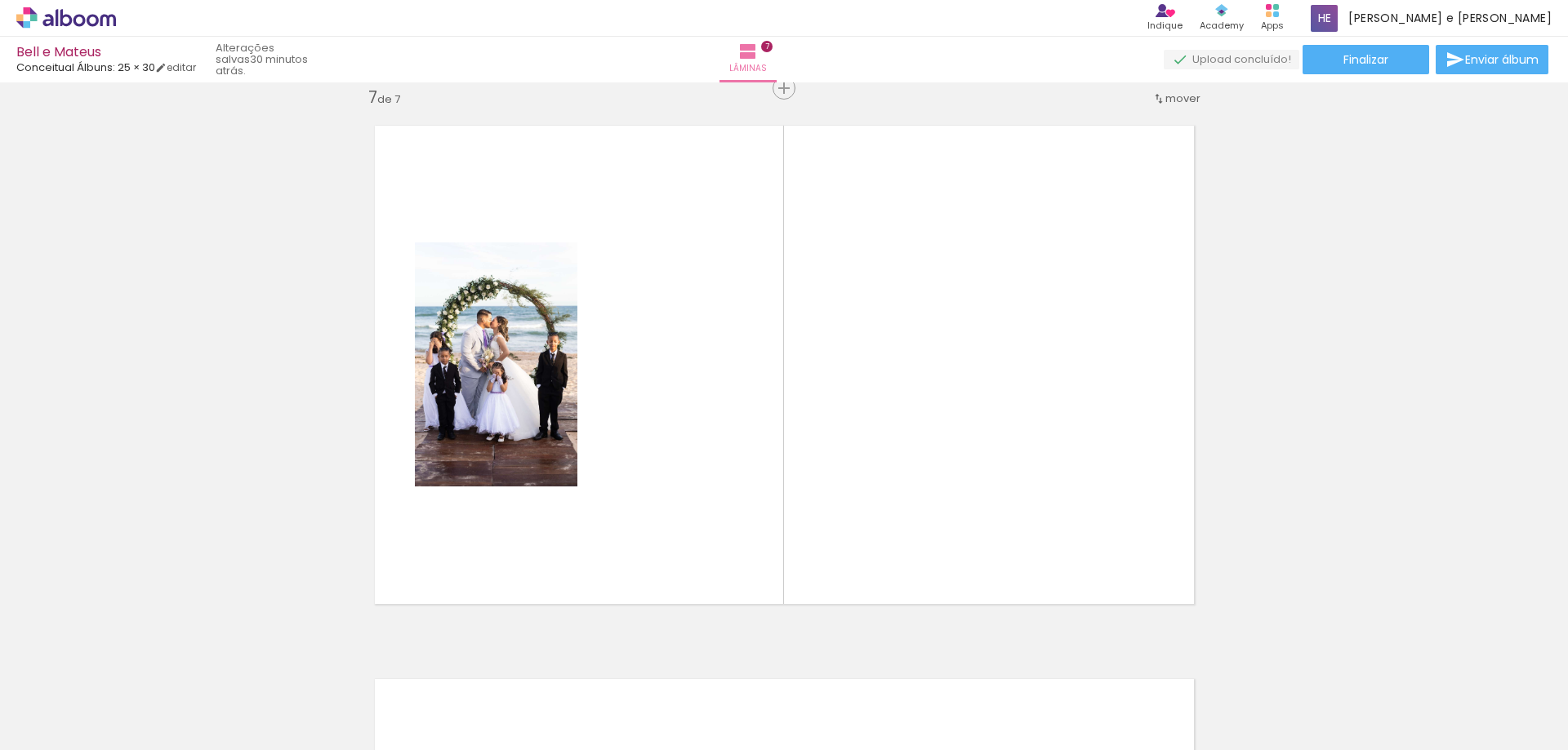
drag, startPoint x: 1105, startPoint y: 557, endPoint x: 770, endPoint y: 436, distance: 356.2
click at [760, 432] on quentale-workspace at bounding box center [784, 375] width 1568 height 750
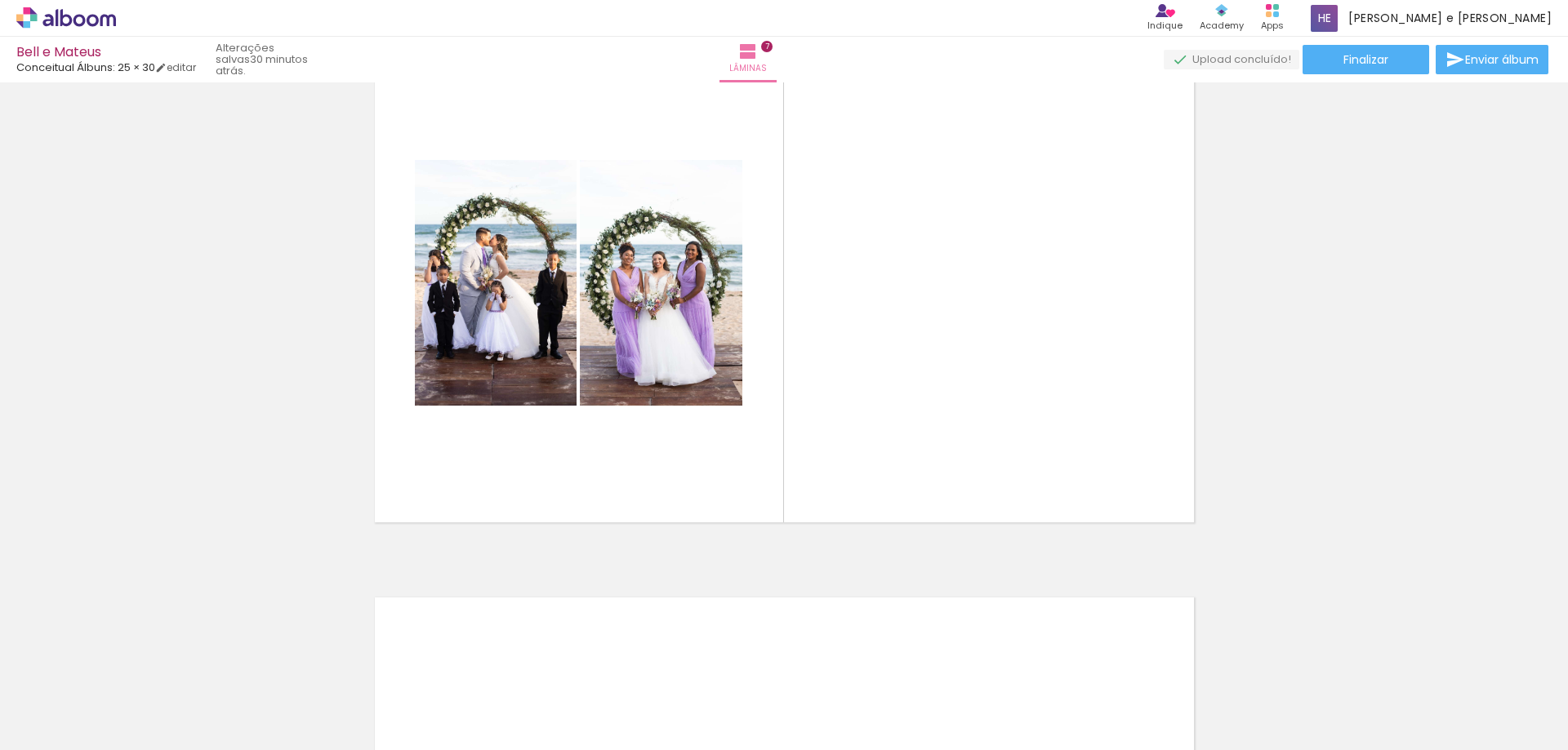
scroll to position [0, 676]
drag, startPoint x: 957, startPoint y: 728, endPoint x: 912, endPoint y: 449, distance: 282.6
click at [912, 450] on quentale-workspace at bounding box center [784, 375] width 1568 height 750
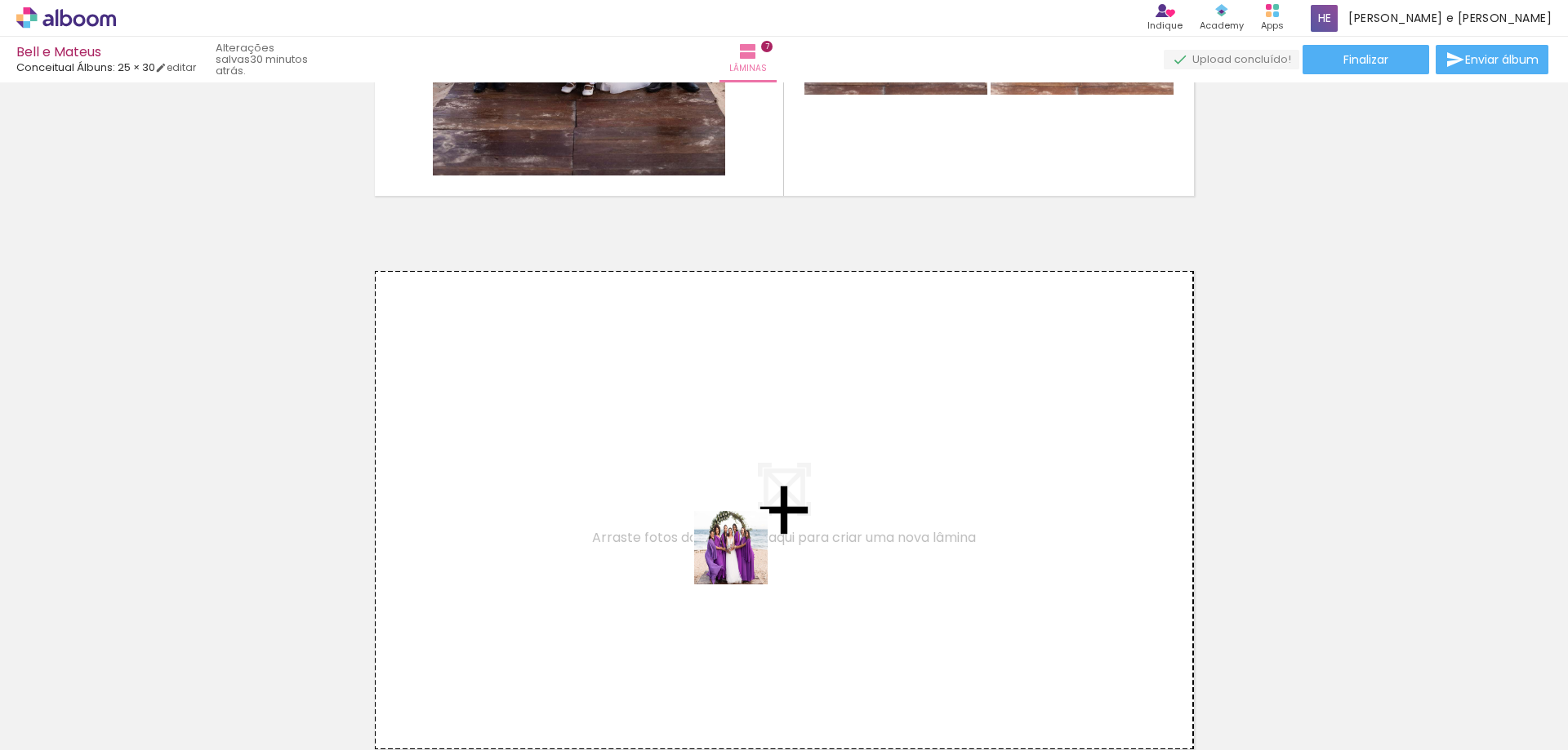
drag, startPoint x: 1044, startPoint y: 716, endPoint x: 1066, endPoint y: 706, distance: 24.2
click at [742, 560] on quentale-workspace at bounding box center [784, 375] width 1568 height 750
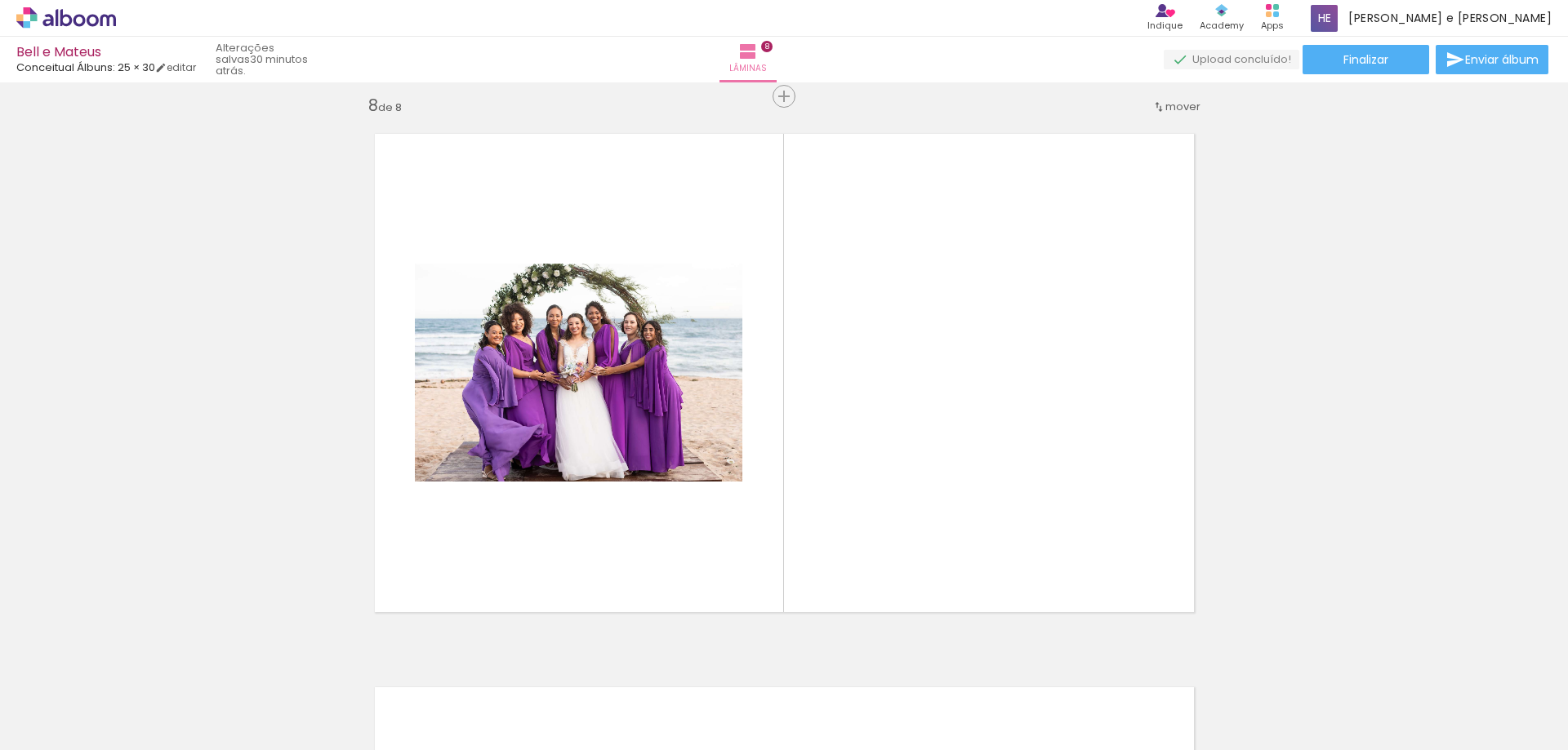
scroll to position [3896, 0]
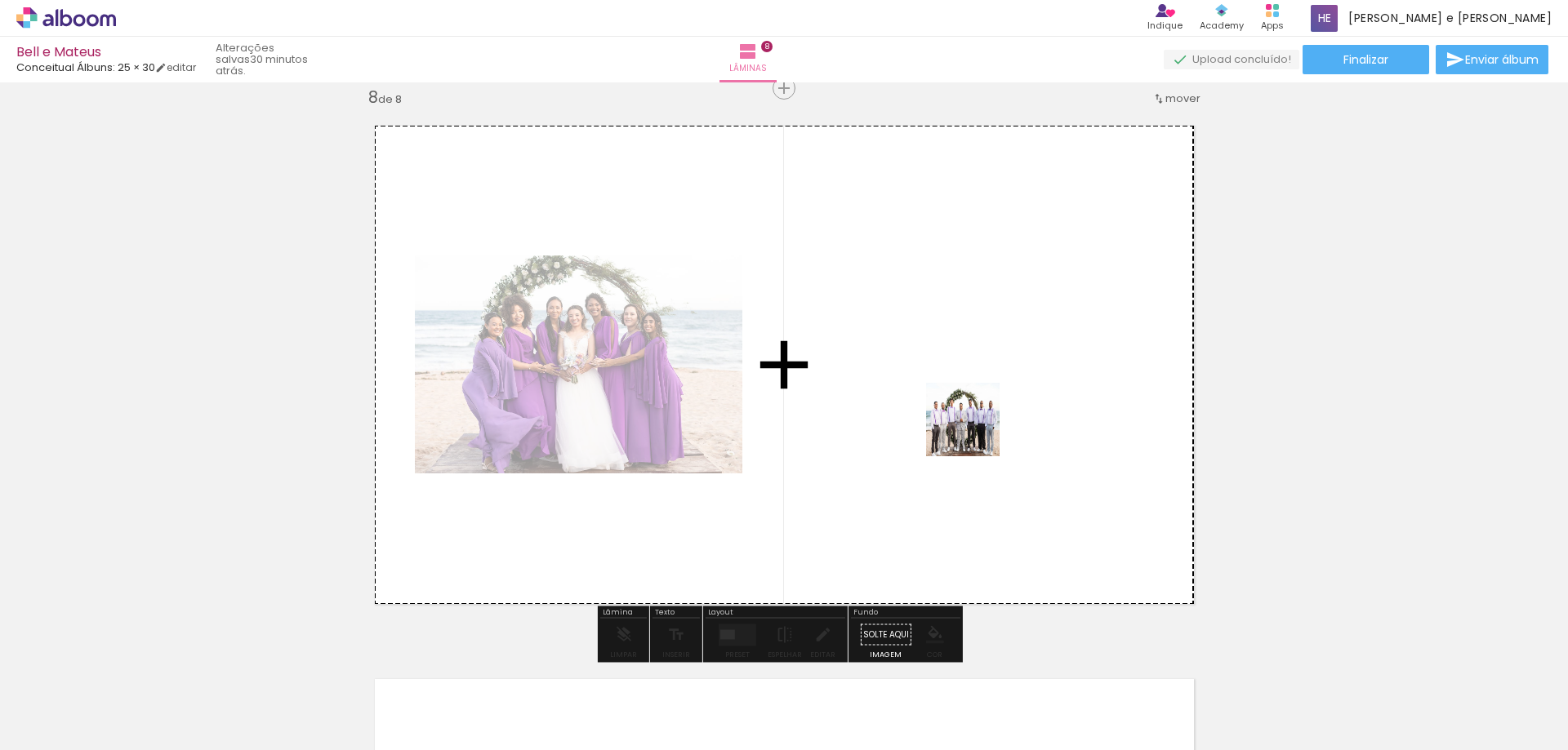
drag, startPoint x: 1088, startPoint y: 599, endPoint x: 975, endPoint y: 432, distance: 201.6
click at [975, 432] on quentale-workspace at bounding box center [784, 375] width 1568 height 750
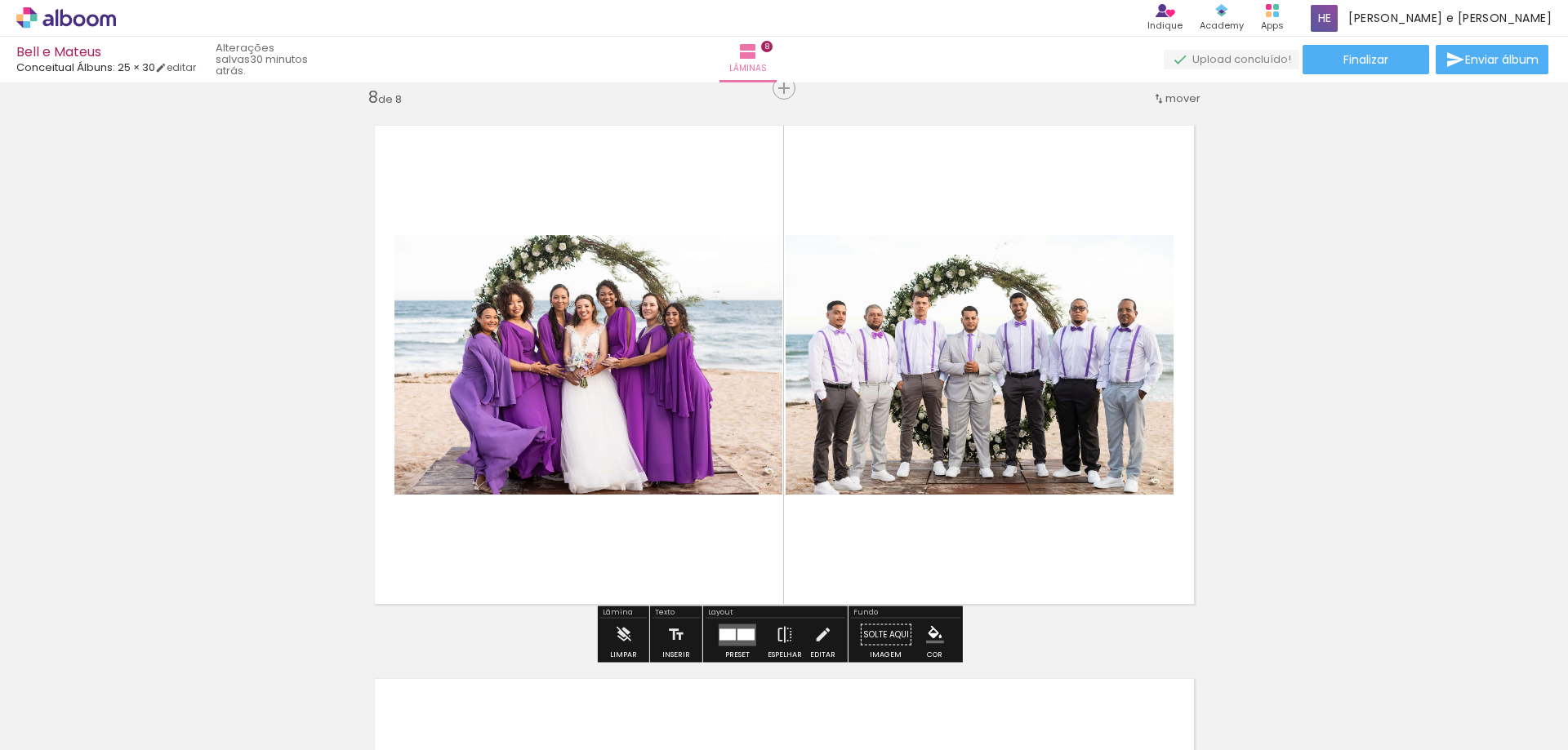
scroll to position [4304, 0]
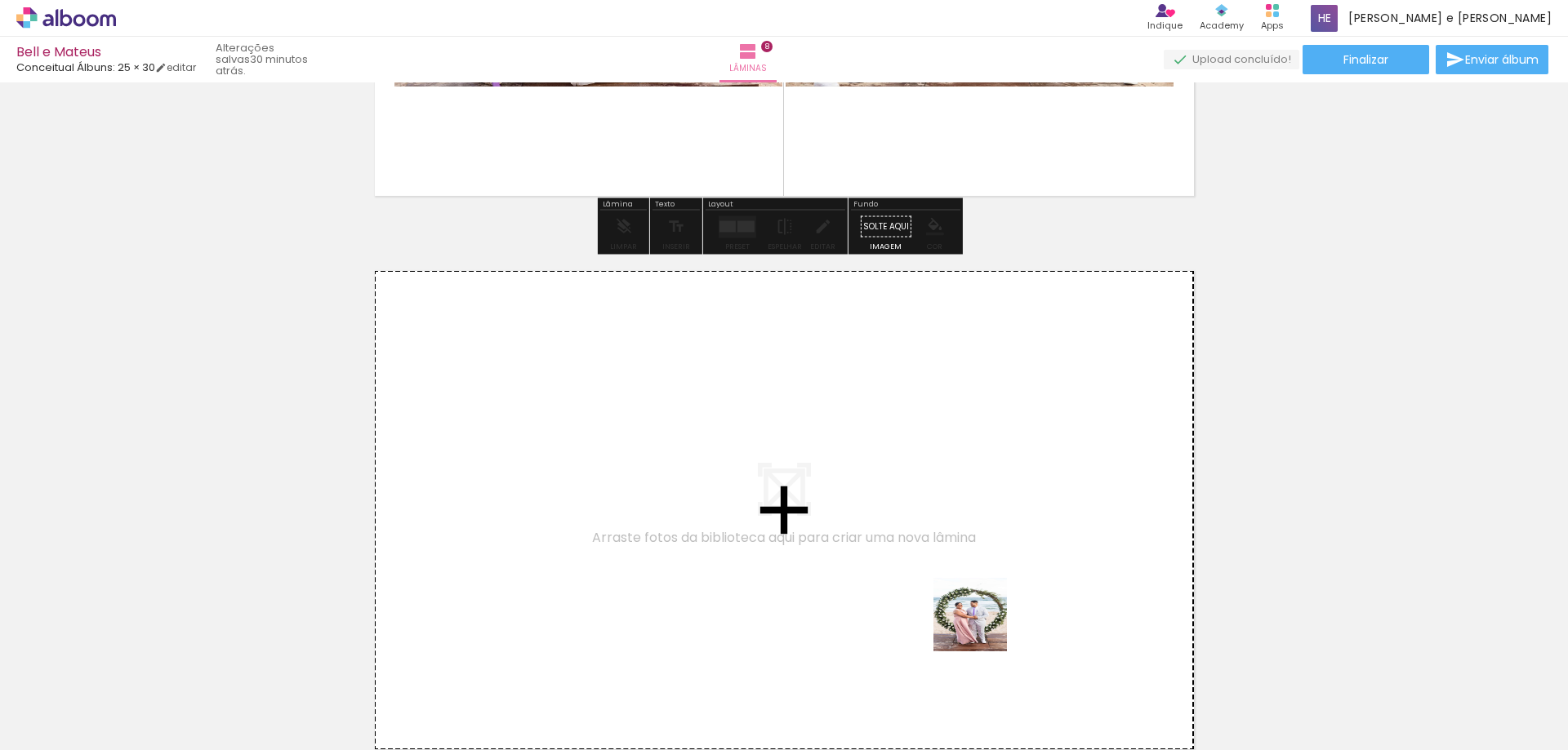
drag, startPoint x: 1236, startPoint y: 725, endPoint x: 1145, endPoint y: 655, distance: 114.8
click at [764, 548] on quentale-workspace at bounding box center [784, 375] width 1568 height 750
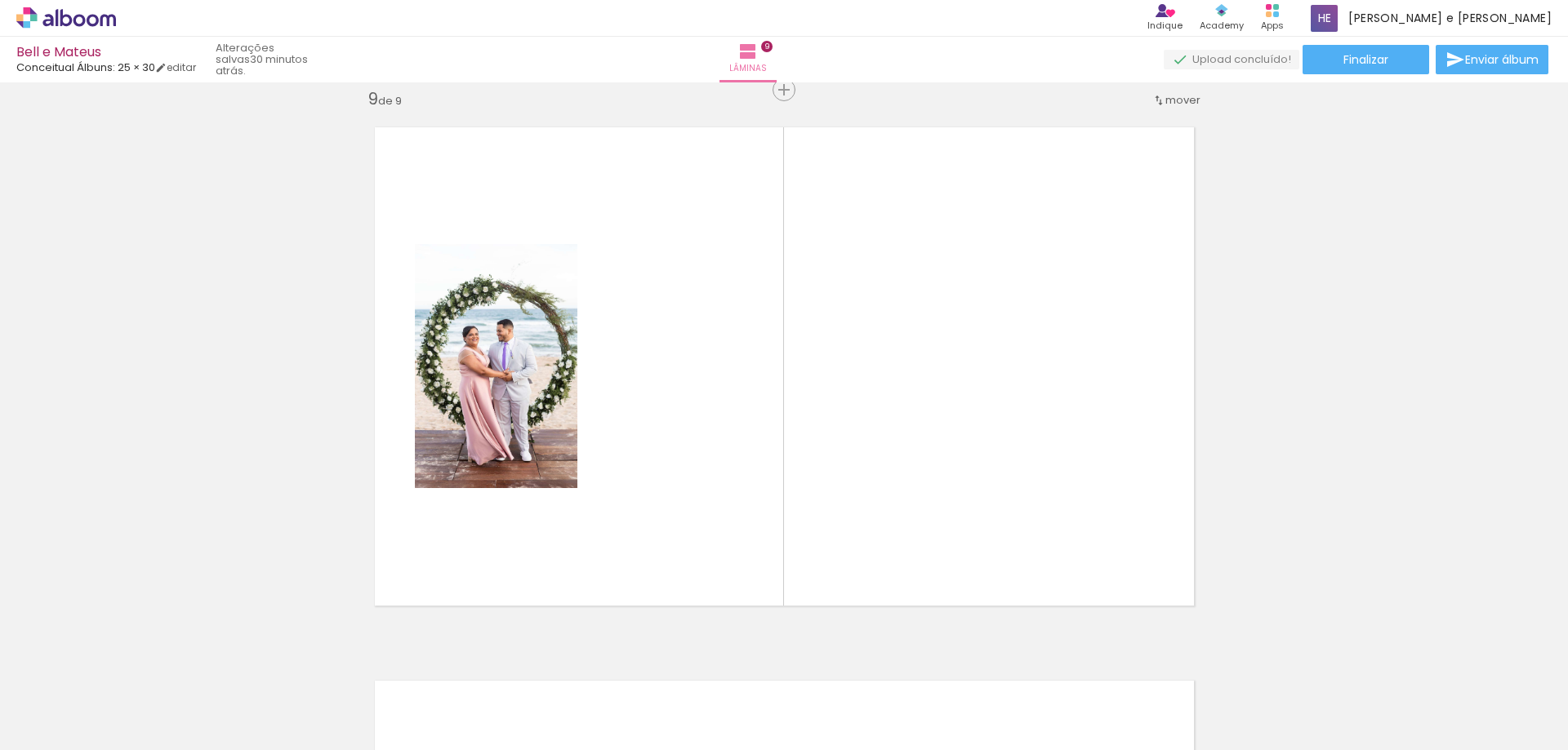
scroll to position [4450, 0]
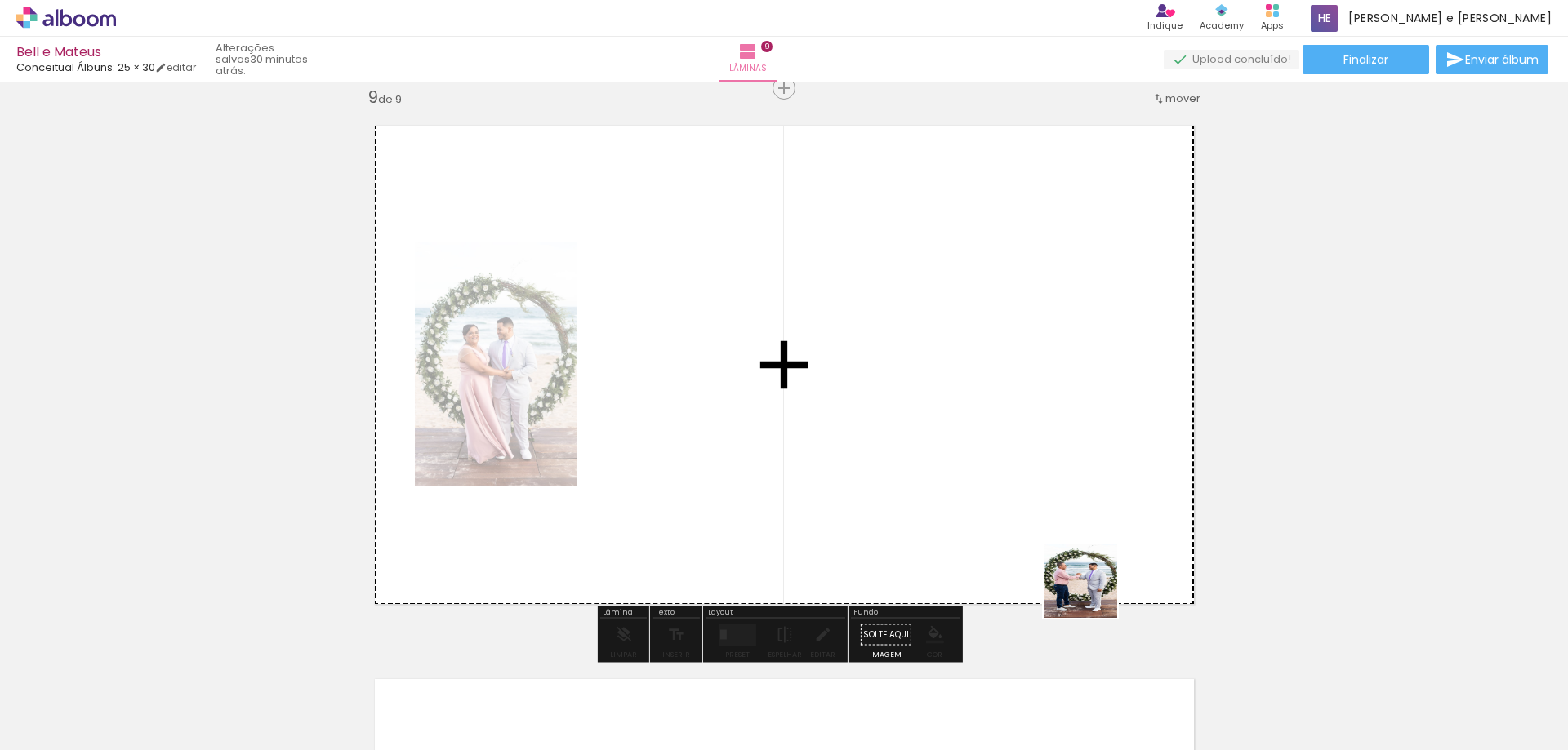
drag, startPoint x: 1281, startPoint y: 701, endPoint x: 914, endPoint y: 473, distance: 432.1
click at [908, 458] on quentale-workspace at bounding box center [784, 375] width 1568 height 750
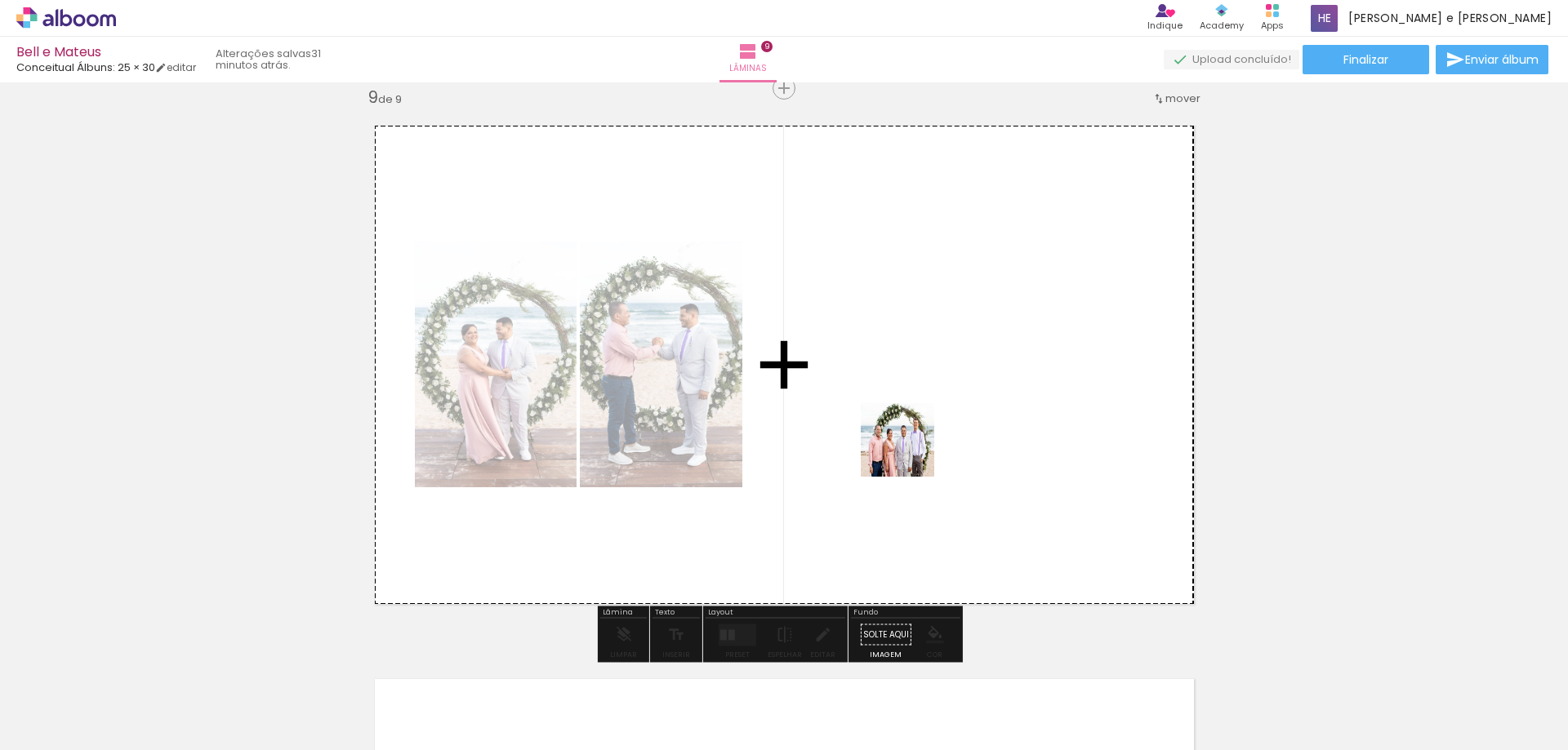
drag, startPoint x: 1046, startPoint y: 533, endPoint x: 910, endPoint y: 452, distance: 158.3
click at [910, 452] on quentale-workspace at bounding box center [784, 375] width 1568 height 750
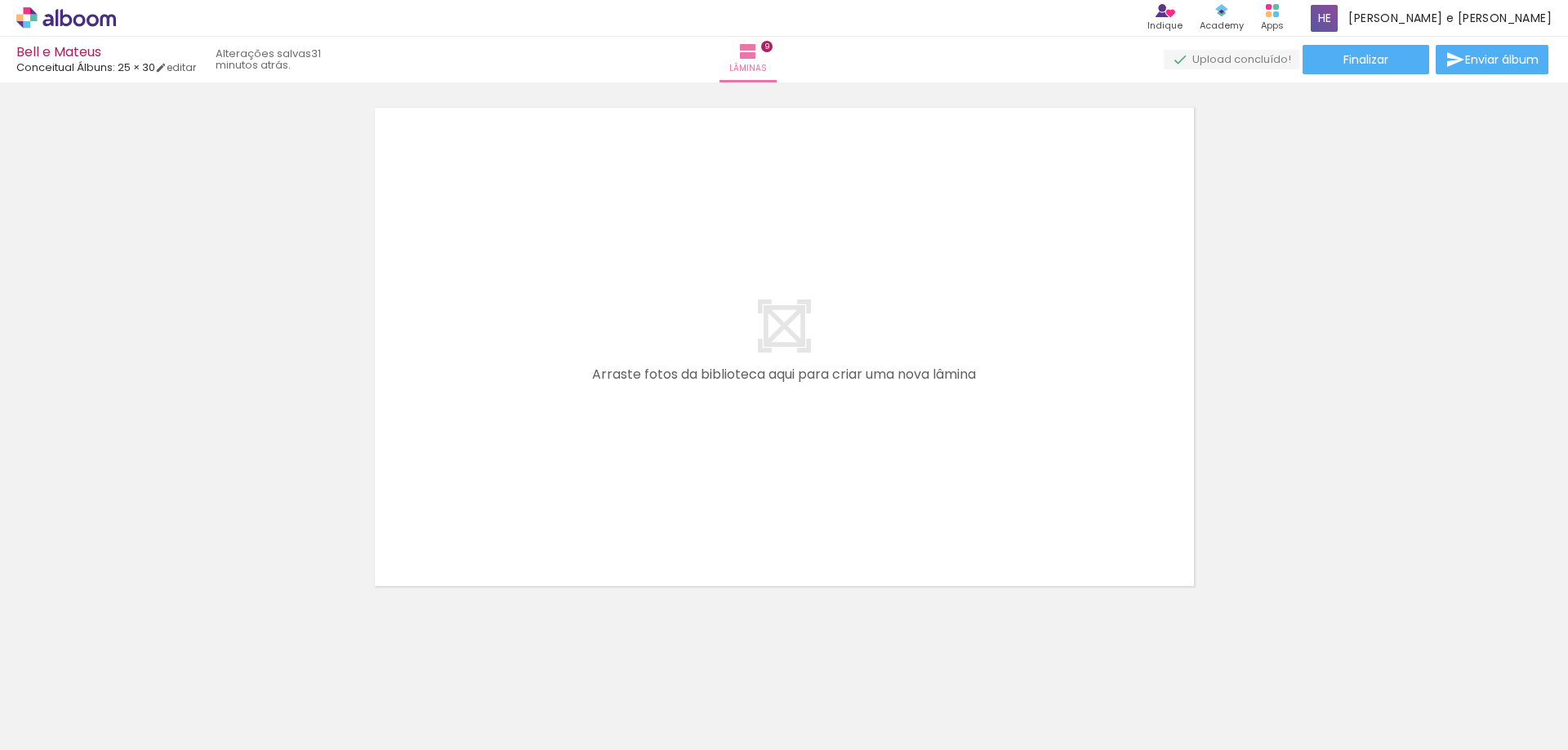
scroll to position [0, 1269]
drag, startPoint x: 930, startPoint y: 710, endPoint x: 905, endPoint y: 657, distance: 58.6
click at [723, 452] on quentale-workspace at bounding box center [784, 375] width 1568 height 750
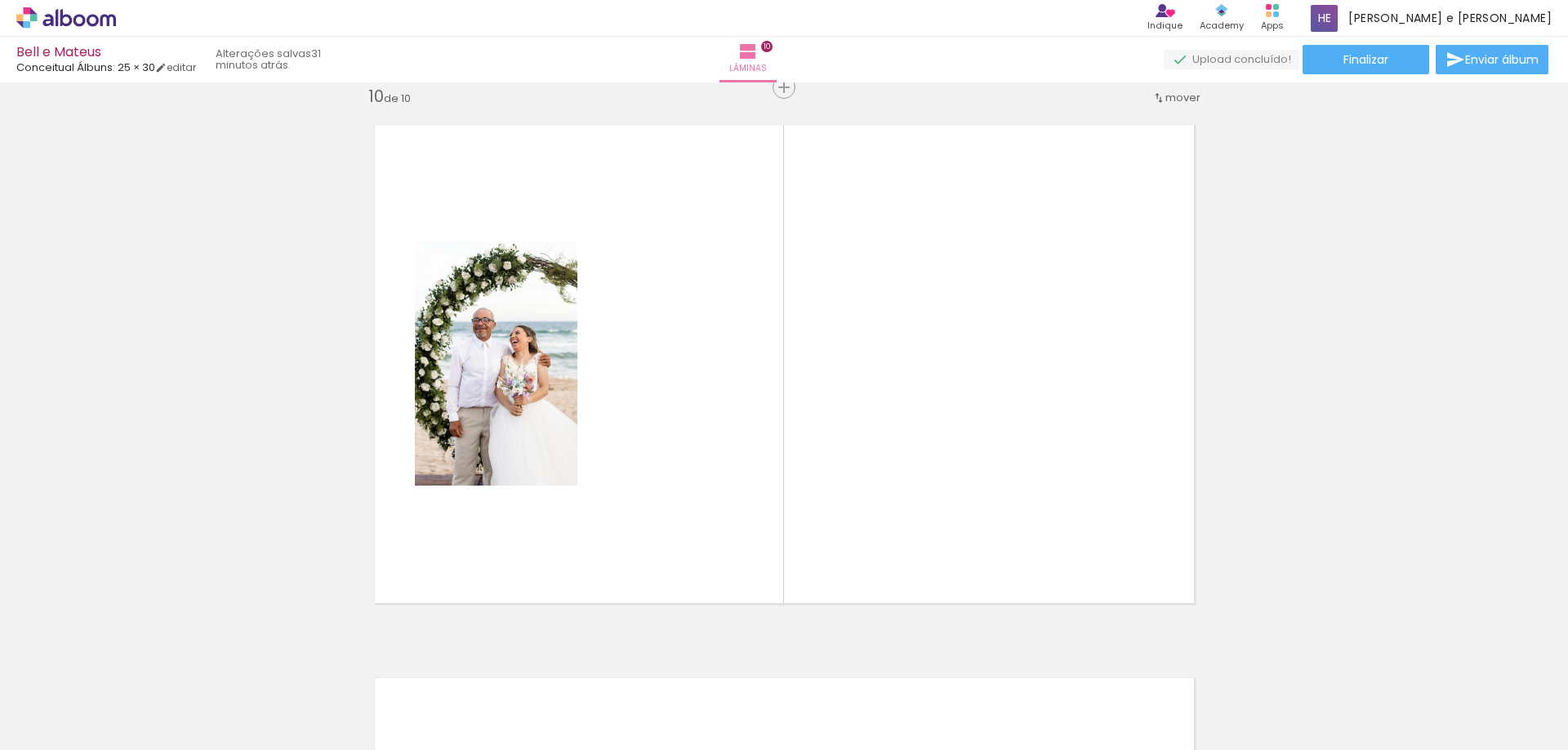
scroll to position [5003, 0]
drag, startPoint x: 1003, startPoint y: 716, endPoint x: 912, endPoint y: 567, distance: 174.6
click at [806, 477] on quentale-workspace at bounding box center [784, 375] width 1568 height 750
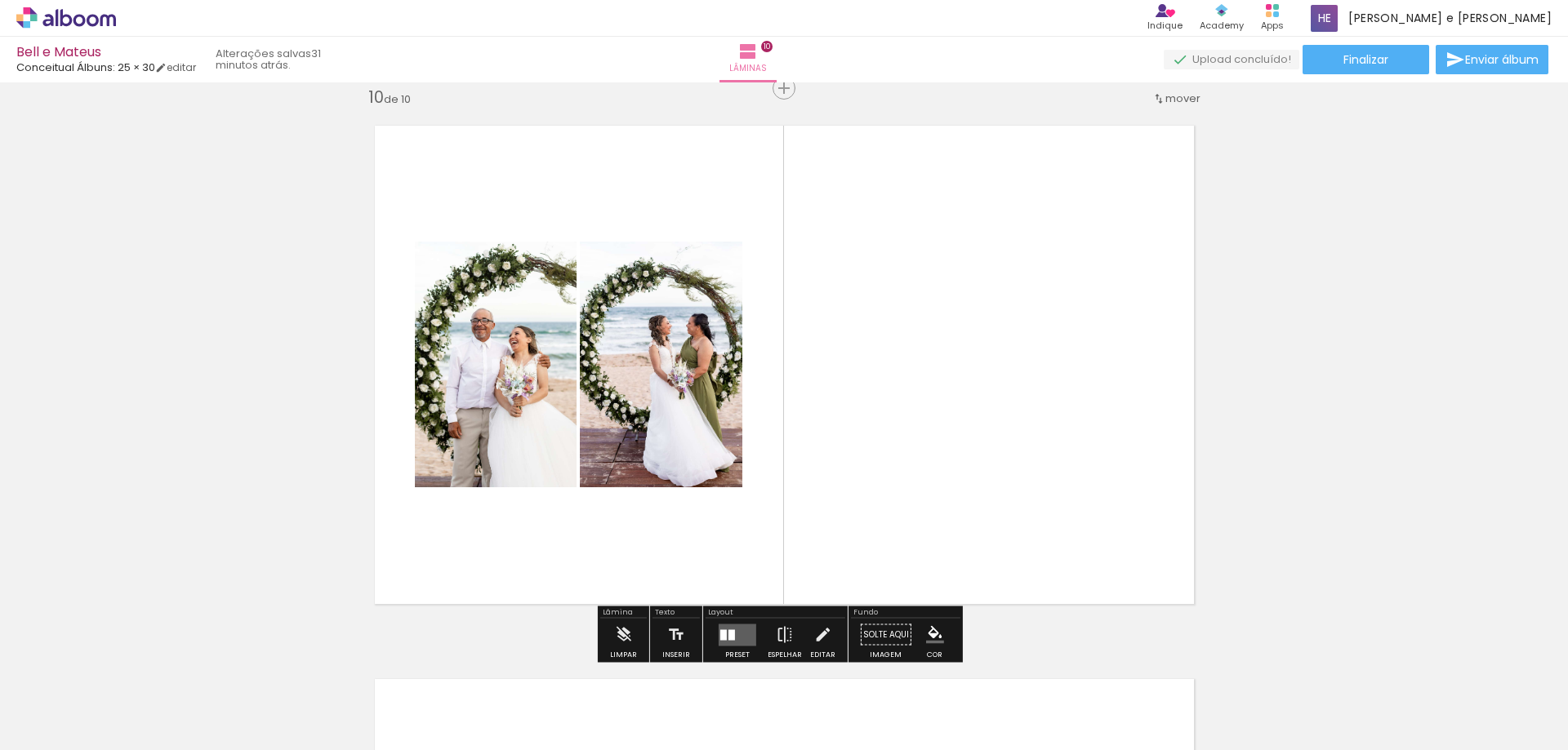
drag, startPoint x: 1100, startPoint y: 710, endPoint x: 1022, endPoint y: 499, distance: 225.0
click at [1022, 499] on quentale-workspace at bounding box center [784, 375] width 1568 height 750
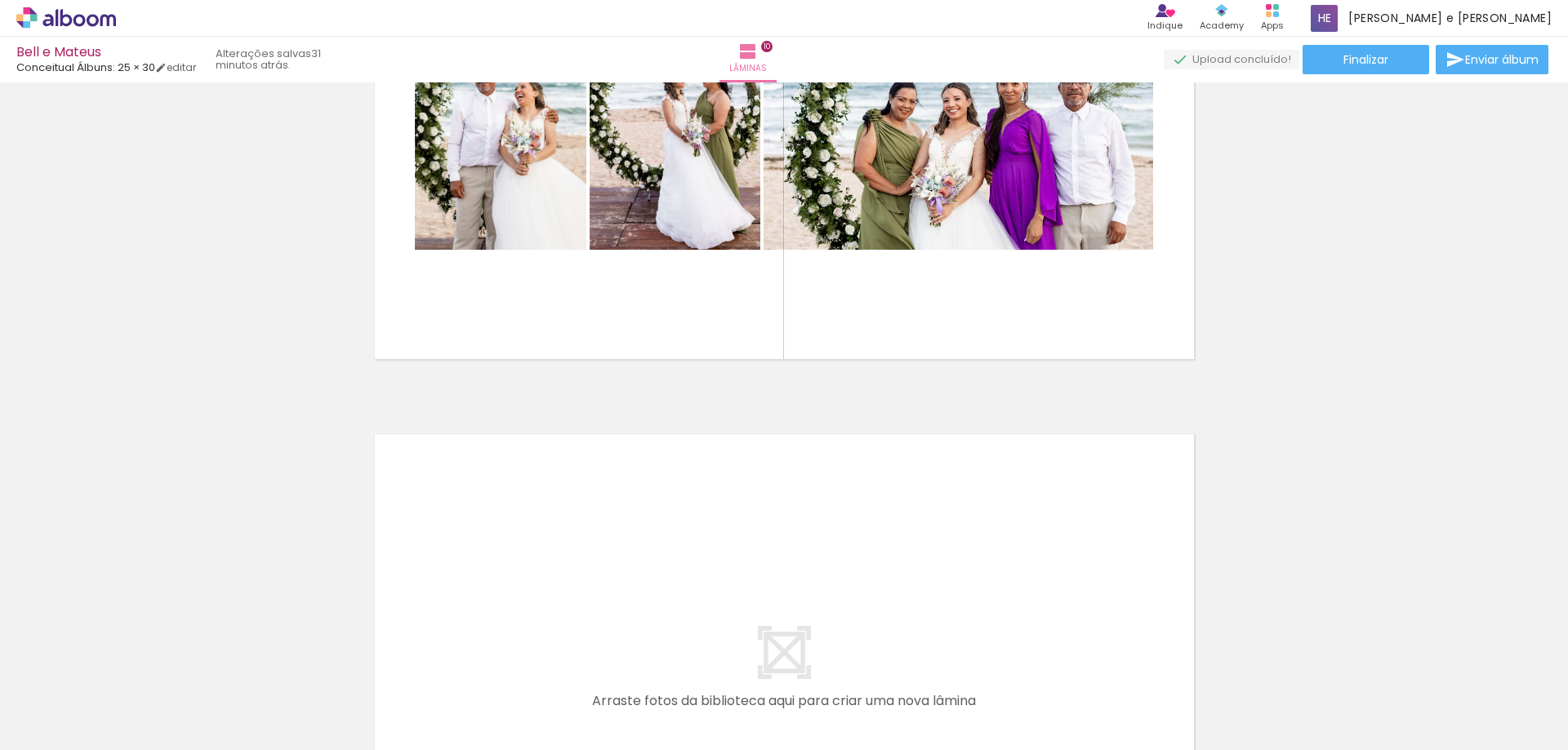
scroll to position [5493, 0]
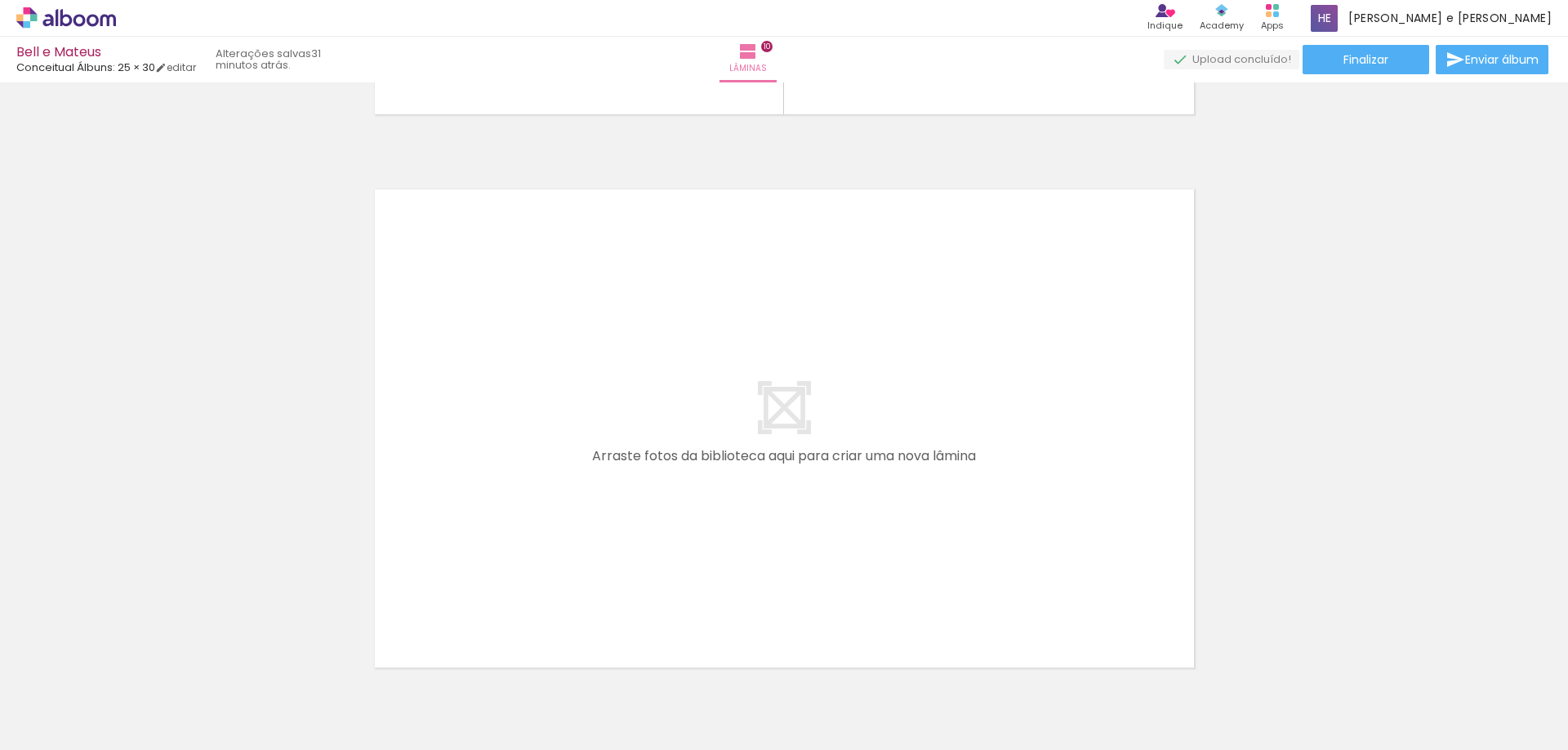
drag, startPoint x: 931, startPoint y: 729, endPoint x: 689, endPoint y: 508, distance: 327.7
click at [689, 508] on quentale-workspace at bounding box center [784, 375] width 1568 height 750
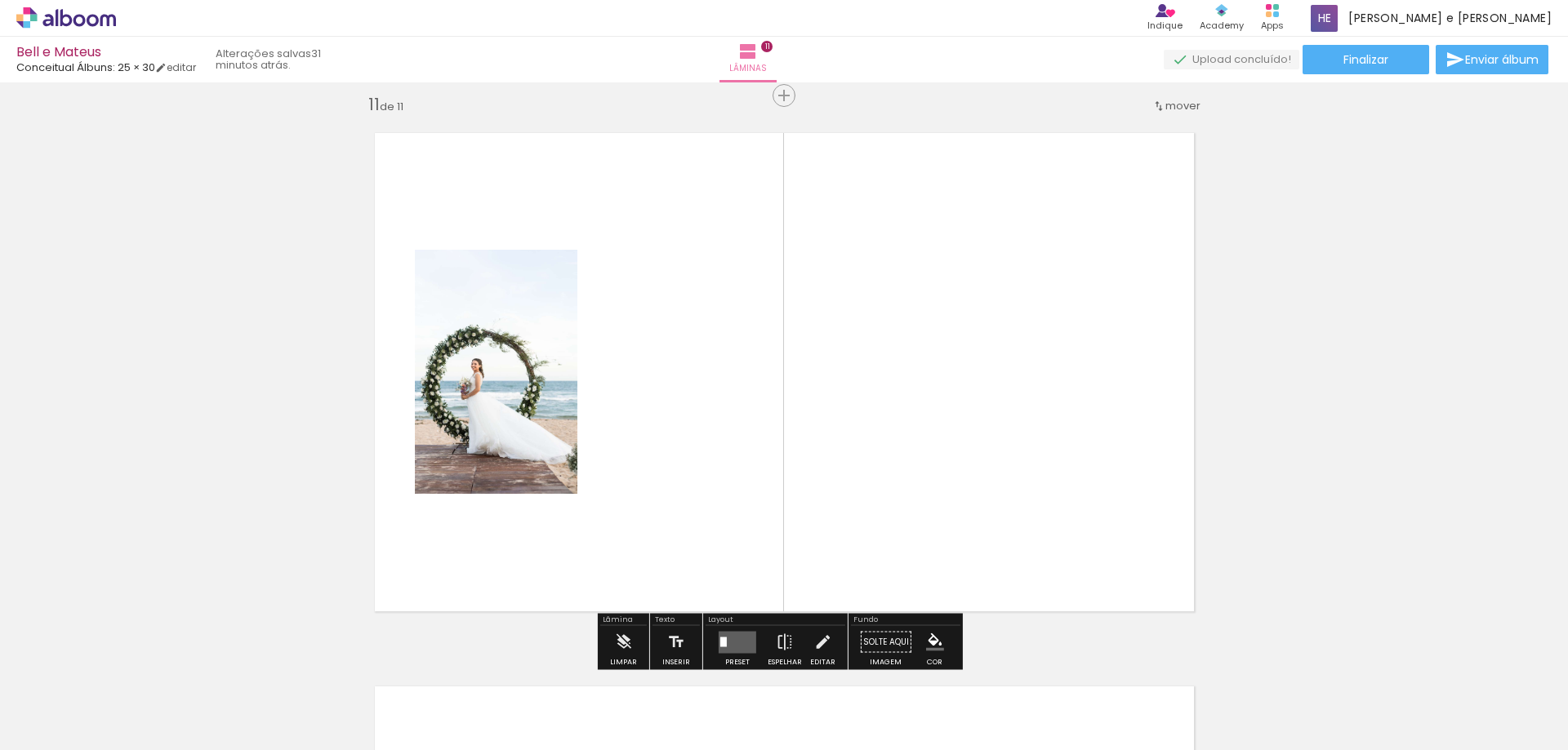
scroll to position [5556, 0]
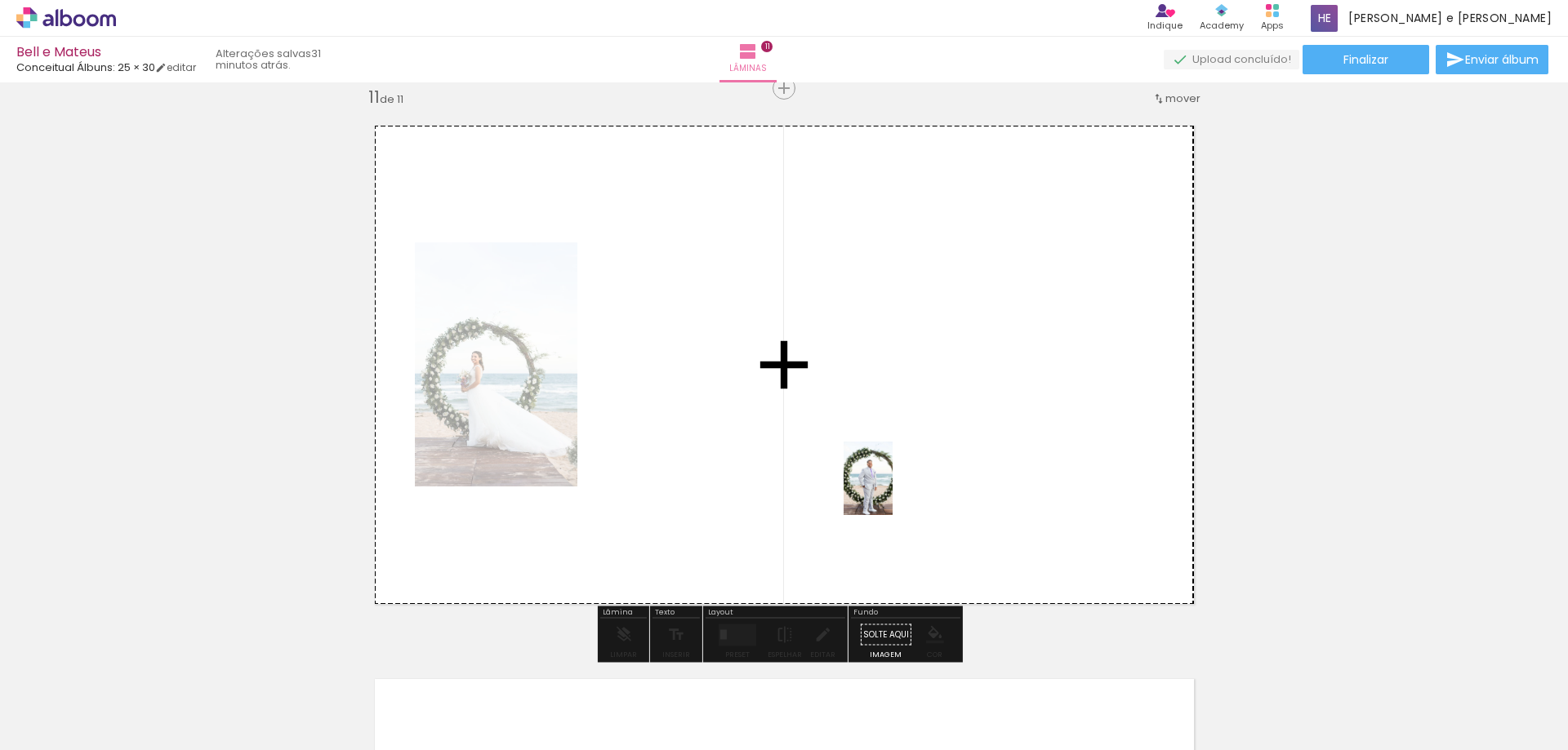
drag, startPoint x: 1197, startPoint y: 704, endPoint x: 868, endPoint y: 469, distance: 404.3
click at [868, 470] on quentale-workspace at bounding box center [784, 375] width 1568 height 750
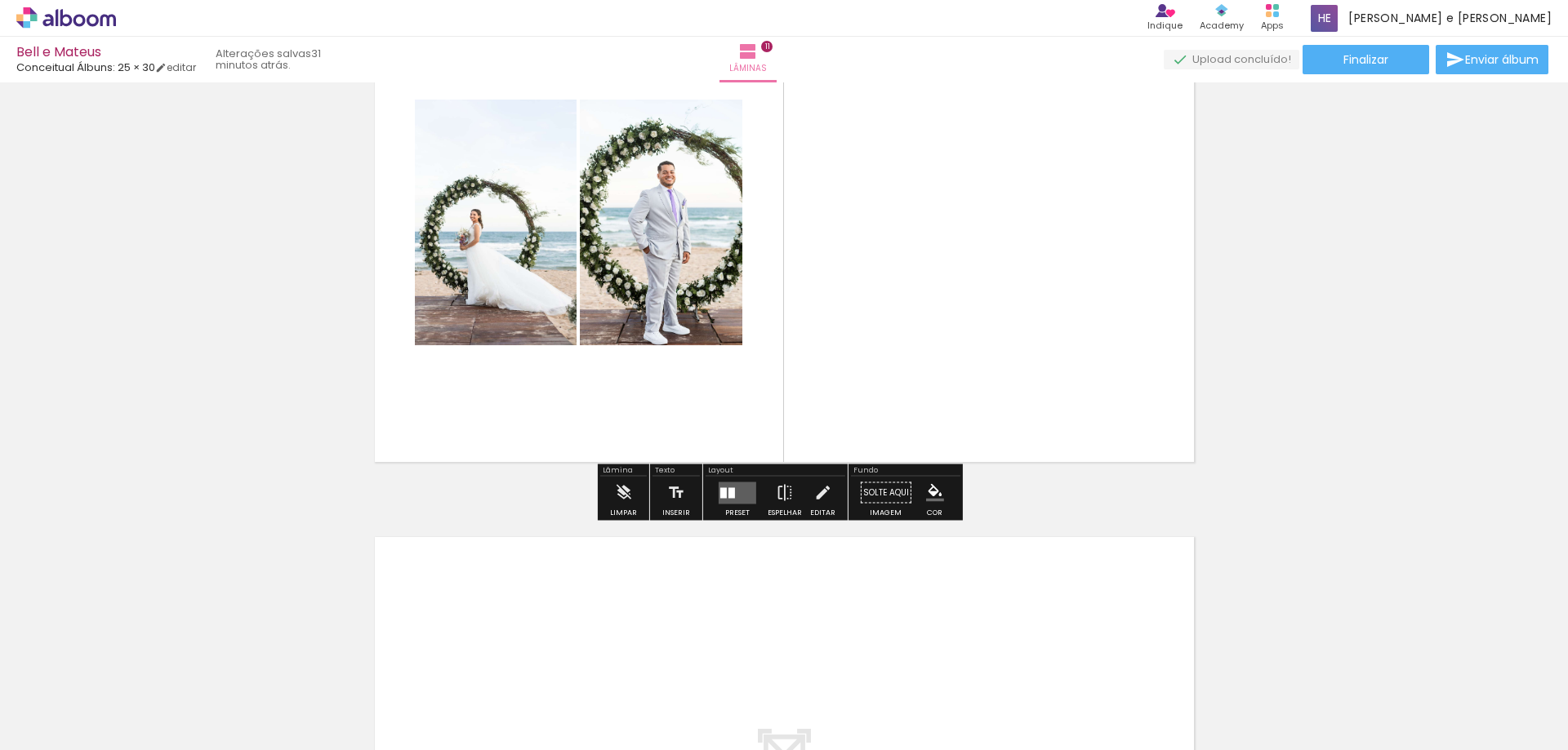
scroll to position [5720, 0]
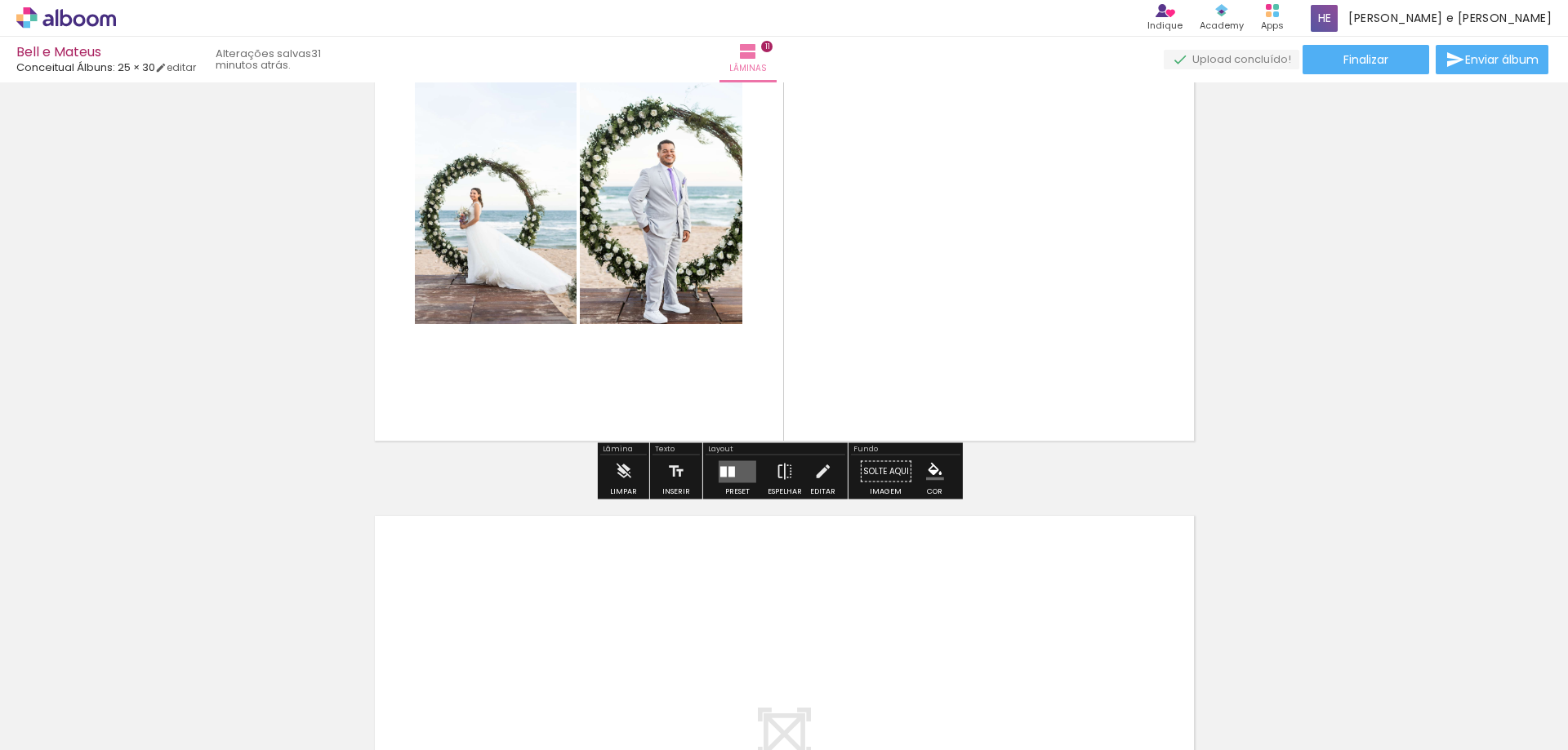
click at [729, 475] on div at bounding box center [731, 472] width 6 height 11
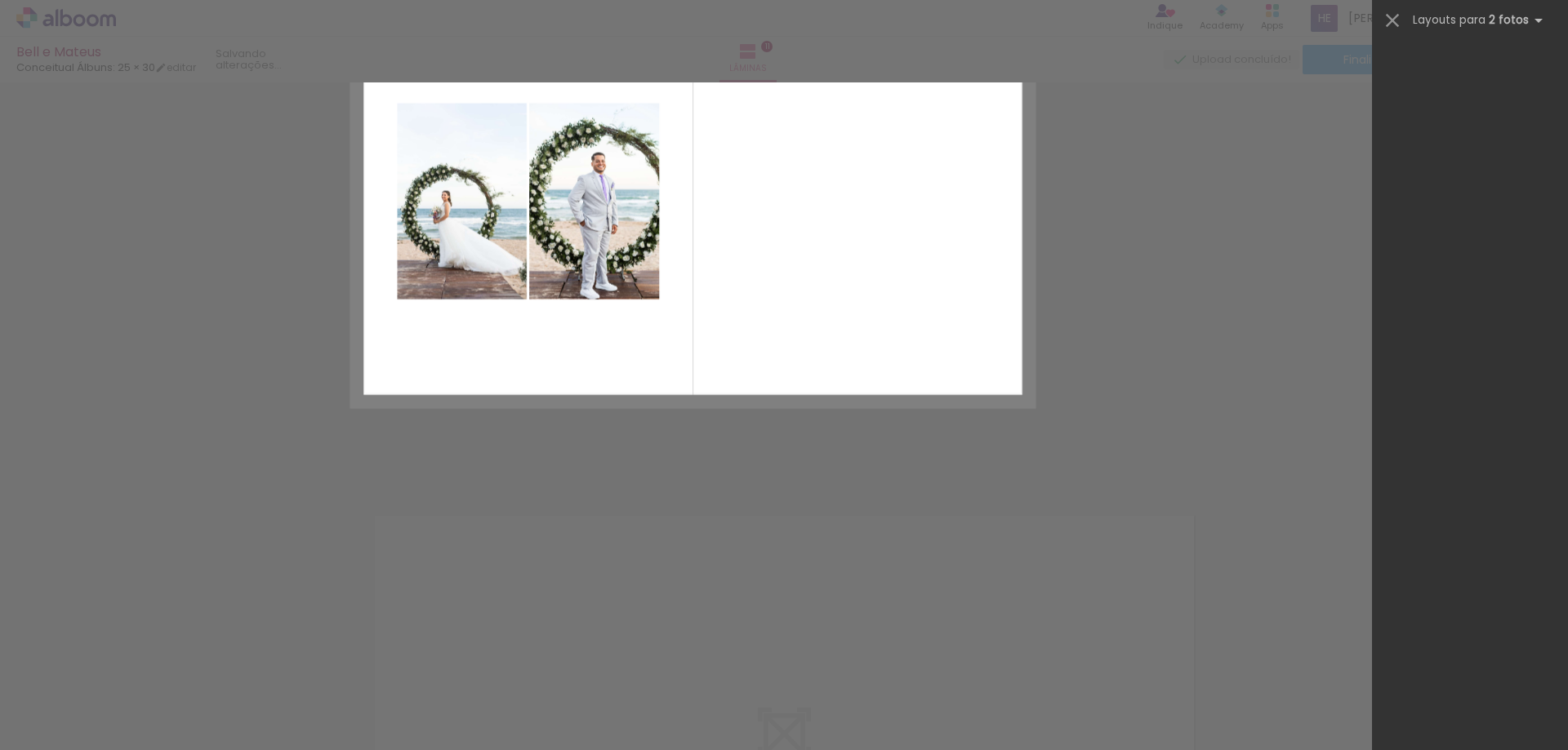
scroll to position [0, 0]
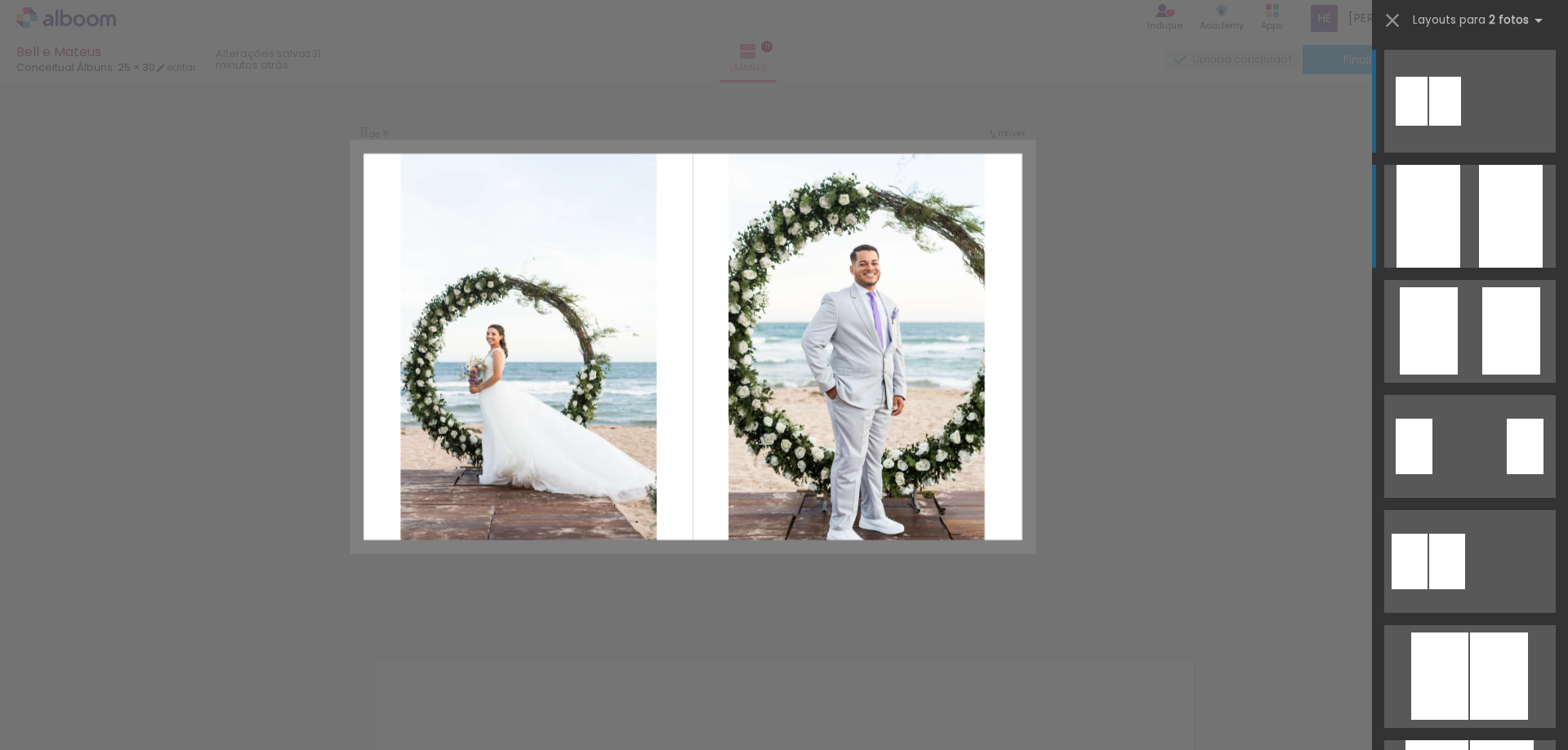
drag, startPoint x: 1456, startPoint y: 225, endPoint x: 1454, endPoint y: 201, distance: 24.1
click at [1456, 226] on quentale-layouter at bounding box center [1470, 216] width 171 height 103
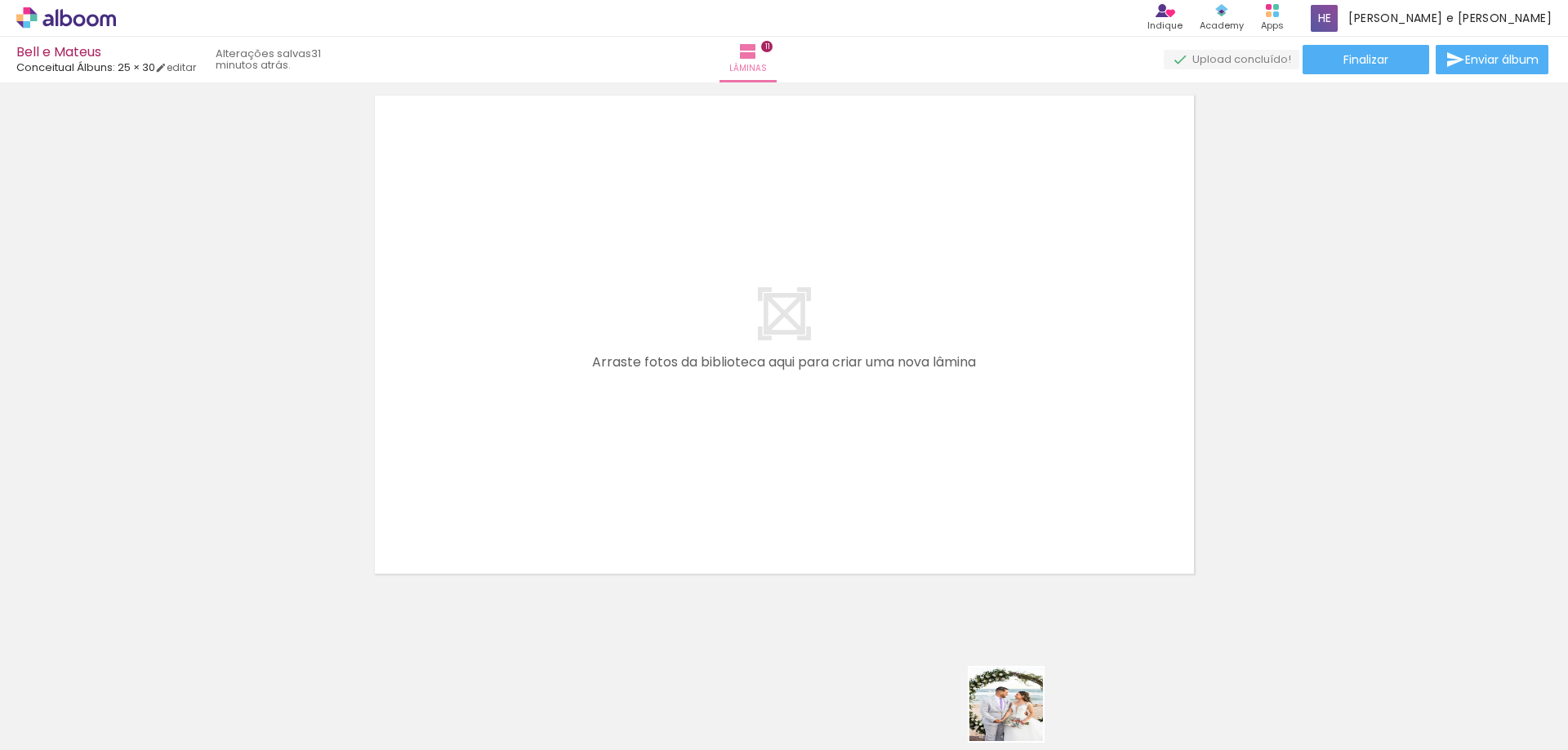
drag, startPoint x: 1022, startPoint y: 722, endPoint x: 1074, endPoint y: 744, distance: 56.5
click at [788, 526] on quentale-workspace at bounding box center [784, 375] width 1568 height 750
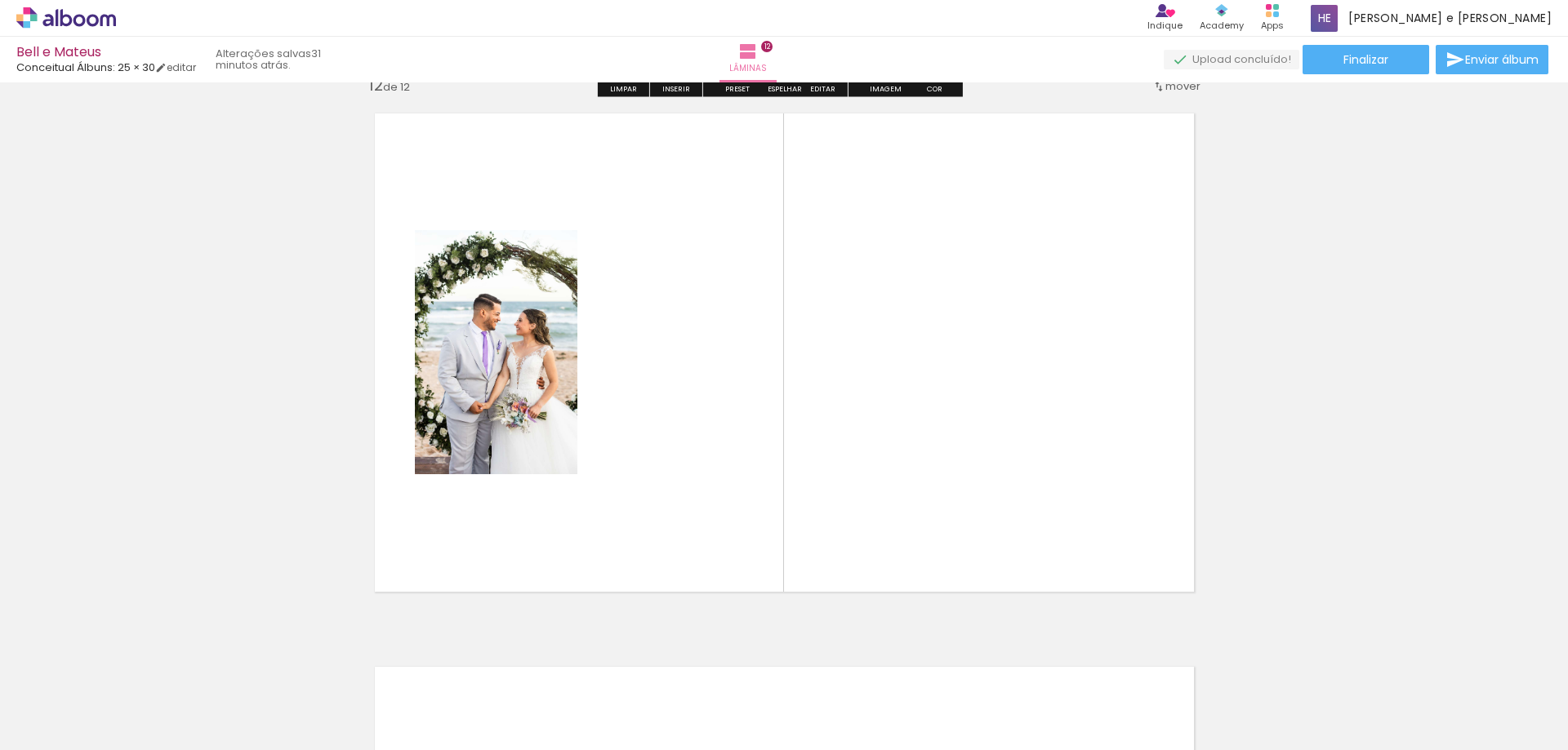
scroll to position [6111, 0]
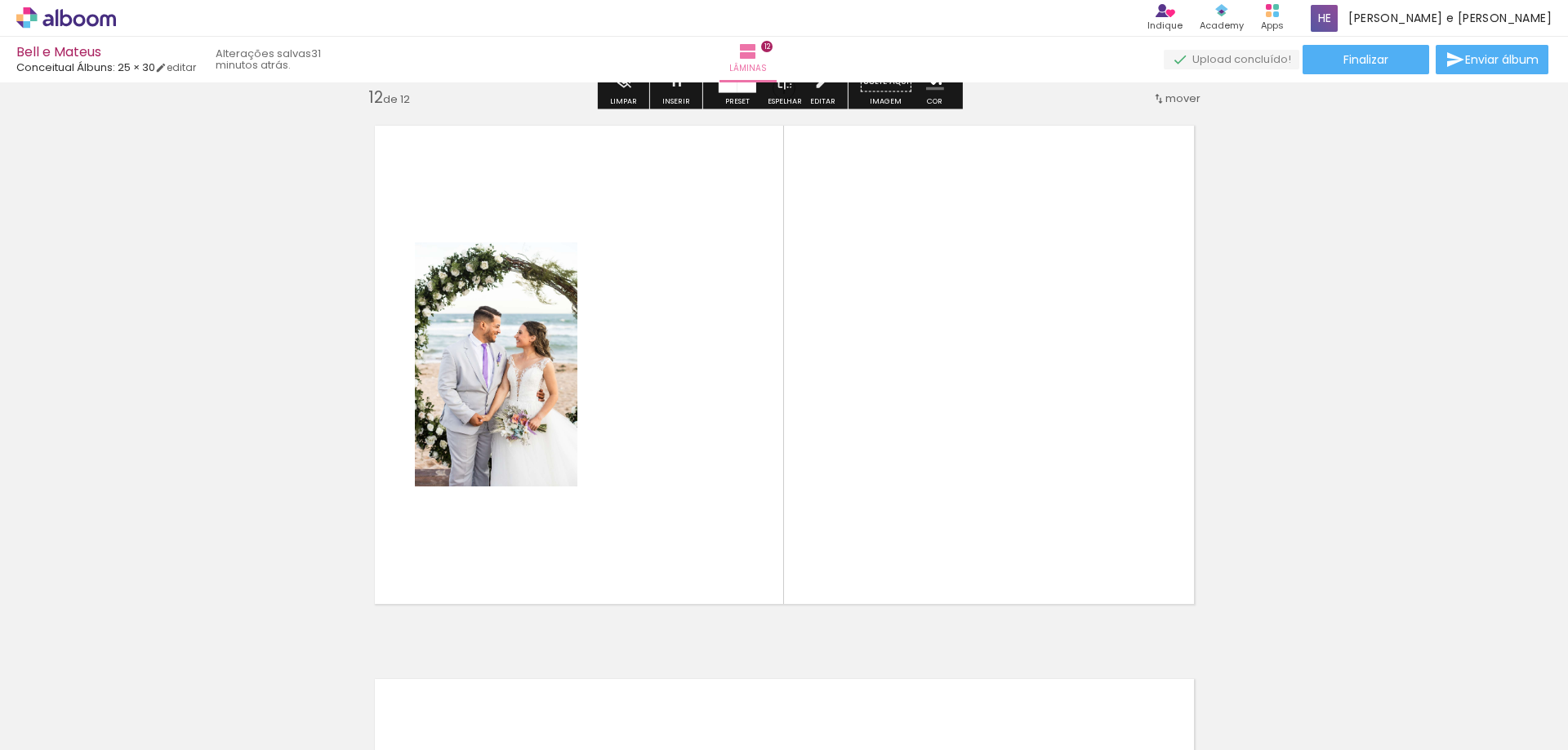
drag, startPoint x: 1117, startPoint y: 716, endPoint x: 1026, endPoint y: 646, distance: 114.8
click at [908, 507] on quentale-workspace at bounding box center [784, 375] width 1568 height 750
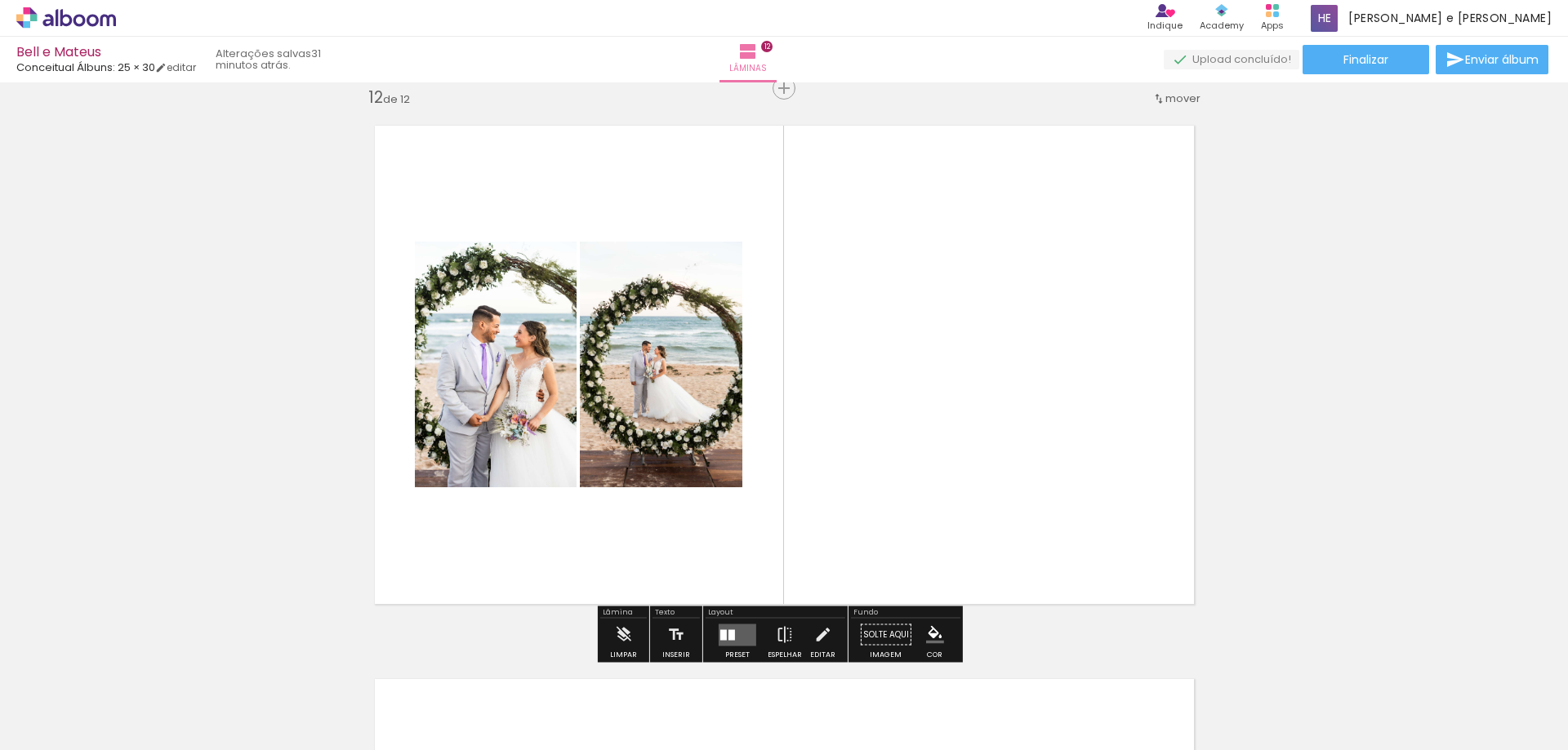
drag, startPoint x: 1278, startPoint y: 707, endPoint x: 963, endPoint y: 391, distance: 446.2
click at [978, 397] on quentale-workspace at bounding box center [784, 375] width 1568 height 750
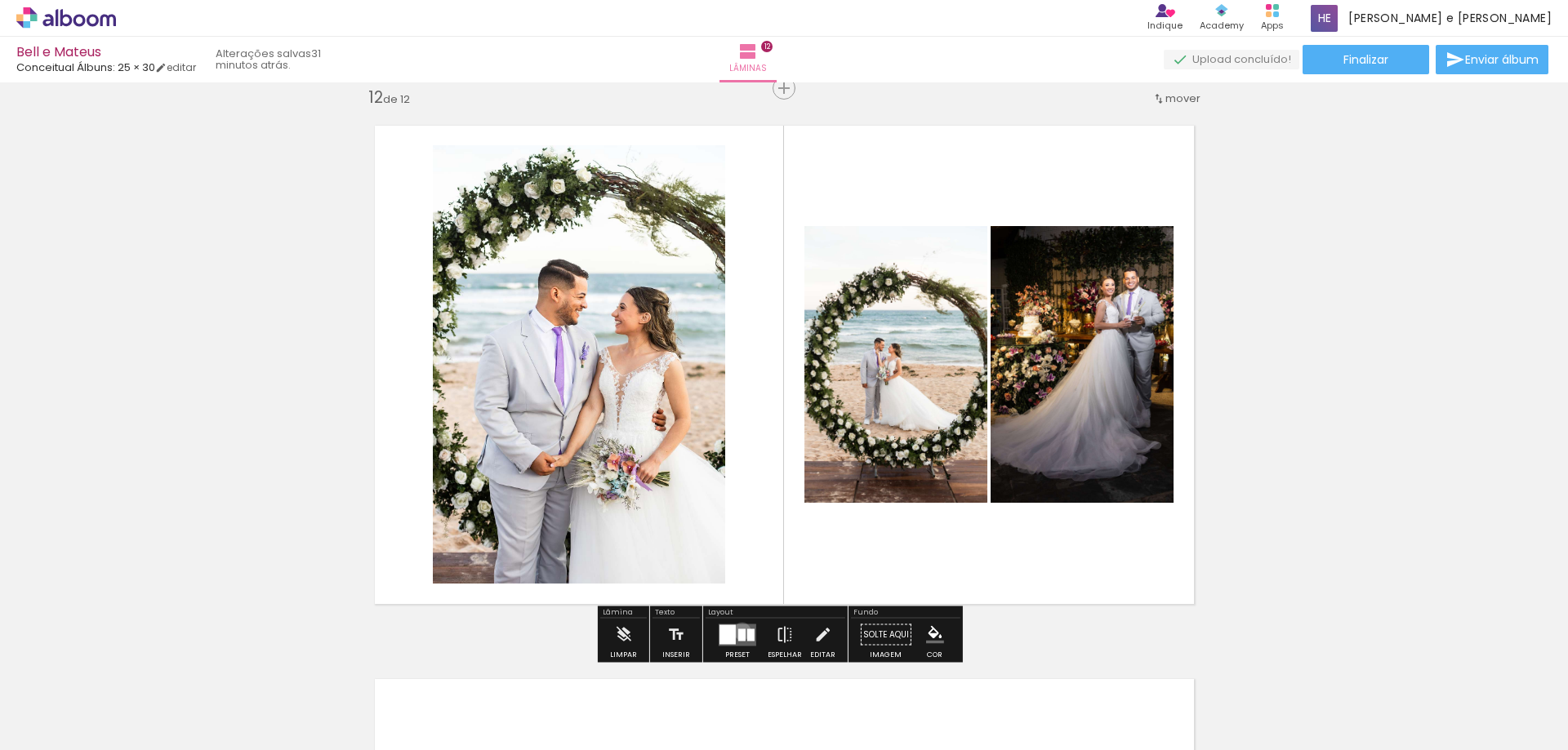
click at [738, 631] on div at bounding box center [741, 635] width 7 height 12
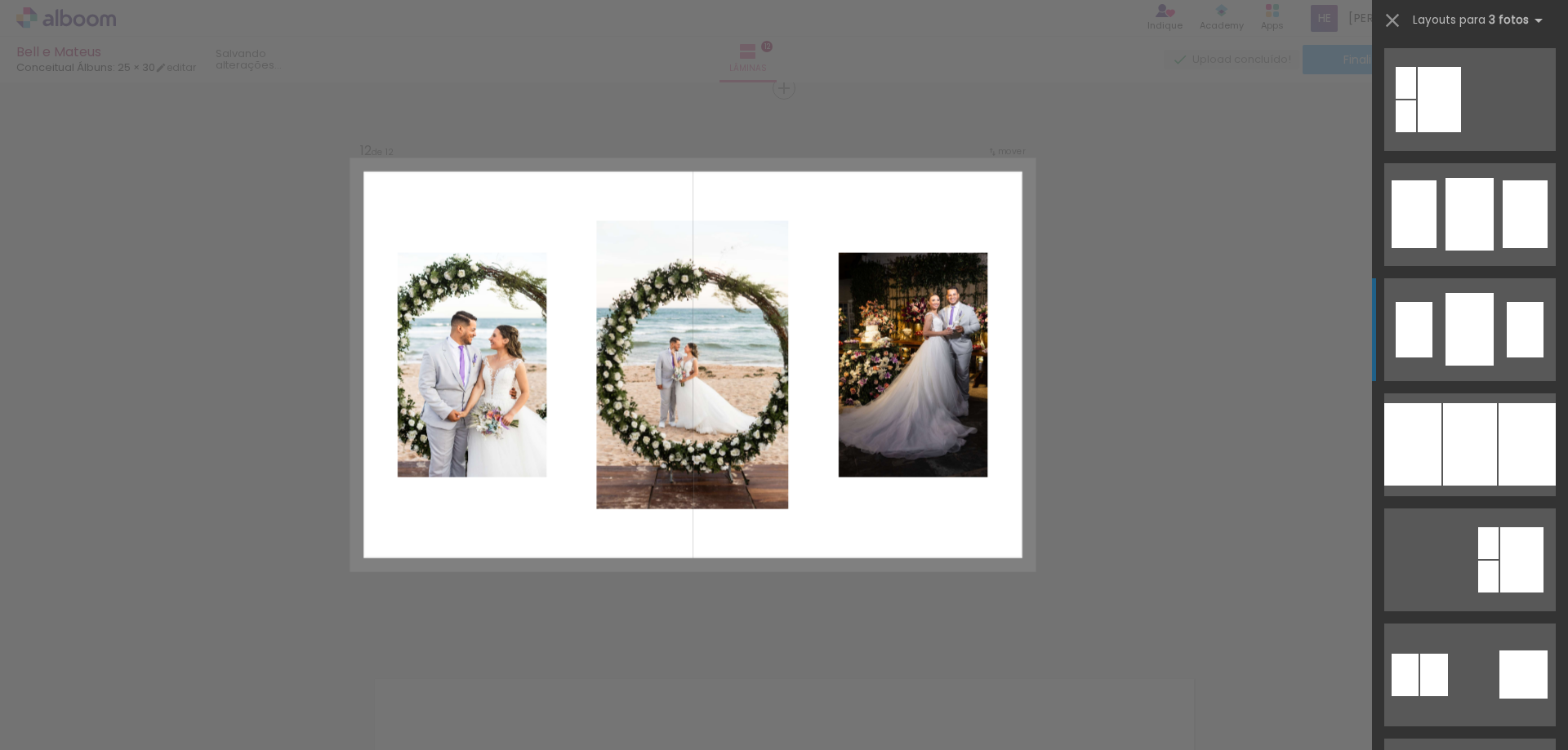
scroll to position [1388, 0]
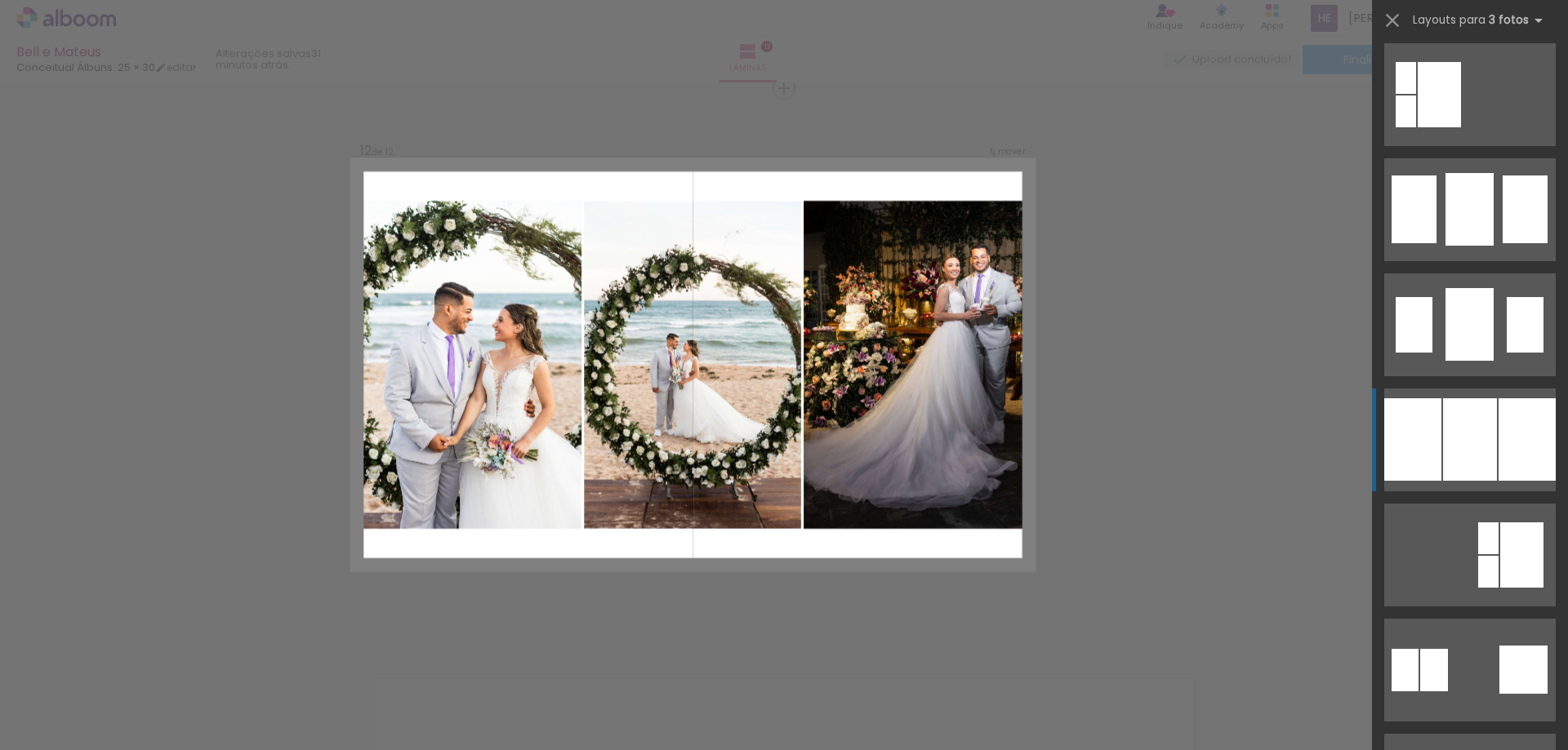
click at [1471, 433] on div at bounding box center [1470, 440] width 54 height 83
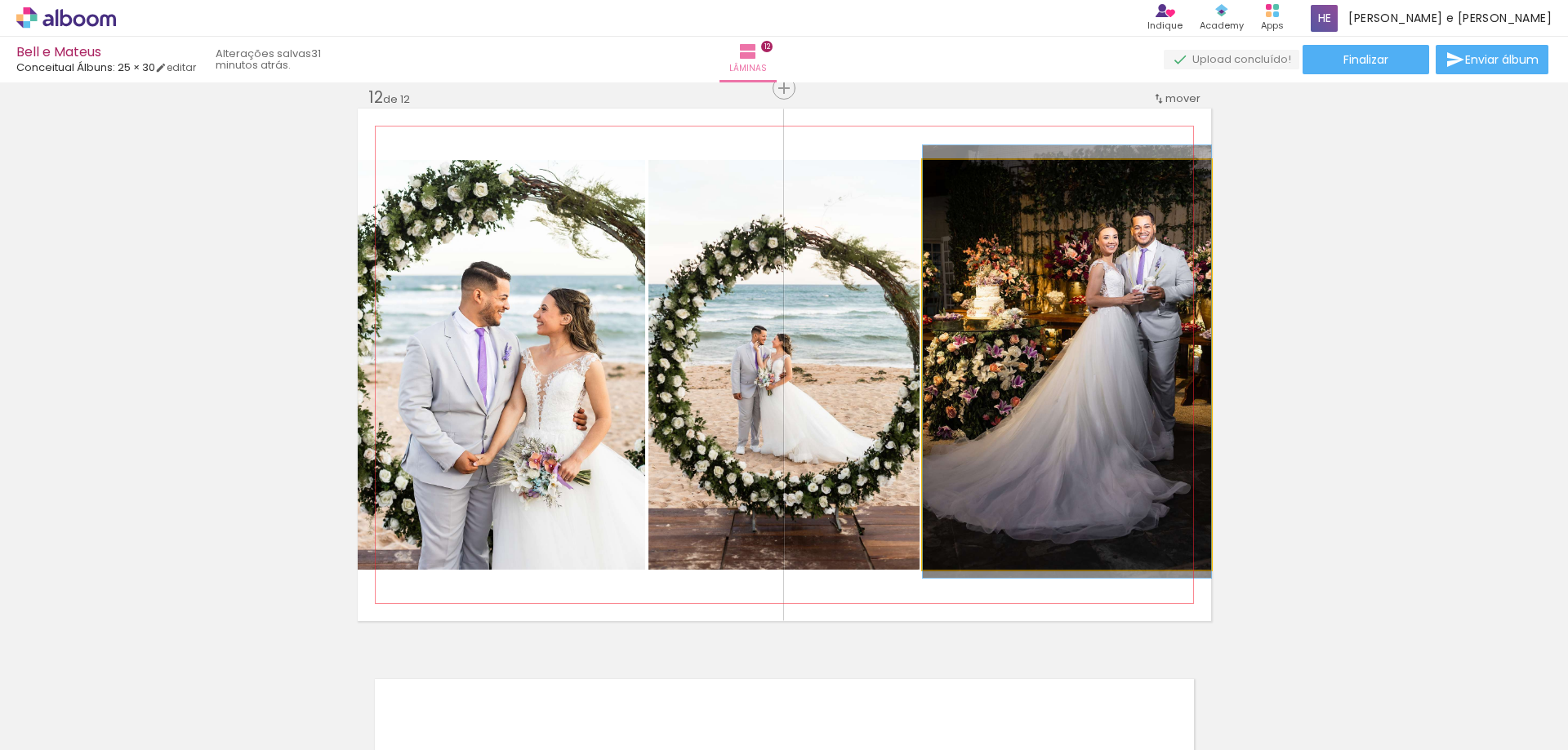
drag, startPoint x: 1077, startPoint y: 364, endPoint x: 1043, endPoint y: 361, distance: 34.1
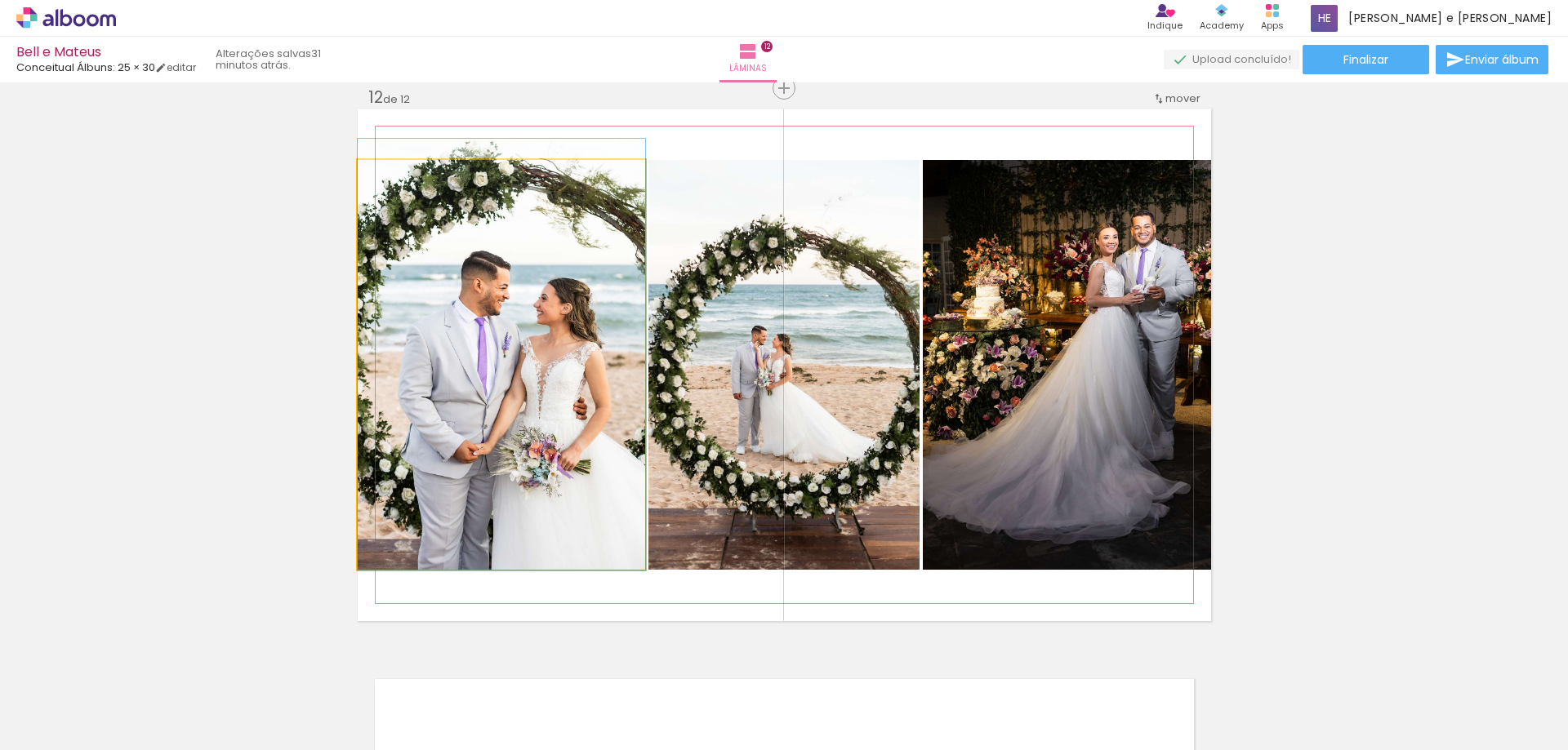
drag, startPoint x: 576, startPoint y: 423, endPoint x: 758, endPoint y: 423, distance: 182.0
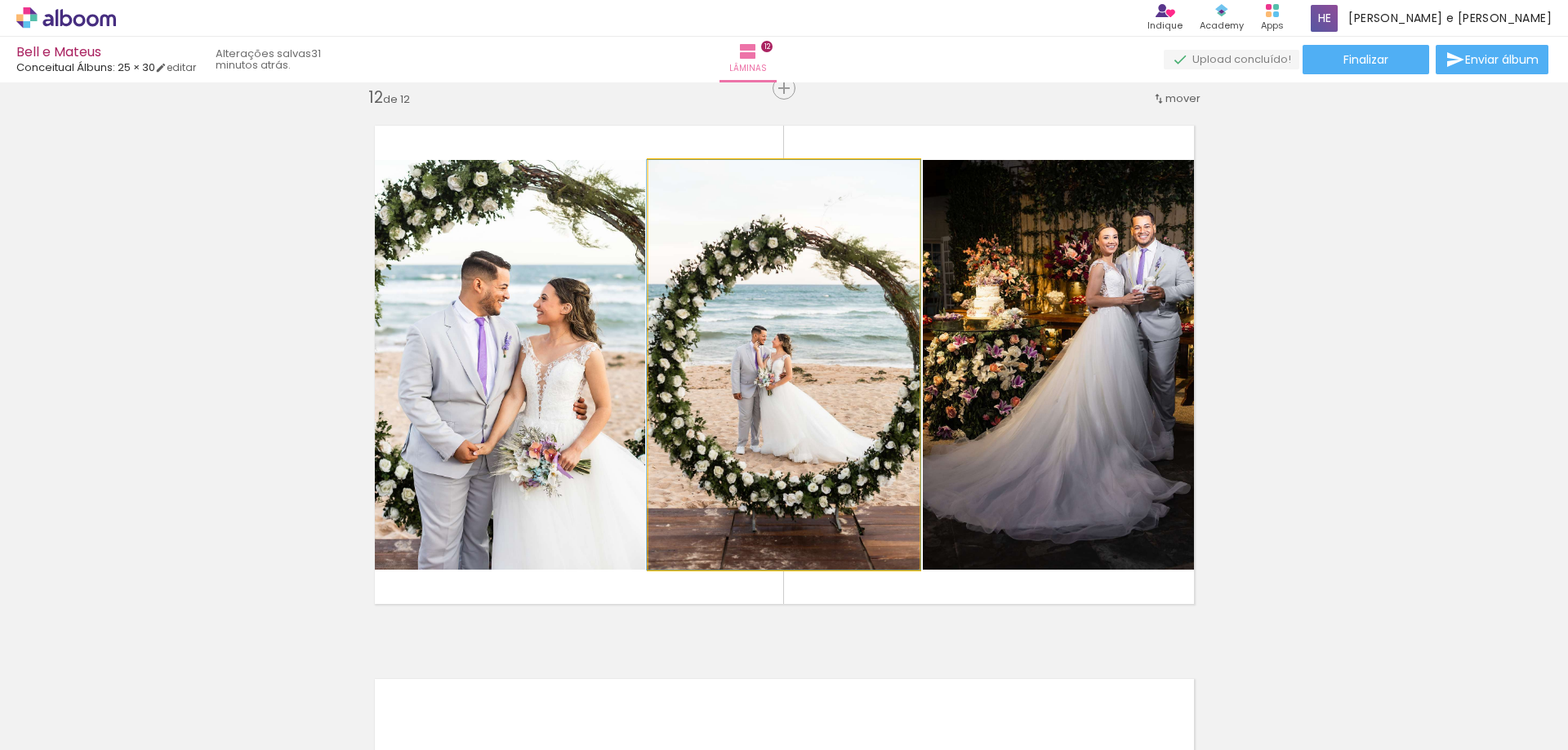
drag, startPoint x: 818, startPoint y: 415, endPoint x: 818, endPoint y: 398, distance: 17.0
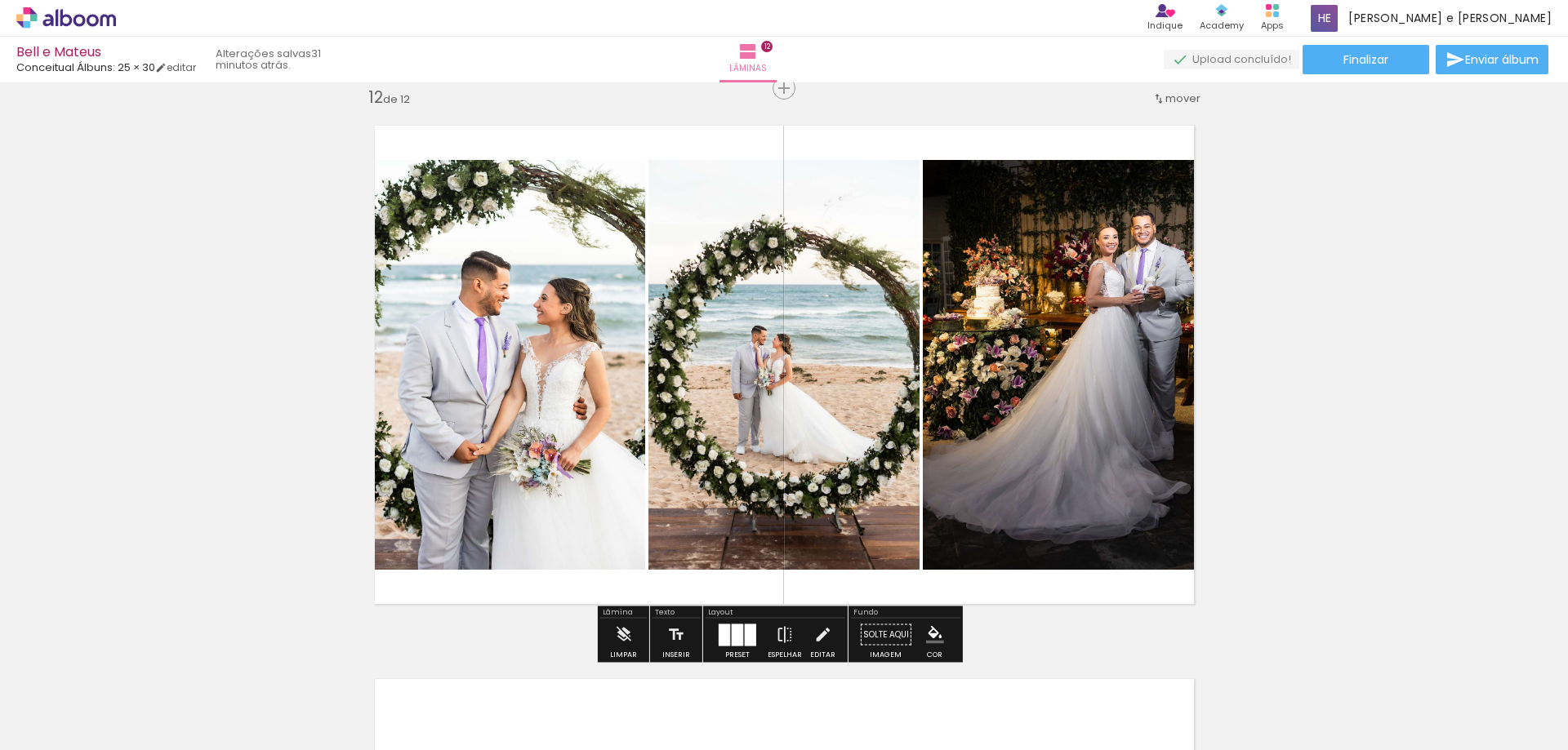
scroll to position [6519, 0]
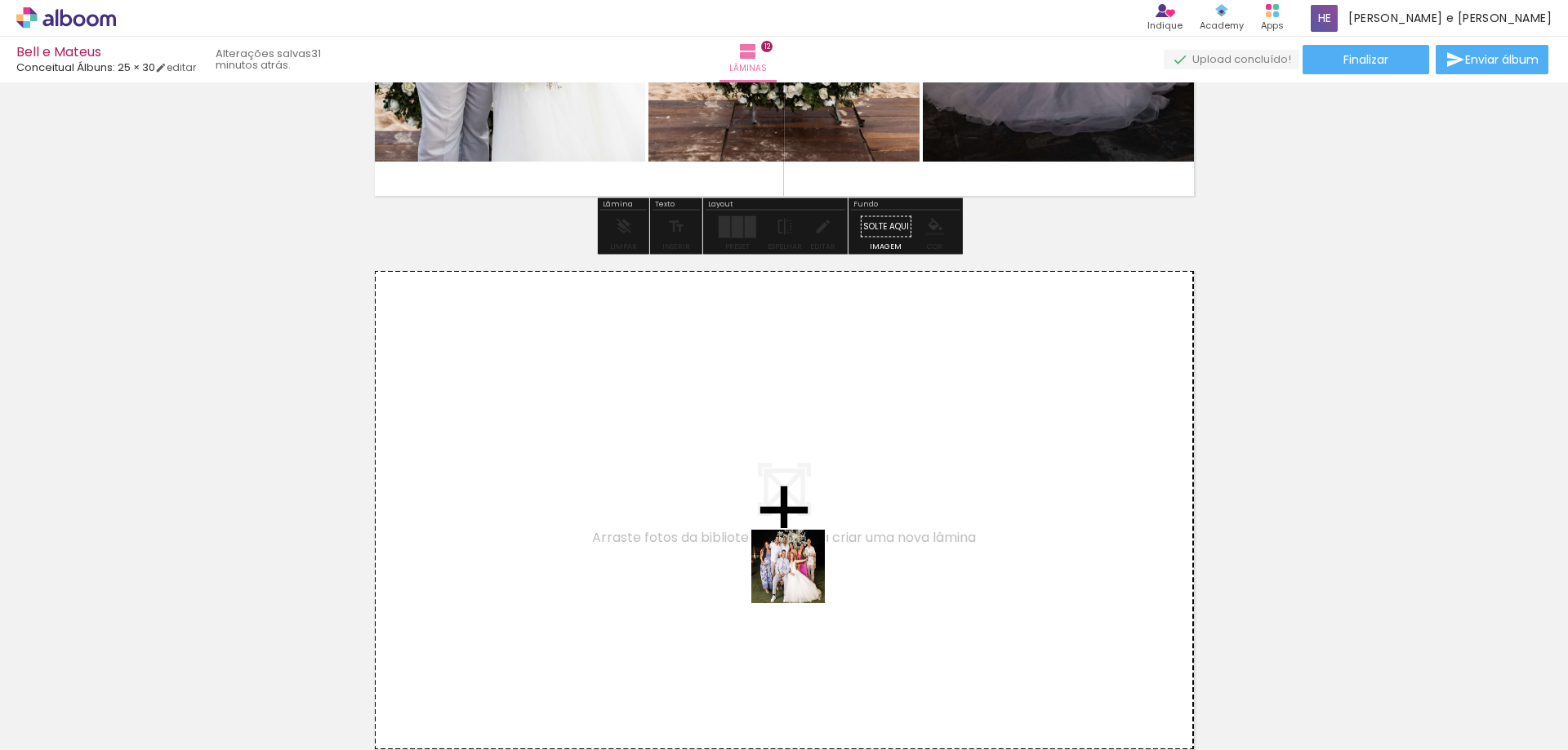
drag, startPoint x: 1001, startPoint y: 711, endPoint x: 772, endPoint y: 563, distance: 272.7
click at [772, 563] on quentale-workspace at bounding box center [784, 375] width 1568 height 750
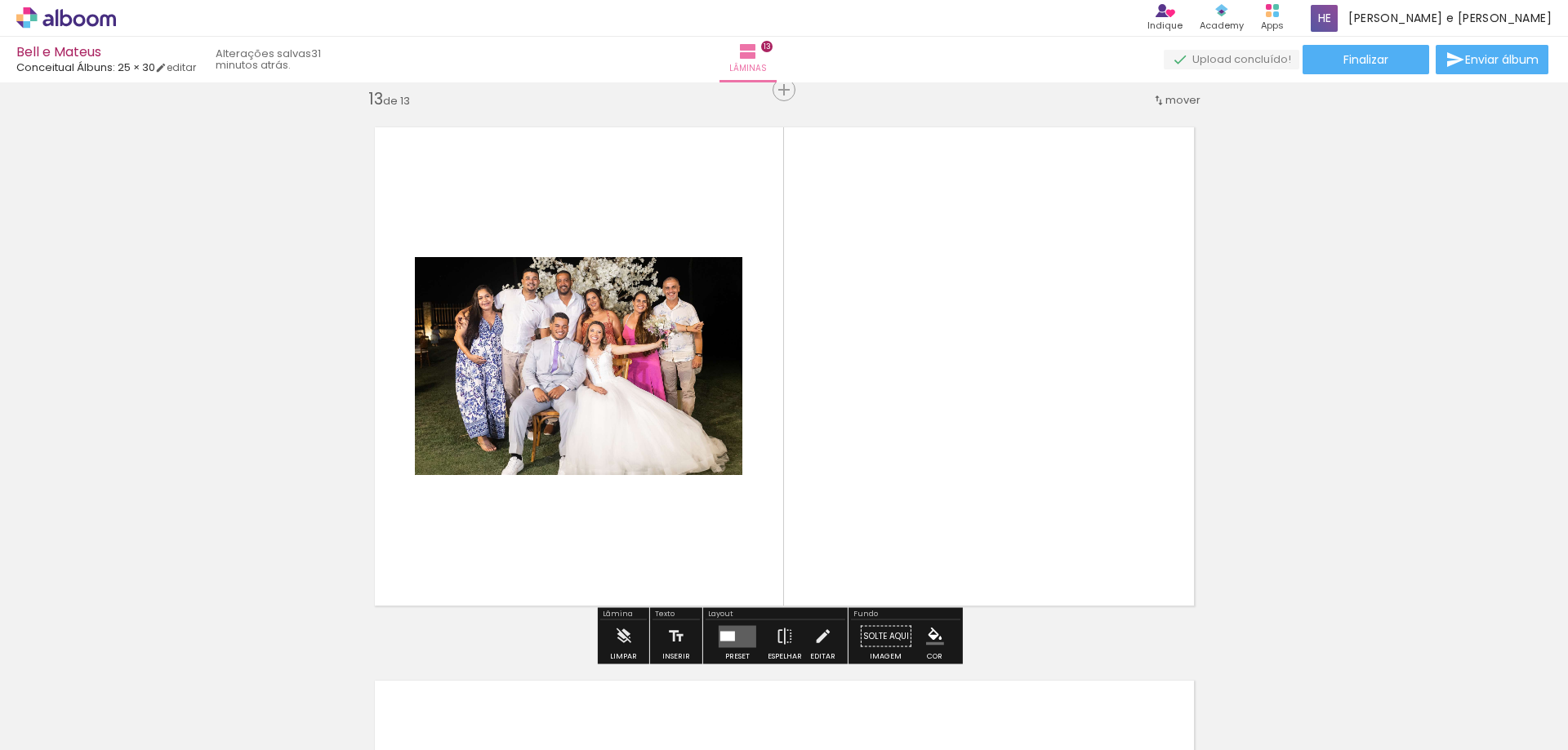
scroll to position [6664, 0]
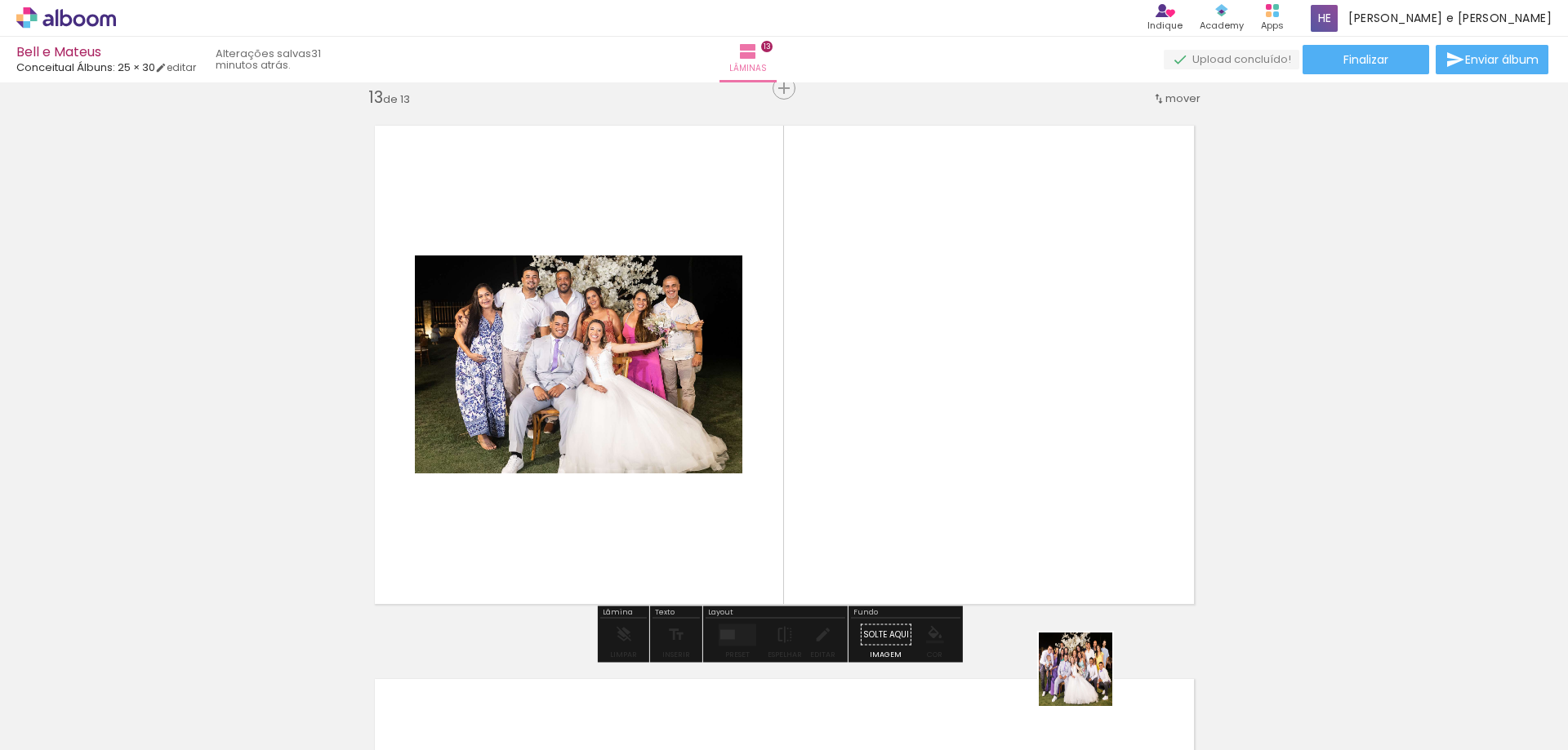
drag, startPoint x: 1094, startPoint y: 696, endPoint x: 948, endPoint y: 507, distance: 238.8
click at [959, 522] on quentale-workspace at bounding box center [784, 375] width 1568 height 750
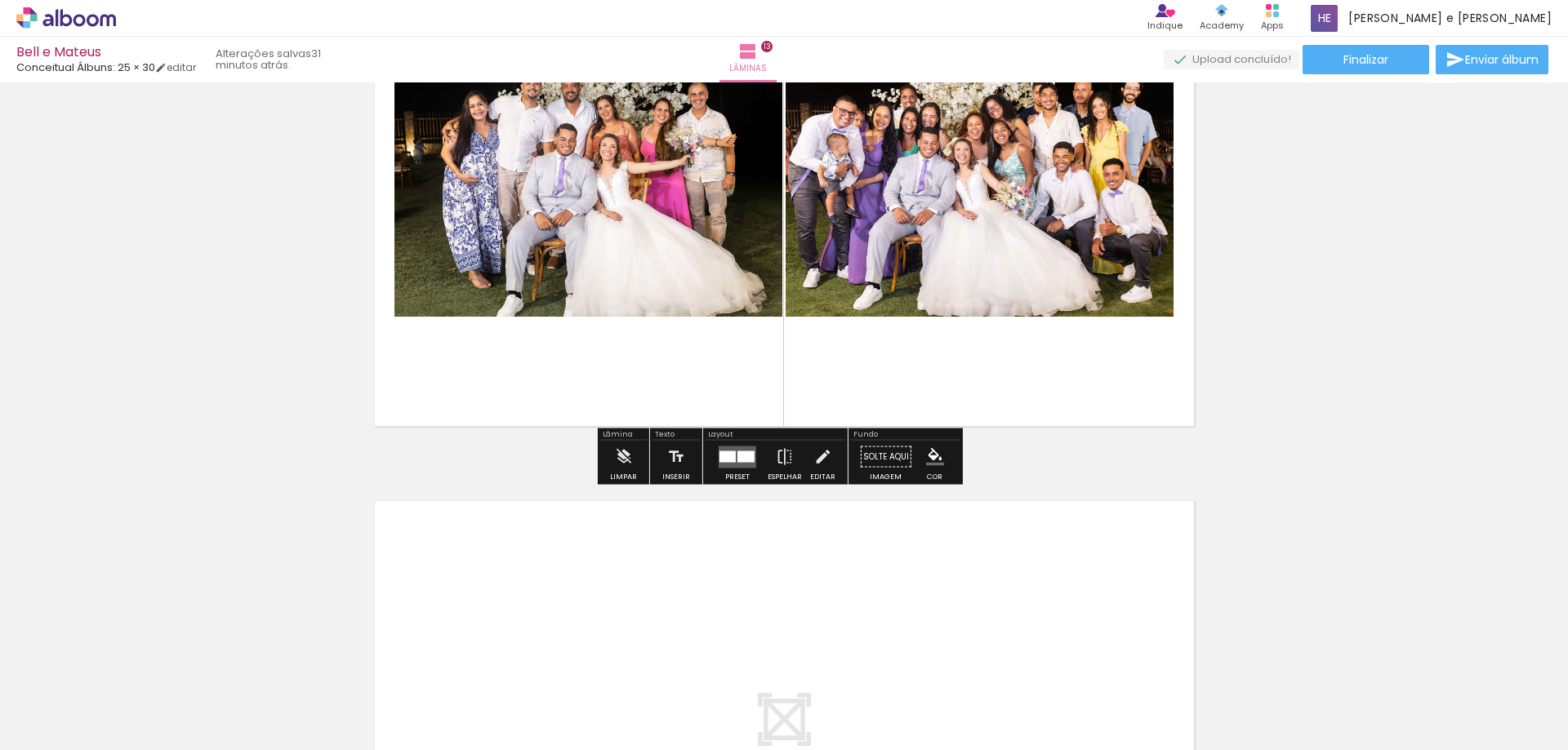
scroll to position [6991, 0]
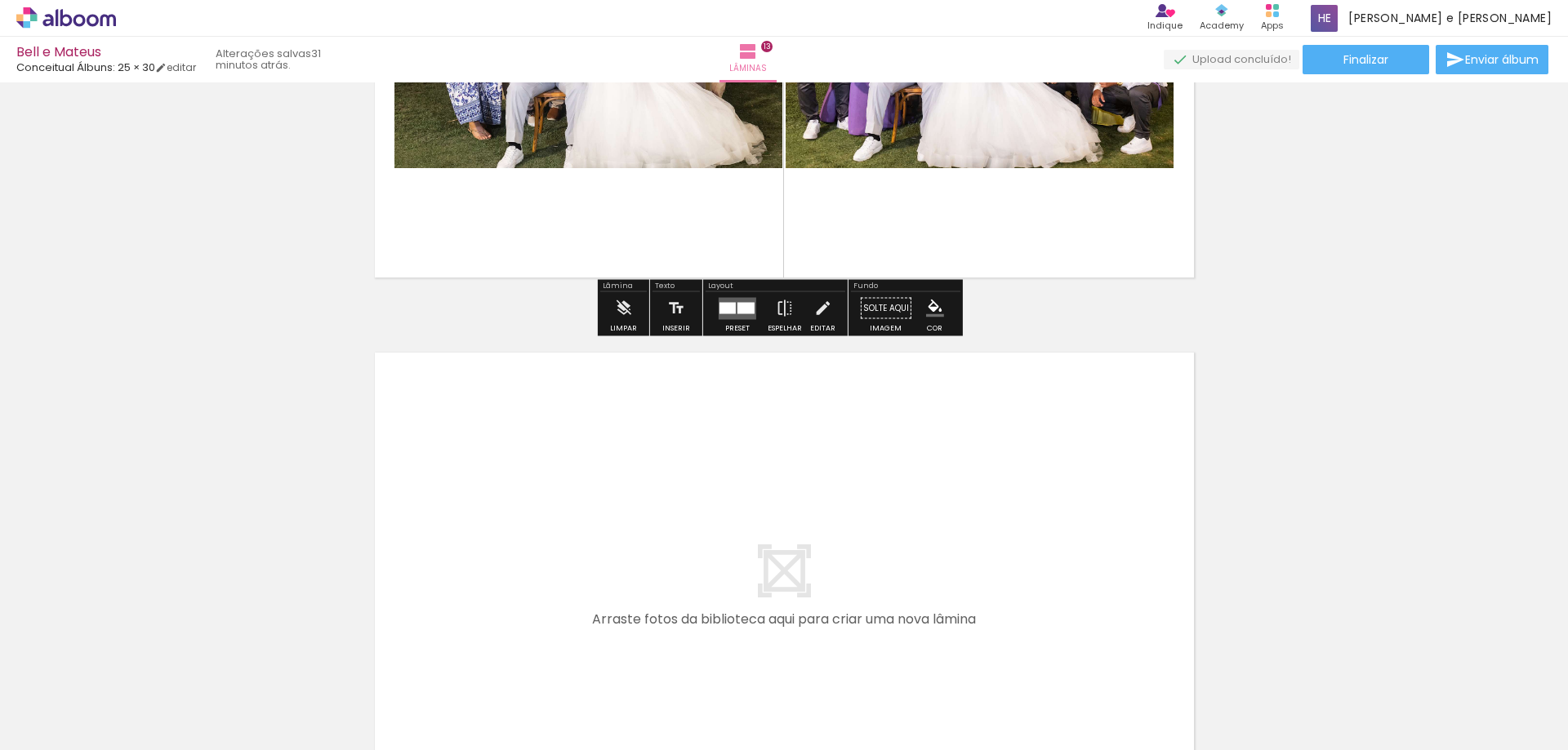
drag, startPoint x: 1187, startPoint y: 718, endPoint x: 1129, endPoint y: 691, distance: 64.0
click at [848, 562] on quentale-workspace at bounding box center [784, 375] width 1568 height 750
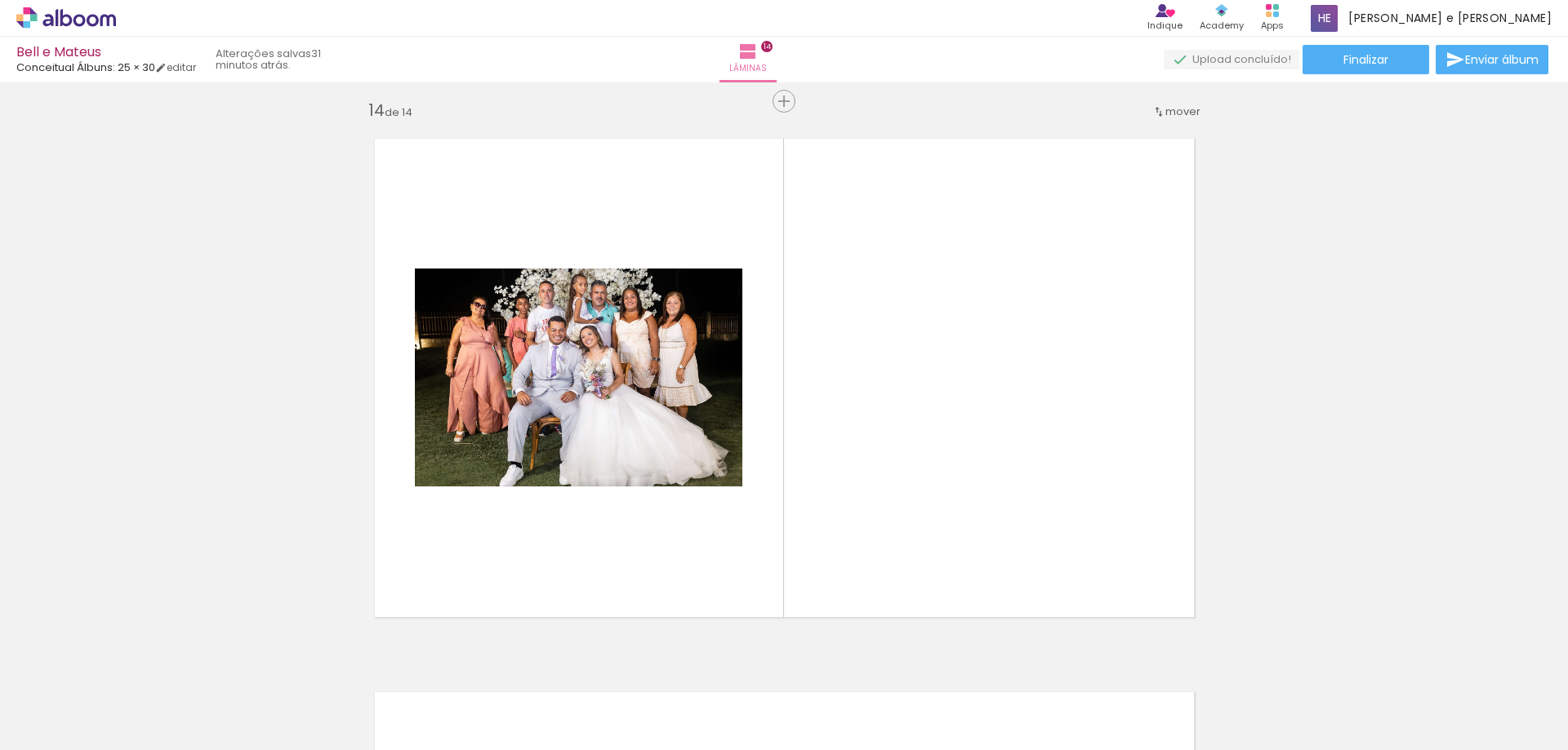
scroll to position [7217, 0]
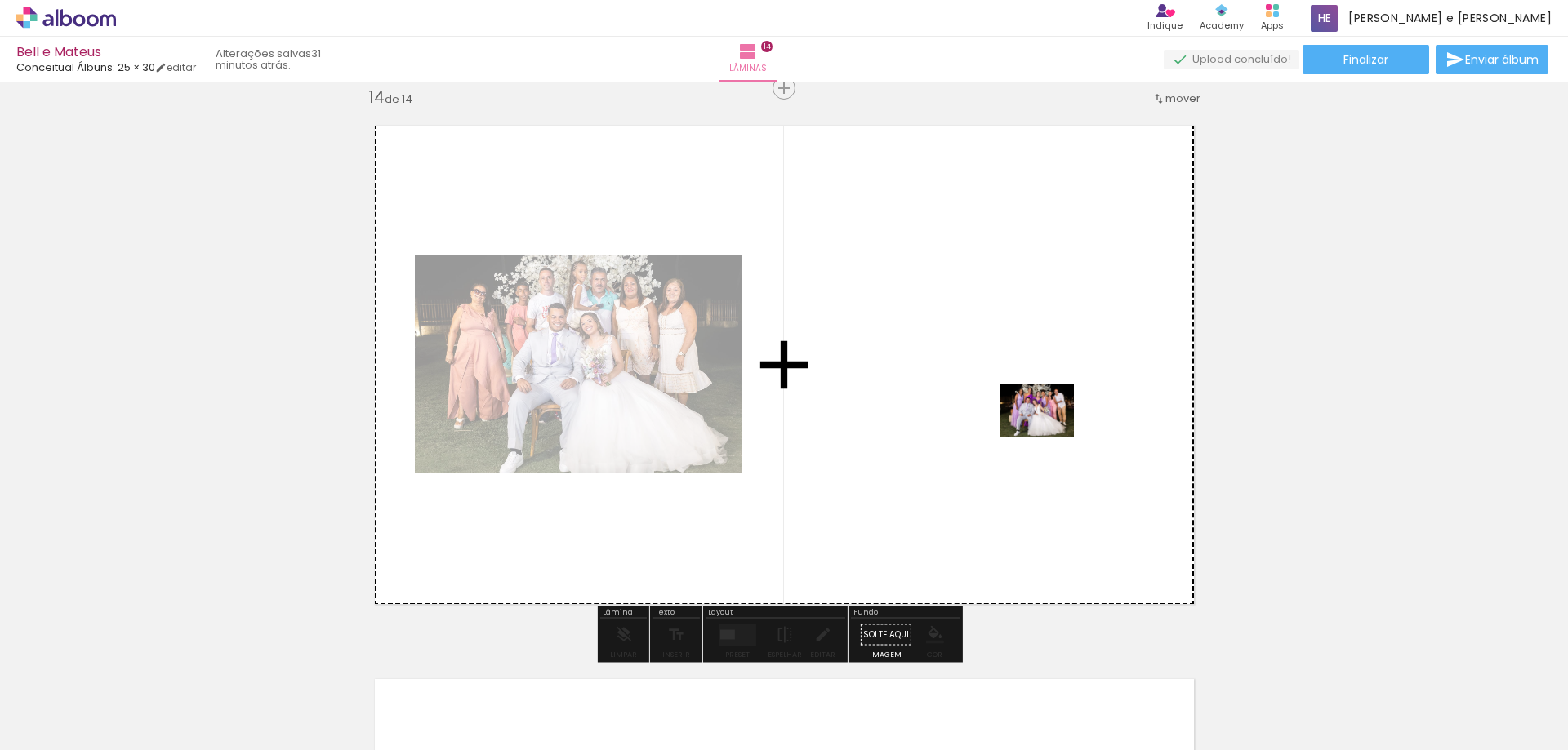
drag, startPoint x: 1283, startPoint y: 720, endPoint x: 1050, endPoint y: 434, distance: 368.9
click at [1050, 434] on quentale-workspace at bounding box center [784, 375] width 1568 height 750
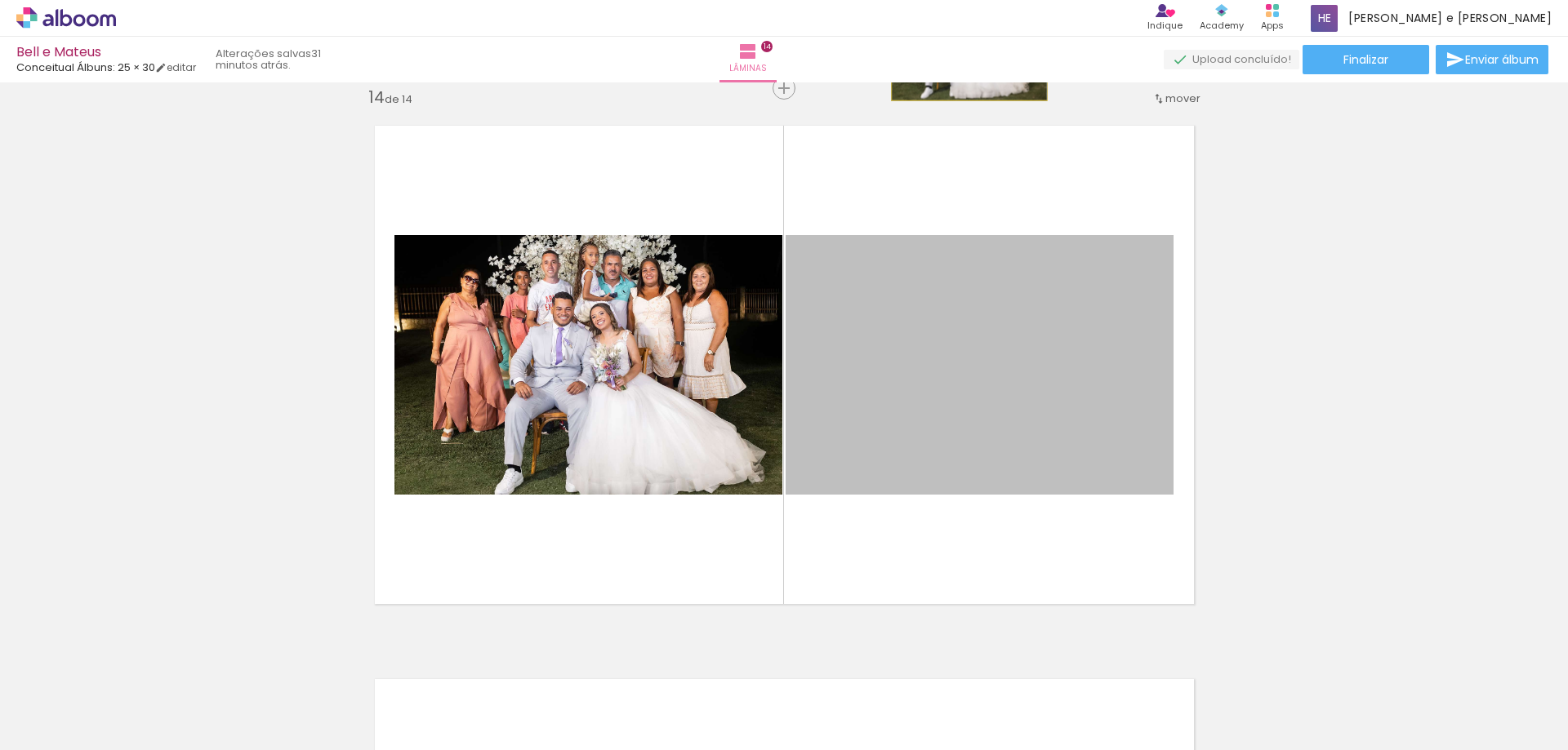
drag, startPoint x: 1016, startPoint y: 417, endPoint x: 1039, endPoint y: 285, distance: 134.0
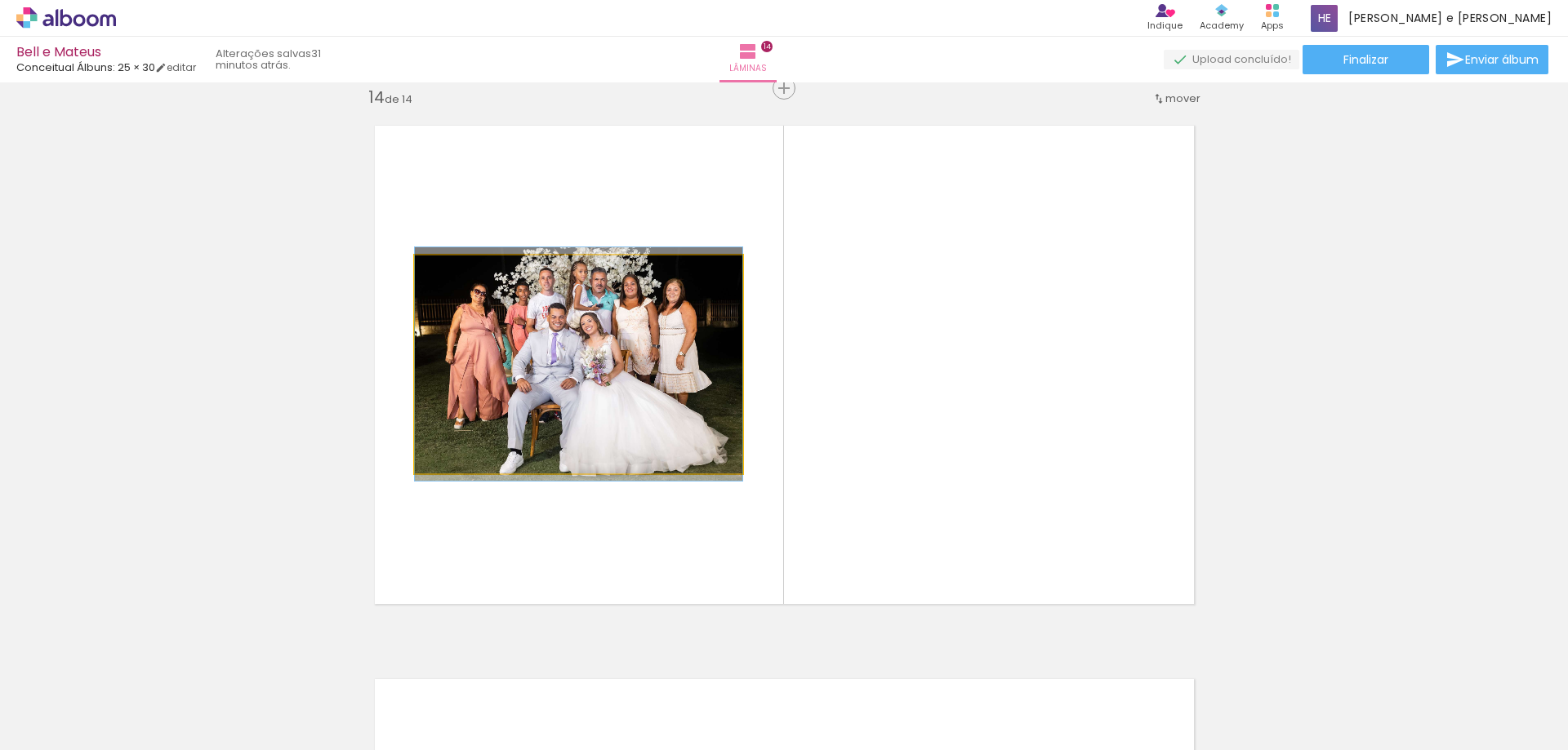
drag, startPoint x: 651, startPoint y: 346, endPoint x: 682, endPoint y: 352, distance: 31.6
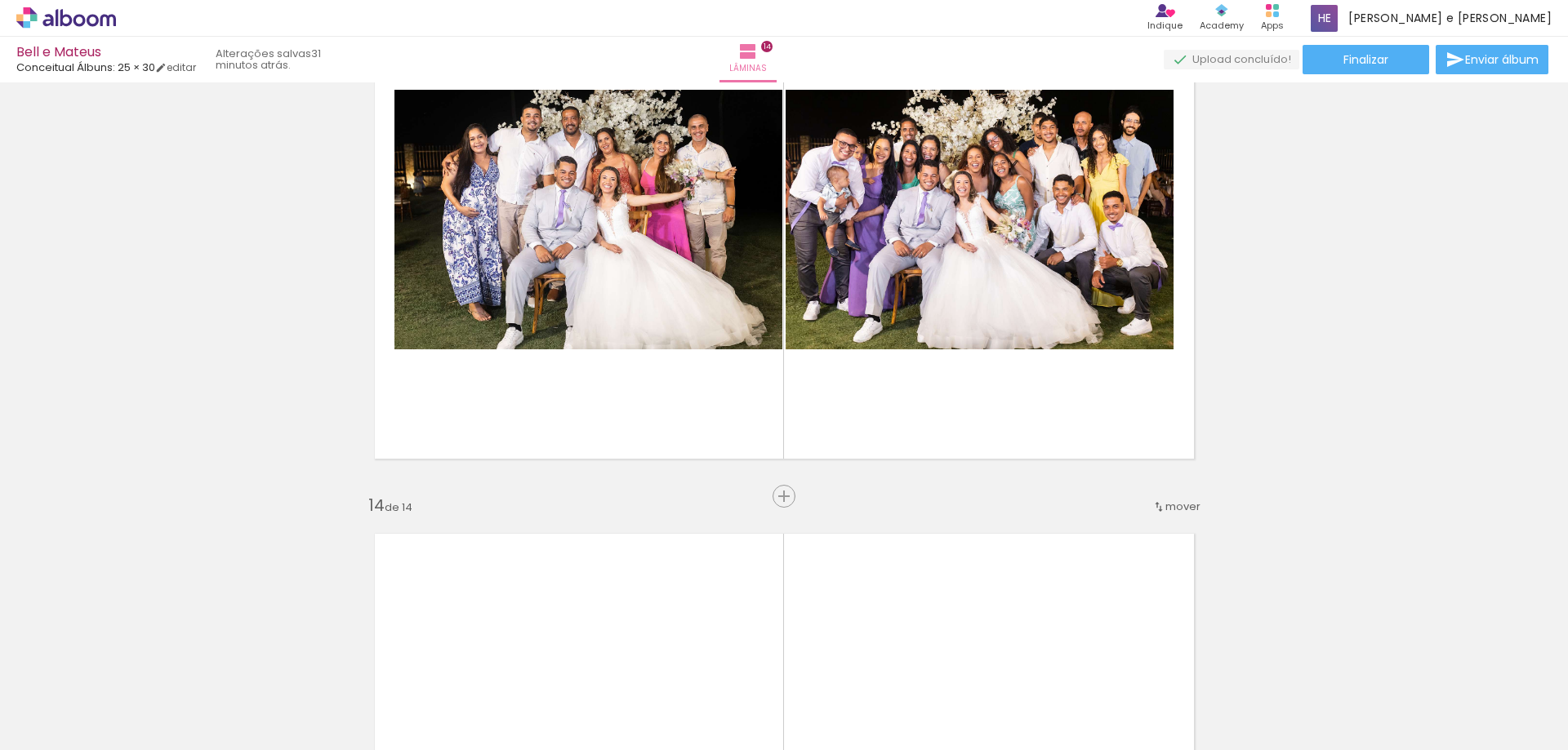
scroll to position [6728, 0]
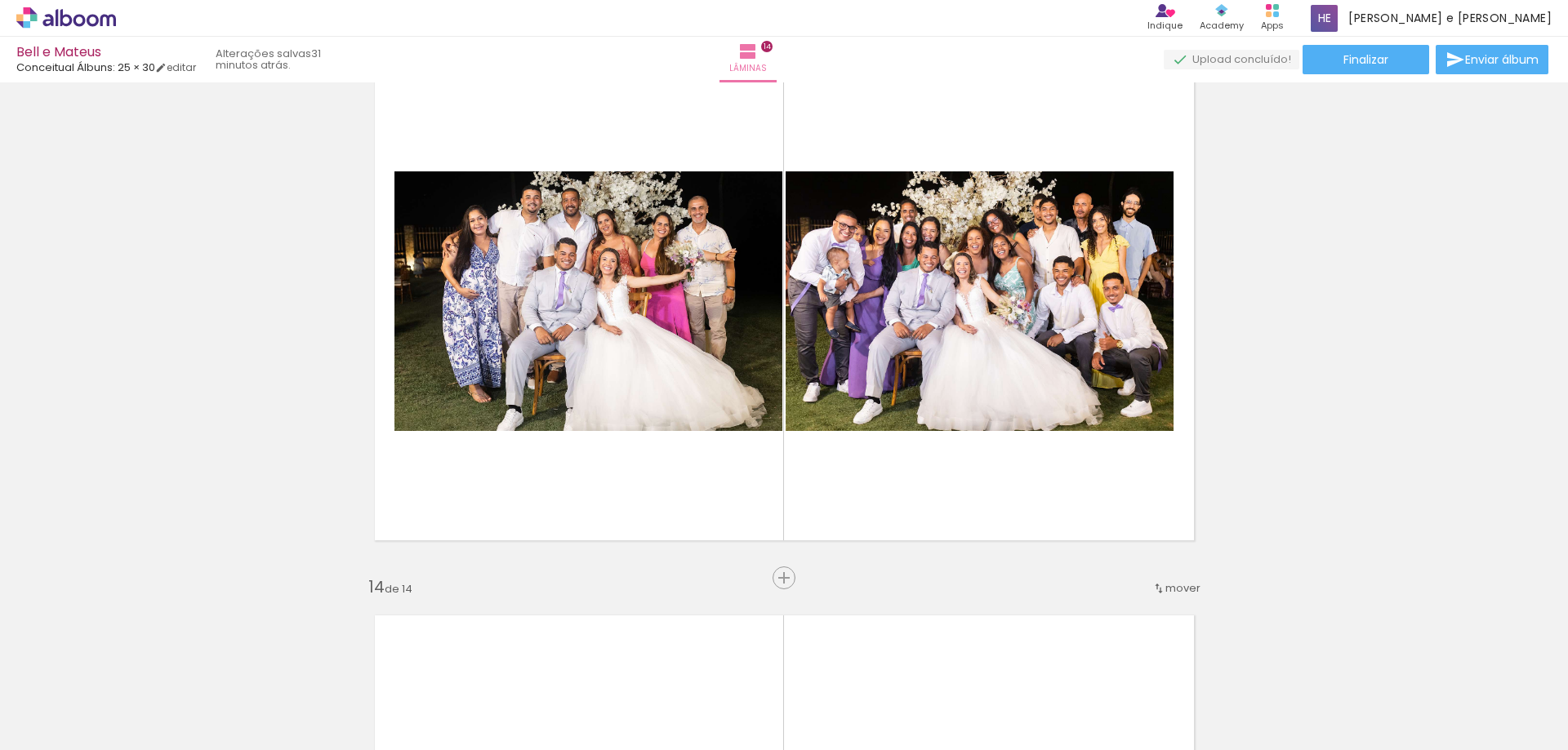
drag, startPoint x: 1190, startPoint y: 697, endPoint x: 1212, endPoint y: 678, distance: 29.1
click at [935, 458] on quentale-workspace at bounding box center [784, 375] width 1568 height 750
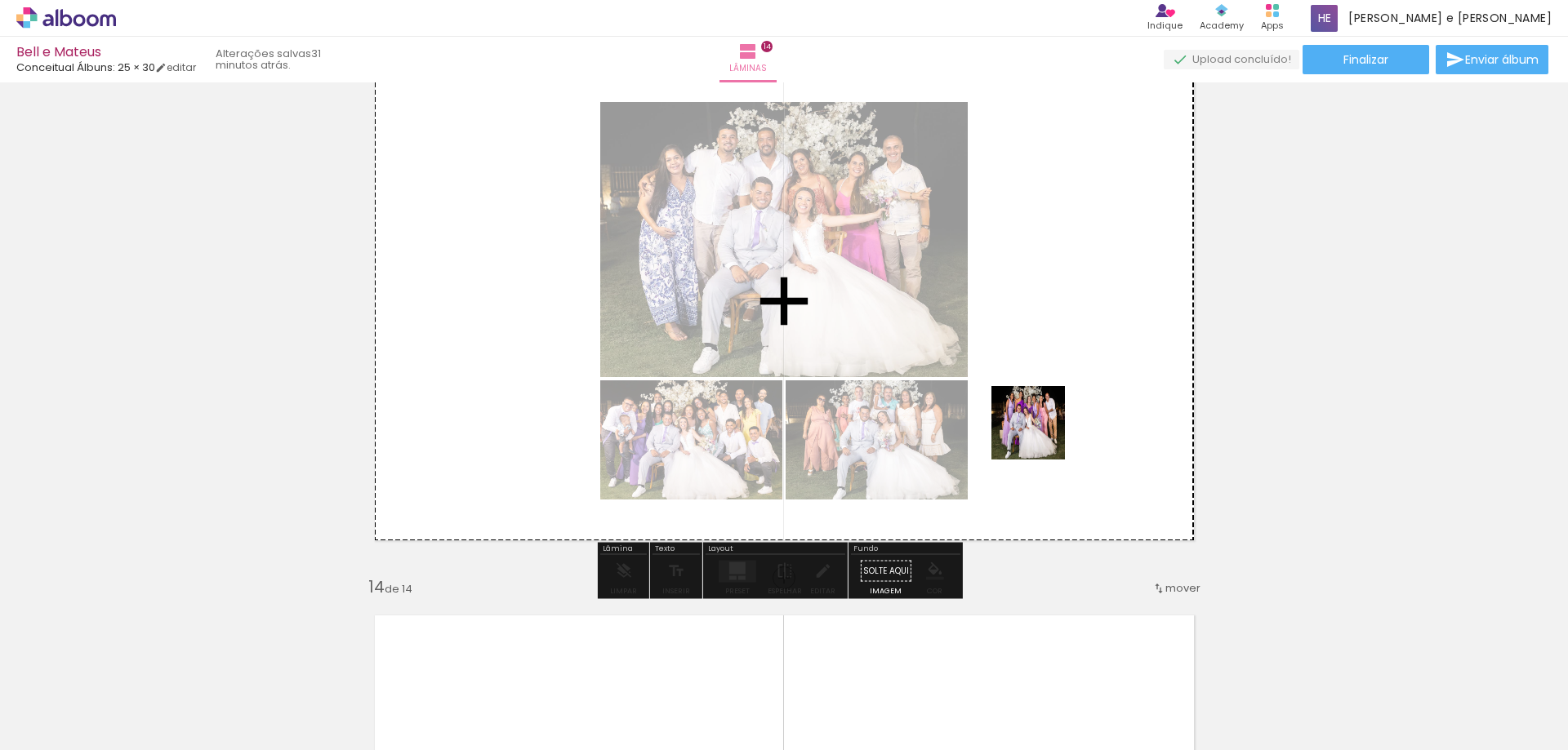
drag, startPoint x: 1288, startPoint y: 703, endPoint x: 1027, endPoint y: 419, distance: 385.7
click at [1027, 419] on quentale-workspace at bounding box center [784, 375] width 1568 height 750
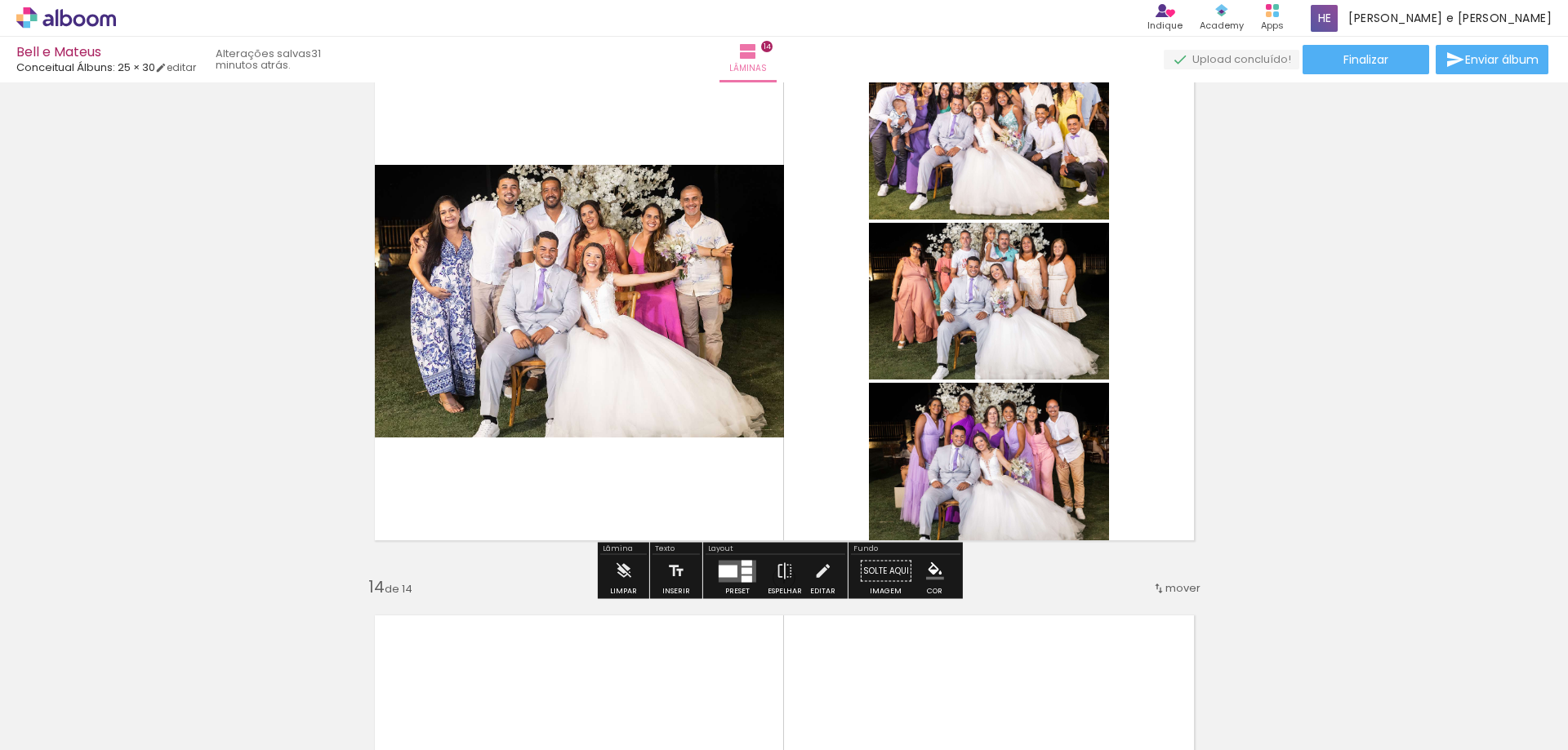
drag, startPoint x: 735, startPoint y: 577, endPoint x: 824, endPoint y: 592, distance: 90.3
click at [736, 577] on quentale-layouter at bounding box center [737, 571] width 38 height 22
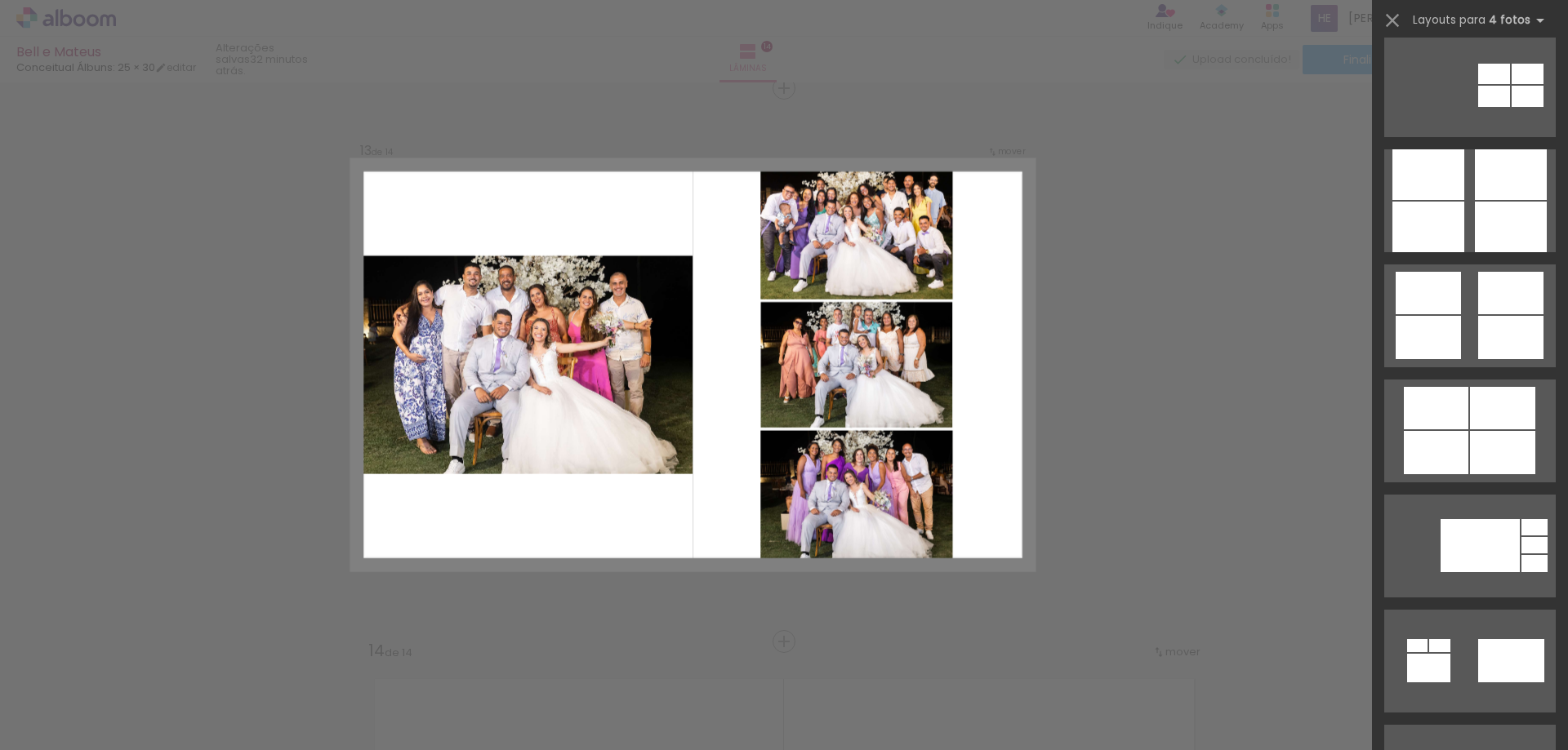
scroll to position [5414, 0]
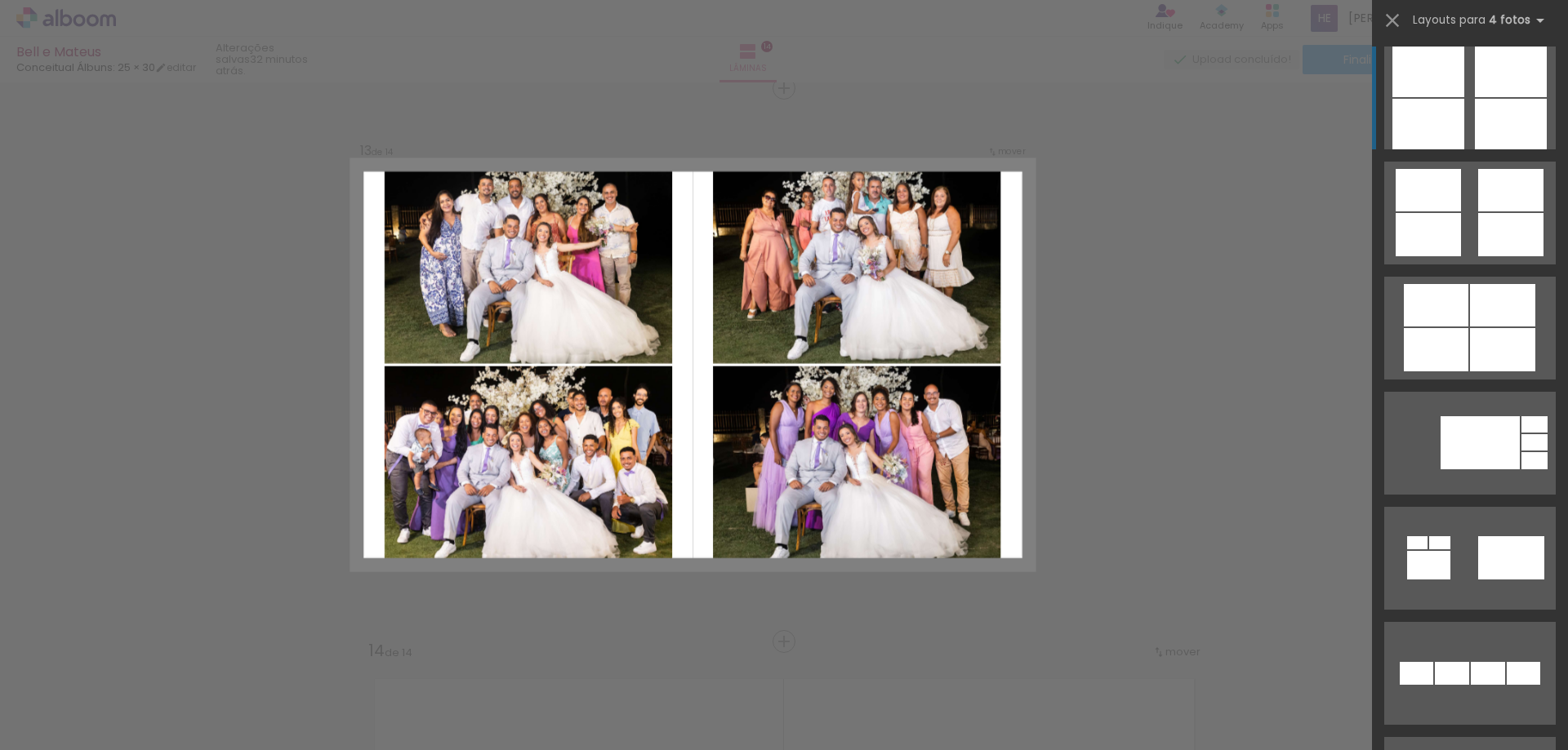
click at [1461, 113] on quentale-layouter at bounding box center [1470, 97] width 171 height 103
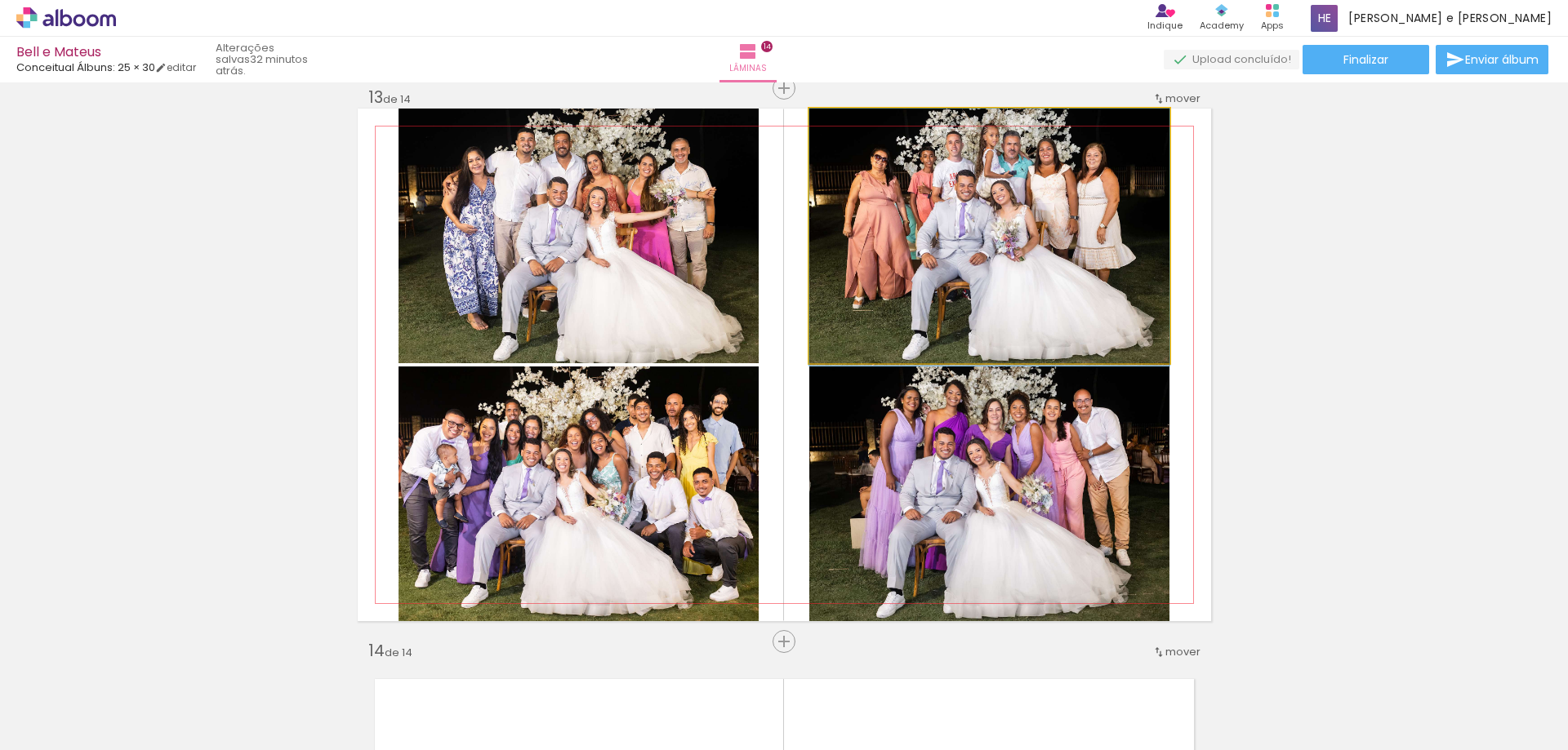
drag, startPoint x: 1078, startPoint y: 256, endPoint x: 1102, endPoint y: 437, distance: 182.6
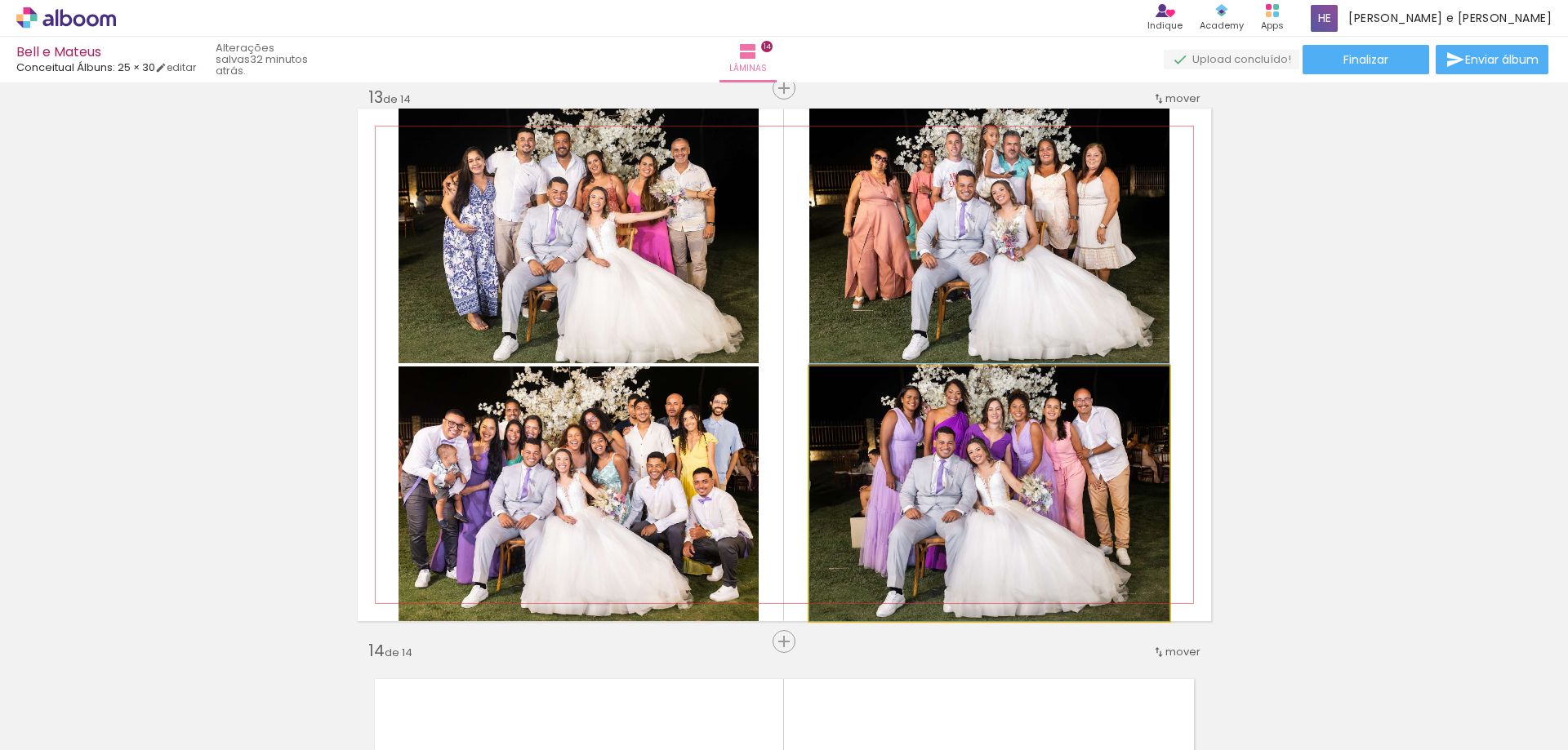
drag, startPoint x: 1076, startPoint y: 552, endPoint x: 1076, endPoint y: 533, distance: 19.0
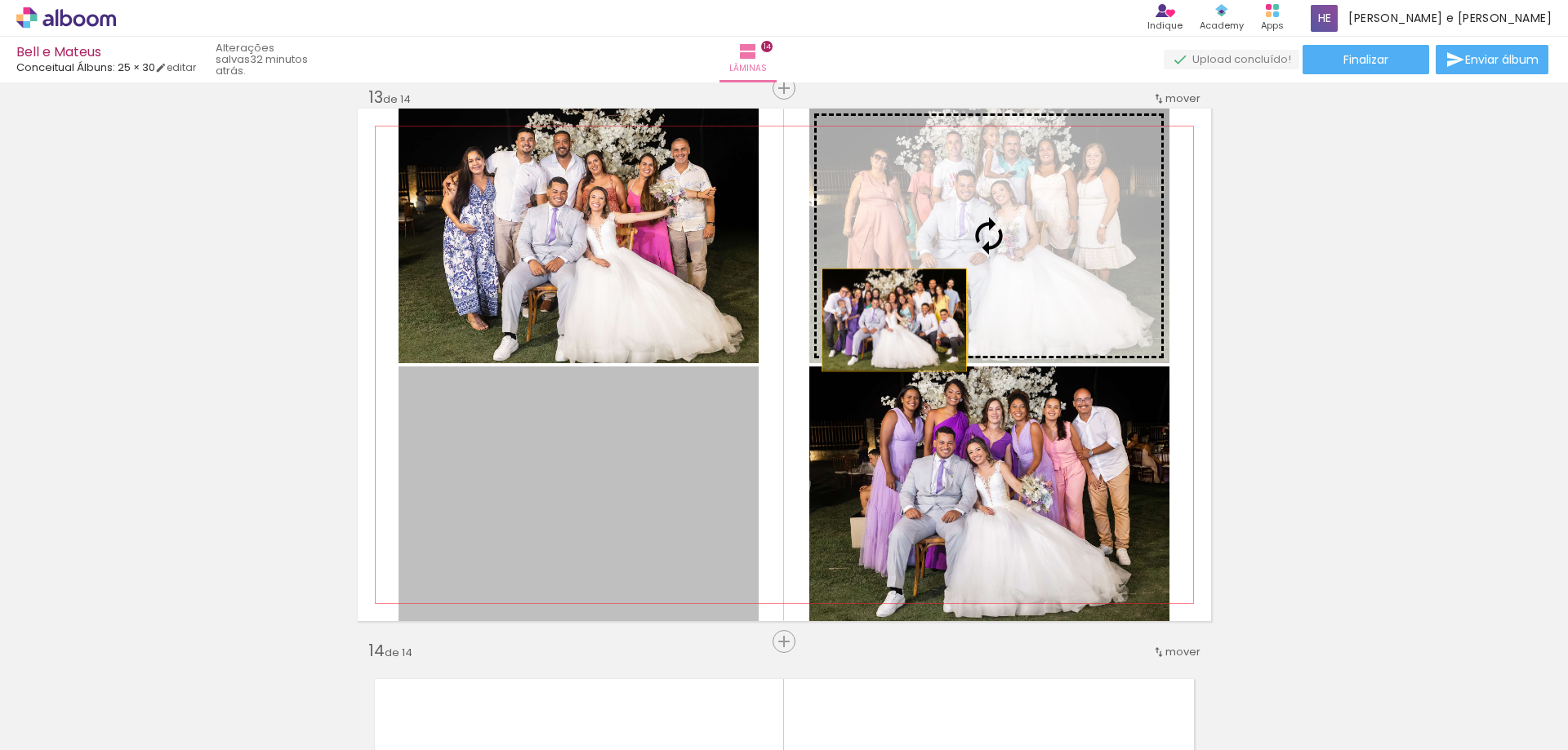
drag, startPoint x: 566, startPoint y: 511, endPoint x: 910, endPoint y: 335, distance: 386.4
click at [0, 0] on slot at bounding box center [0, 0] width 0 height 0
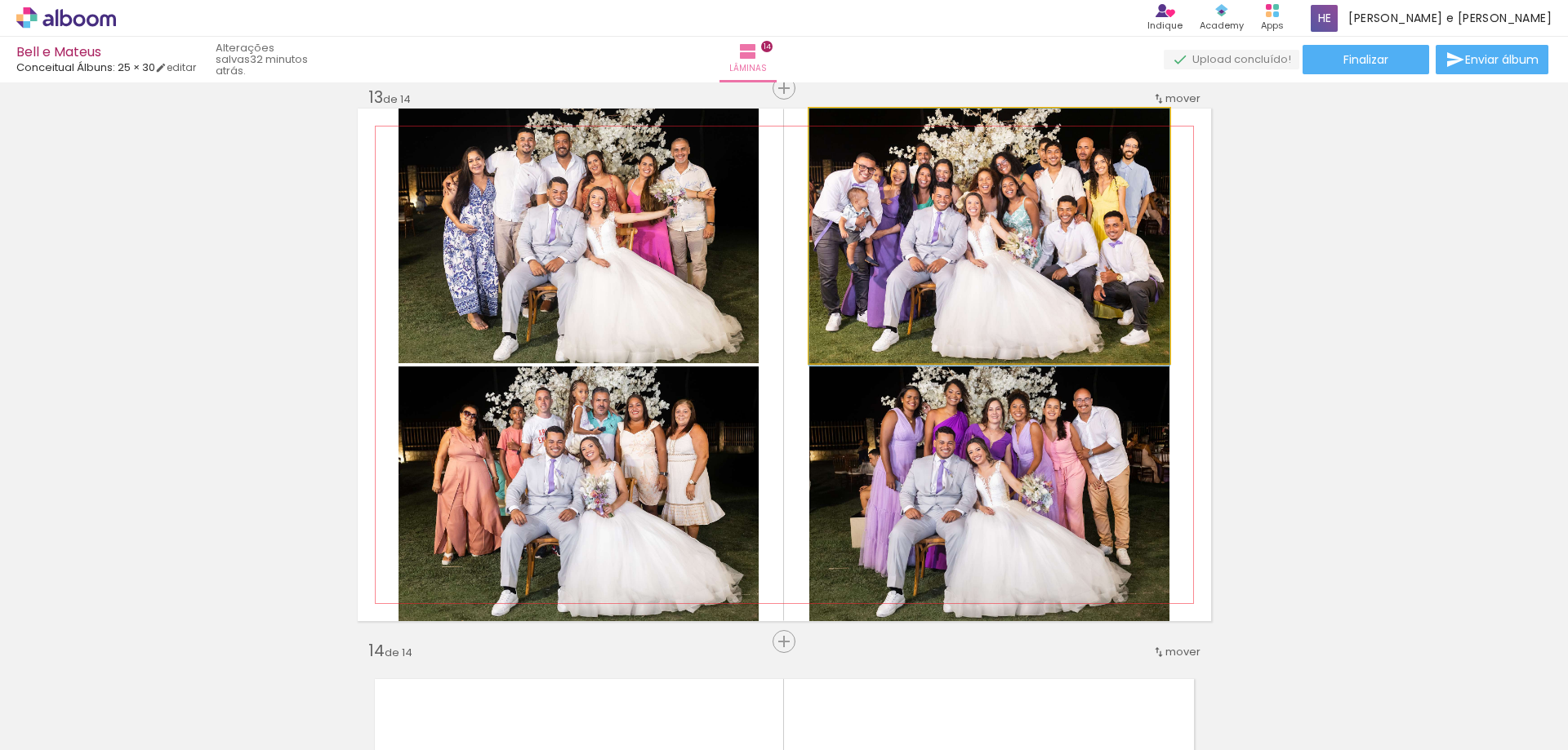
drag, startPoint x: 994, startPoint y: 273, endPoint x: 1005, endPoint y: 294, distance: 23.7
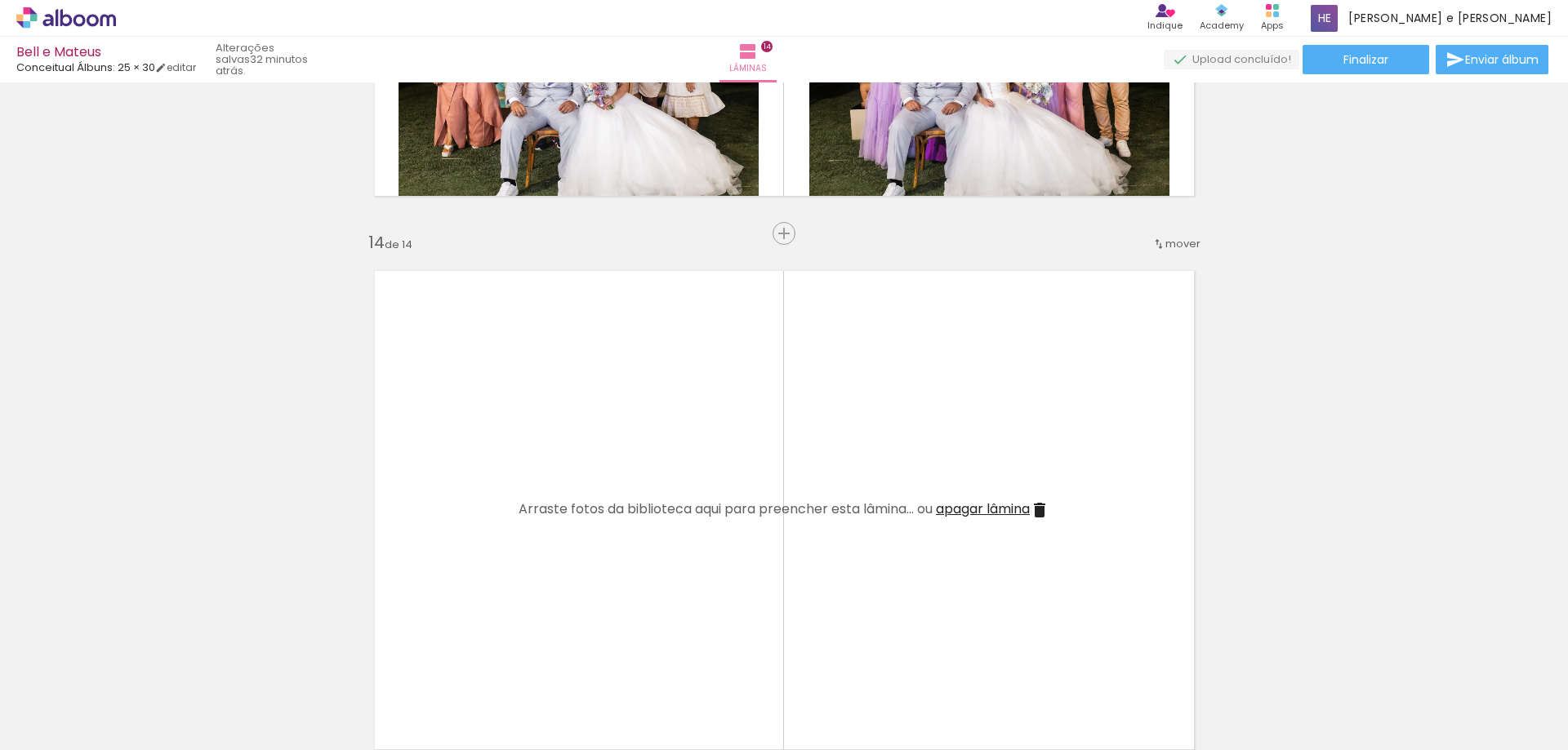
scroll to position [0, 2214]
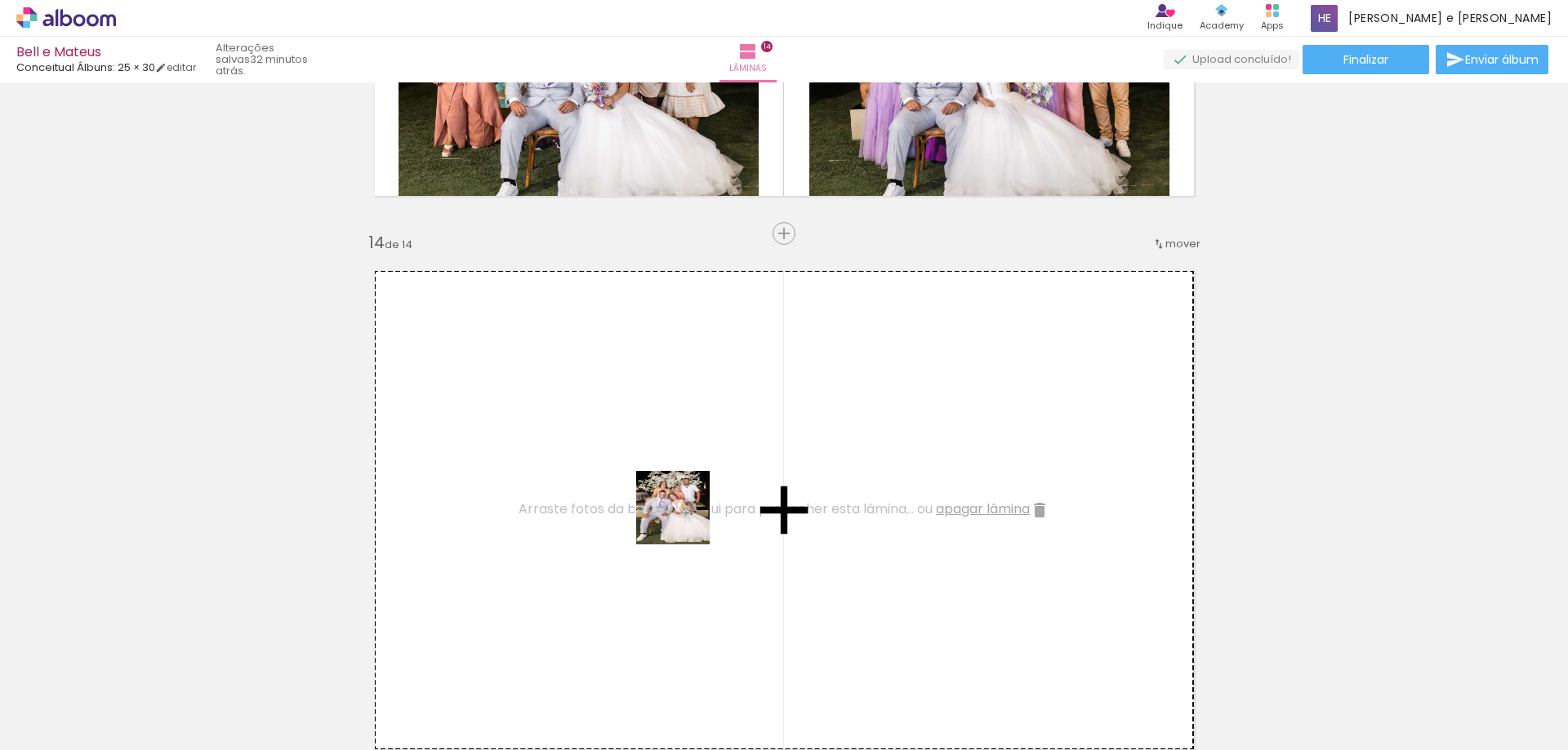
drag, startPoint x: 1078, startPoint y: 725, endPoint x: 682, endPoint y: 531, distance: 441.0
click at [682, 531] on quentale-workspace at bounding box center [784, 375] width 1568 height 750
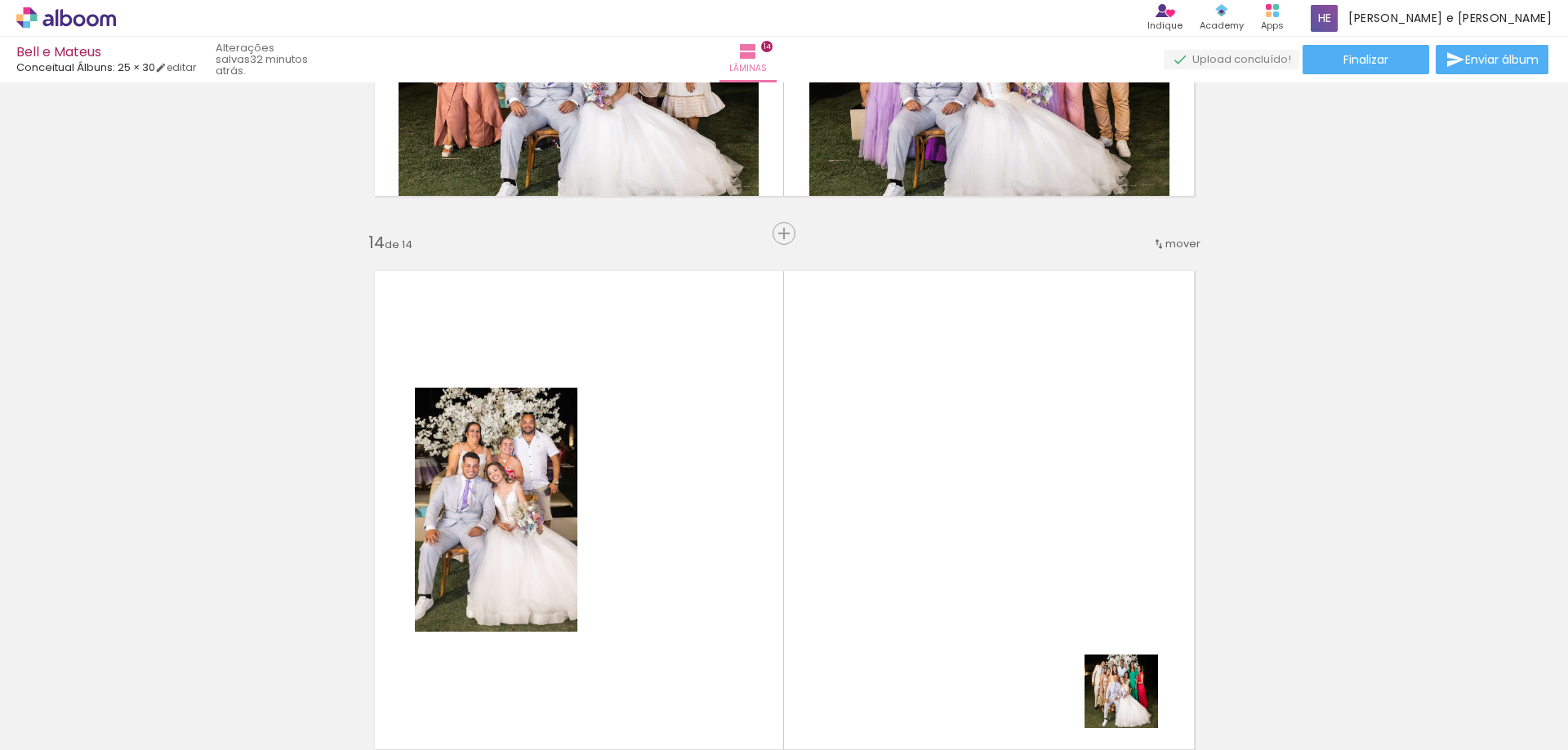
drag, startPoint x: 1159, startPoint y: 714, endPoint x: 1168, endPoint y: 682, distance: 33.2
click at [835, 536] on quentale-workspace at bounding box center [784, 375] width 1568 height 750
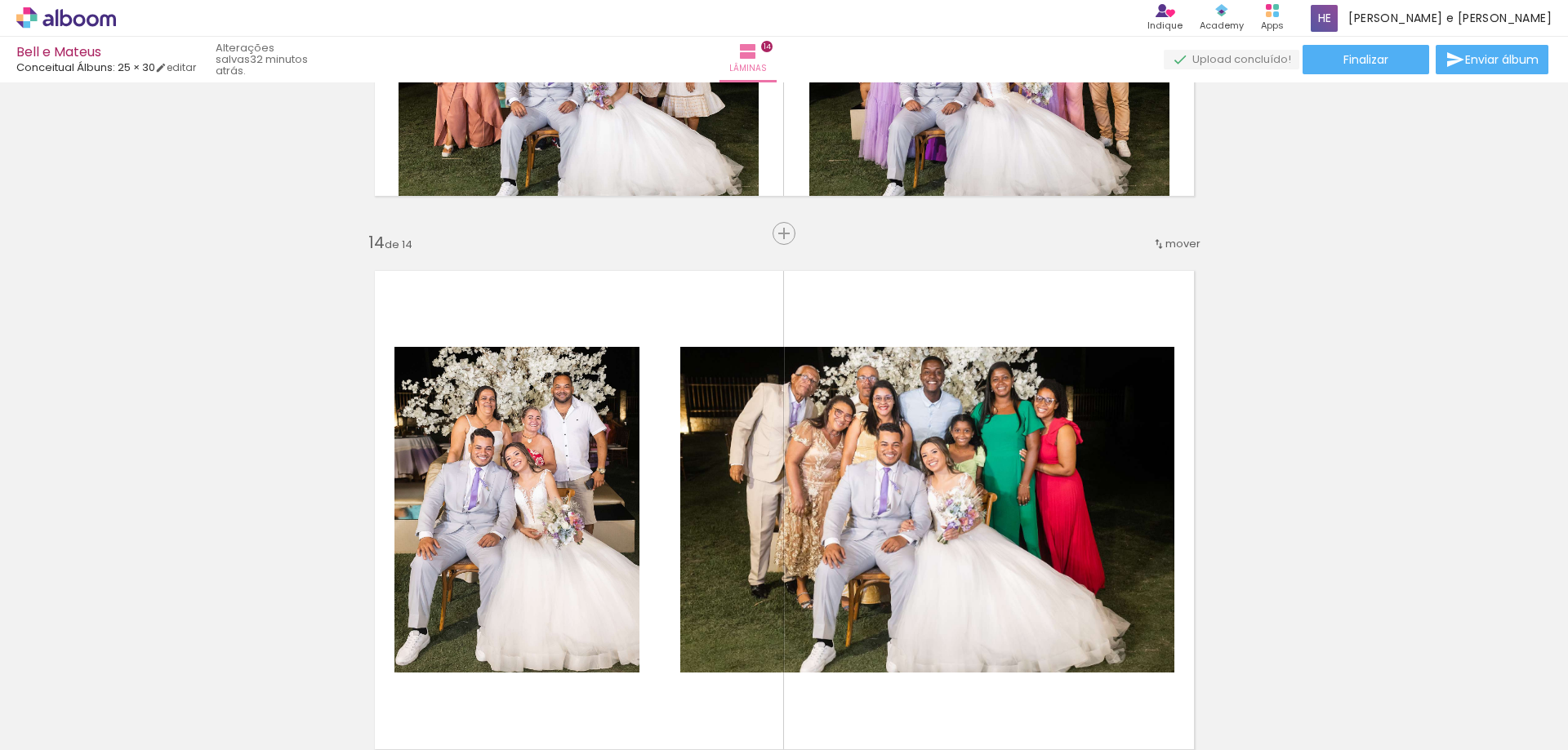
drag, startPoint x: 1272, startPoint y: 729, endPoint x: 1185, endPoint y: 591, distance: 163.1
click at [1176, 591] on quentale-workspace at bounding box center [784, 375] width 1568 height 750
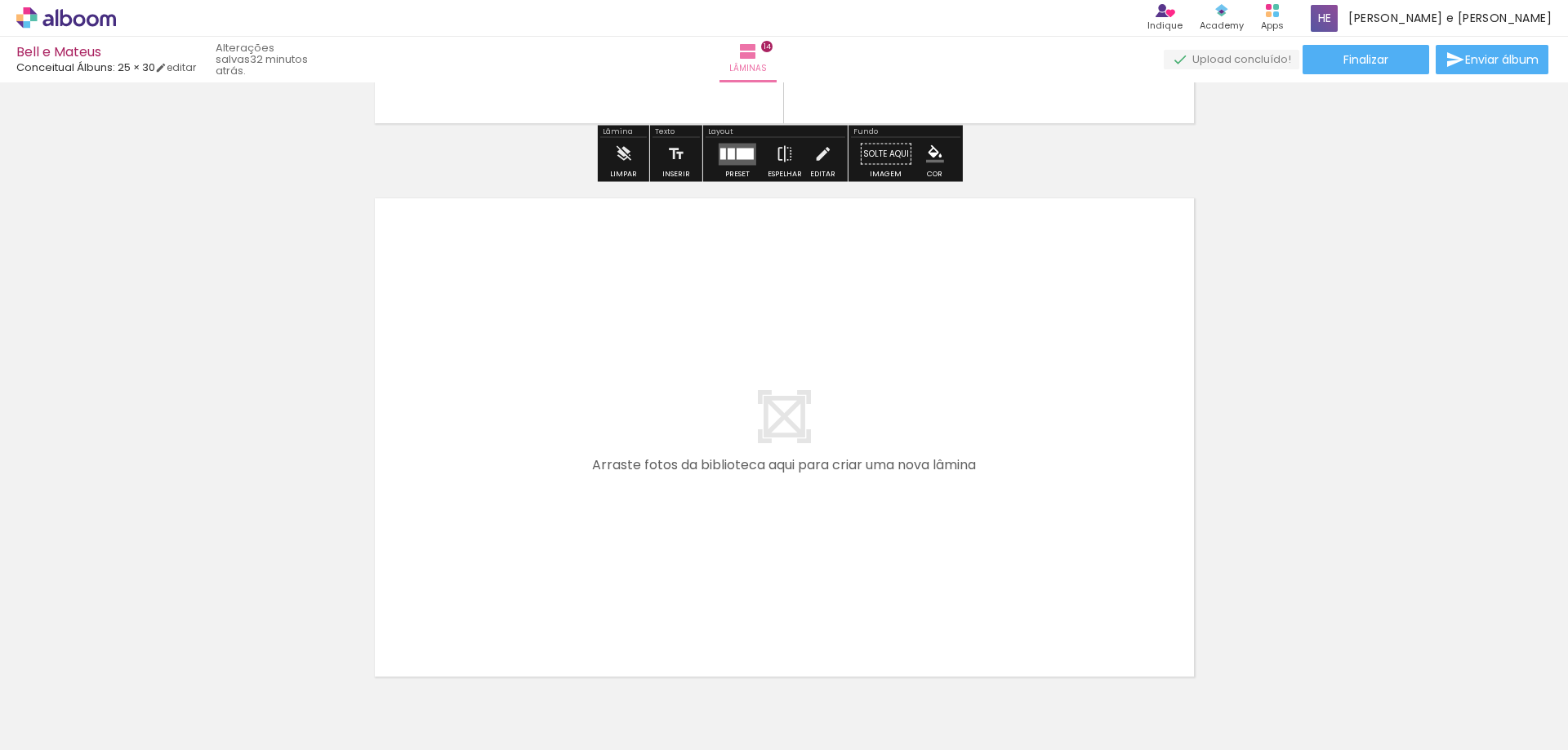
scroll to position [7726, 0]
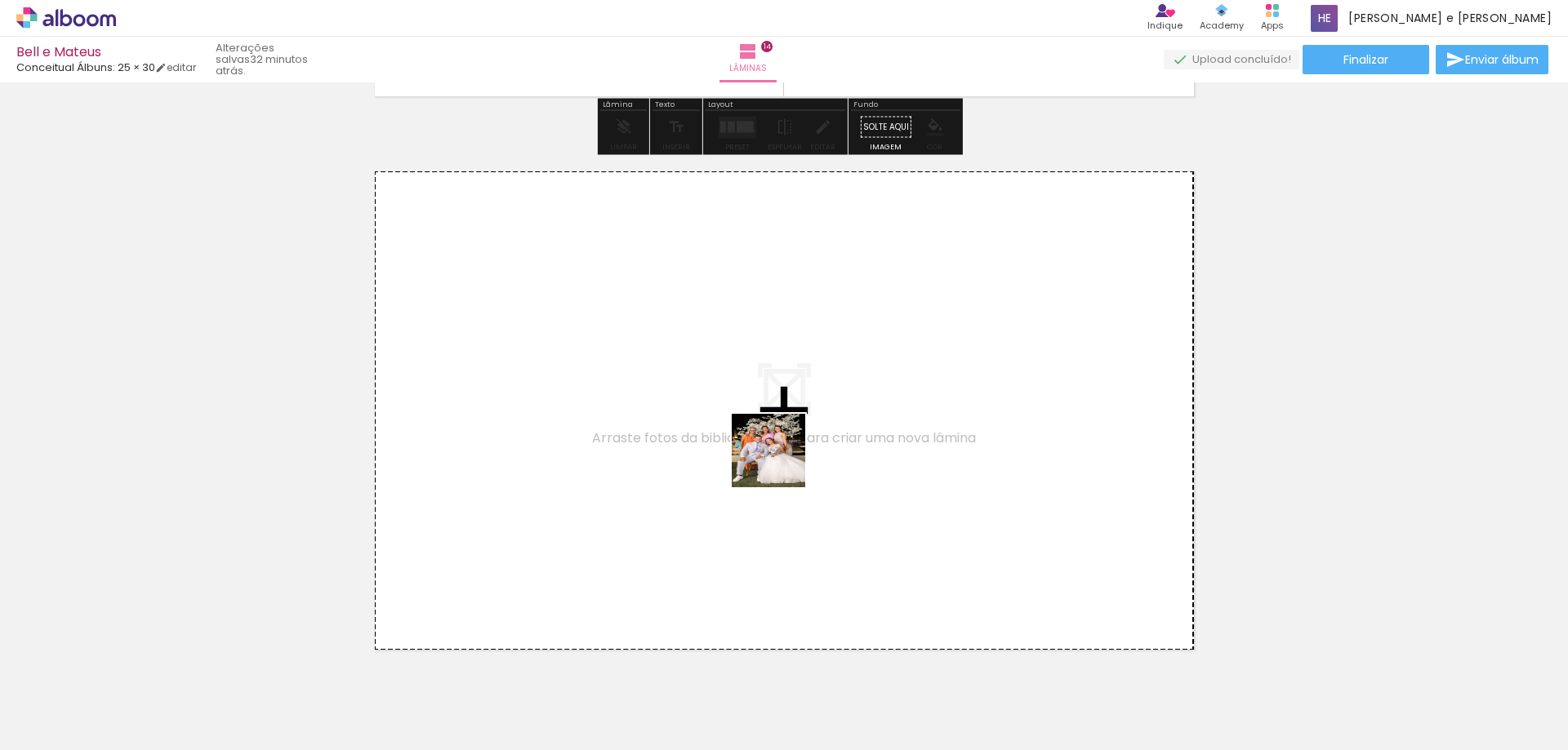
drag, startPoint x: 1325, startPoint y: 717, endPoint x: 1388, endPoint y: 689, distance: 68.9
click at [784, 465] on quentale-workspace at bounding box center [784, 375] width 1568 height 750
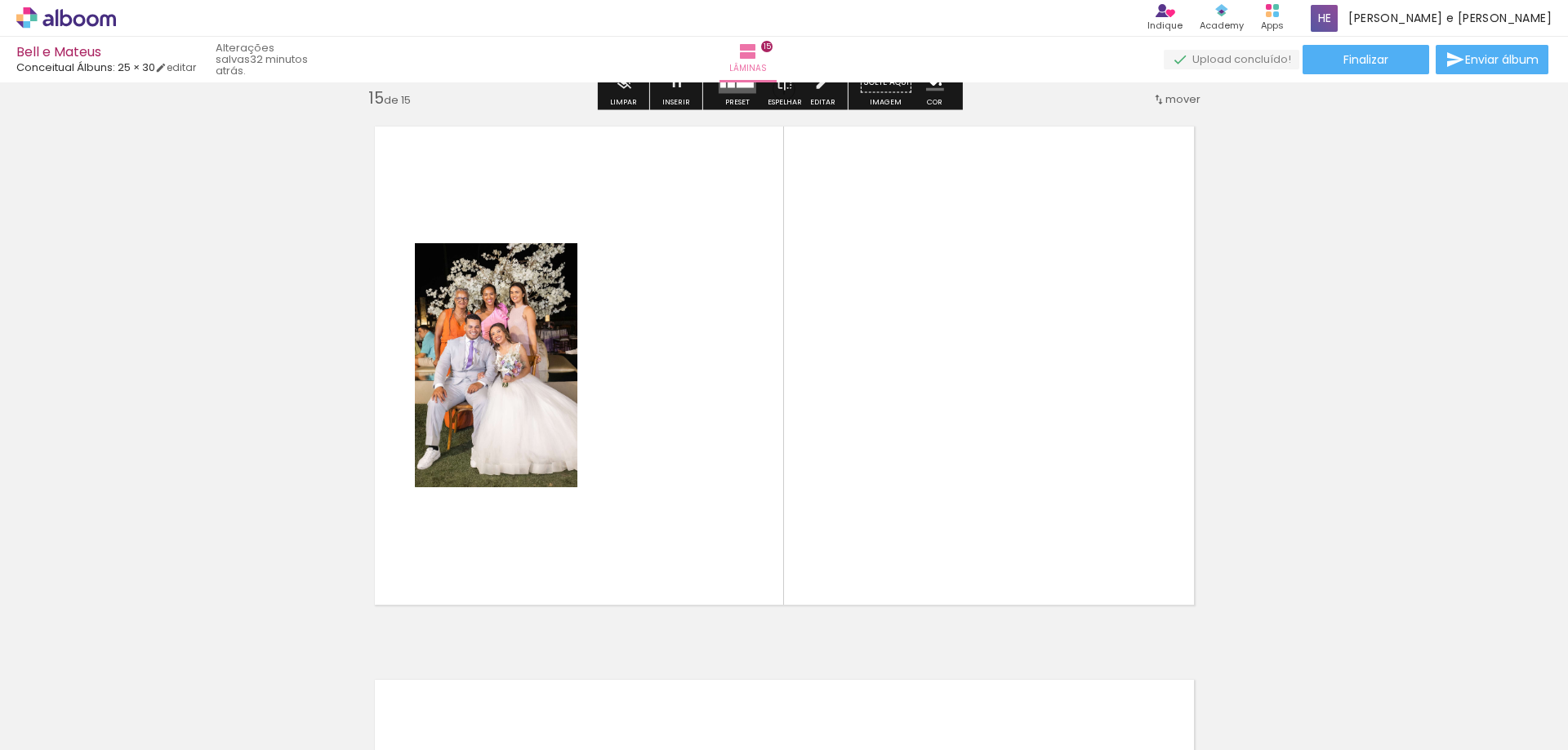
scroll to position [7771, 0]
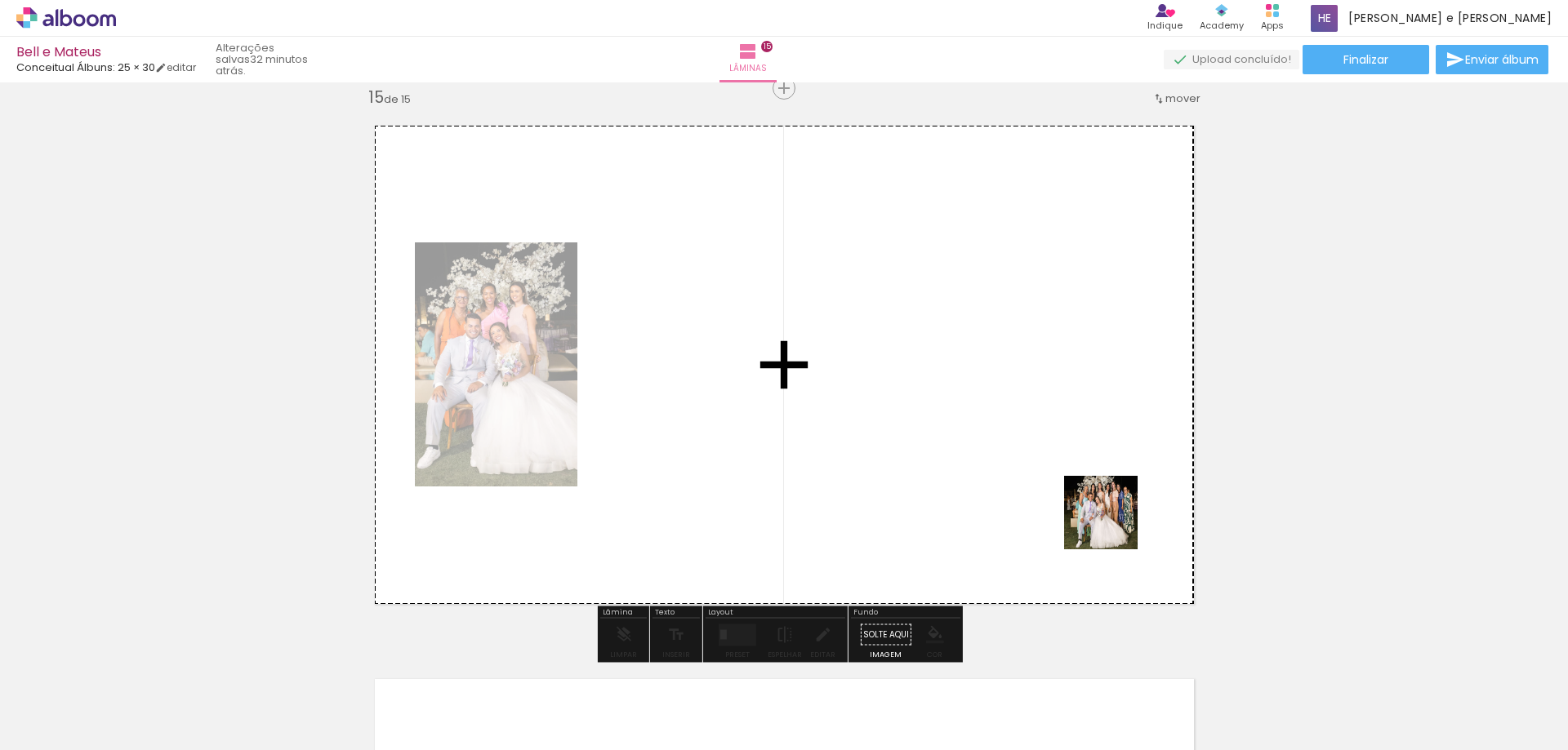
drag, startPoint x: 1431, startPoint y: 708, endPoint x: 1443, endPoint y: 675, distance: 35.1
click at [1088, 514] on quentale-workspace at bounding box center [784, 375] width 1568 height 750
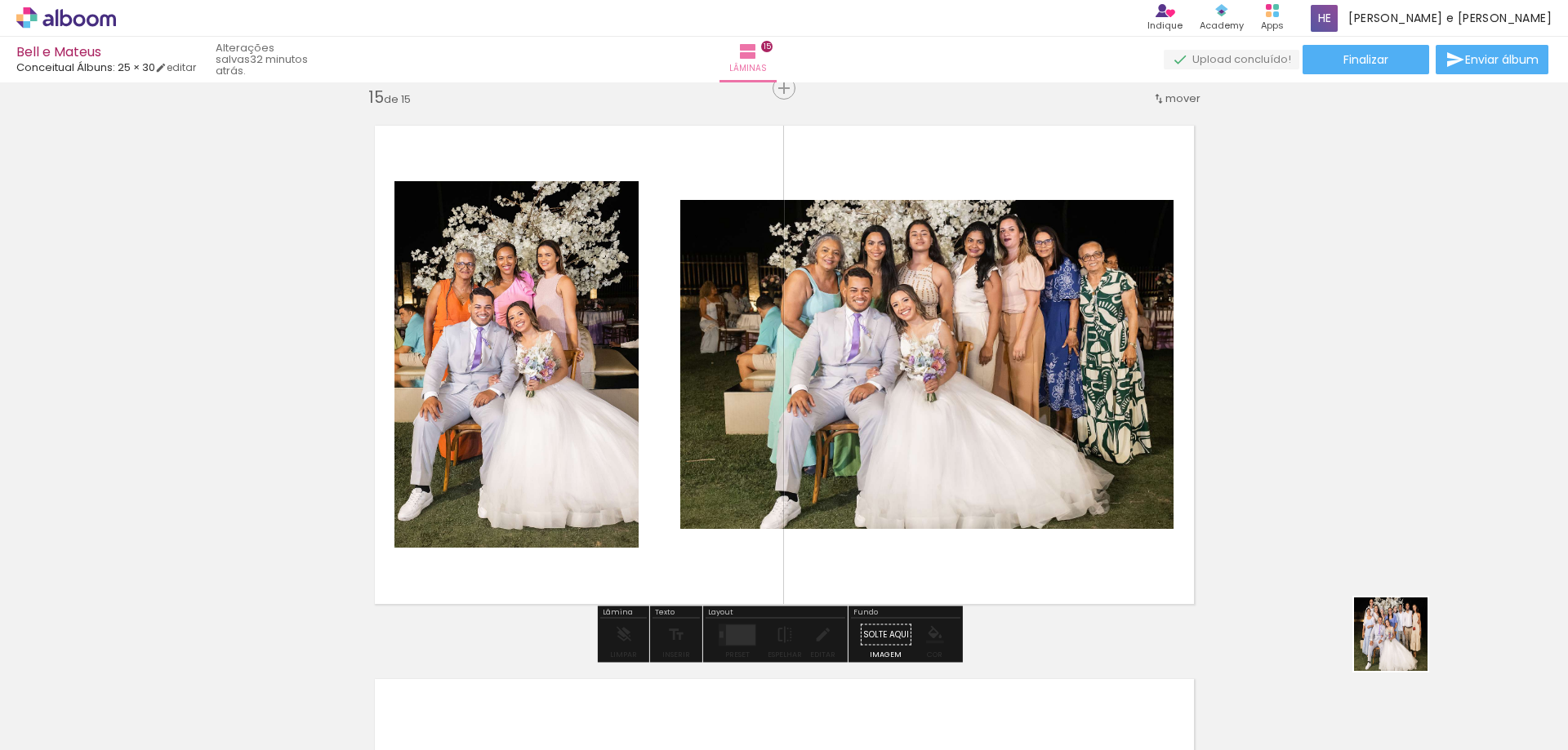
drag, startPoint x: 1439, startPoint y: 671, endPoint x: 1087, endPoint y: 455, distance: 413.0
click at [1082, 458] on quentale-workspace at bounding box center [784, 375] width 1568 height 750
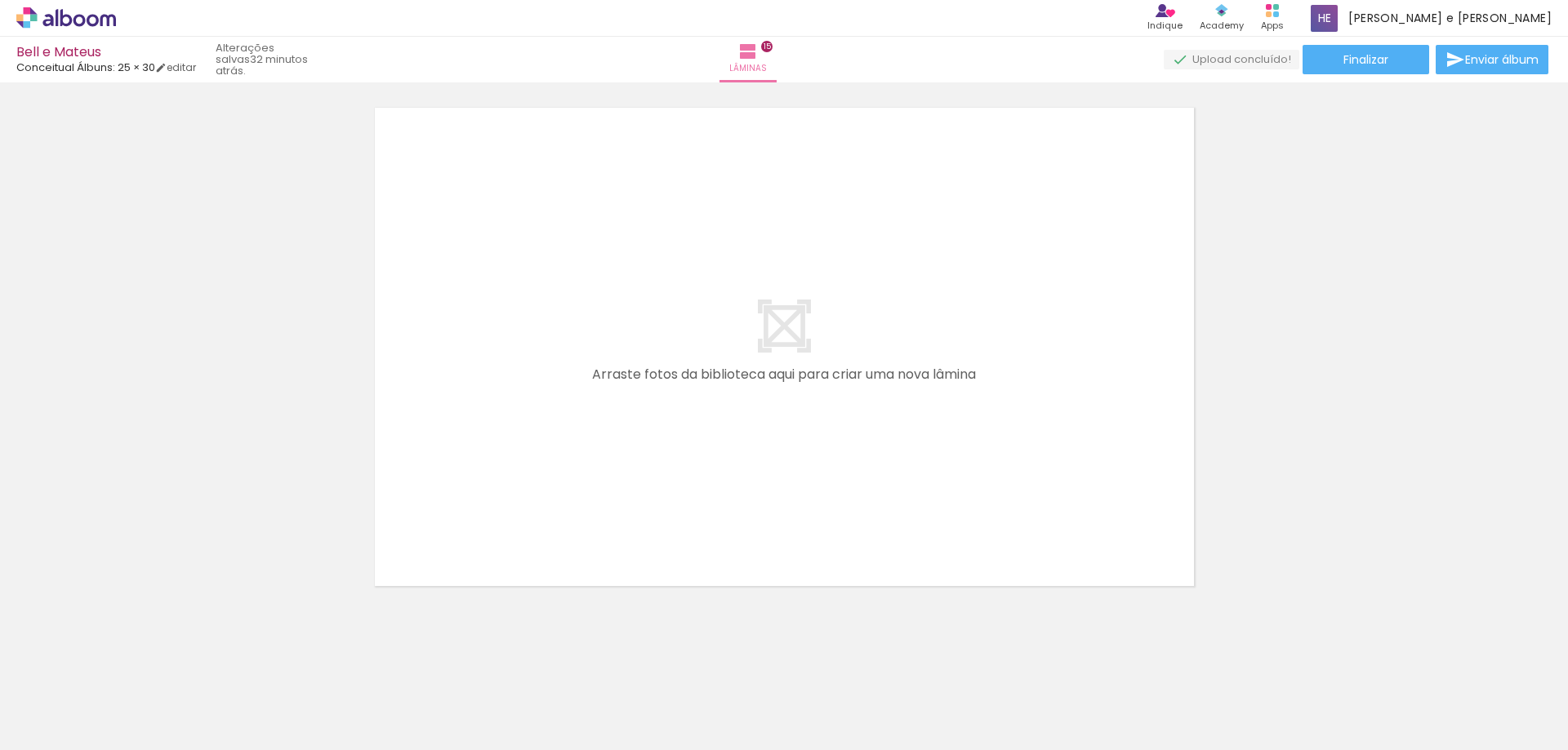
scroll to position [0, 3144]
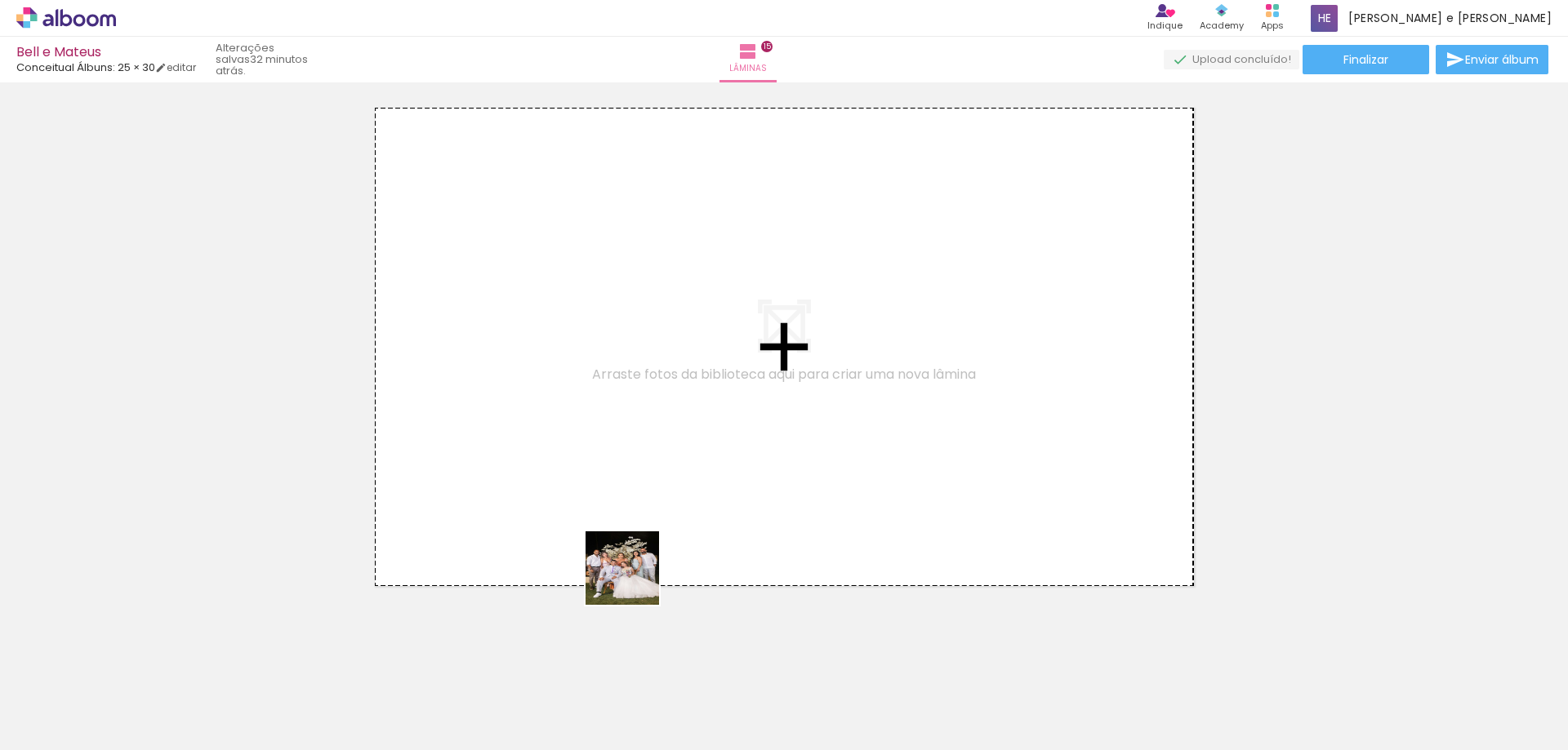
drag, startPoint x: 676, startPoint y: 716, endPoint x: 576, endPoint y: 428, distance: 304.9
click at [576, 428] on quentale-workspace at bounding box center [784, 375] width 1568 height 750
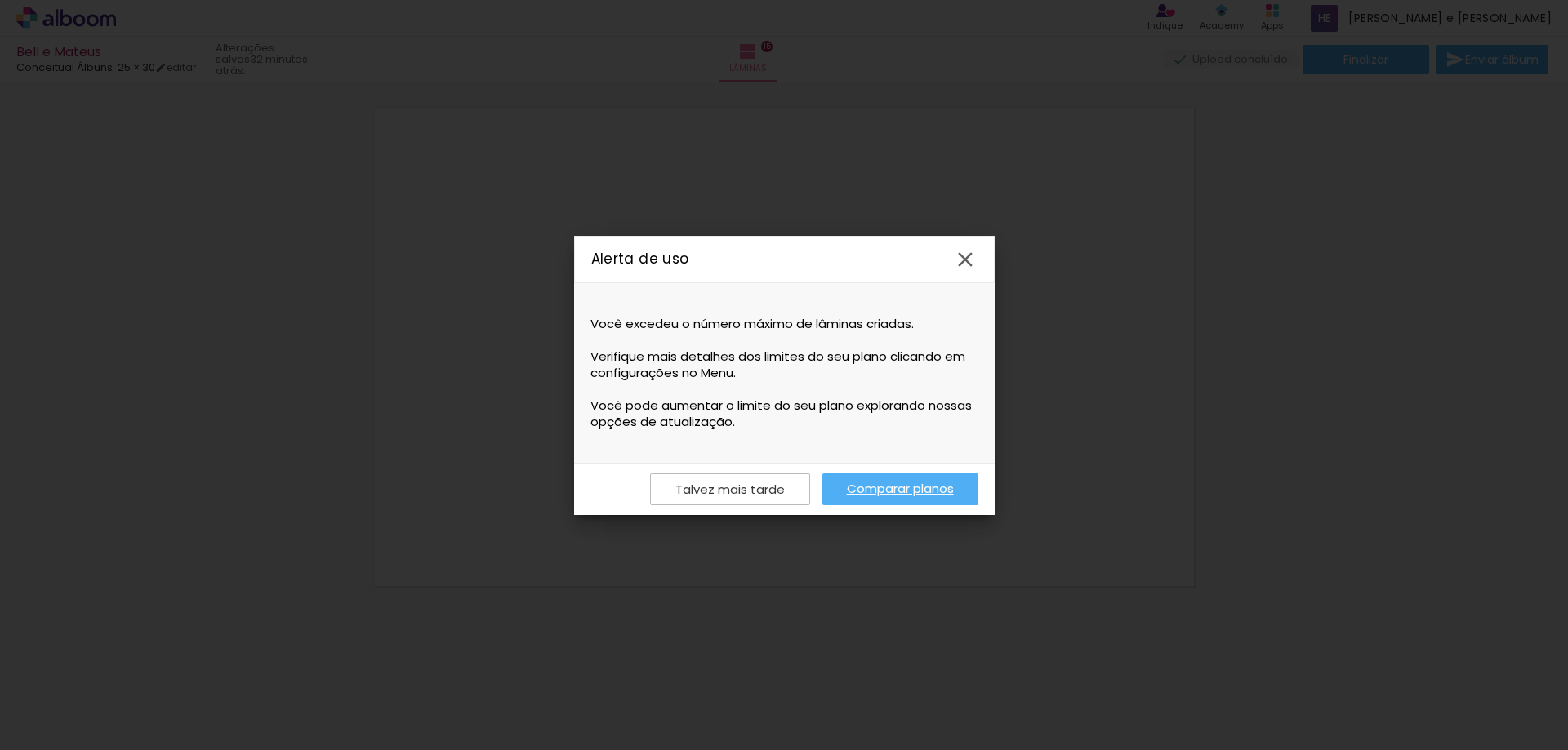
click at [0, 0] on slot "Talvez mais tarde" at bounding box center [0, 0] width 0 height 0
